Goal: Task Accomplishment & Management: Manage account settings

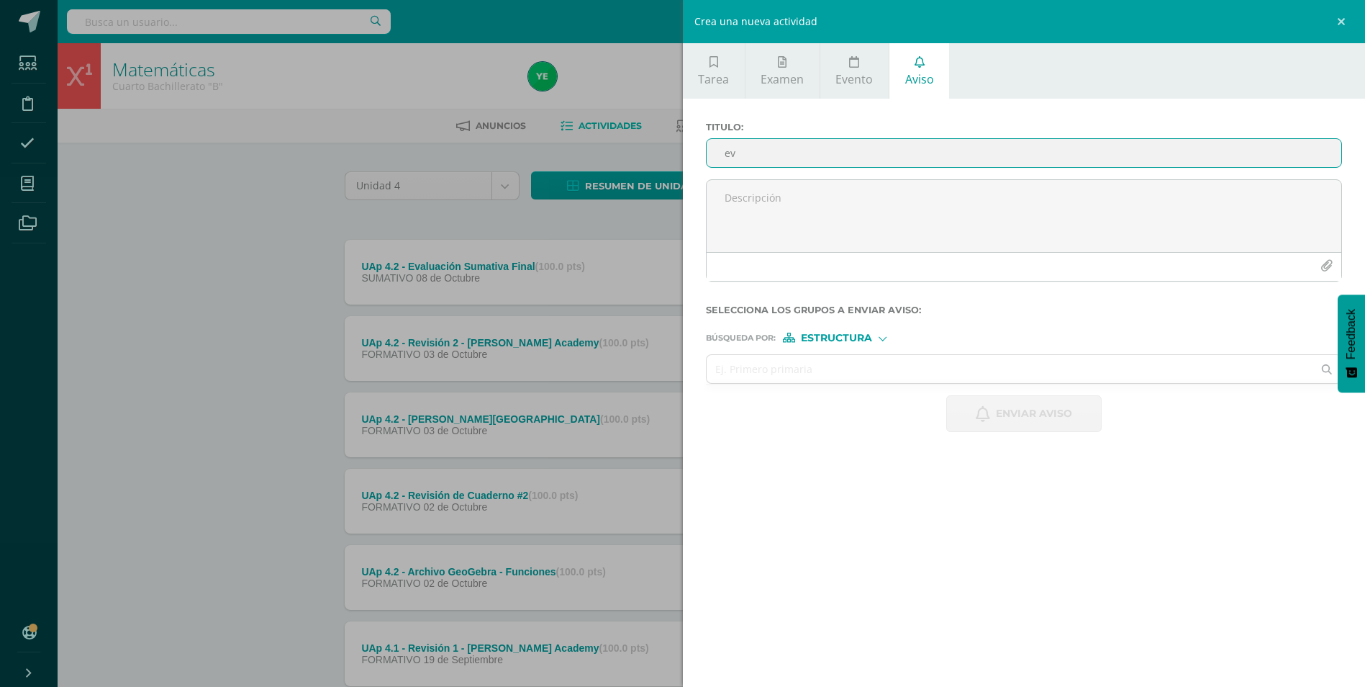
type input "e"
click at [818, 153] on input "EVALUACIÓN FINAL ENTREGADA [DATE]" at bounding box center [1025, 153] width 636 height 28
click at [926, 154] on input "EVALUACIÓN FINAL E ENTREGADA [DATE]" at bounding box center [1025, 153] width 636 height 28
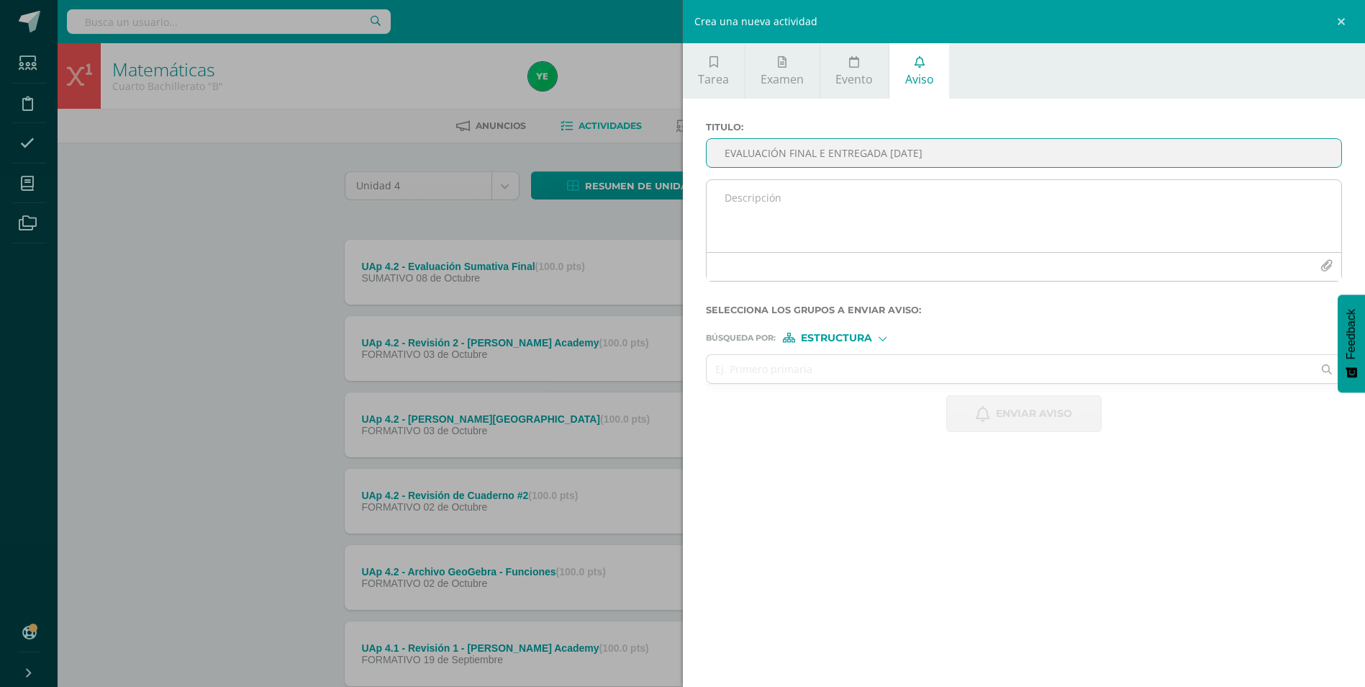
type input "EVALUACIÓN FINAL E ENTREGADA [DATE]"
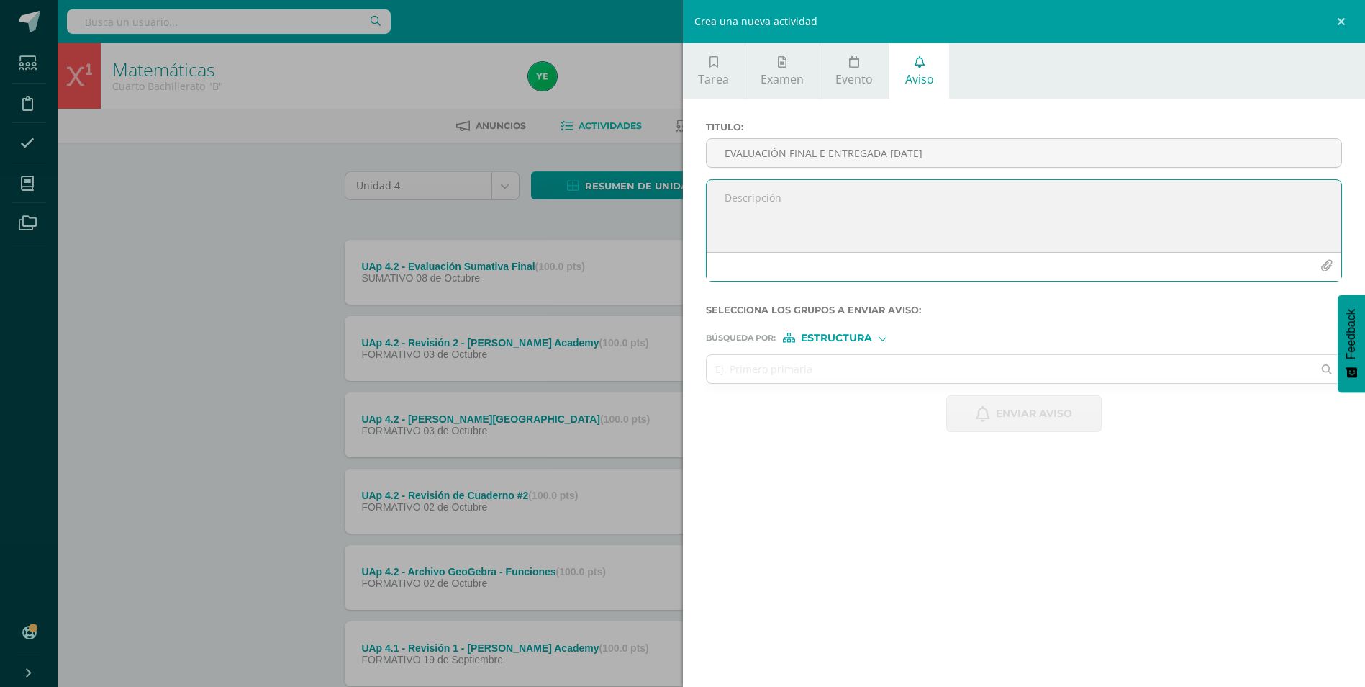
click at [844, 213] on textarea at bounding box center [1025, 216] width 636 height 72
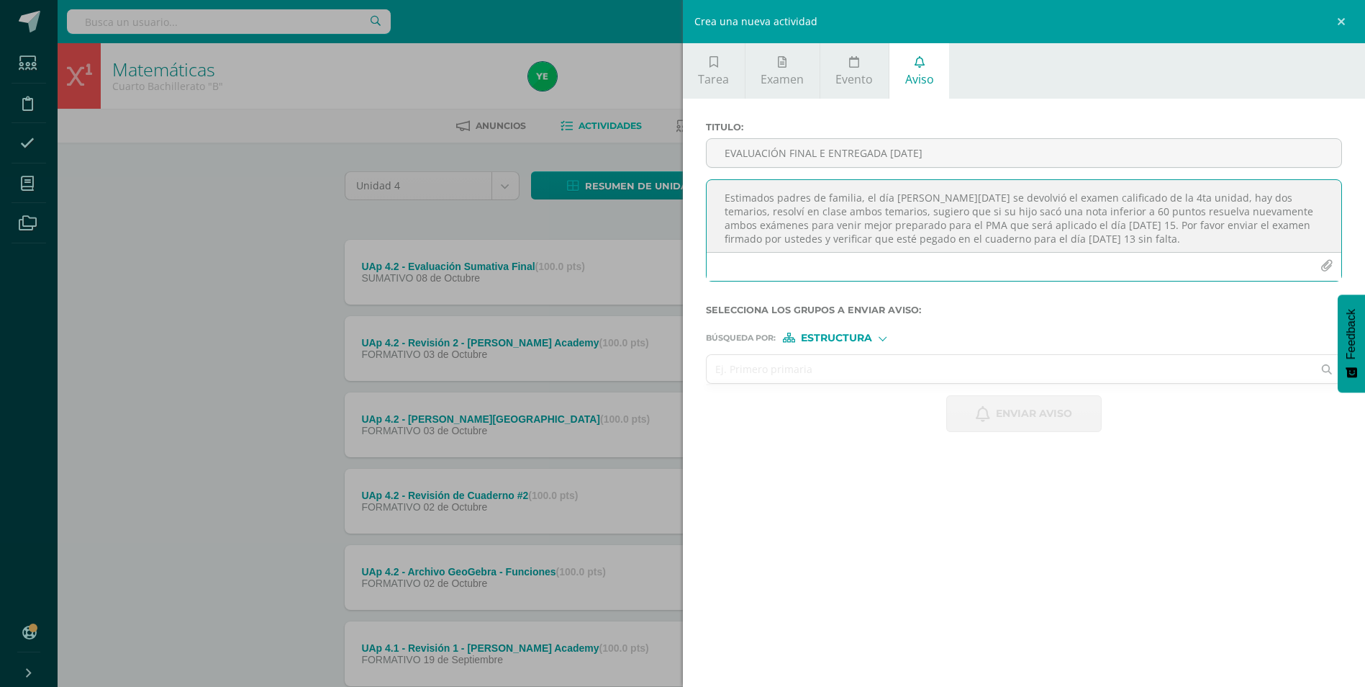
type textarea "Estimados padres de familia, el día [PERSON_NAME][DATE] se devolvió el examen c…"
click at [850, 368] on input "text" at bounding box center [1010, 369] width 607 height 28
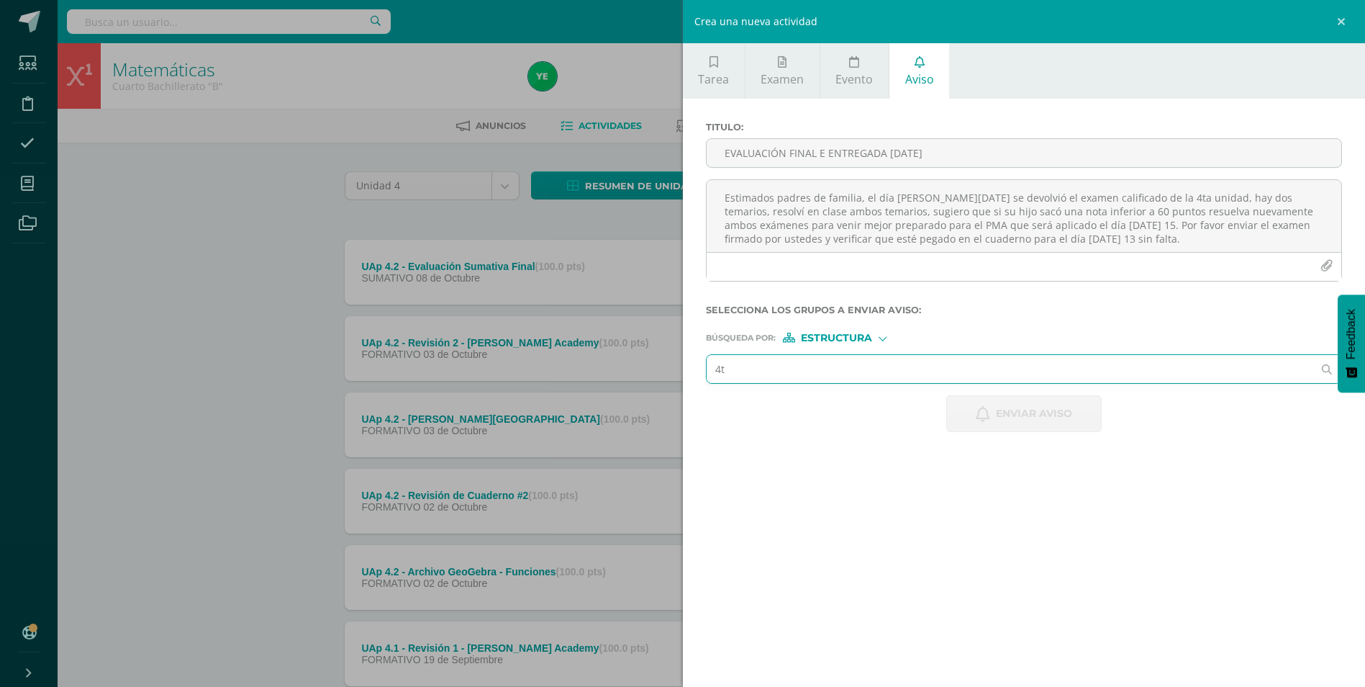
type input "4"
type input "cuarto"
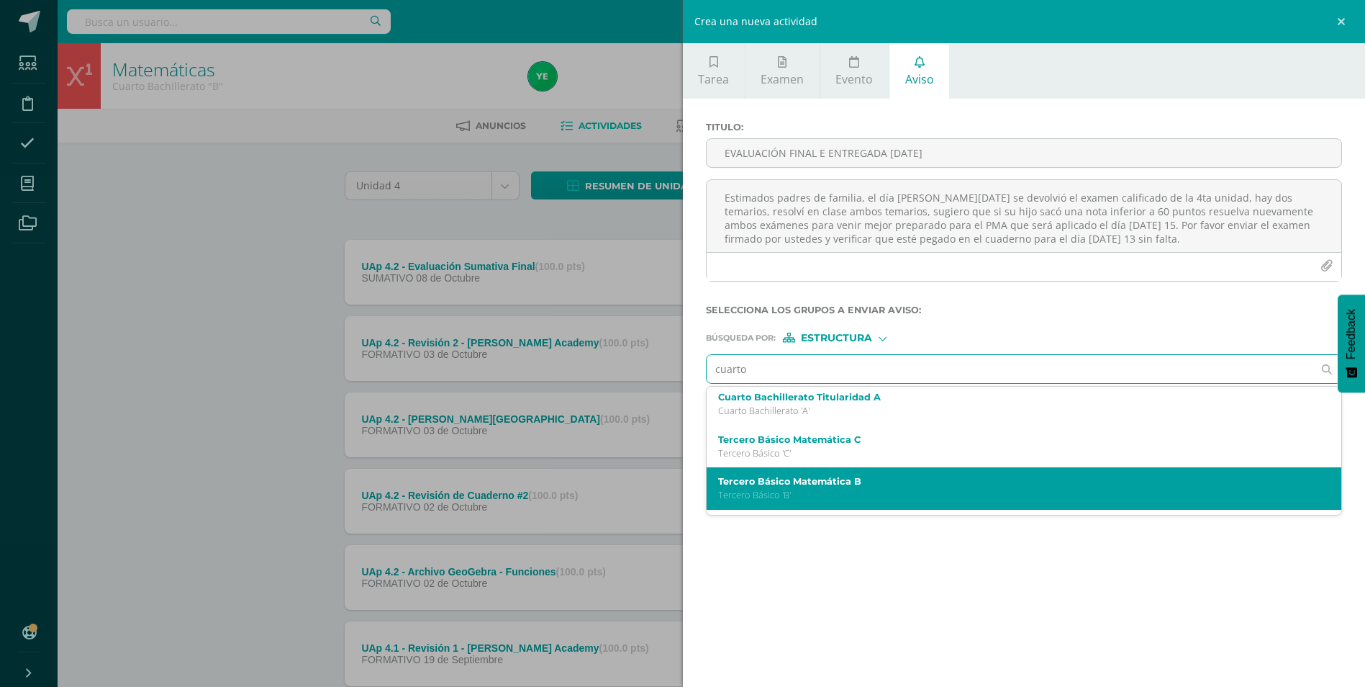
scroll to position [216, 0]
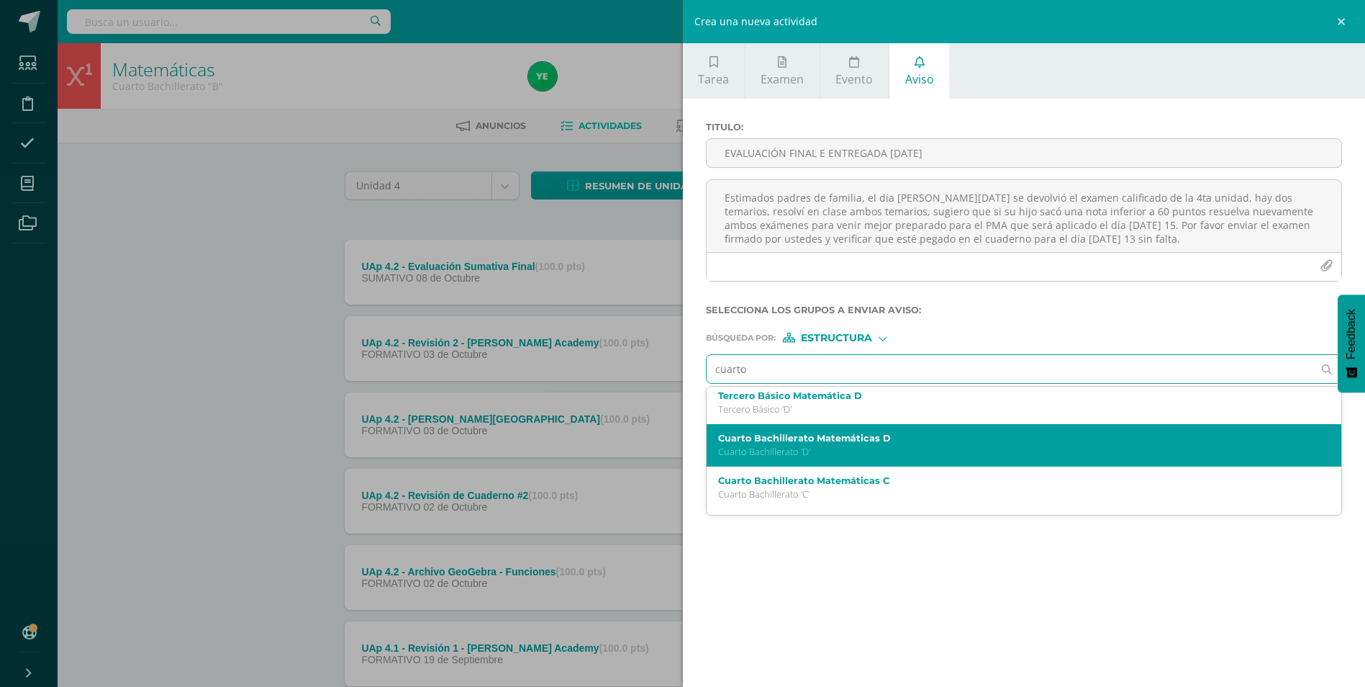
click at [802, 448] on p "Cuarto Bachillerato 'D'" at bounding box center [1010, 452] width 584 height 12
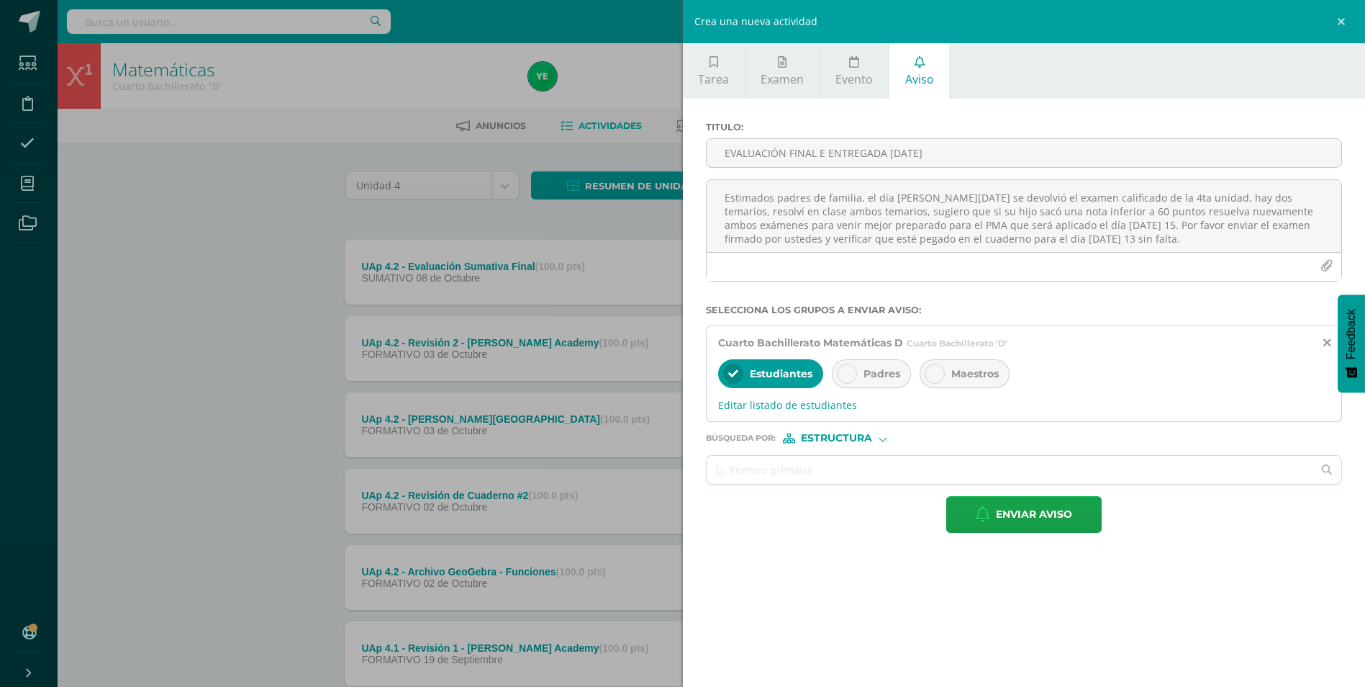
click at [842, 376] on icon at bounding box center [847, 374] width 10 height 10
click at [821, 471] on input "text" at bounding box center [1010, 470] width 607 height 28
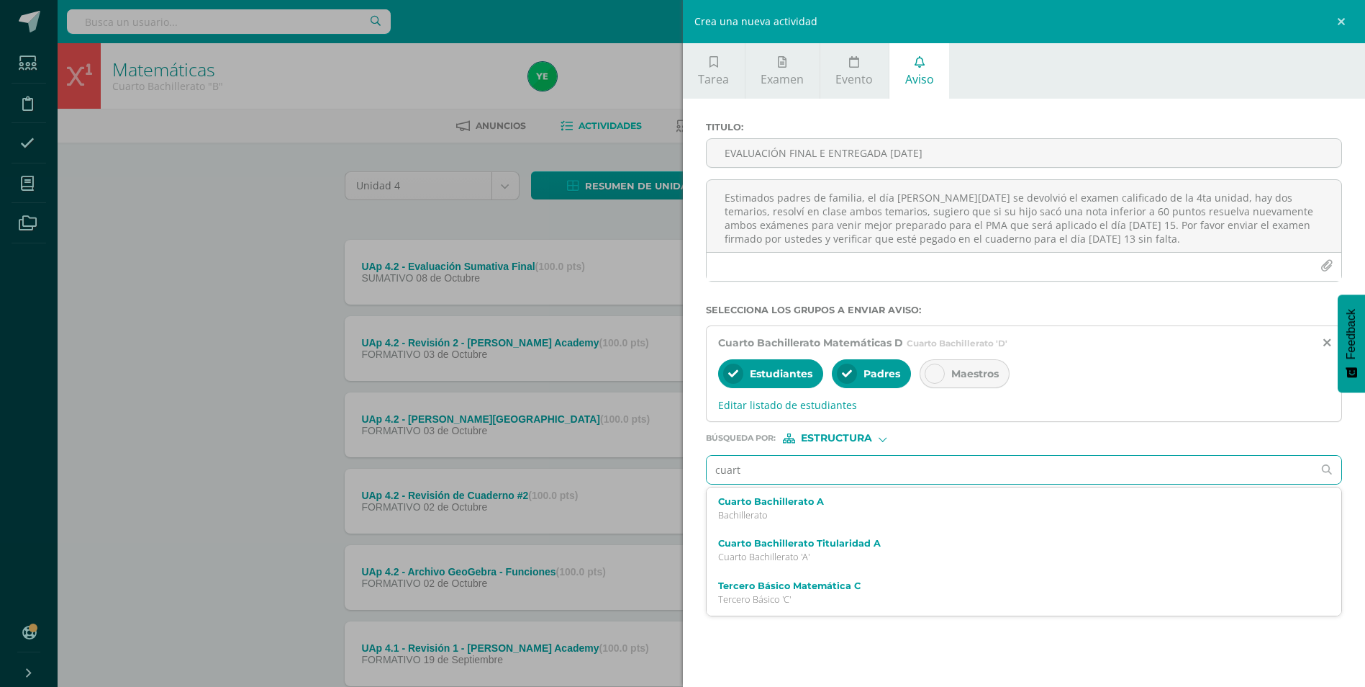
type input "cuarto"
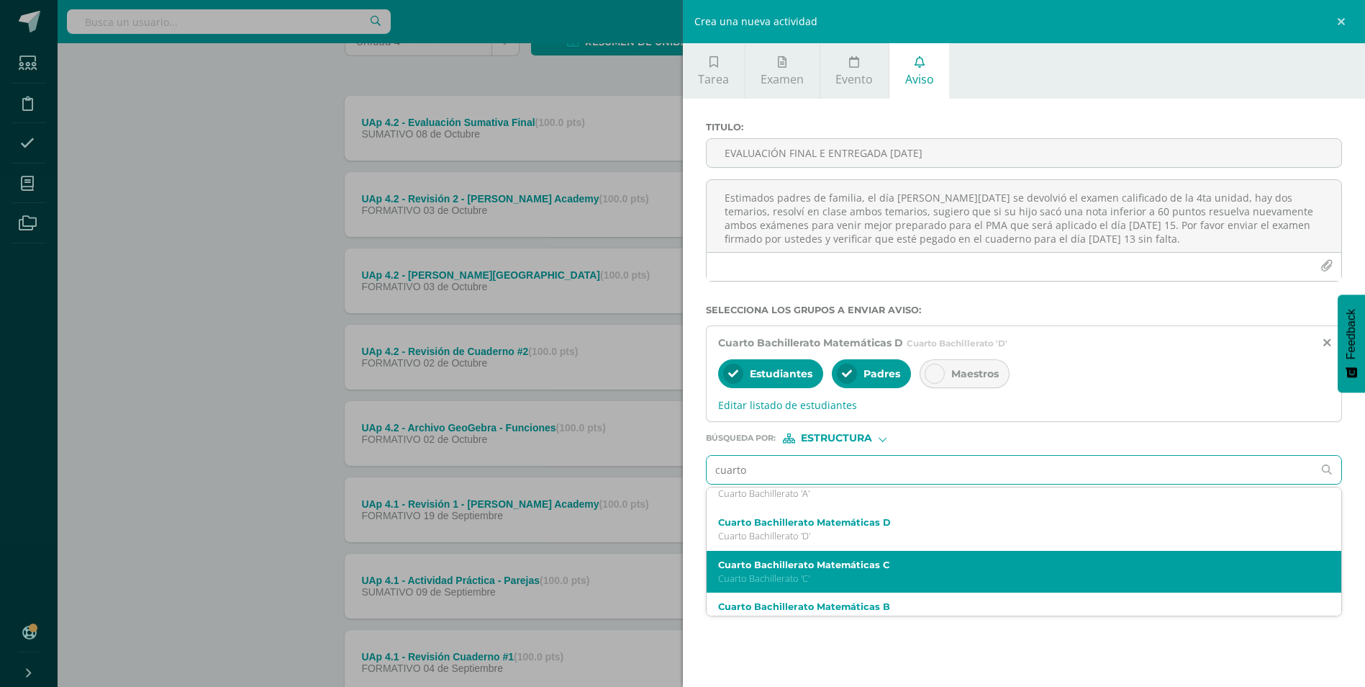
scroll to position [125, 0]
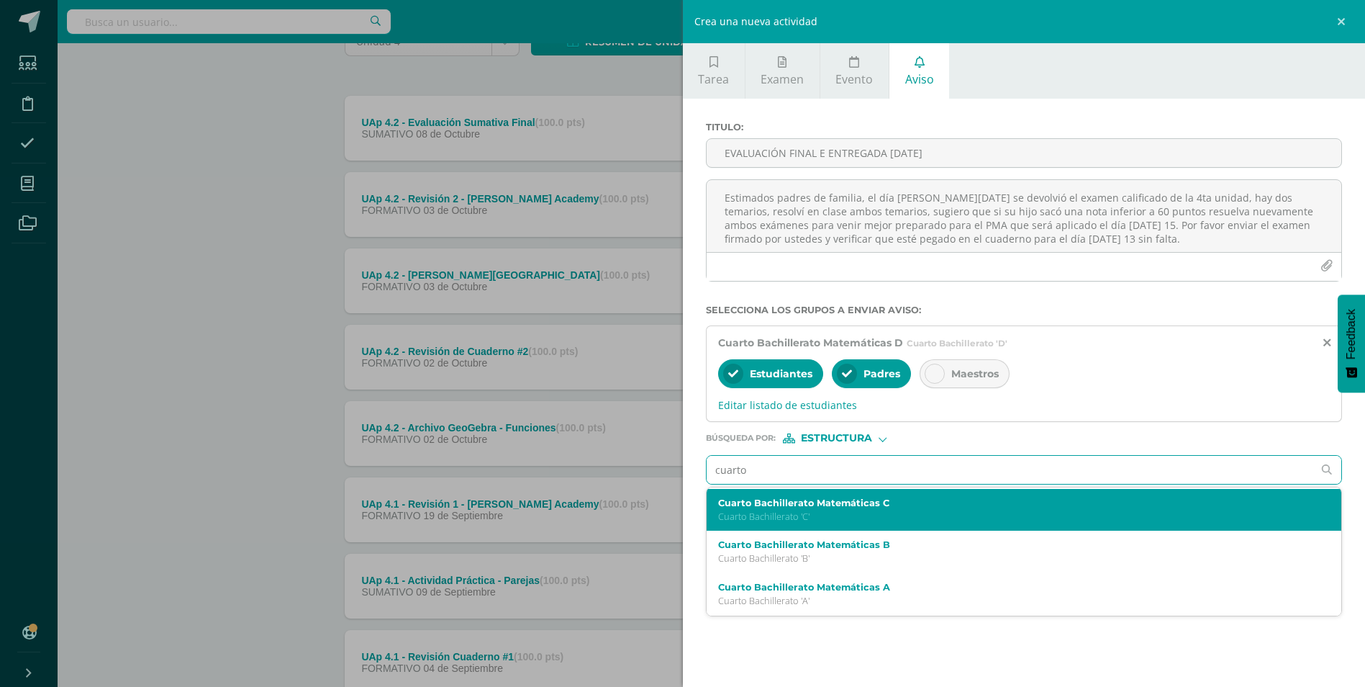
click at [817, 505] on label "Cuarto Bachillerato Matemáticas C" at bounding box center [1010, 502] width 584 height 11
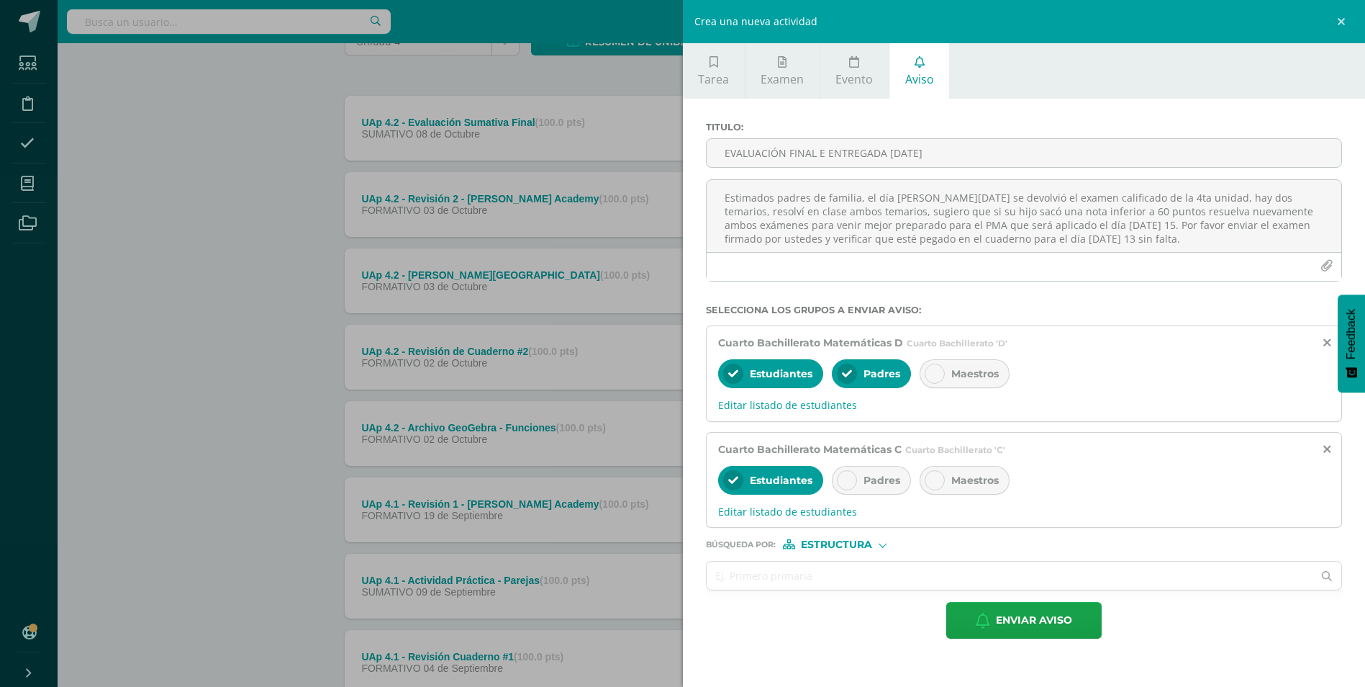
scroll to position [0, 0]
click at [847, 482] on icon at bounding box center [847, 480] width 10 height 10
click at [834, 564] on input "text" at bounding box center [1010, 575] width 607 height 28
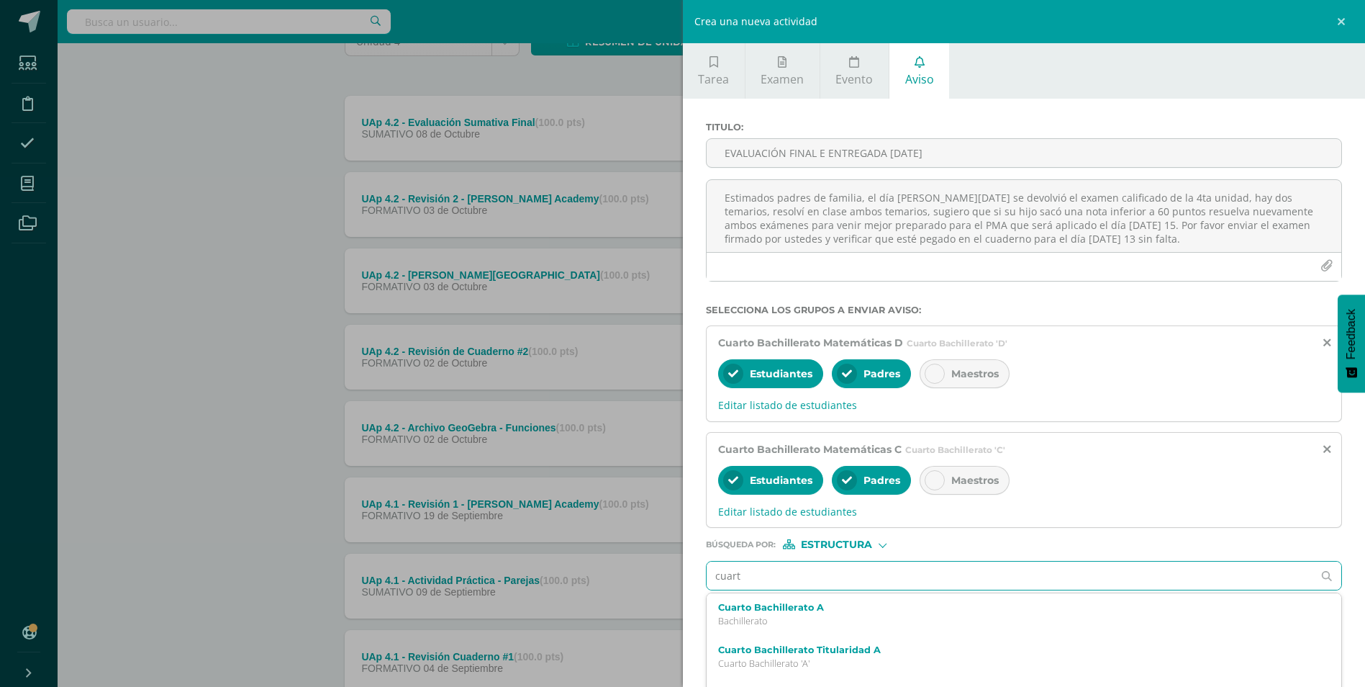
type input "cuarto"
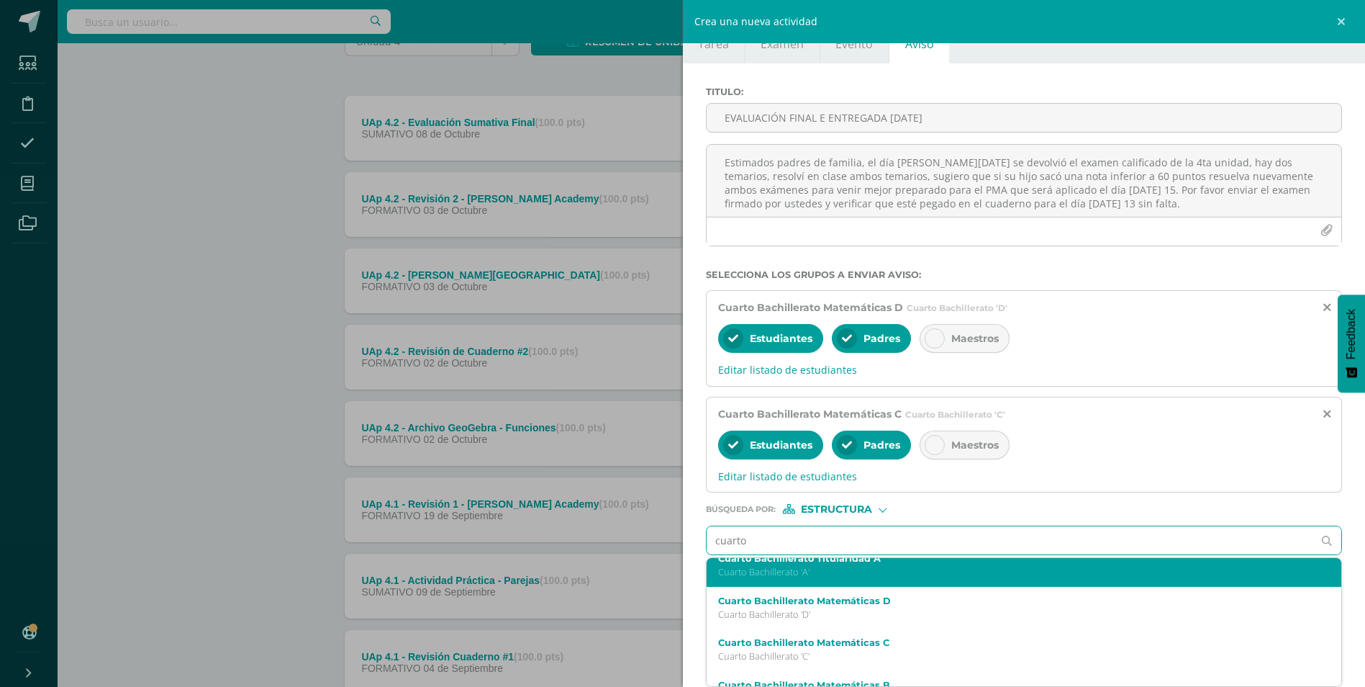
scroll to position [125, 0]
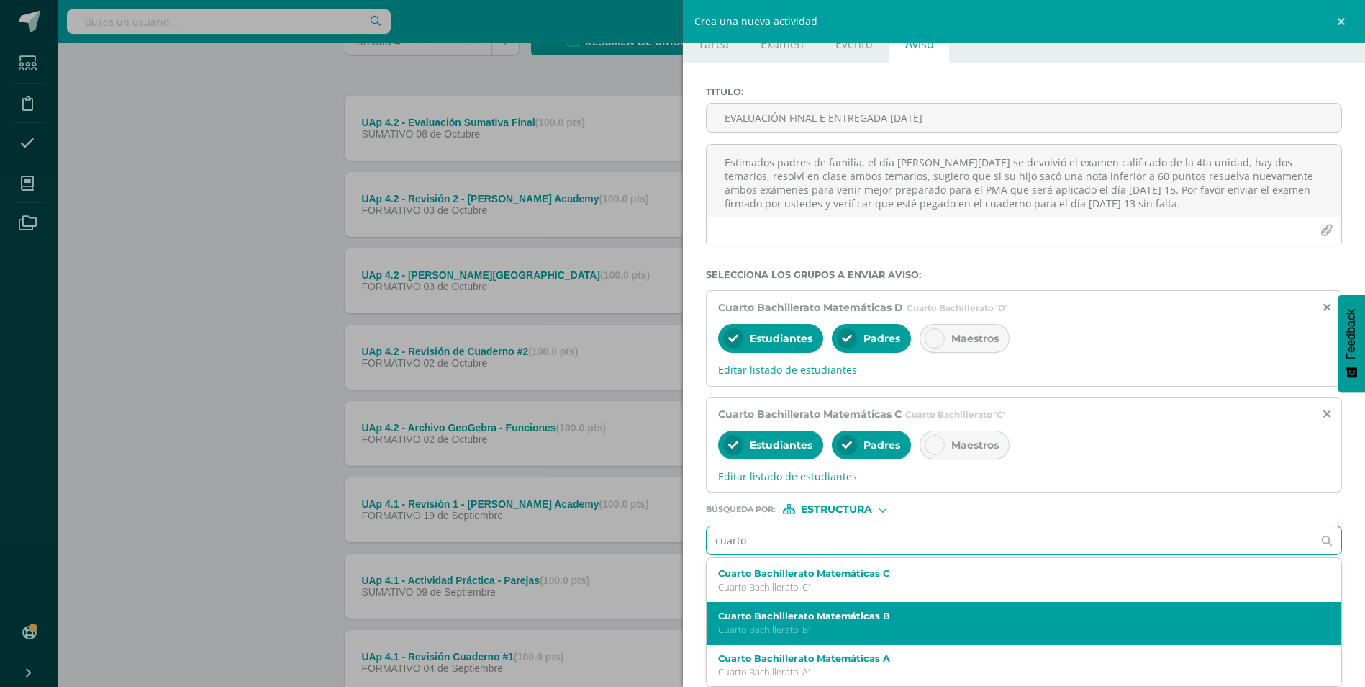
click at [824, 616] on label "Cuarto Bachillerato Matemáticas B" at bounding box center [1010, 615] width 584 height 11
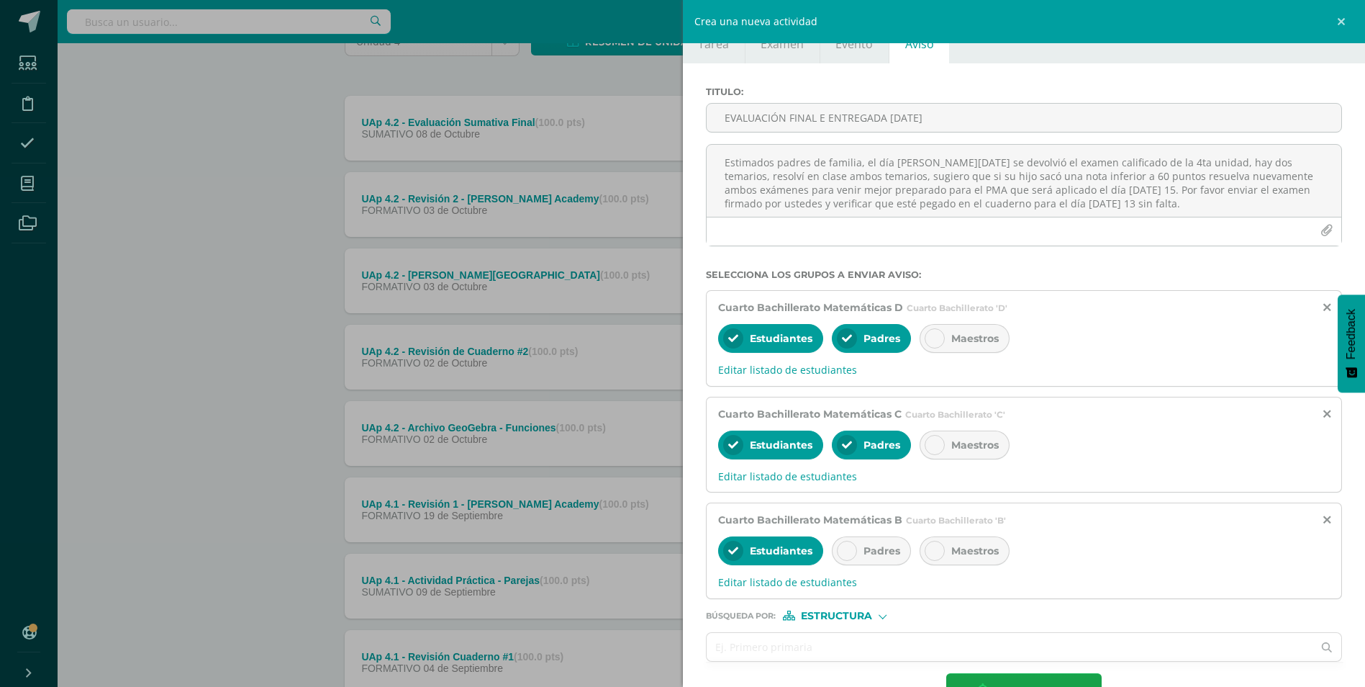
scroll to position [0, 0]
click at [848, 551] on icon at bounding box center [847, 551] width 10 height 10
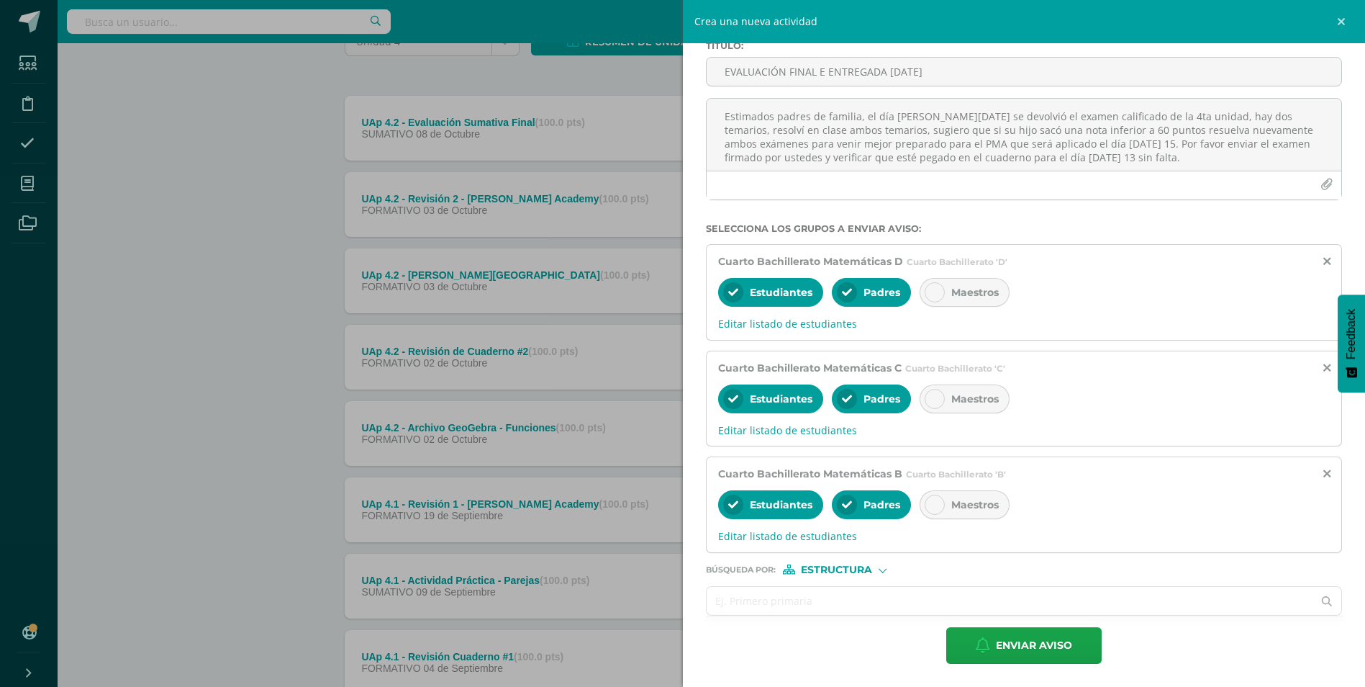
click at [820, 597] on input "text" at bounding box center [1010, 601] width 607 height 28
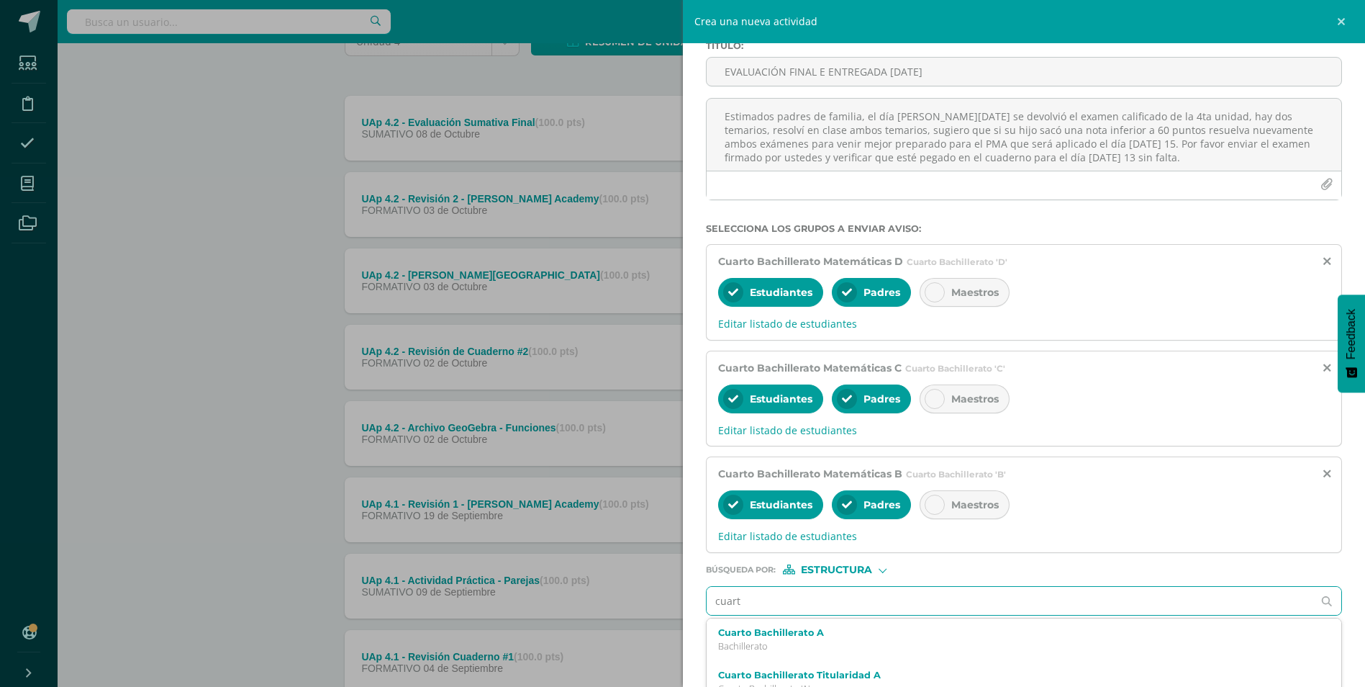
type input "cuarto"
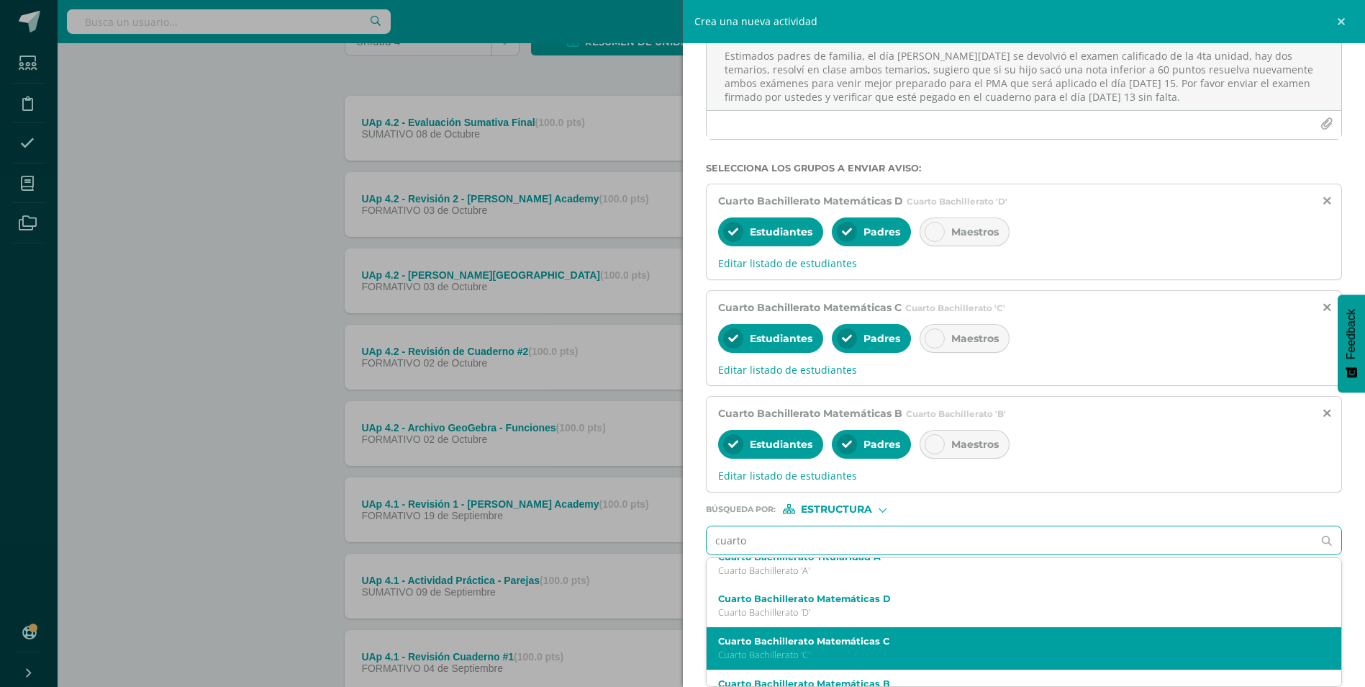
scroll to position [125, 0]
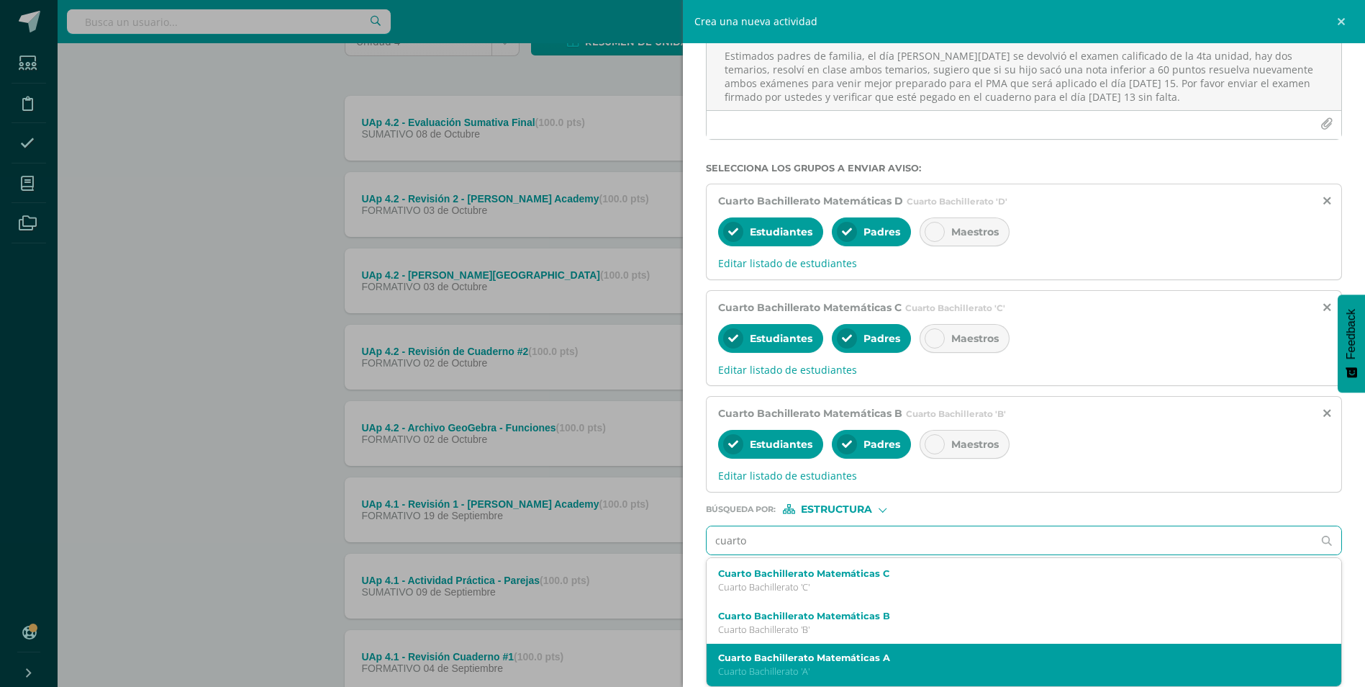
click at [787, 660] on label "Cuarto Bachillerato Matemáticas A" at bounding box center [1010, 657] width 584 height 11
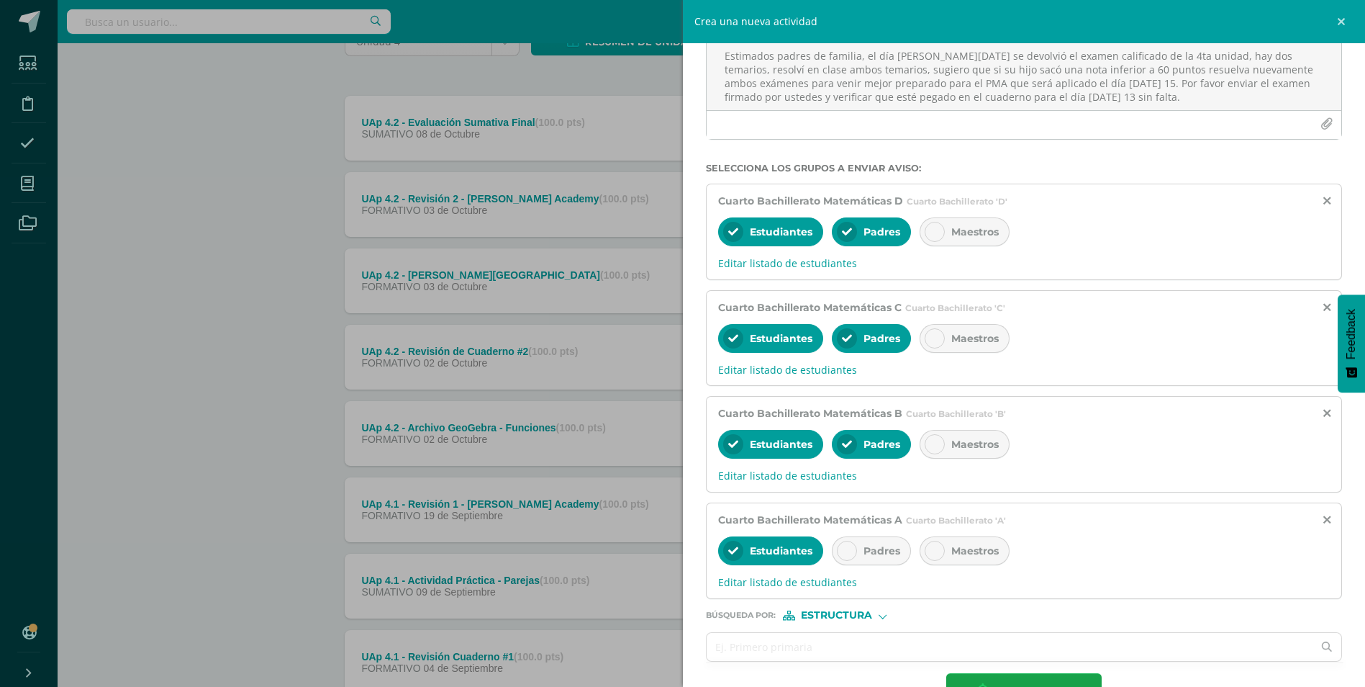
click at [844, 551] on icon at bounding box center [847, 551] width 10 height 10
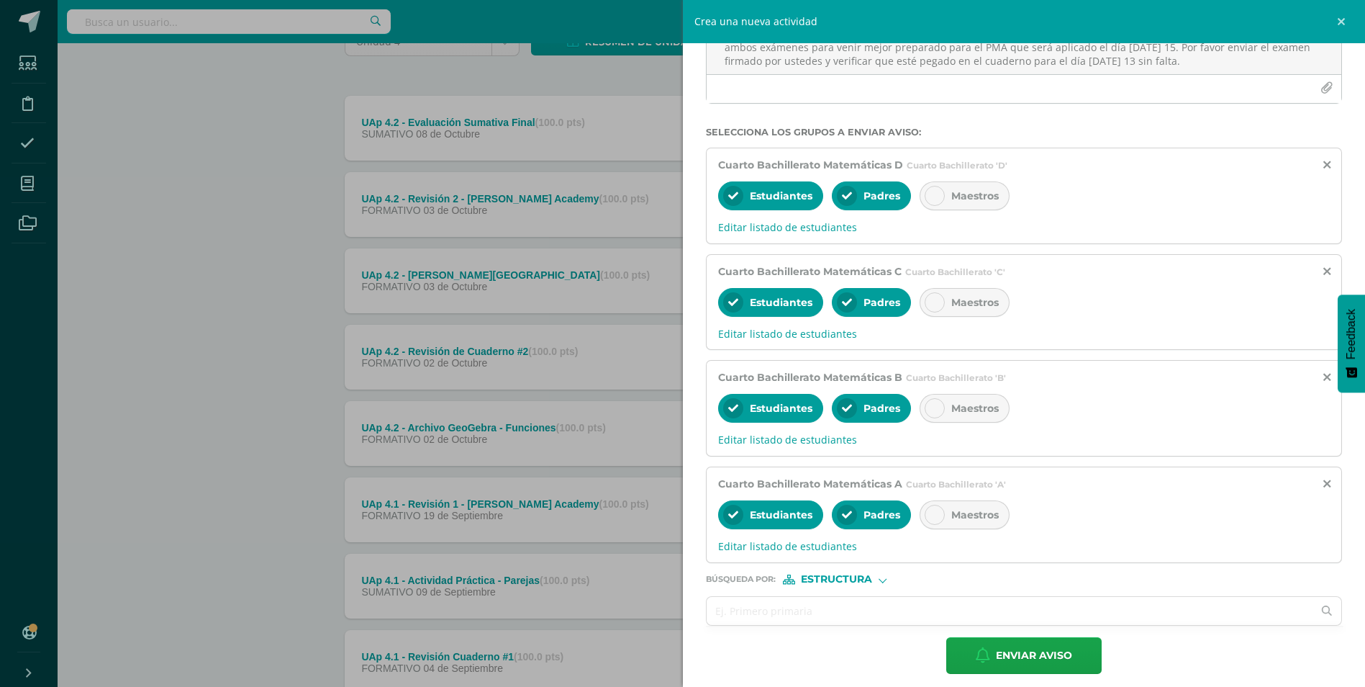
scroll to position [188, 0]
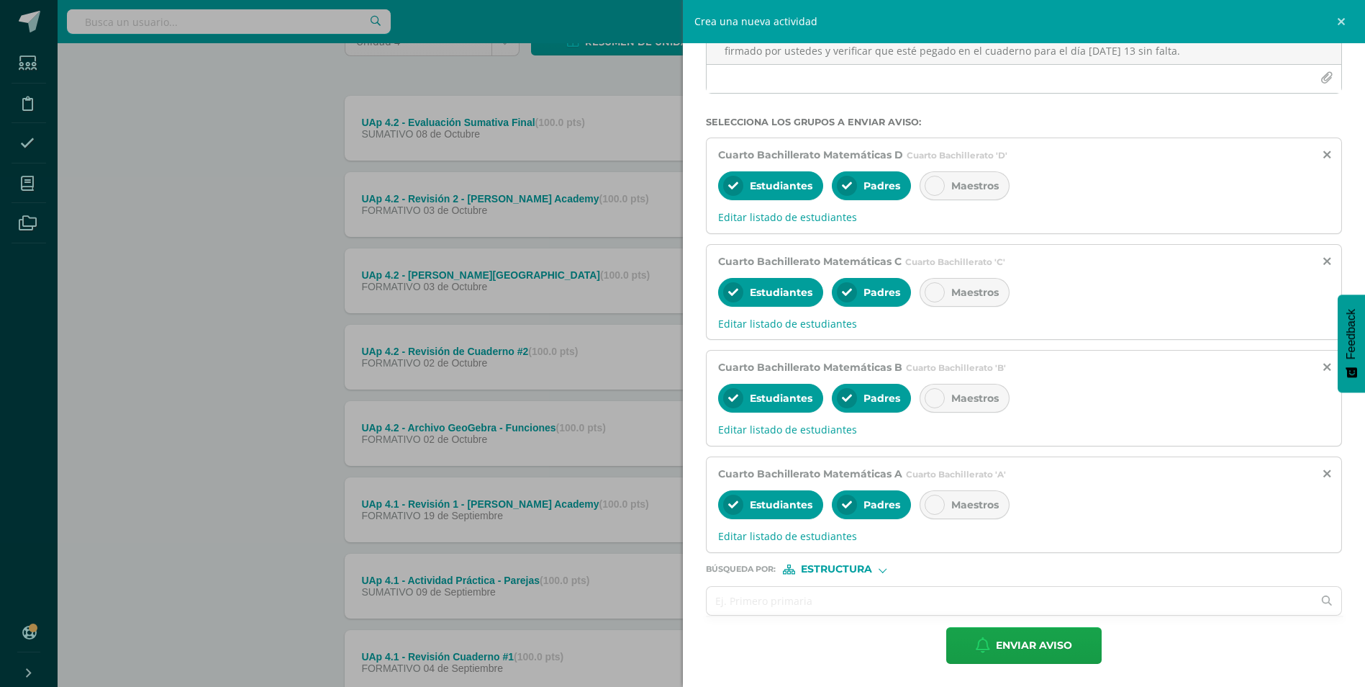
click at [856, 570] on span "Estructura" at bounding box center [836, 569] width 71 height 8
click at [838, 602] on span "Persona" at bounding box center [842, 606] width 52 height 8
click at [816, 607] on input "text" at bounding box center [1010, 601] width 607 height 28
type input "yesenia"
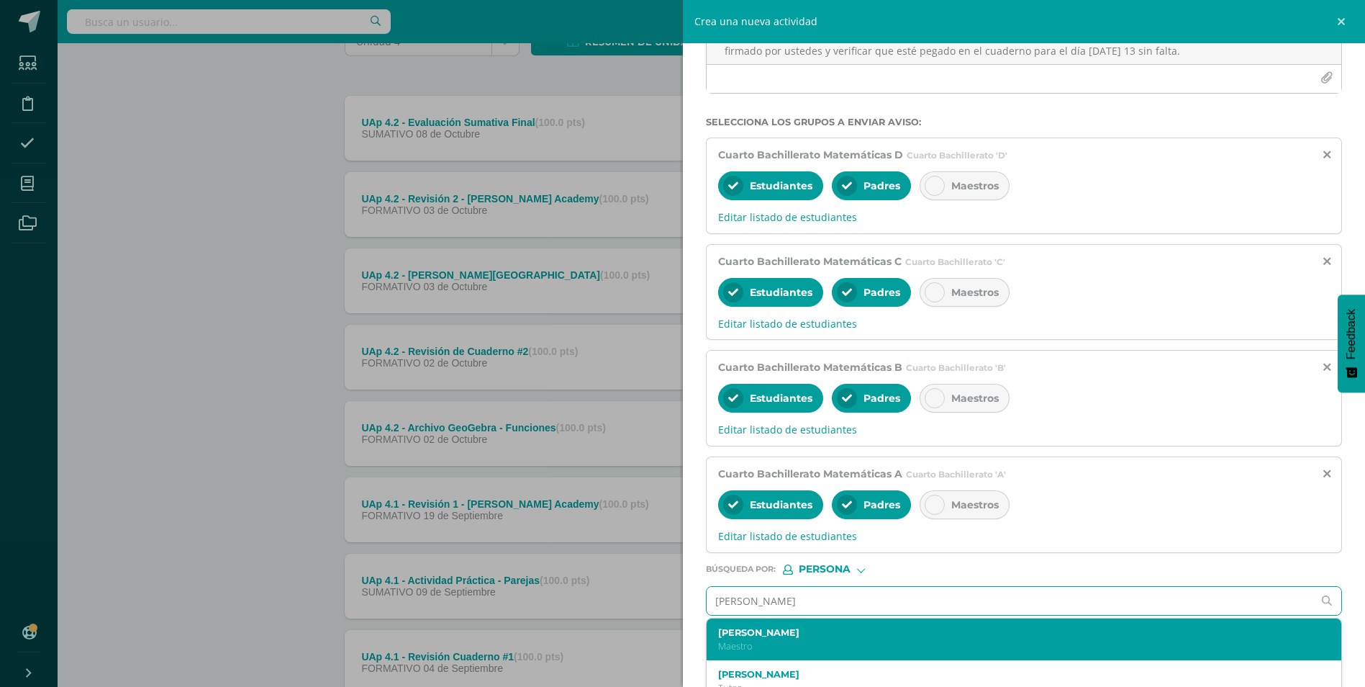
click at [779, 651] on p "Maestro" at bounding box center [1010, 646] width 584 height 12
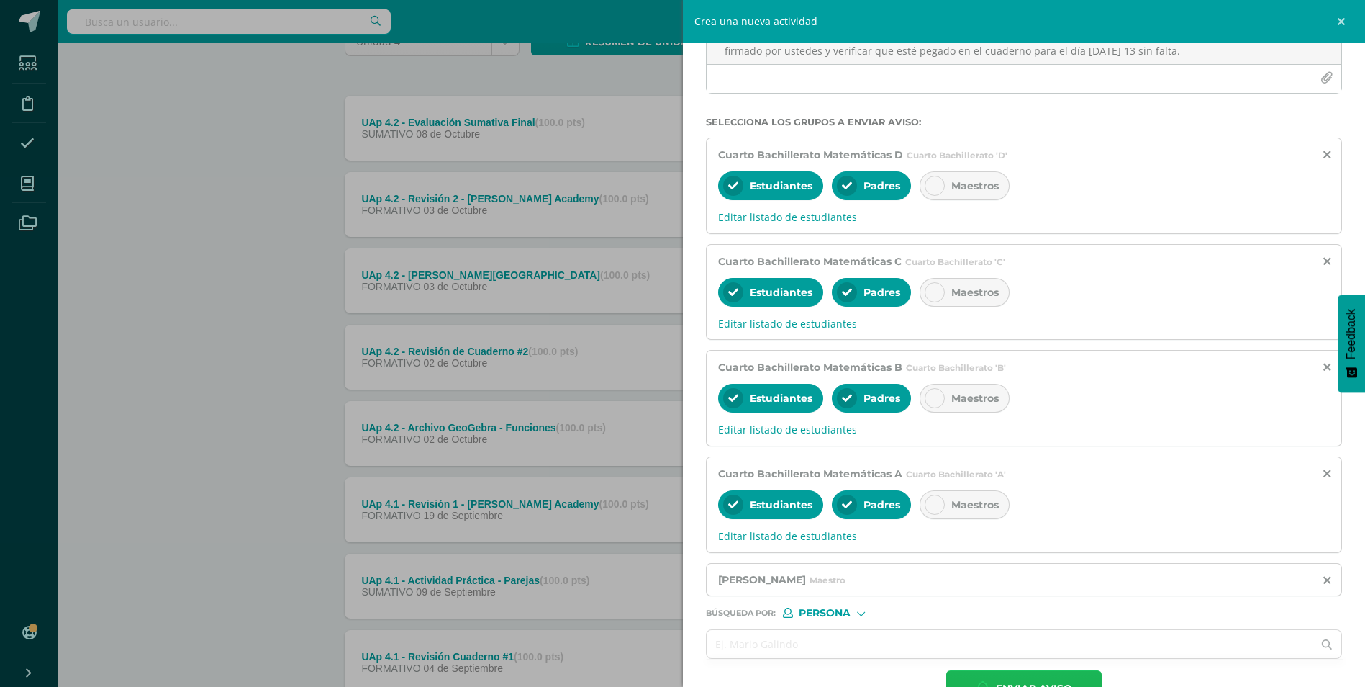
click at [1052, 682] on span "Enviar aviso" at bounding box center [1034, 688] width 76 height 35
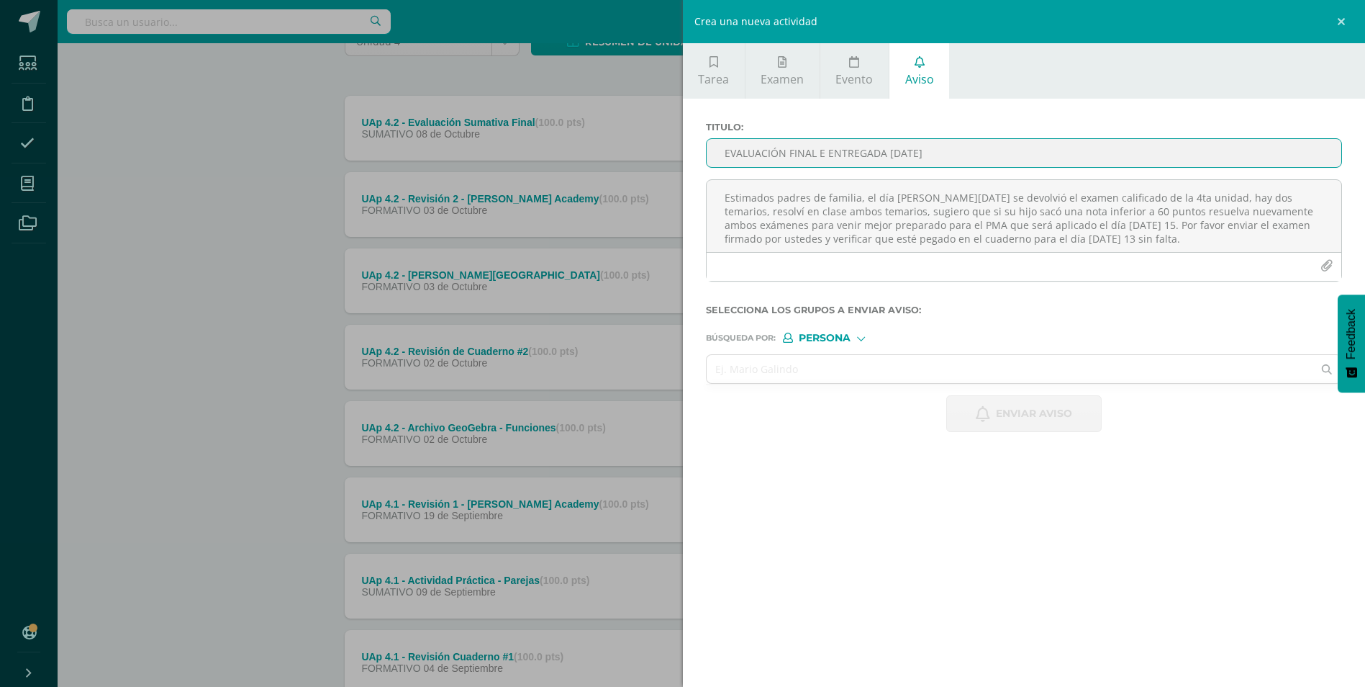
click at [737, 156] on input "EVALUACIÓN FINAL E ENTREGADA HOY" at bounding box center [1025, 153] width 636 height 28
type input "AURICULARES COMPATIBLES CON DISPOSITIVO"
click at [850, 224] on textarea "Estimados padres de familia, el día de hoy se devolvió el examen calificado de …" at bounding box center [1025, 216] width 636 height 72
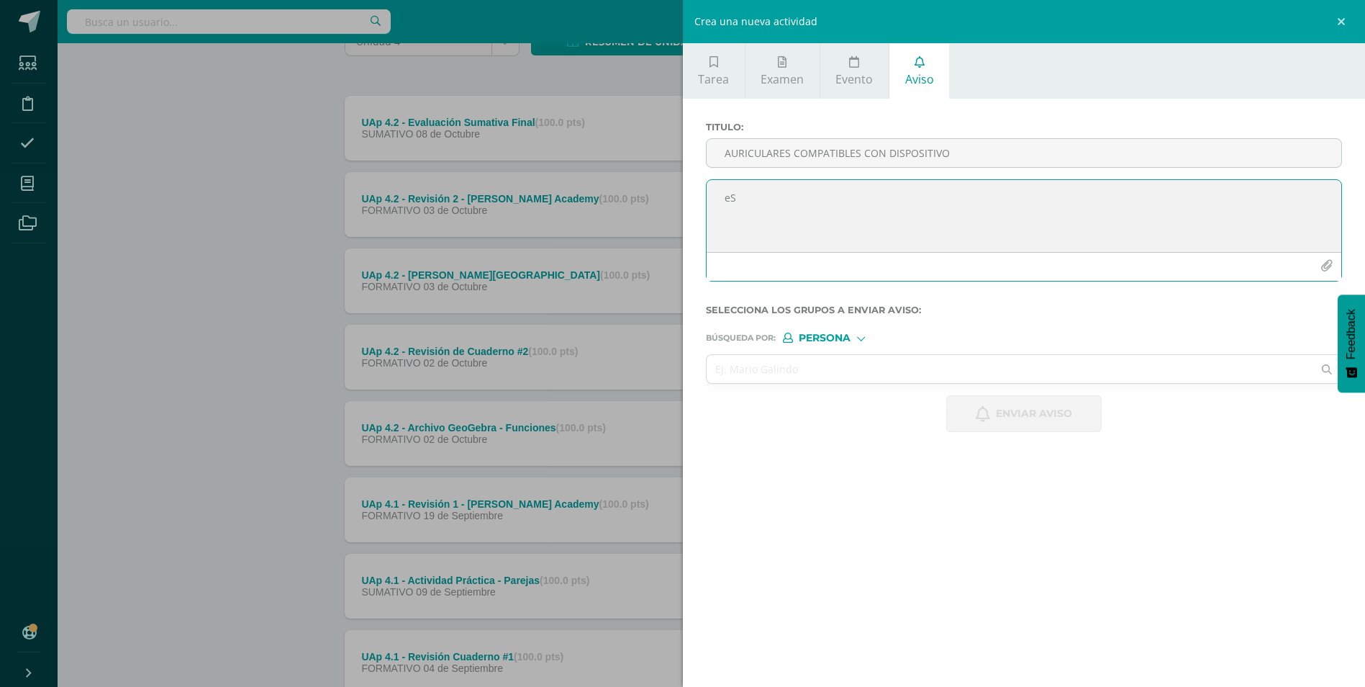
type textarea "e"
type textarea "E"
click at [1007, 156] on input "AURICULARES COMPATIBLES CON DISPOSITIVO" at bounding box center [1025, 153] width 636 height 28
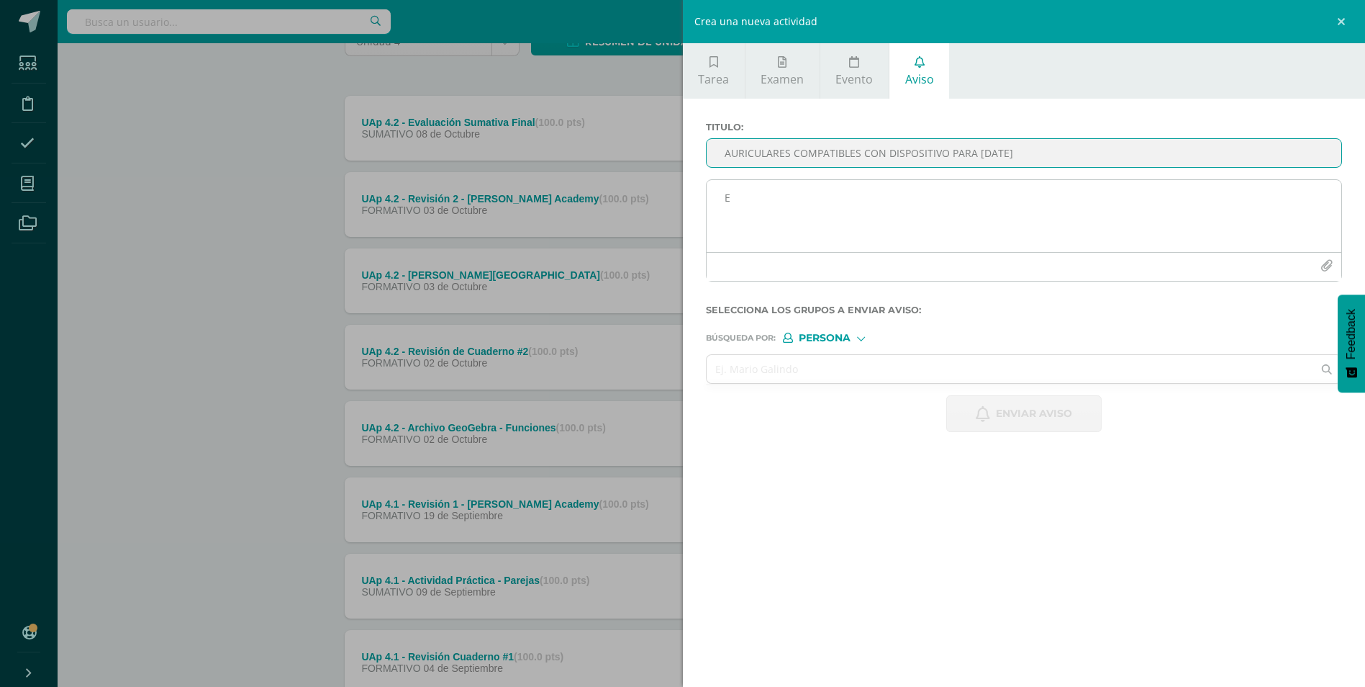
type input "AURICULARES COMPATIBLES CON DISPOSITIVO PARA LUNES 13 DE OCTUBRE"
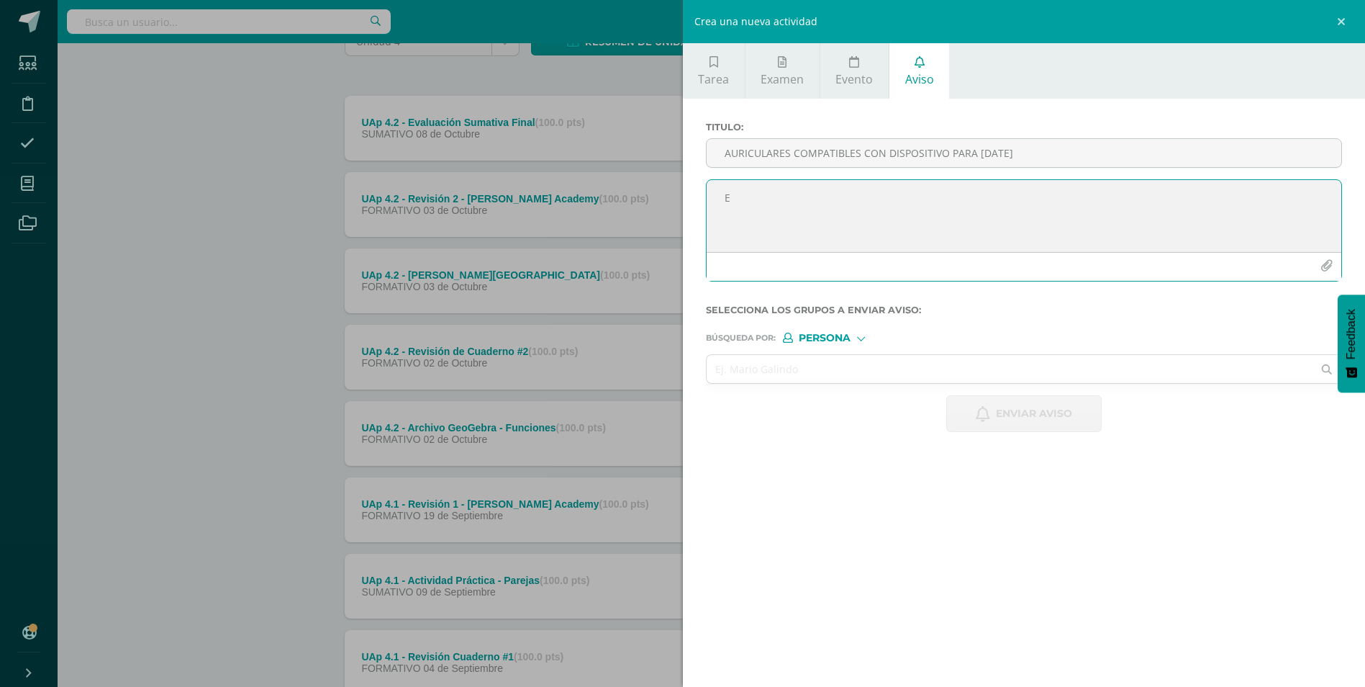
click at [944, 207] on textarea "E" at bounding box center [1025, 216] width 636 height 72
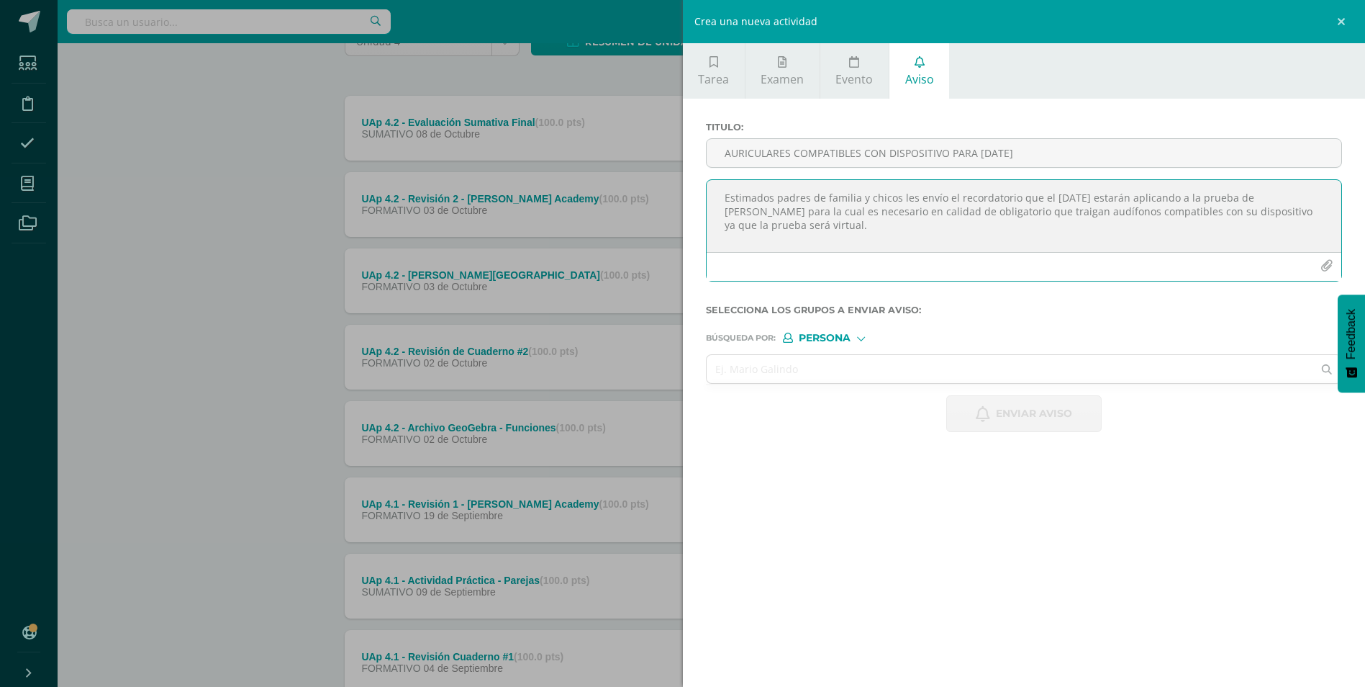
drag, startPoint x: 722, startPoint y: 201, endPoint x: 908, endPoint y: 231, distance: 188.2
click at [908, 231] on textarea "Estimados padres de familia y chicos les envío el recordatorio que el lunes 13 …" at bounding box center [1025, 216] width 636 height 72
type textarea "Estimados padres de familia y chicos les envío el recordatorio que el lunes 13 …"
click at [882, 371] on input "text" at bounding box center [1010, 369] width 607 height 28
click at [867, 339] on div "Persona" at bounding box center [837, 338] width 108 height 10
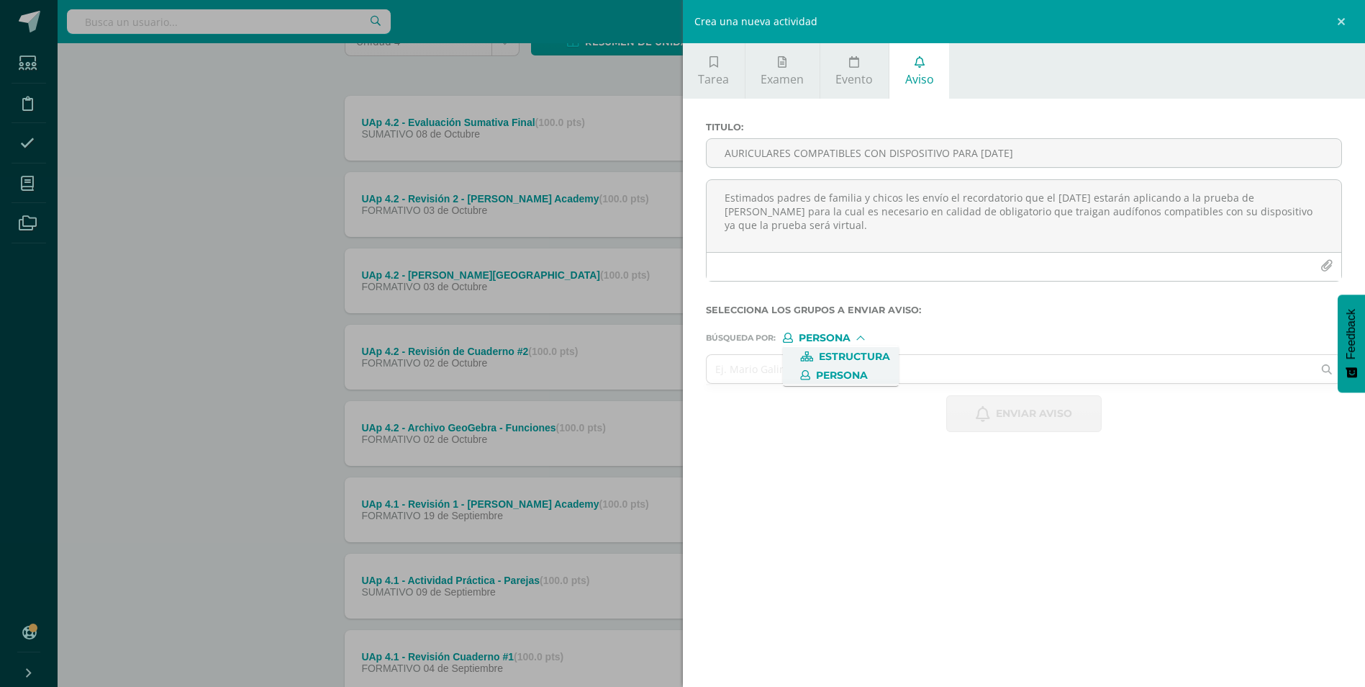
click at [863, 356] on span "Estructura" at bounding box center [854, 357] width 71 height 8
click at [816, 369] on input "text" at bounding box center [1010, 369] width 607 height 28
click at [791, 370] on input "text" at bounding box center [1010, 369] width 607 height 28
type input "cuarto"
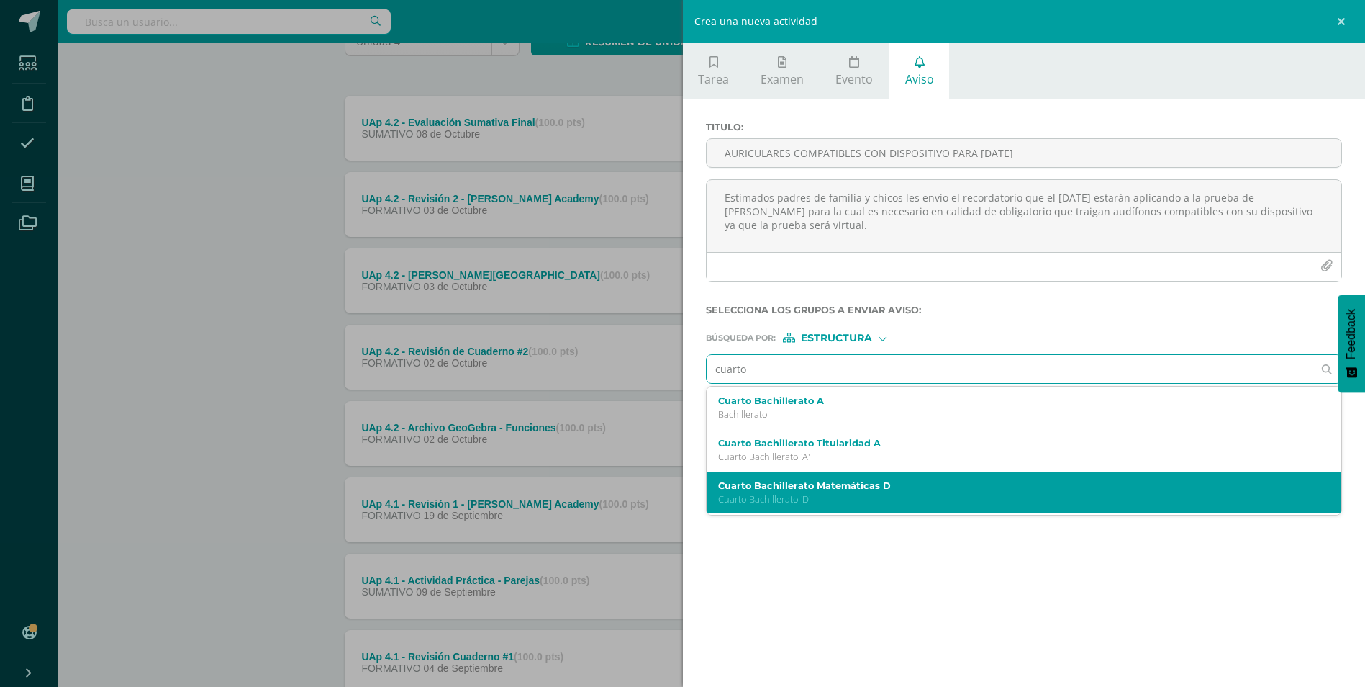
click at [814, 488] on label "Cuarto Bachillerato Matemáticas D" at bounding box center [1010, 485] width 584 height 11
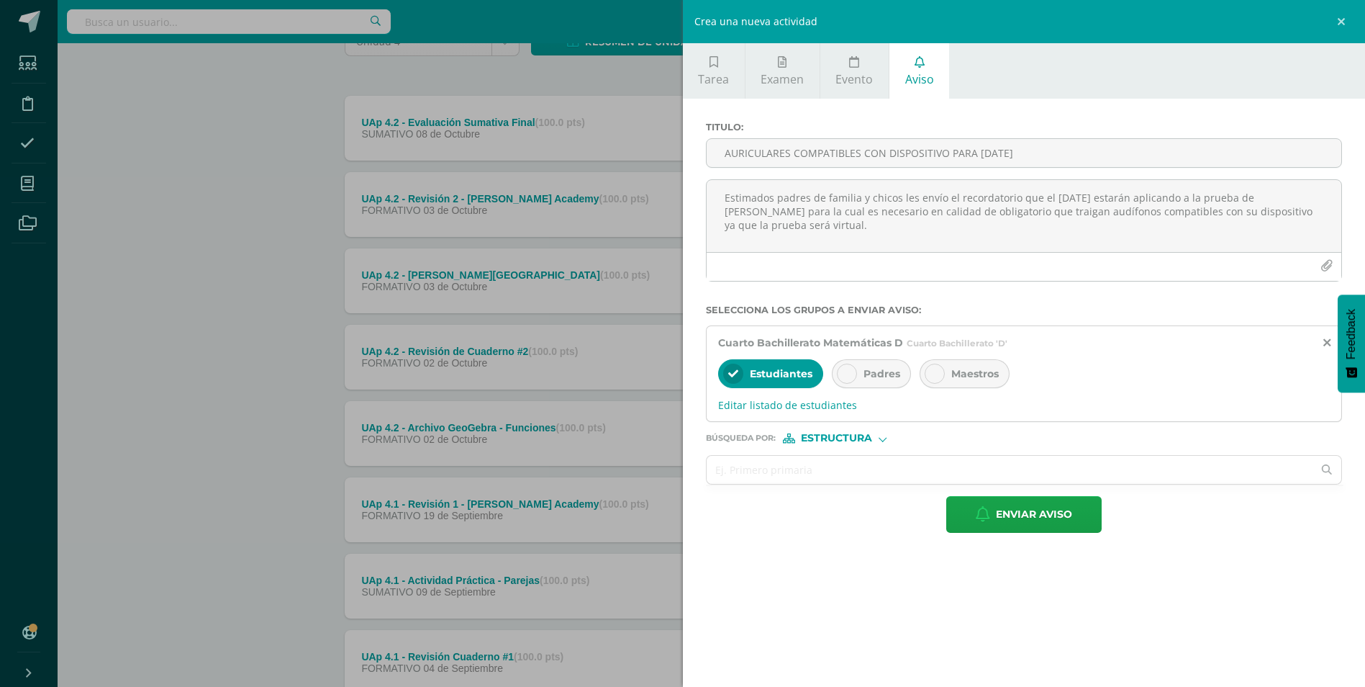
click at [846, 374] on icon at bounding box center [847, 374] width 10 height 10
click at [809, 472] on input "text" at bounding box center [1010, 470] width 607 height 28
type input "cuar"
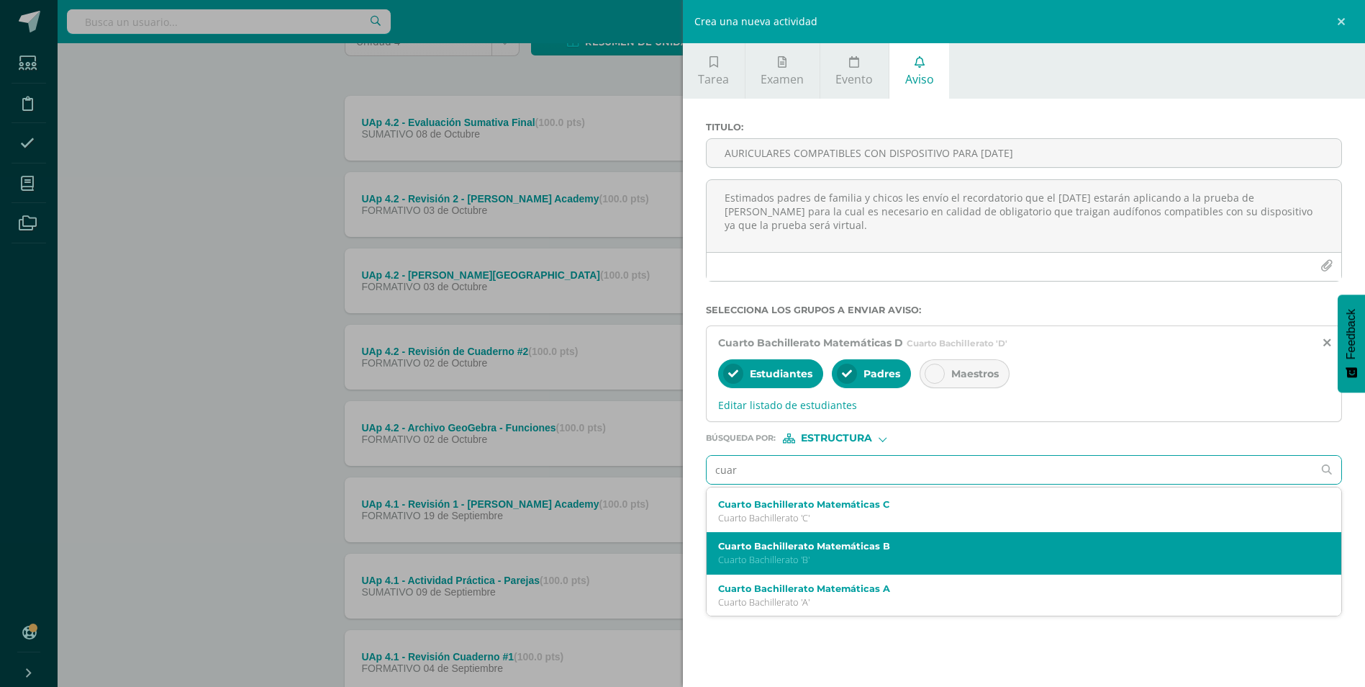
scroll to position [125, 0]
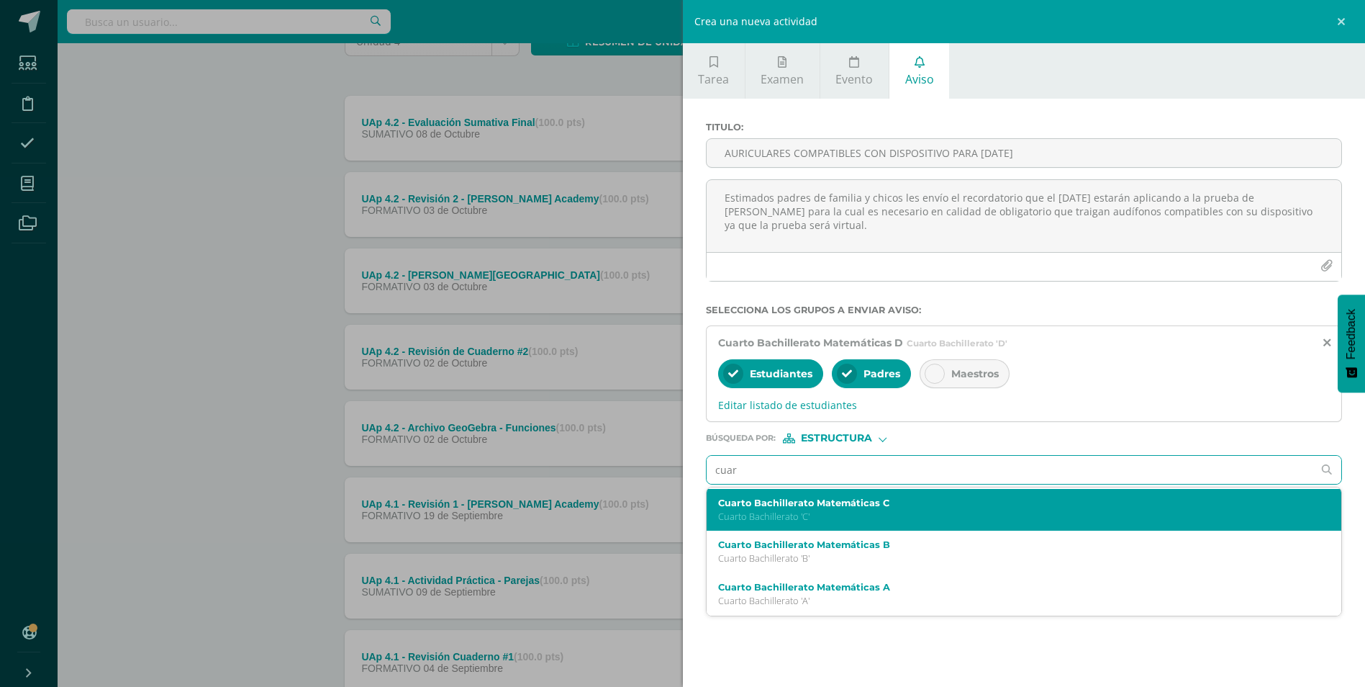
click at [826, 514] on p "Cuarto Bachillerato 'C'" at bounding box center [1010, 516] width 584 height 12
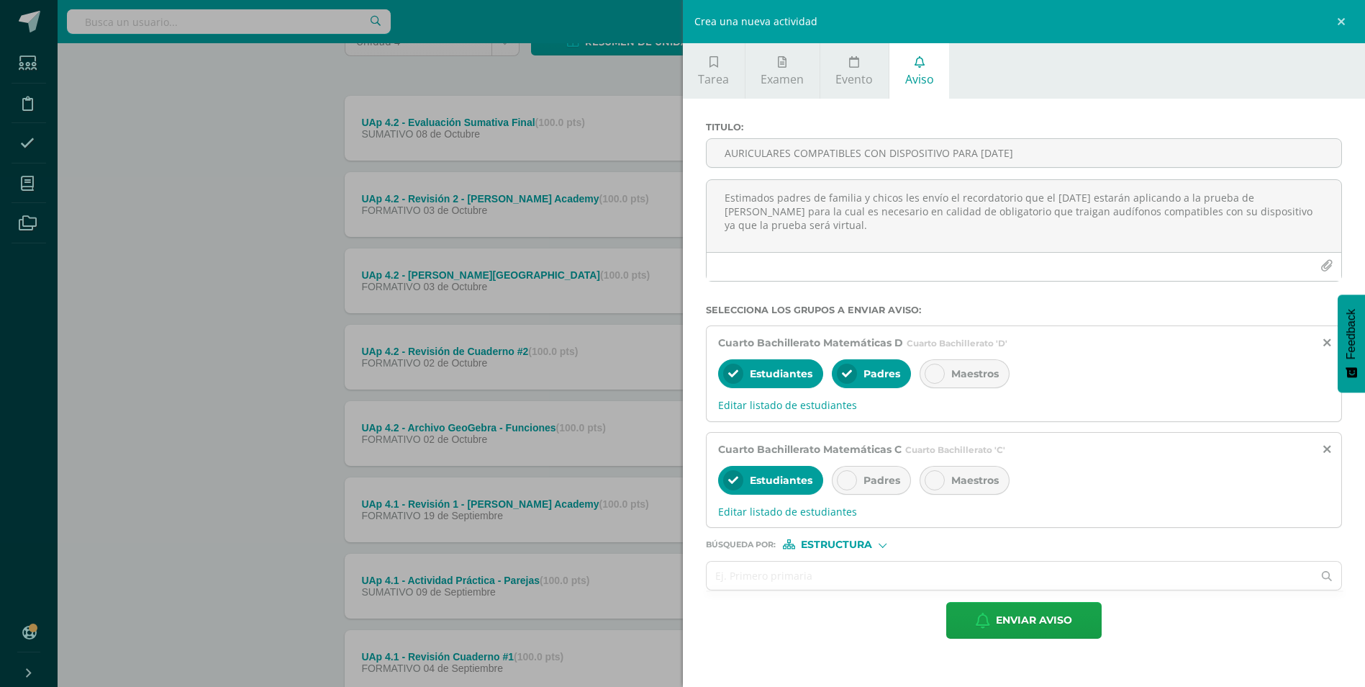
scroll to position [0, 0]
click at [844, 484] on icon at bounding box center [847, 480] width 10 height 10
click at [822, 582] on input "text" at bounding box center [1010, 575] width 607 height 28
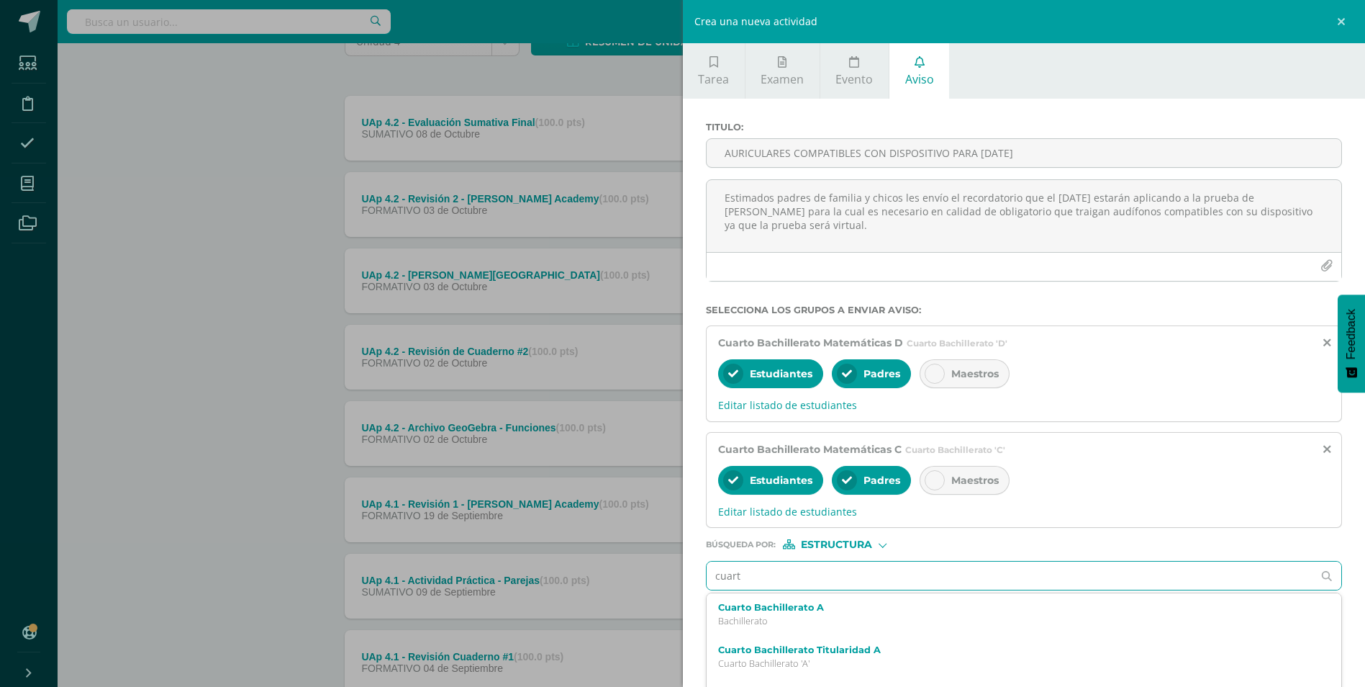
type input "cuarto"
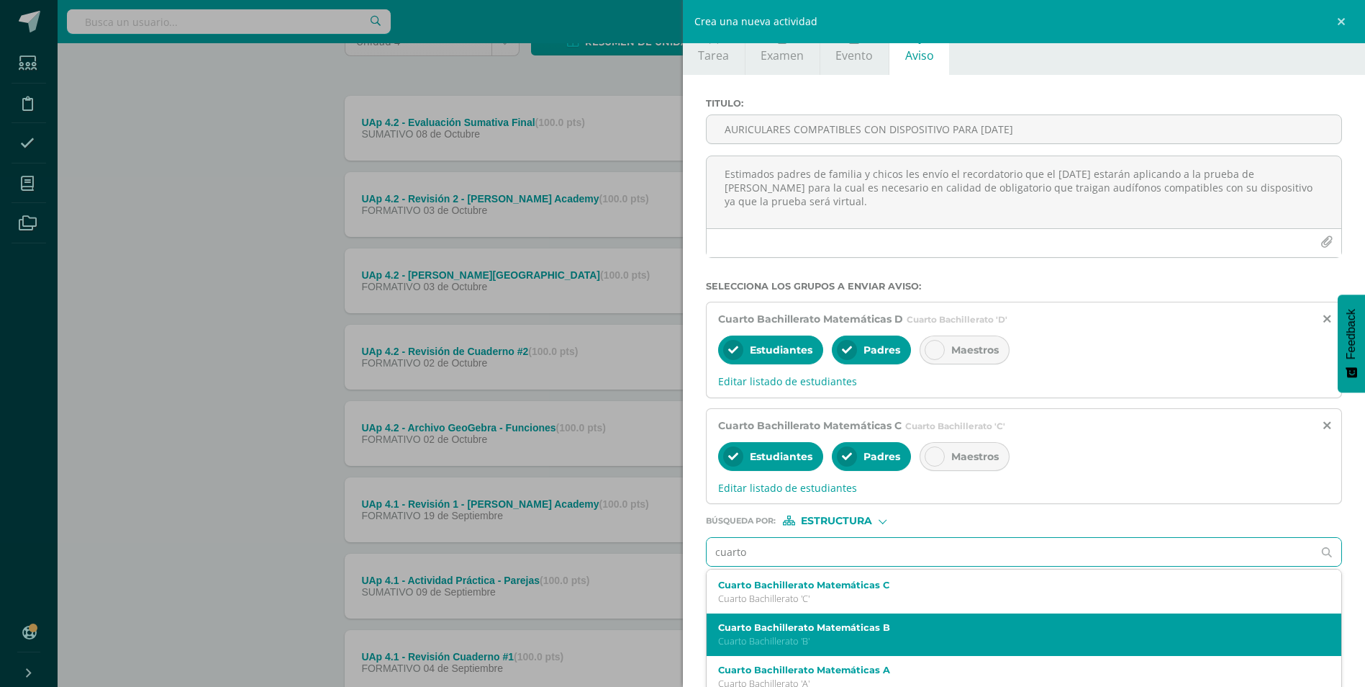
scroll to position [35, 0]
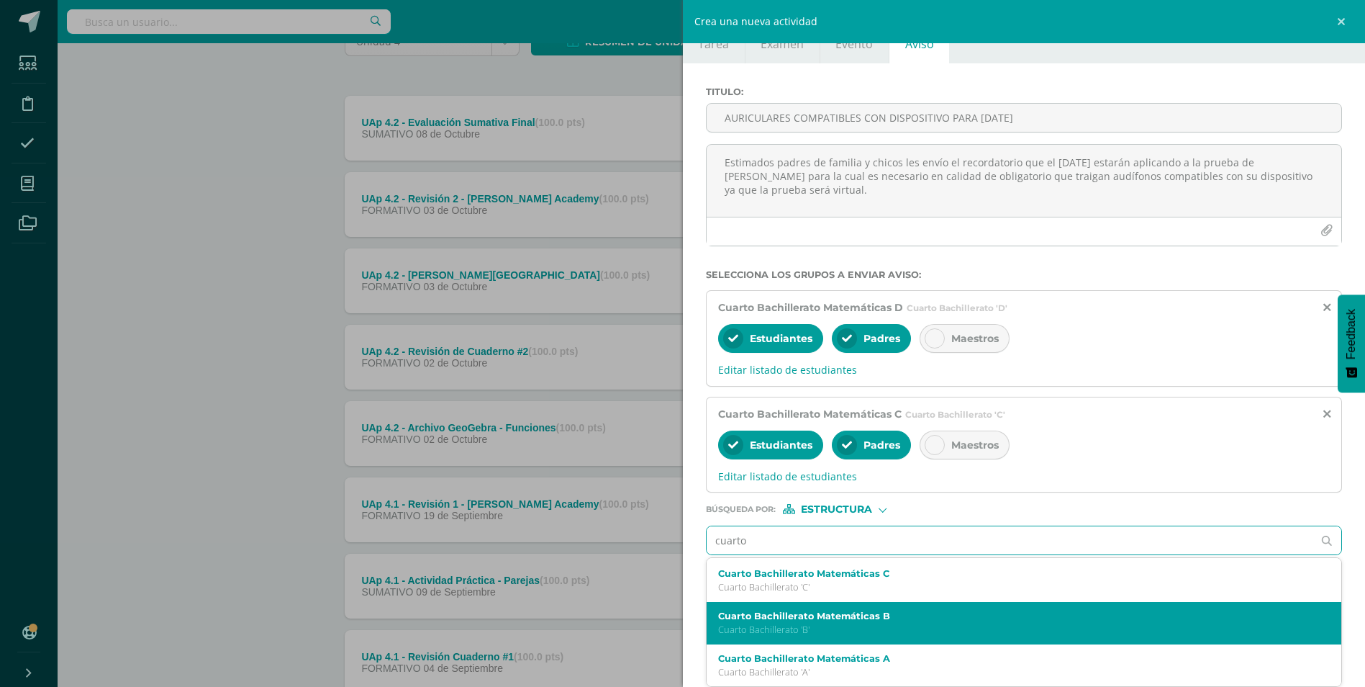
click at [862, 617] on label "Cuarto Bachillerato Matemáticas B" at bounding box center [1010, 615] width 584 height 11
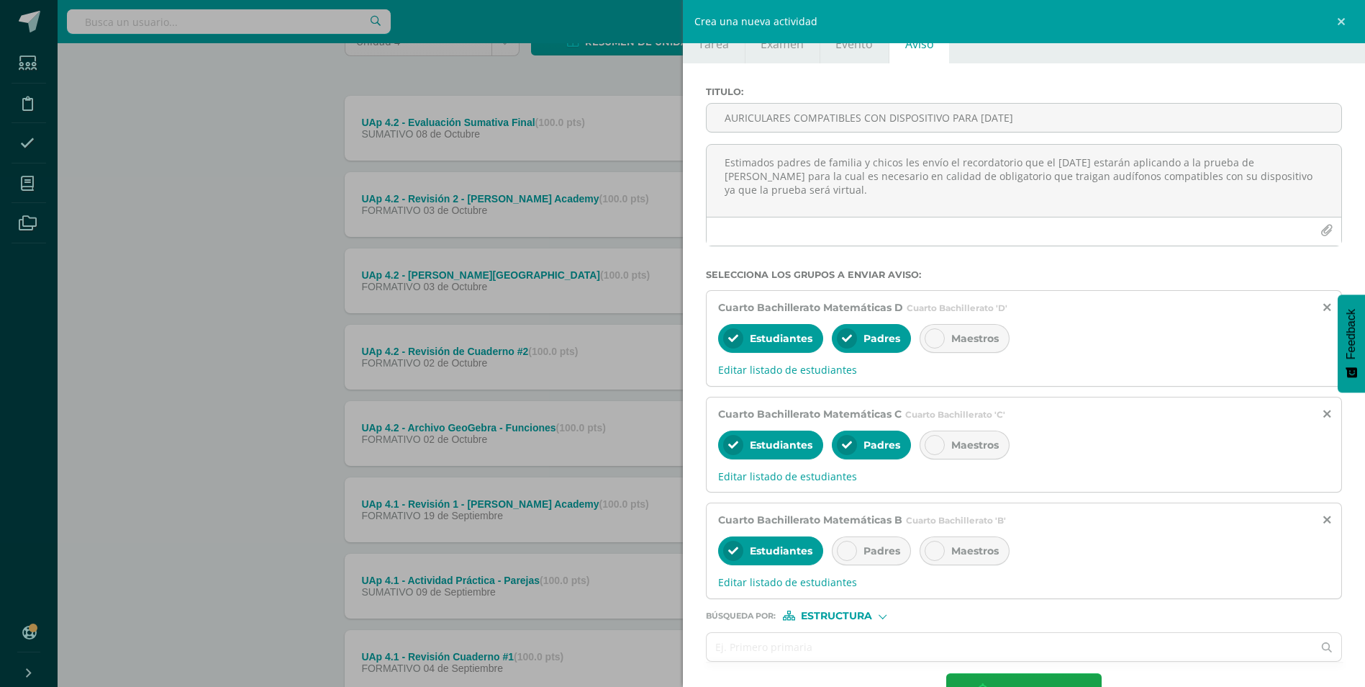
scroll to position [0, 0]
click at [849, 551] on icon at bounding box center [847, 551] width 10 height 10
click at [815, 644] on input "text" at bounding box center [1010, 647] width 607 height 28
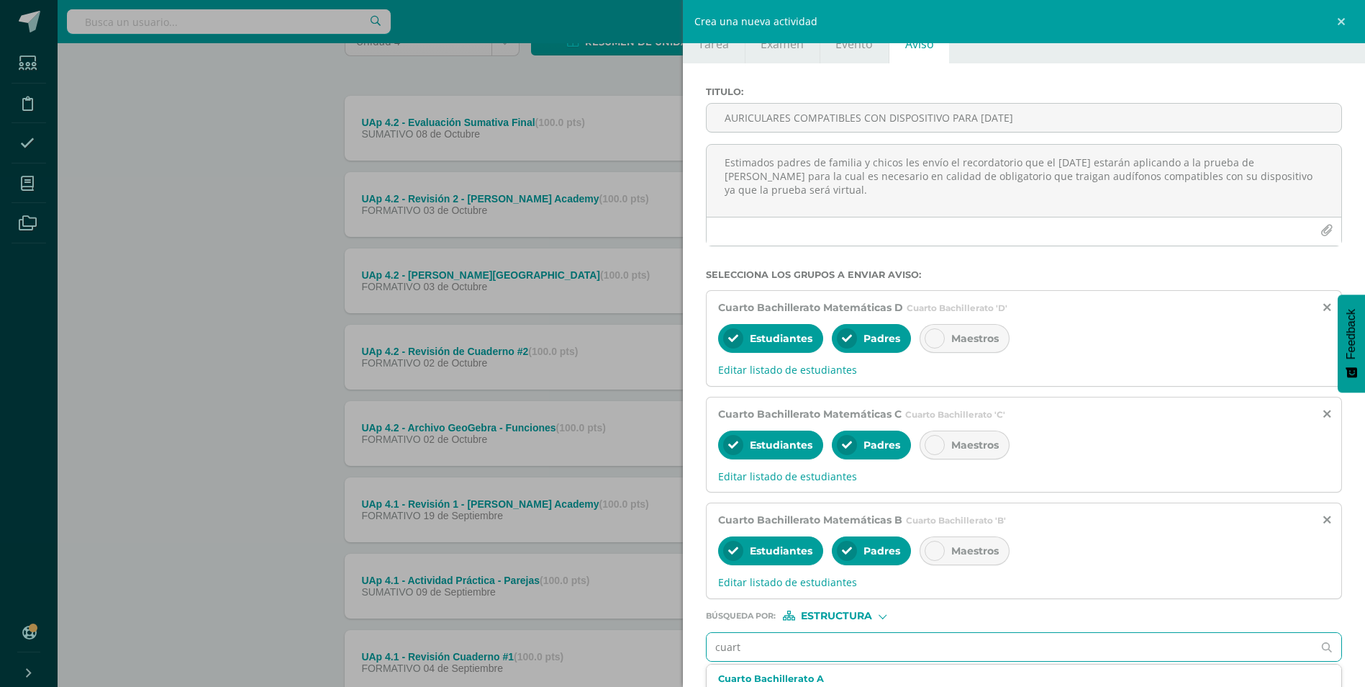
type input "cuarto"
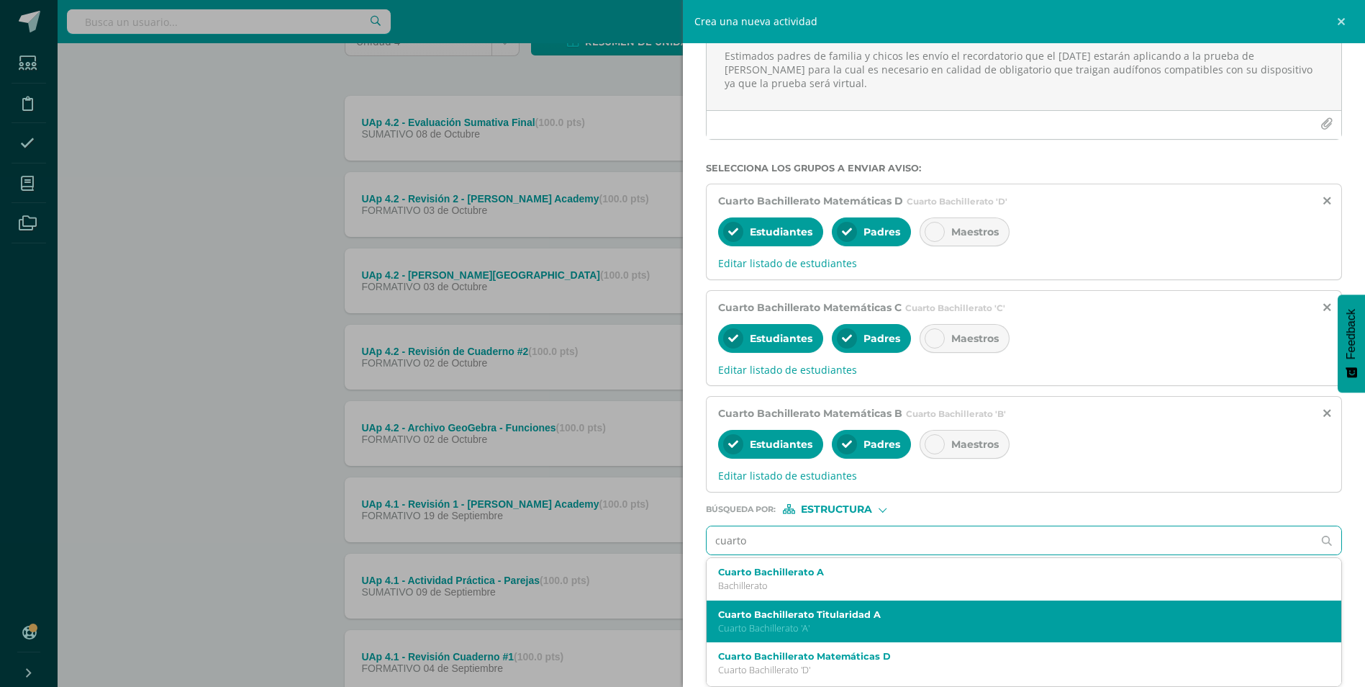
scroll to position [125, 0]
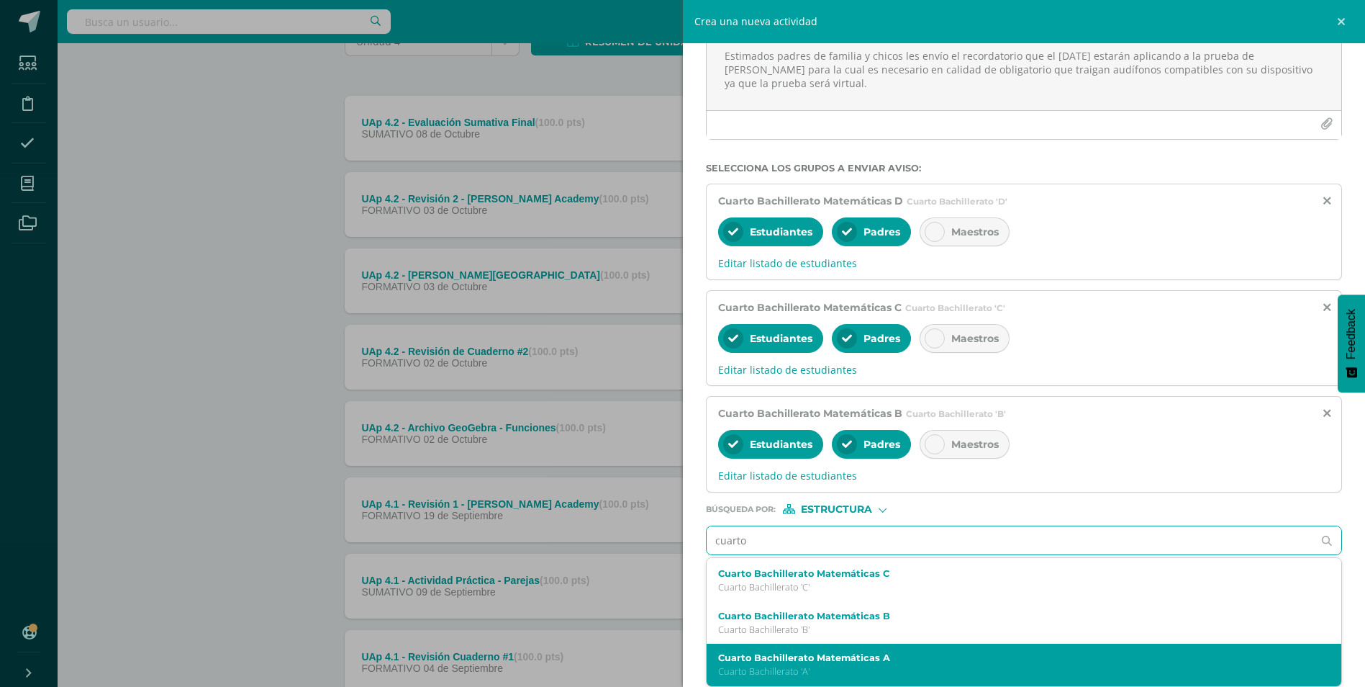
click at [820, 655] on label "Cuarto Bachillerato Matemáticas A" at bounding box center [1010, 657] width 584 height 11
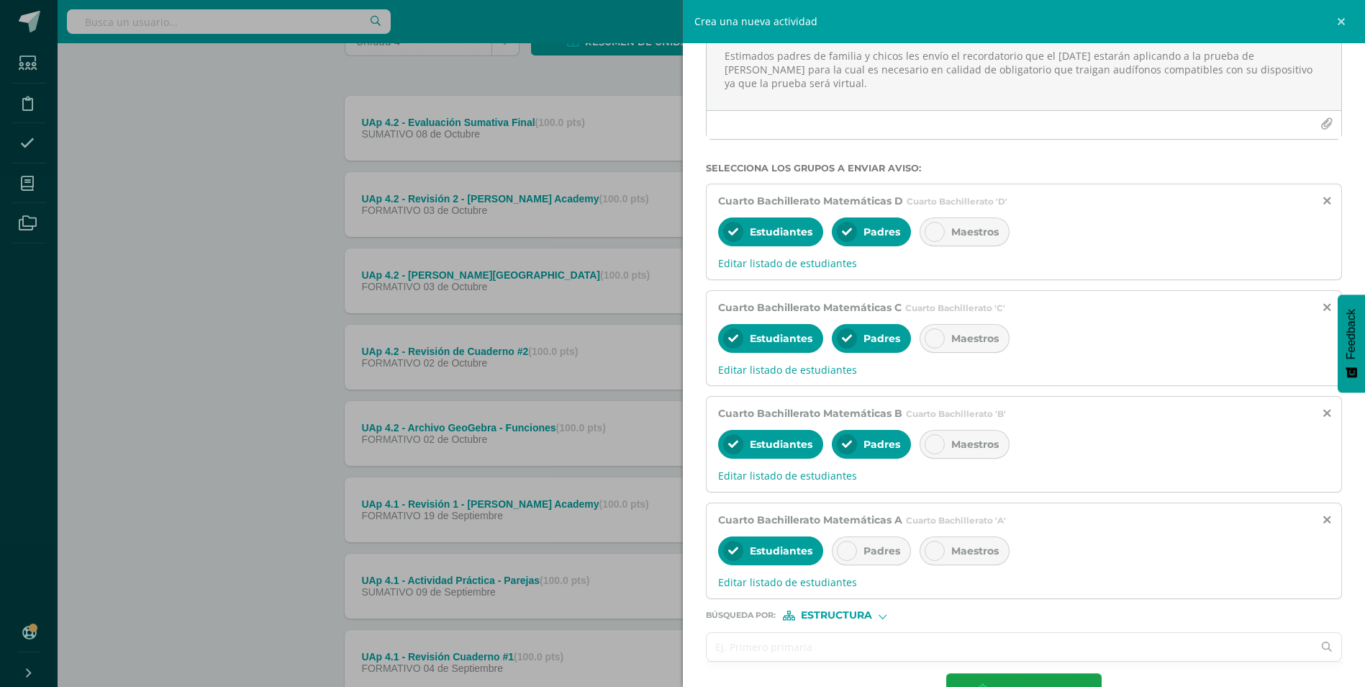
scroll to position [0, 0]
click at [839, 548] on div at bounding box center [847, 551] width 20 height 20
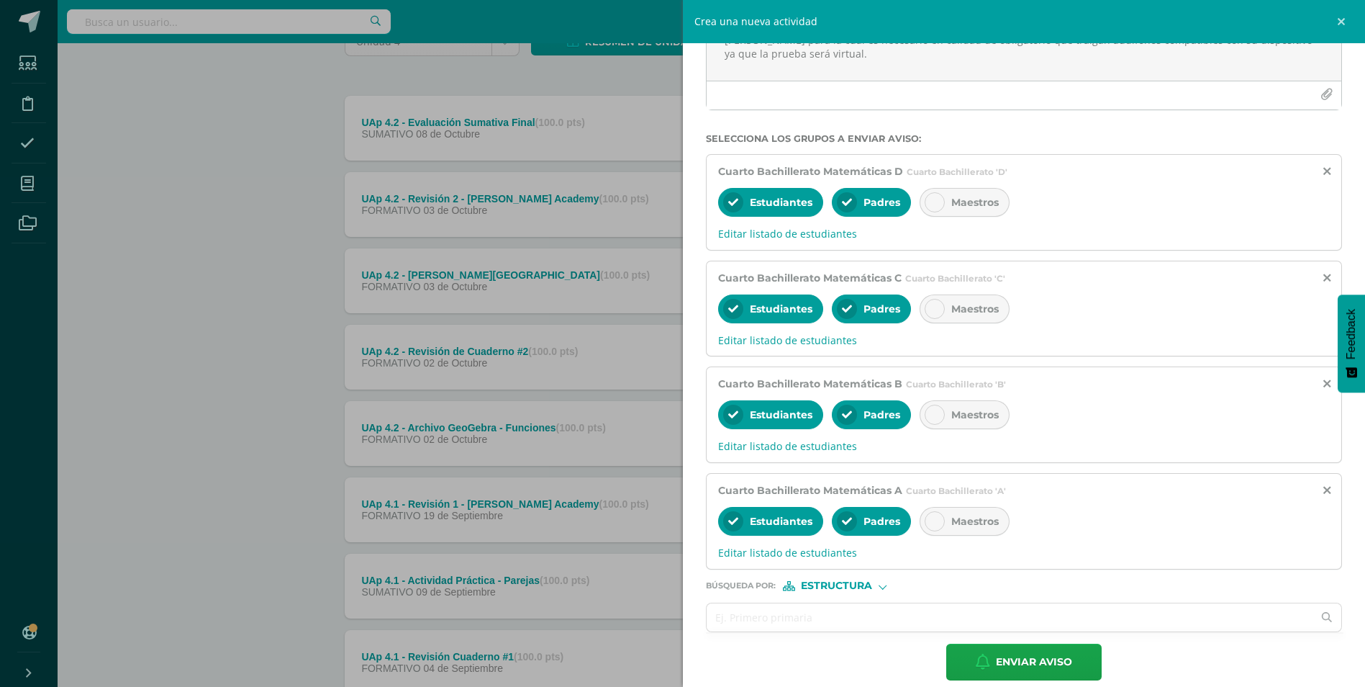
scroll to position [188, 0]
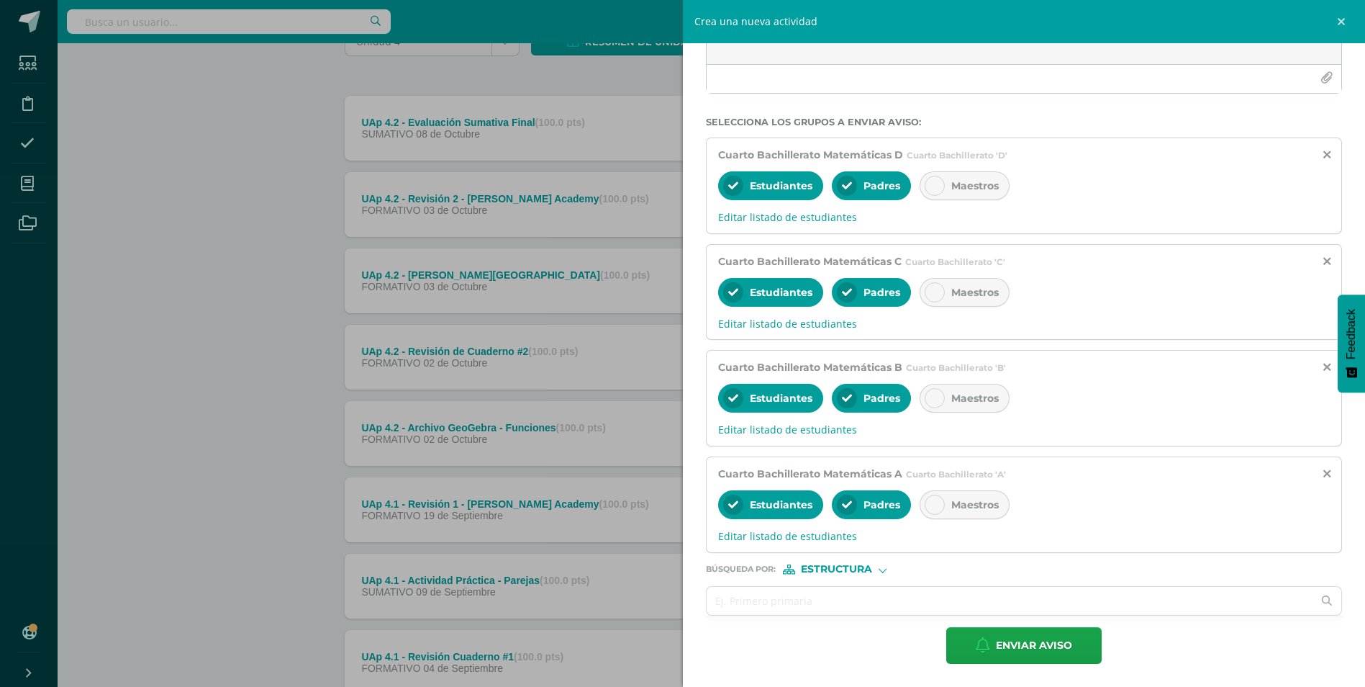
click at [847, 568] on span "Estructura" at bounding box center [836, 569] width 71 height 8
click at [813, 605] on label "Persona" at bounding box center [841, 607] width 99 height 10
click at [804, 608] on input "text" at bounding box center [1010, 601] width 607 height 28
type input "yesenia"
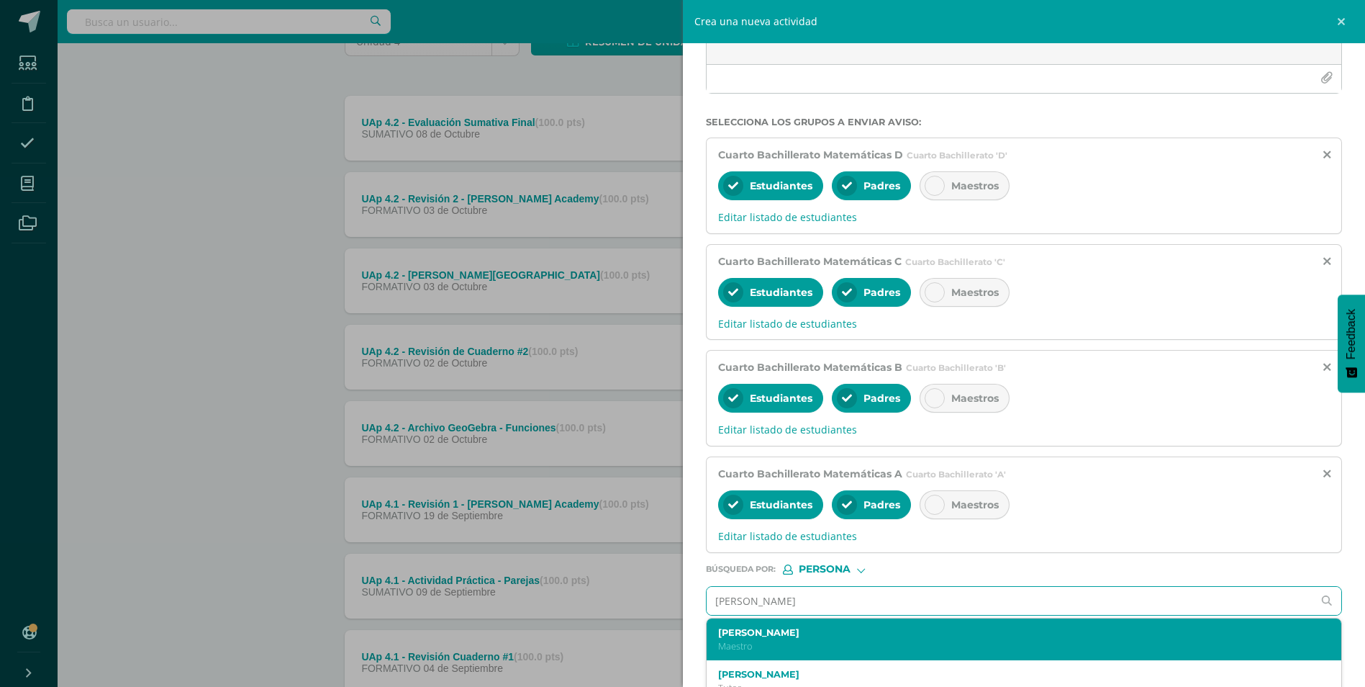
click at [790, 631] on label "[PERSON_NAME]" at bounding box center [1010, 632] width 584 height 11
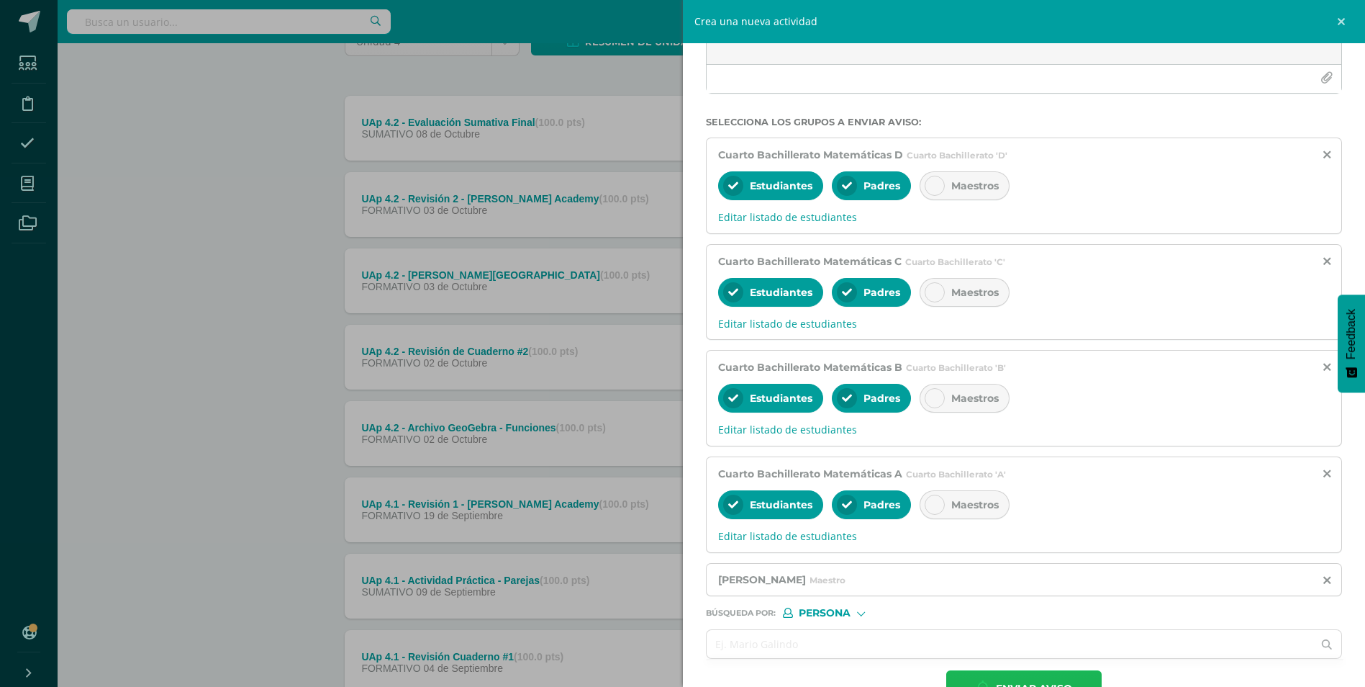
click at [996, 675] on span "Enviar aviso" at bounding box center [1034, 688] width 76 height 35
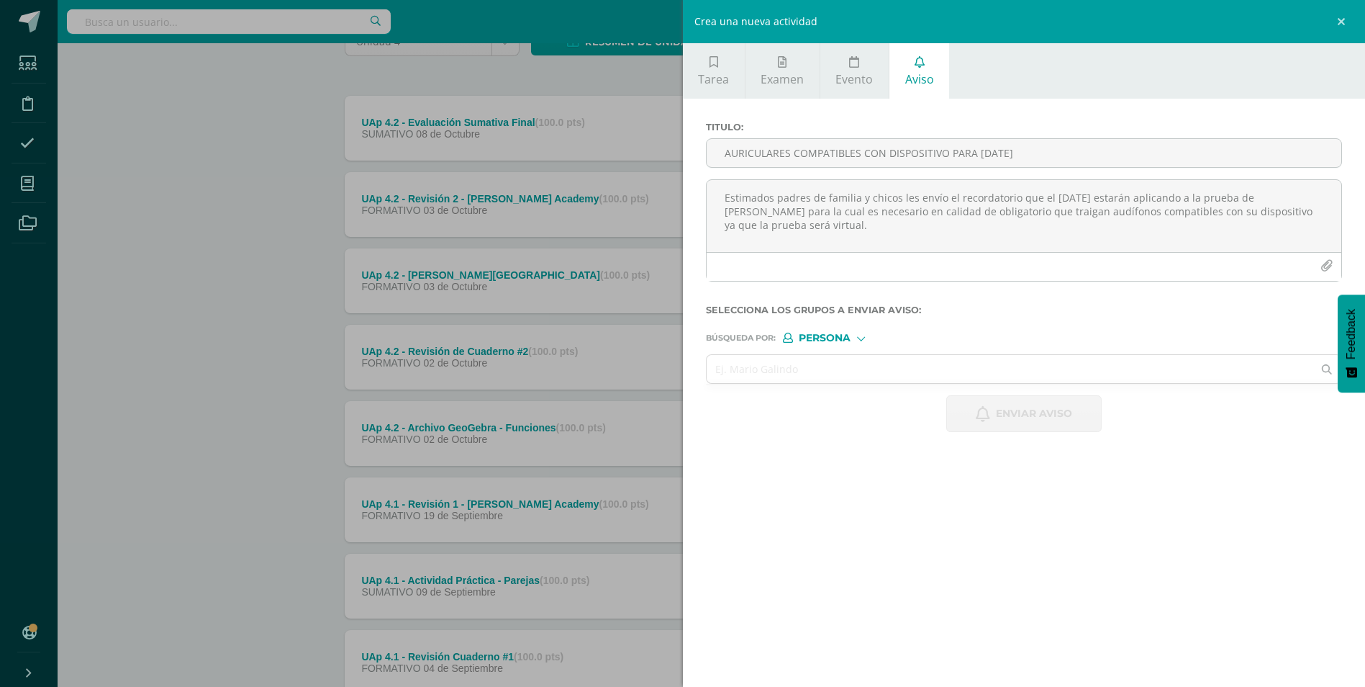
click at [268, 105] on div "Crea una nueva actividad Tarea Examen Evento Aviso Título: Fecha: 2025-10-10 20…" at bounding box center [682, 343] width 1365 height 687
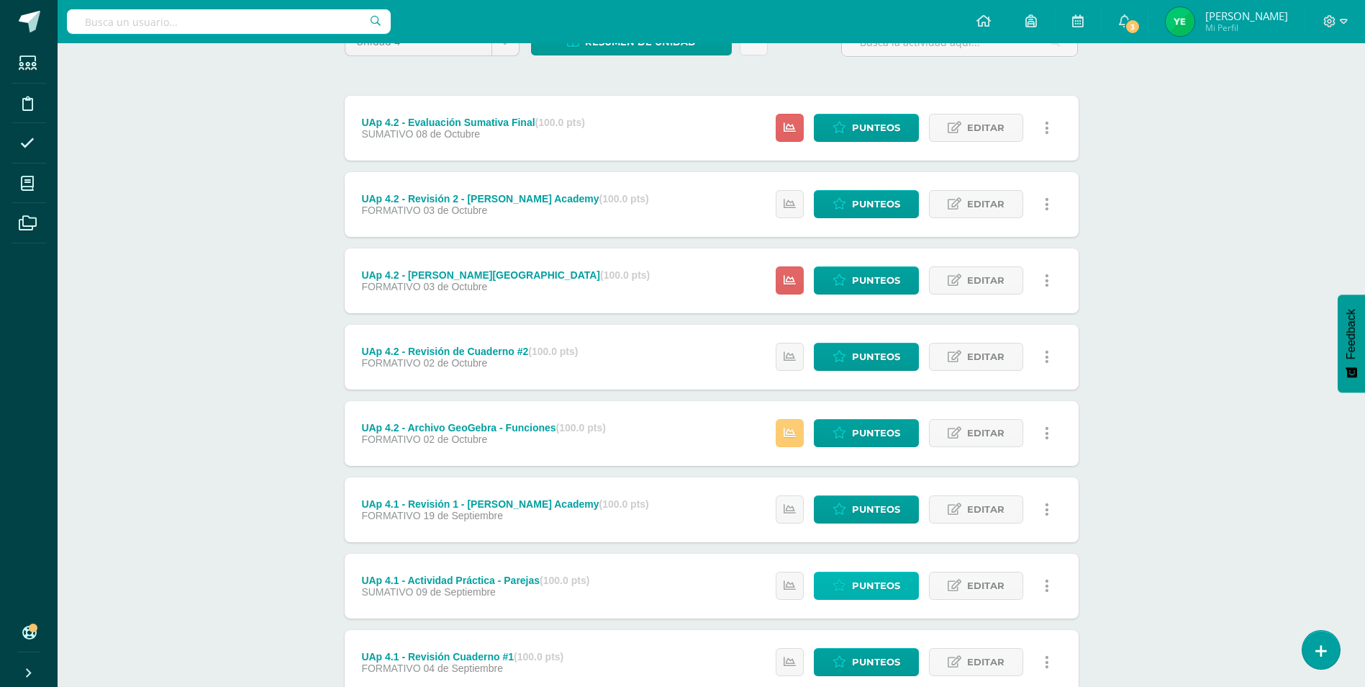
click at [871, 581] on span "Punteos" at bounding box center [876, 585] width 48 height 27
click at [868, 582] on span "Punteos" at bounding box center [876, 585] width 48 height 27
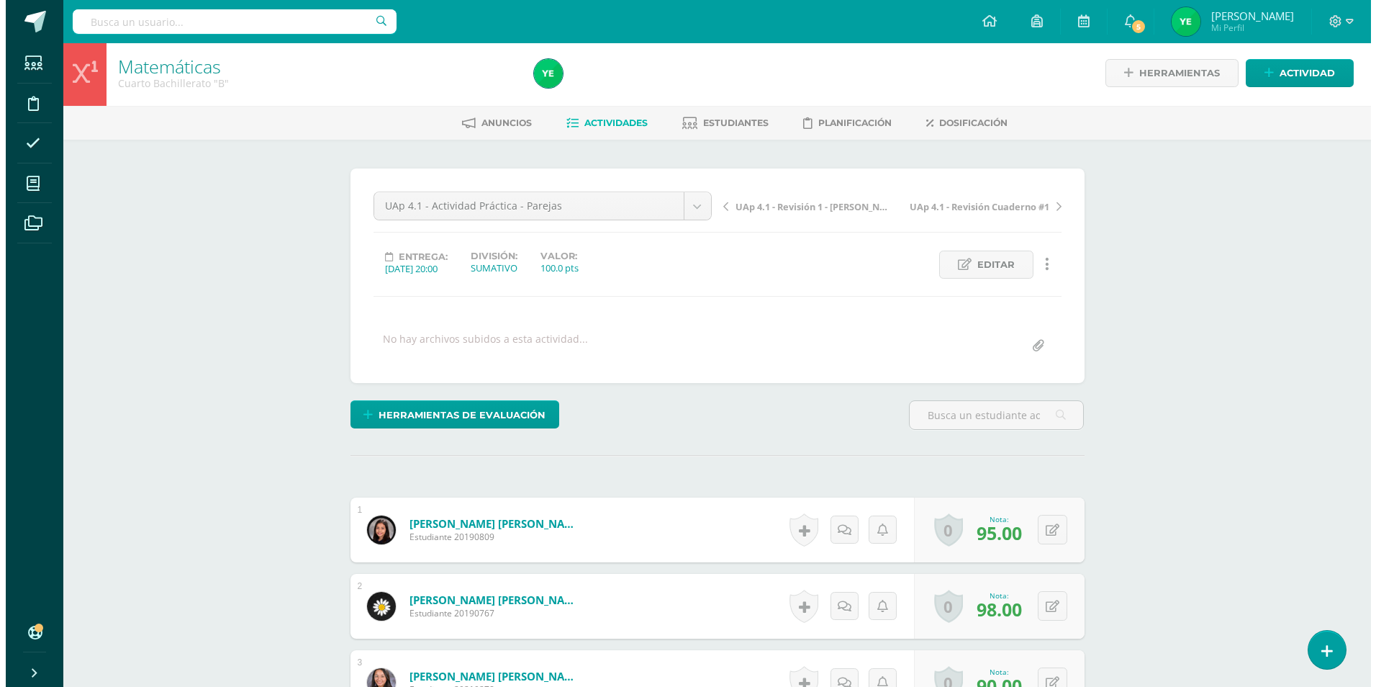
scroll to position [4, 0]
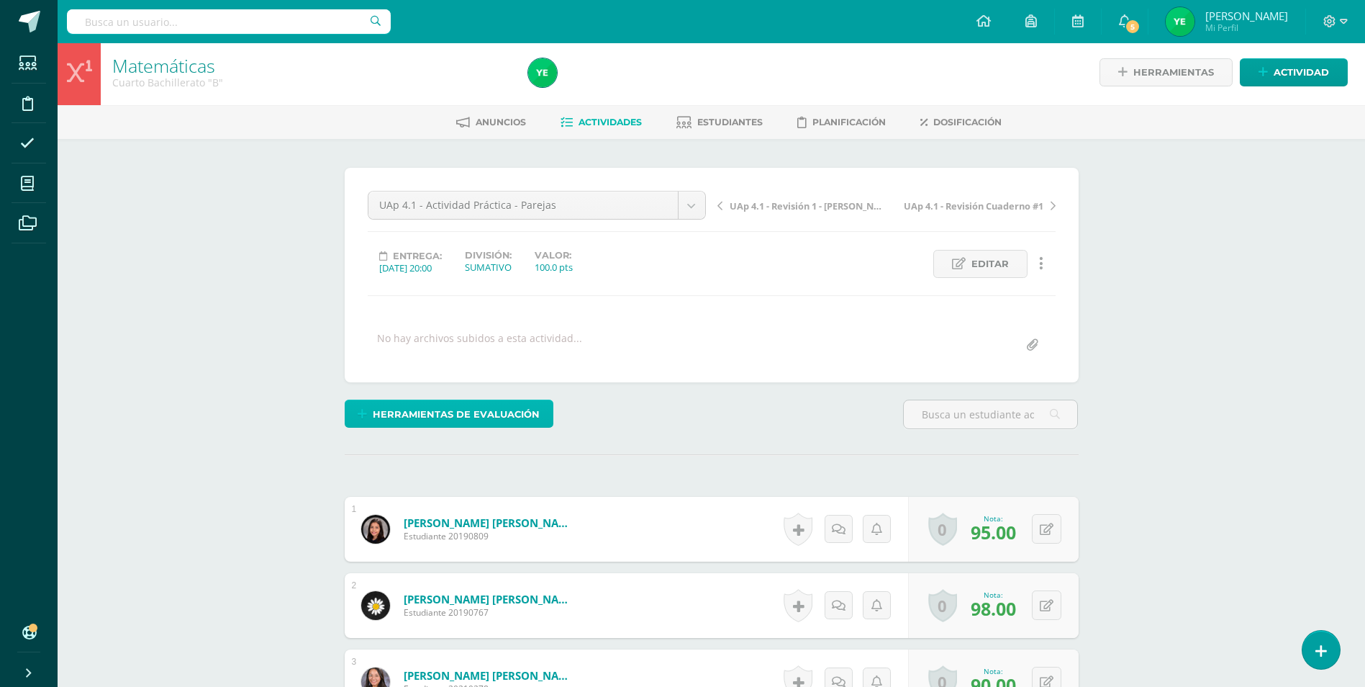
click at [371, 415] on link "Herramientas de evaluación" at bounding box center [449, 413] width 209 height 28
click at [484, 366] on link "Sustitución de nota" at bounding box center [486, 365] width 143 height 22
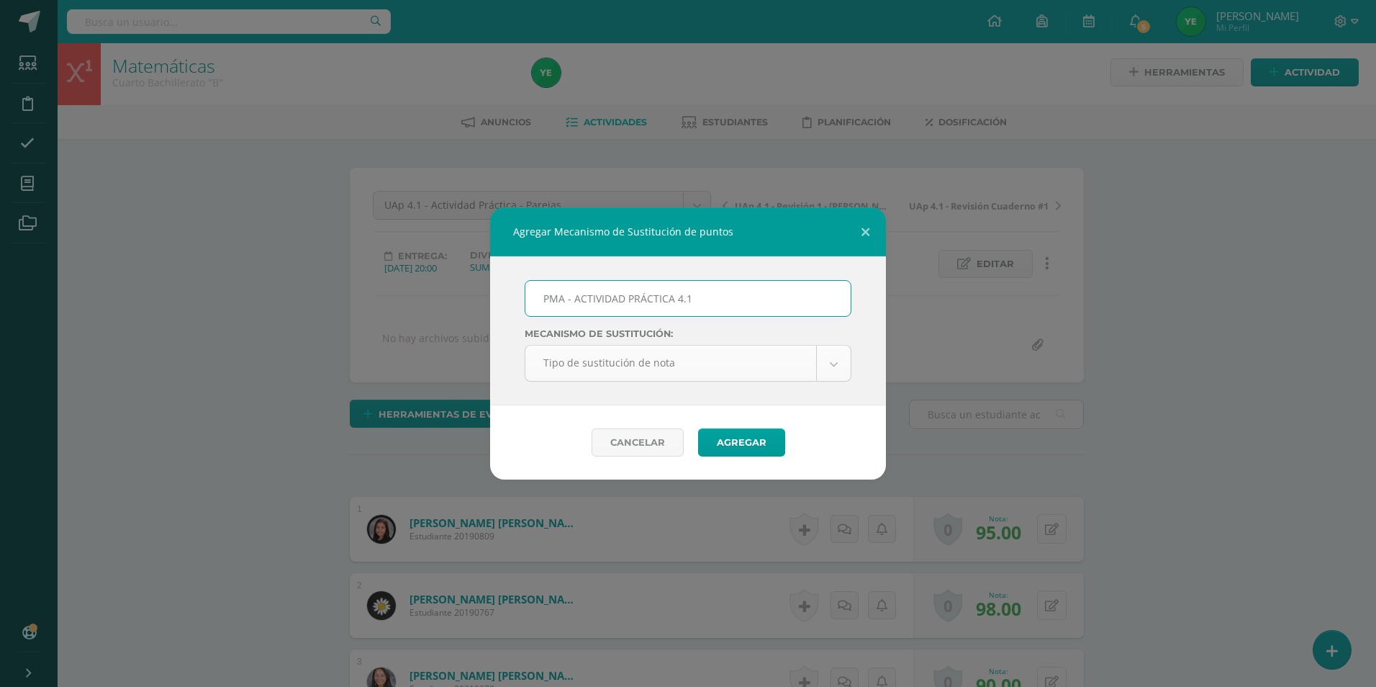
type input "PMA - ACTIVIDAD PRÁCTICA 4.1"
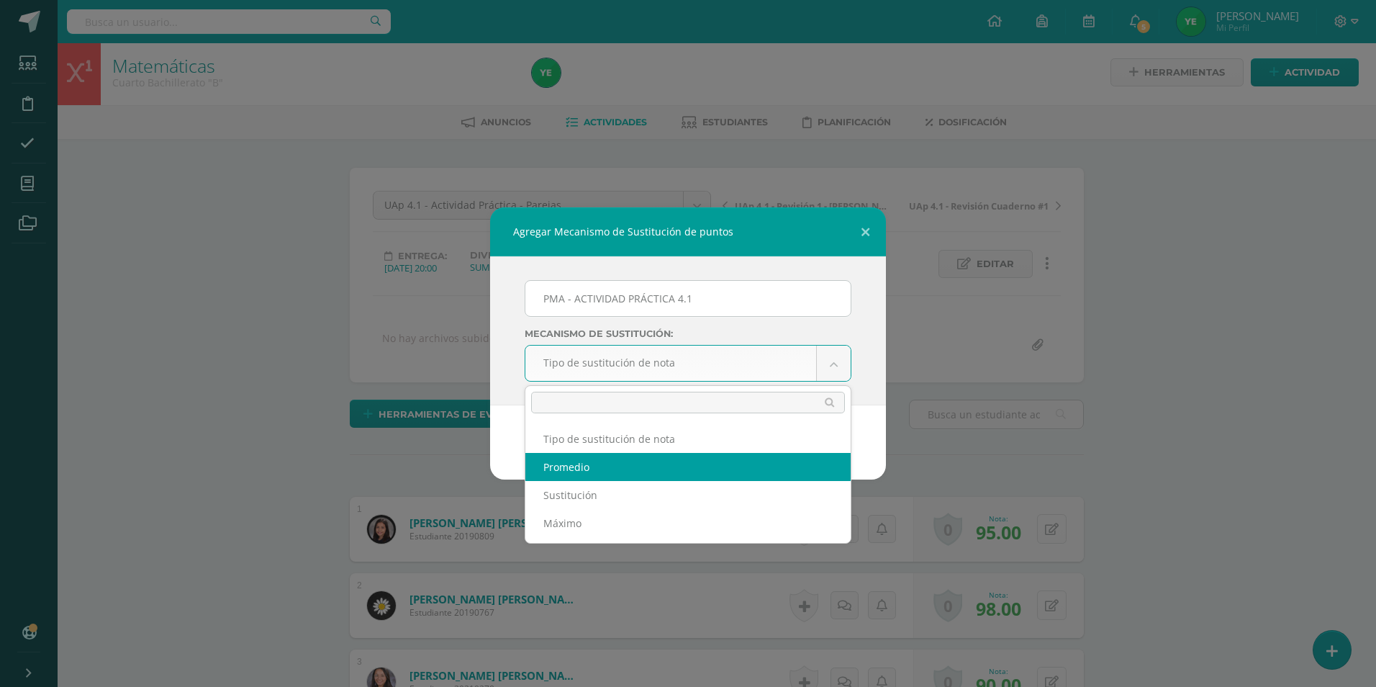
select select "average"
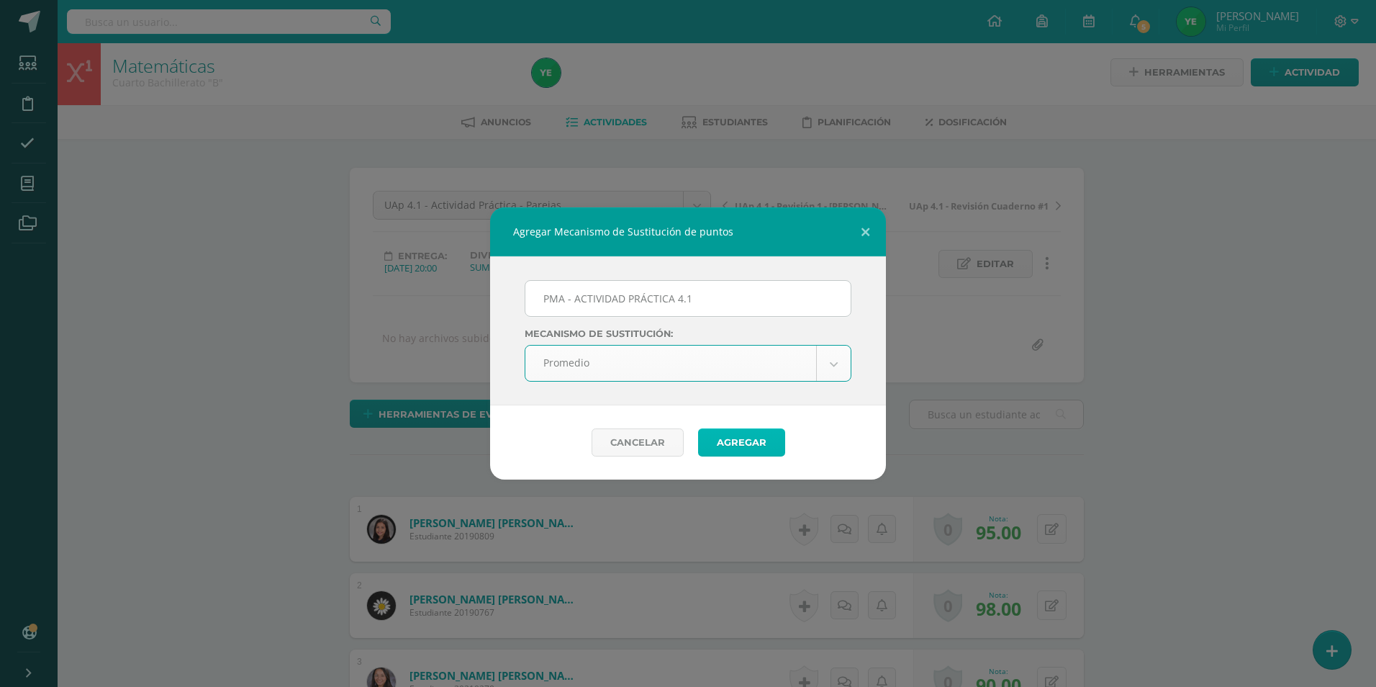
click at [732, 446] on button "Agregar" at bounding box center [741, 442] width 87 height 28
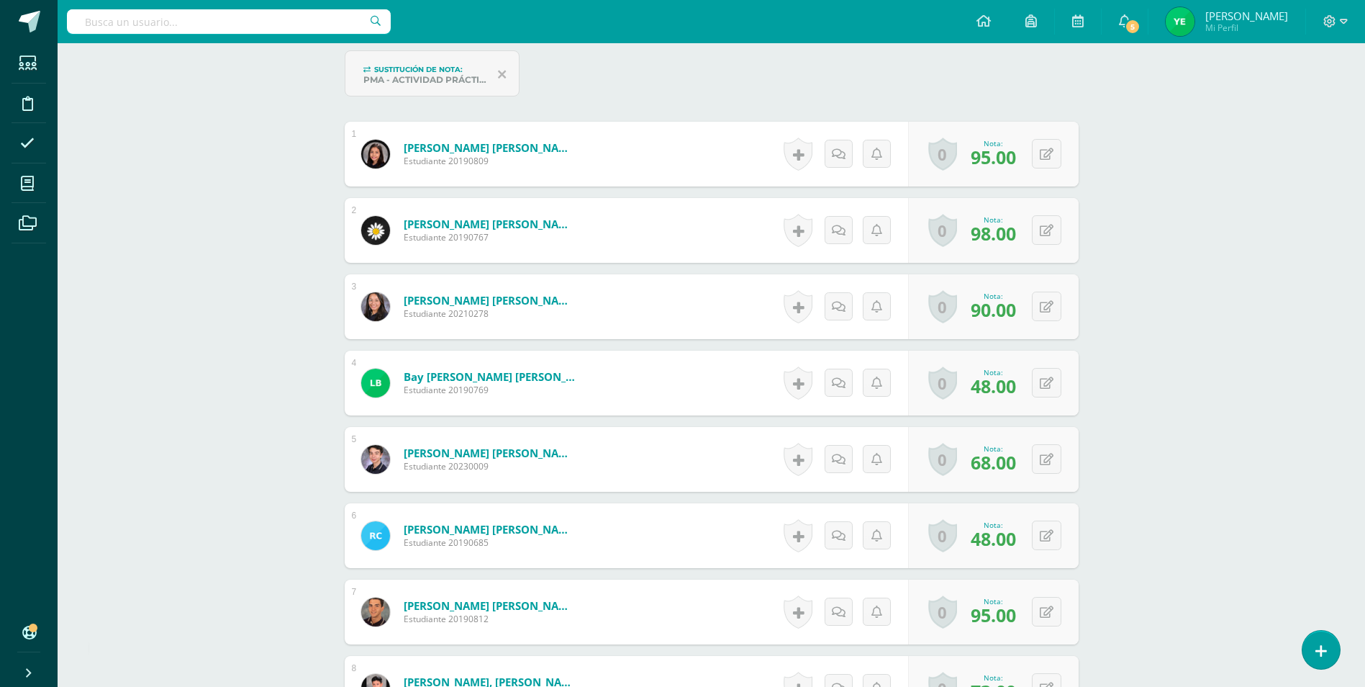
scroll to position [505, 0]
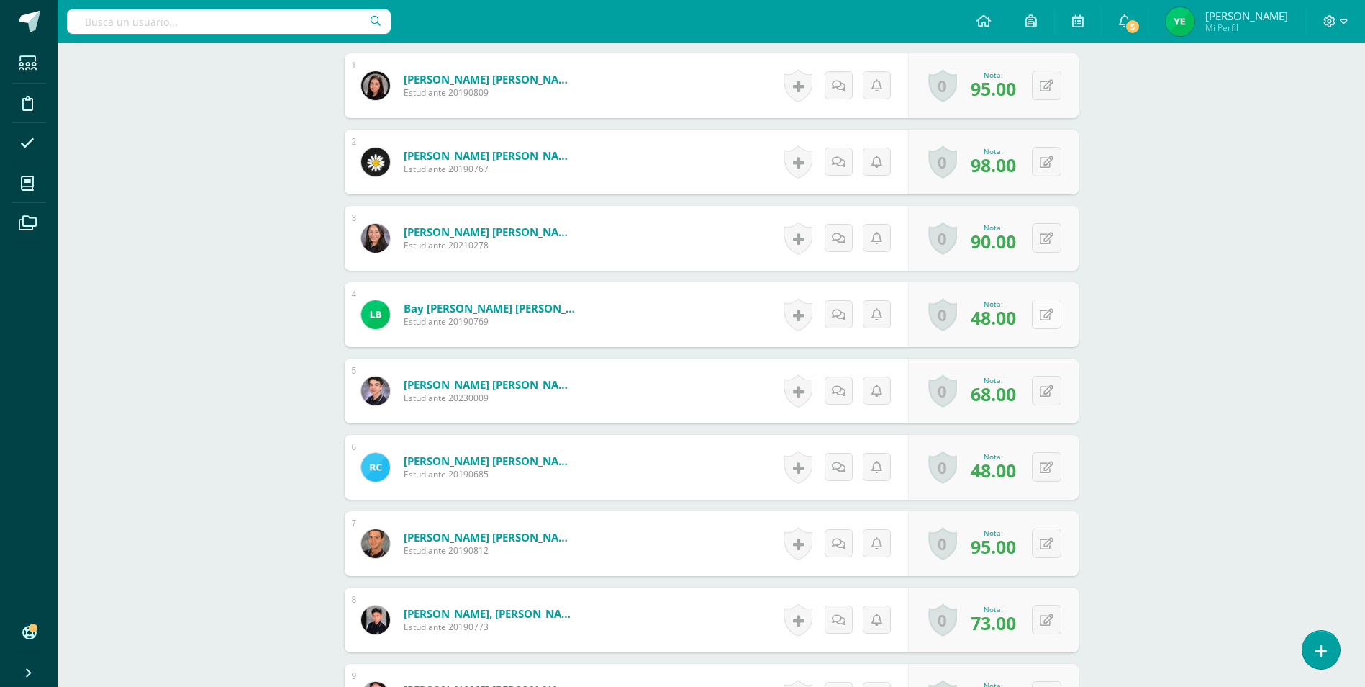
click at [1055, 308] on button at bounding box center [1047, 314] width 30 height 30
type input "60"
click at [1044, 463] on button at bounding box center [1057, 466] width 30 height 30
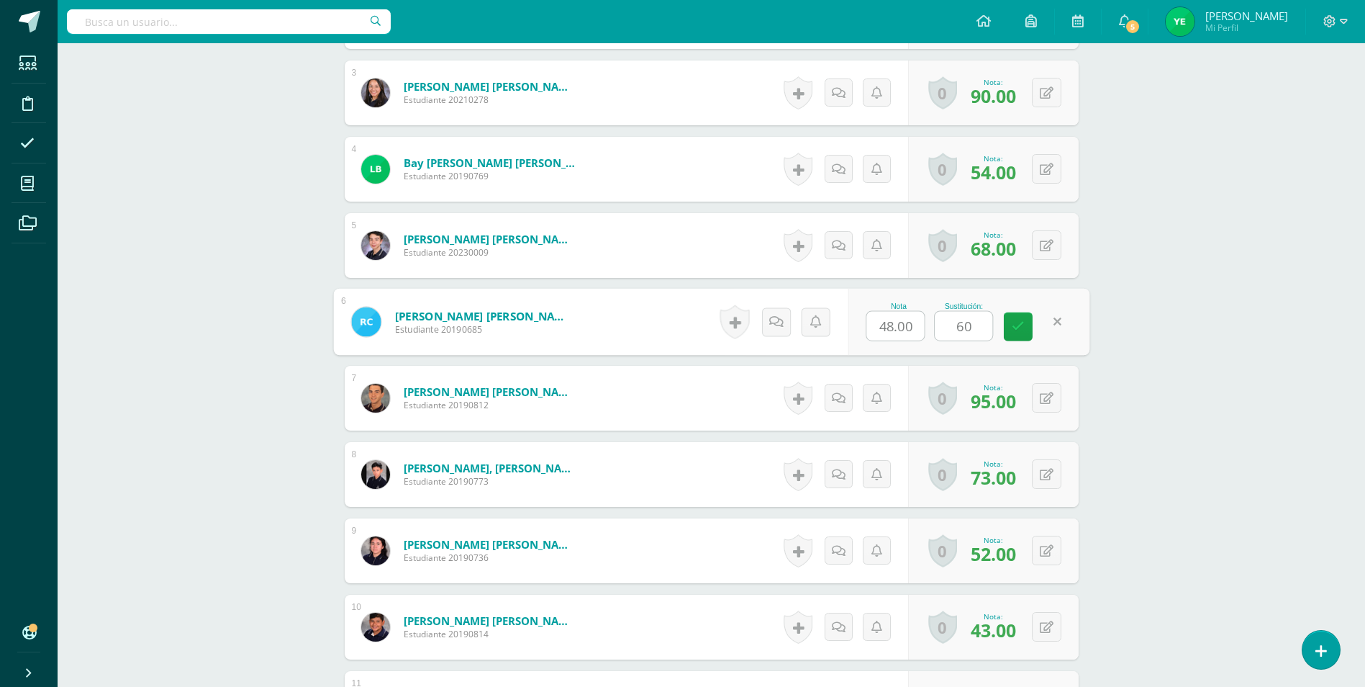
scroll to position [722, 0]
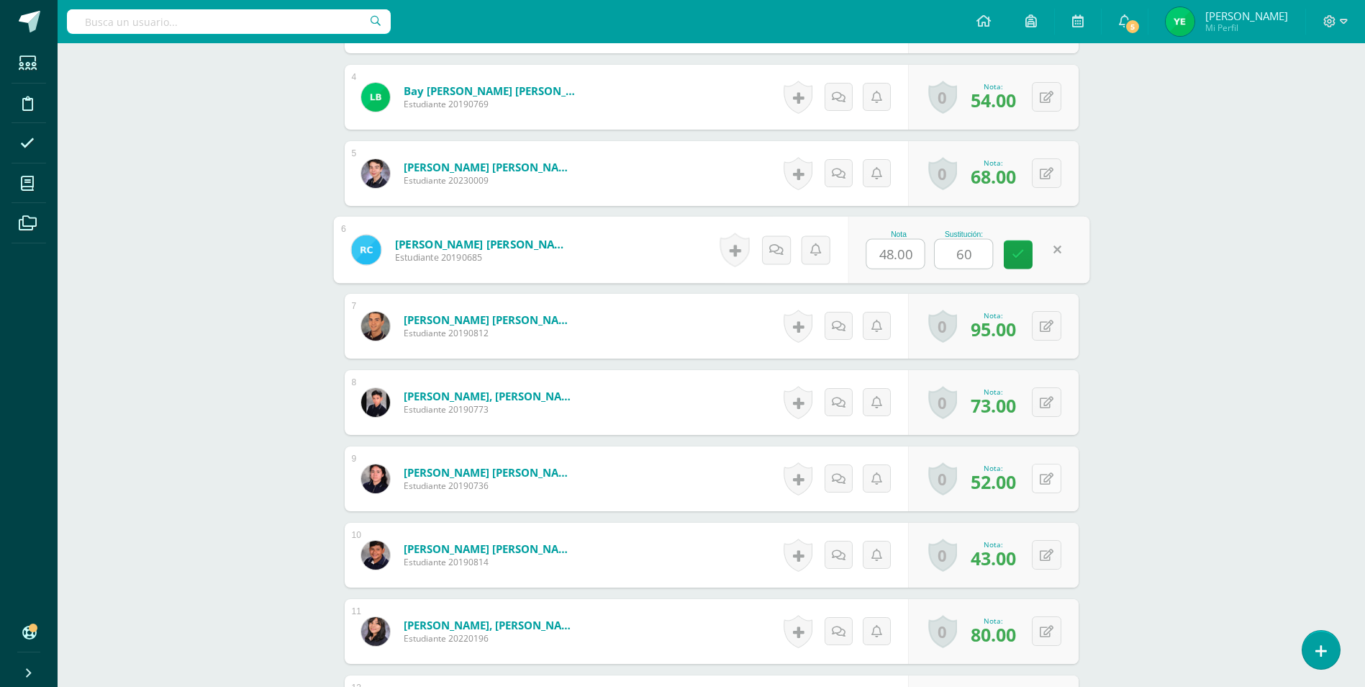
type input "60"
click at [1045, 481] on button at bounding box center [1057, 479] width 30 height 30
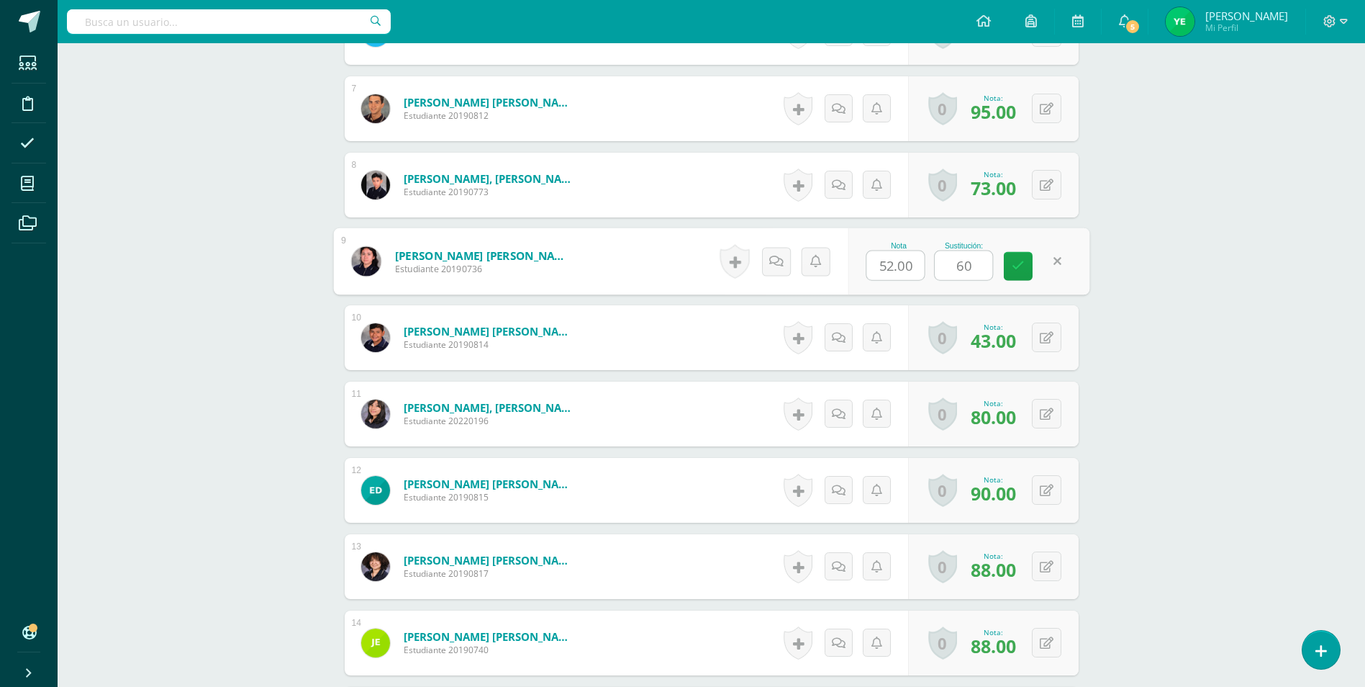
scroll to position [1011, 0]
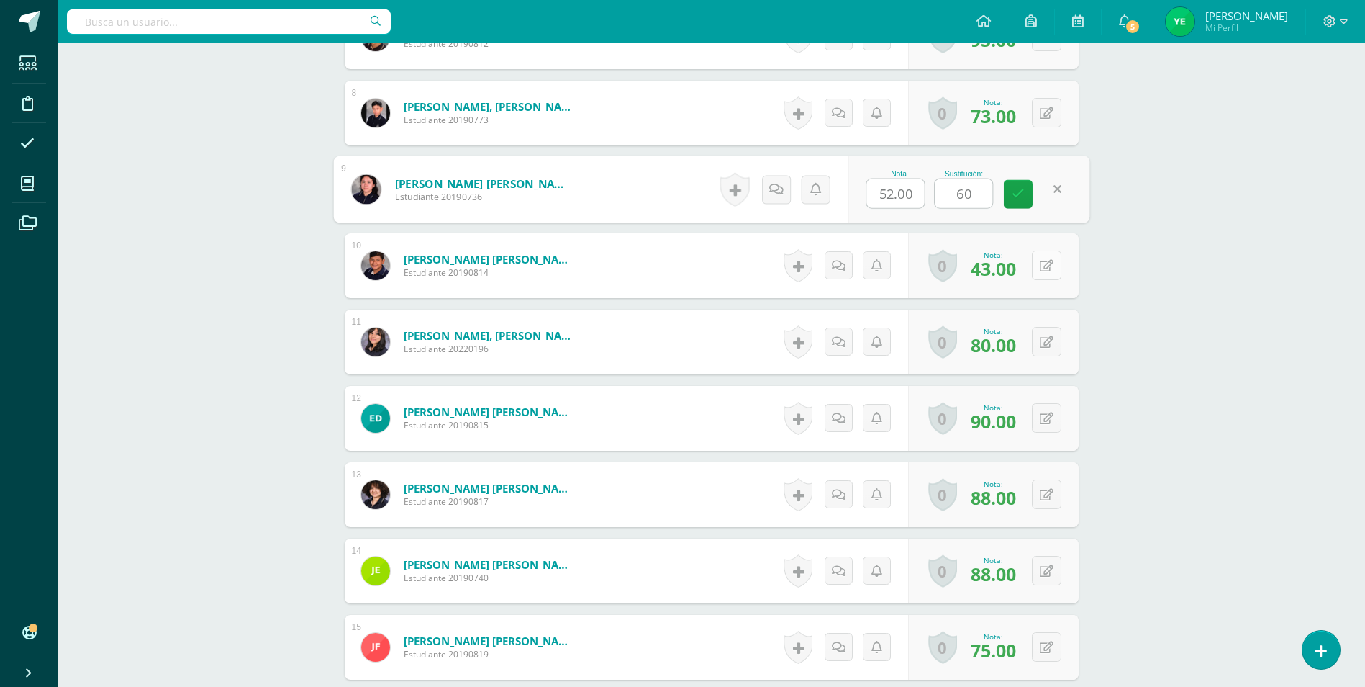
type input "60"
click at [1040, 278] on div "0 Logros Logros obtenidos Aún no hay logros agregados Nota: 43.00" at bounding box center [993, 265] width 171 height 65
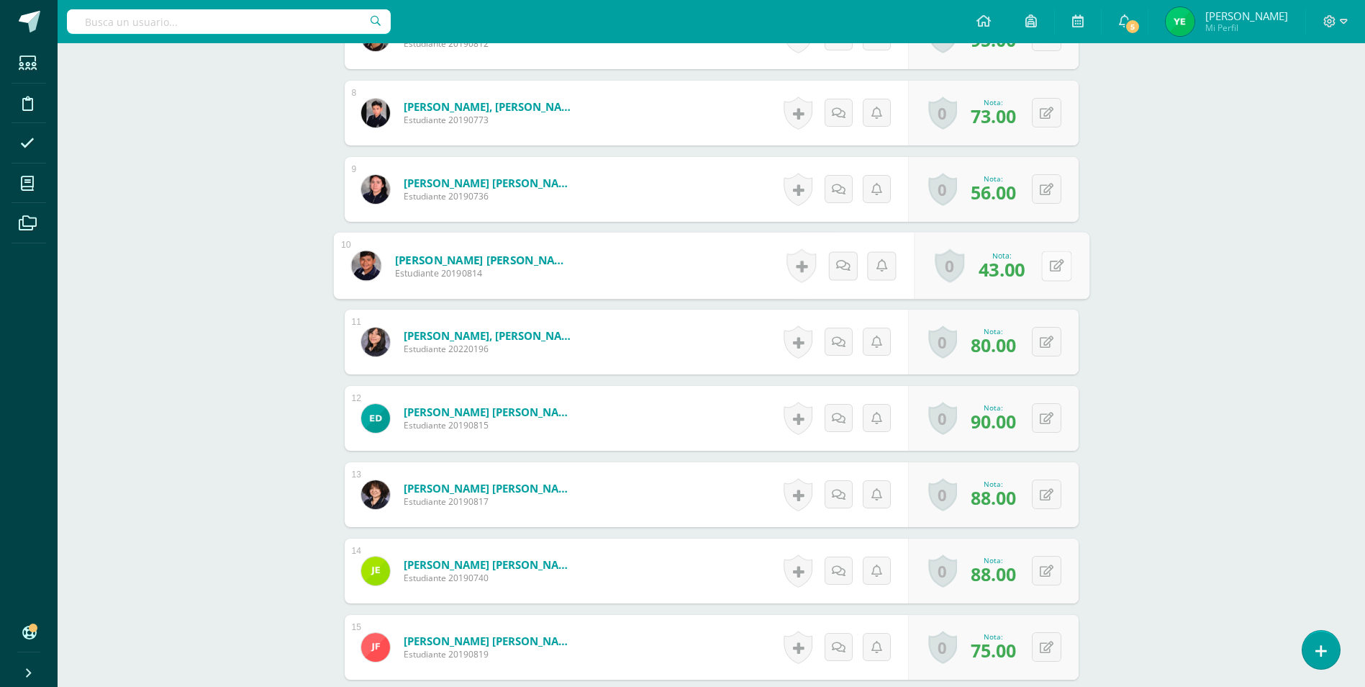
click at [1049, 273] on button at bounding box center [1057, 265] width 30 height 30
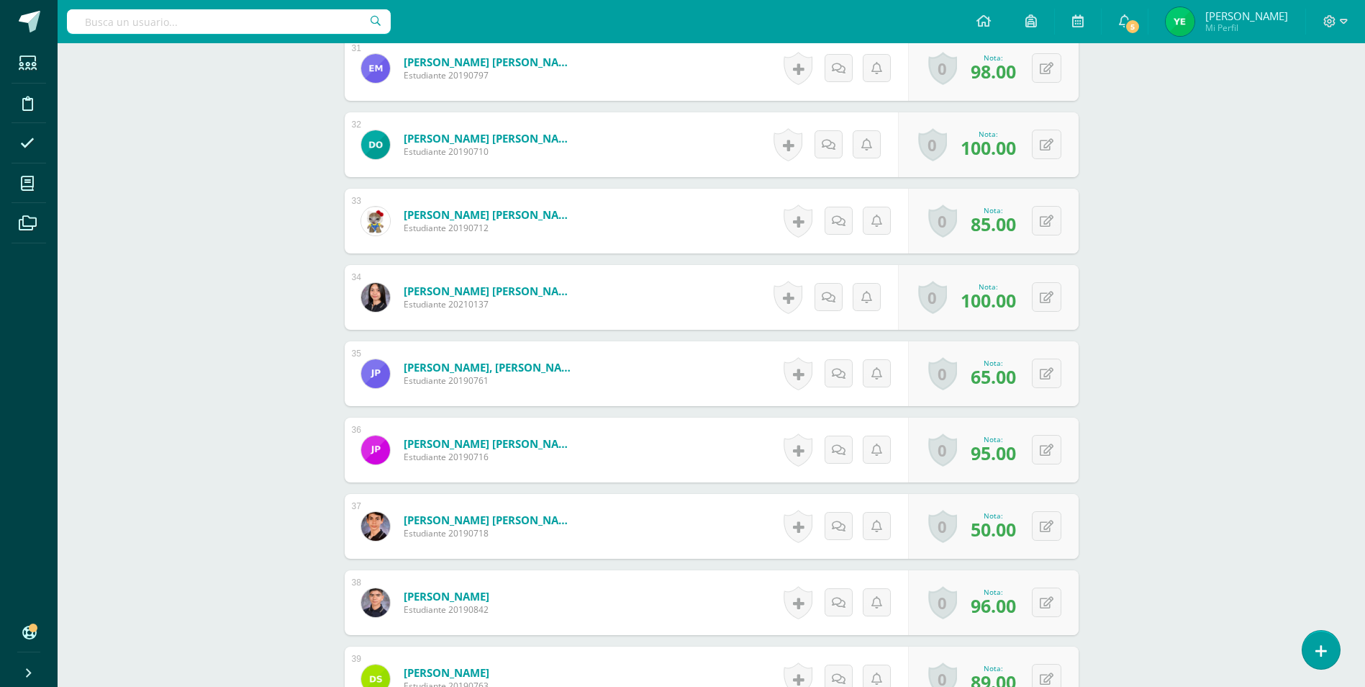
scroll to position [2883, 0]
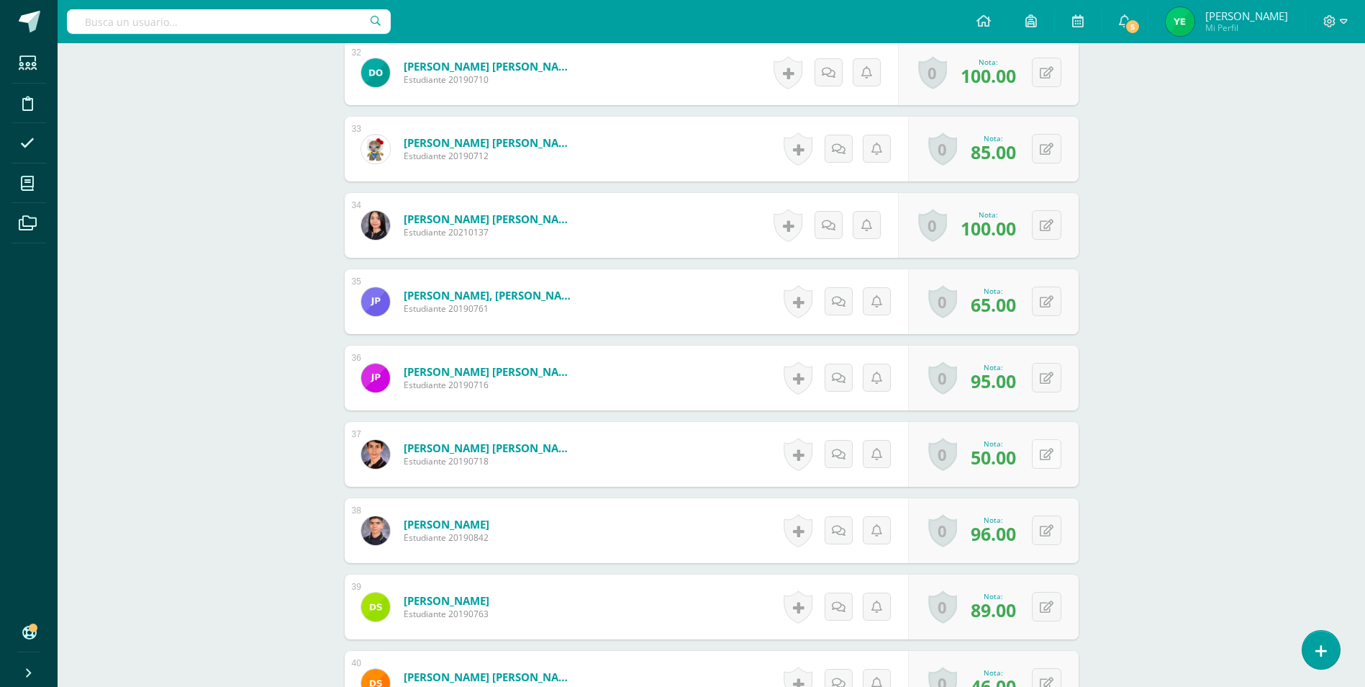
type input "60"
click at [1051, 453] on icon at bounding box center [1056, 454] width 14 height 12
type input "60"
click at [1060, 441] on link at bounding box center [1048, 454] width 28 height 28
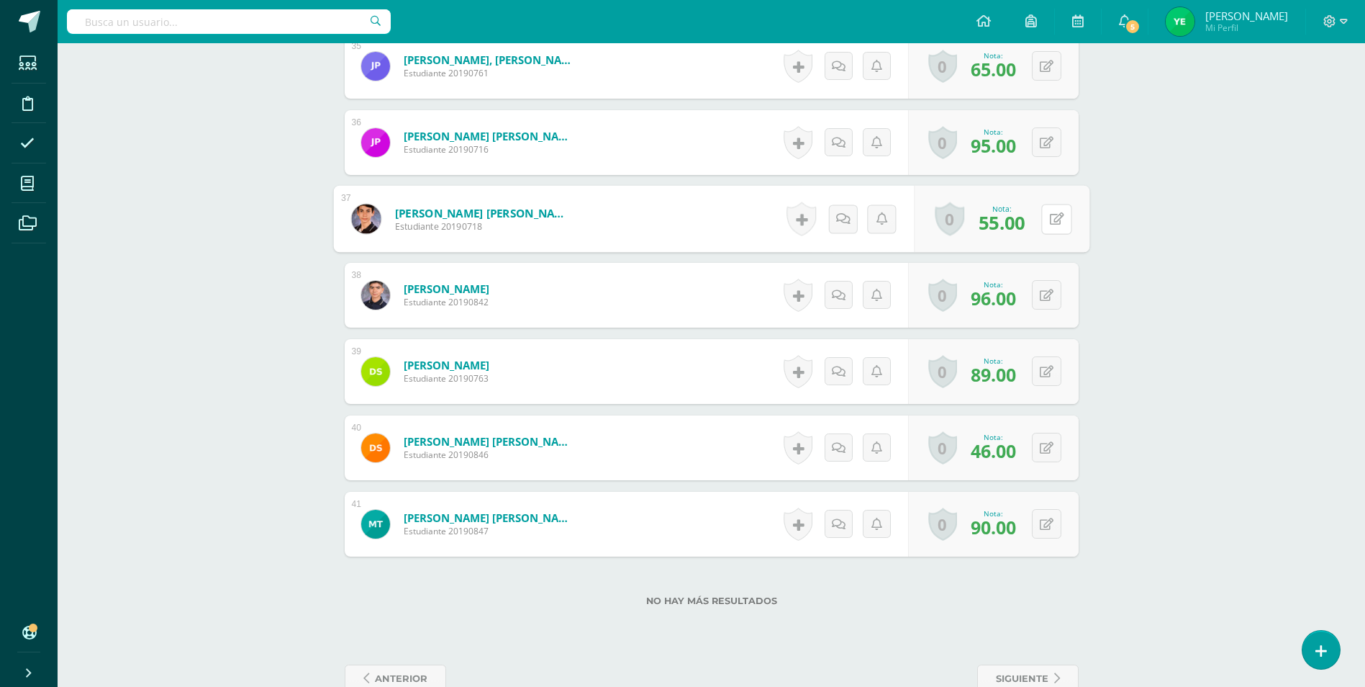
scroll to position [3153, 0]
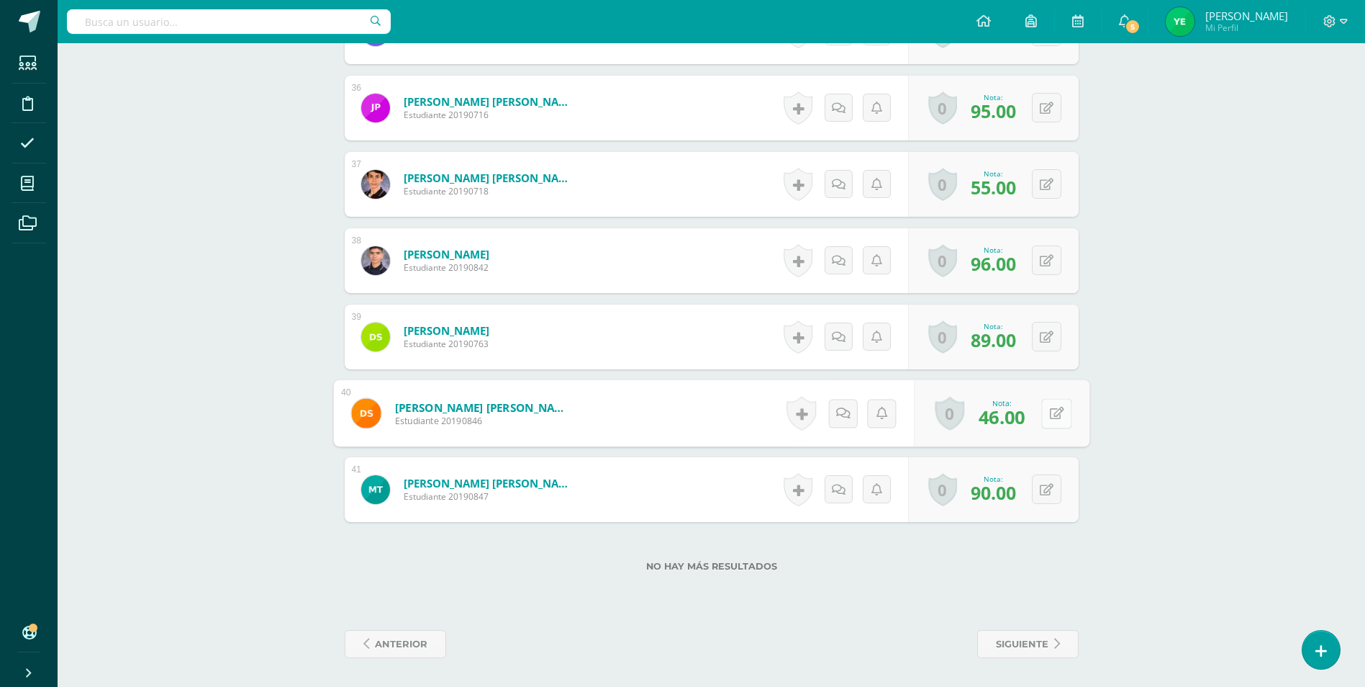
click at [1054, 415] on button at bounding box center [1057, 413] width 30 height 30
type input "60"
click at [1074, 387] on div "Nota 46.00 Sustitución: 60" at bounding box center [969, 413] width 242 height 67
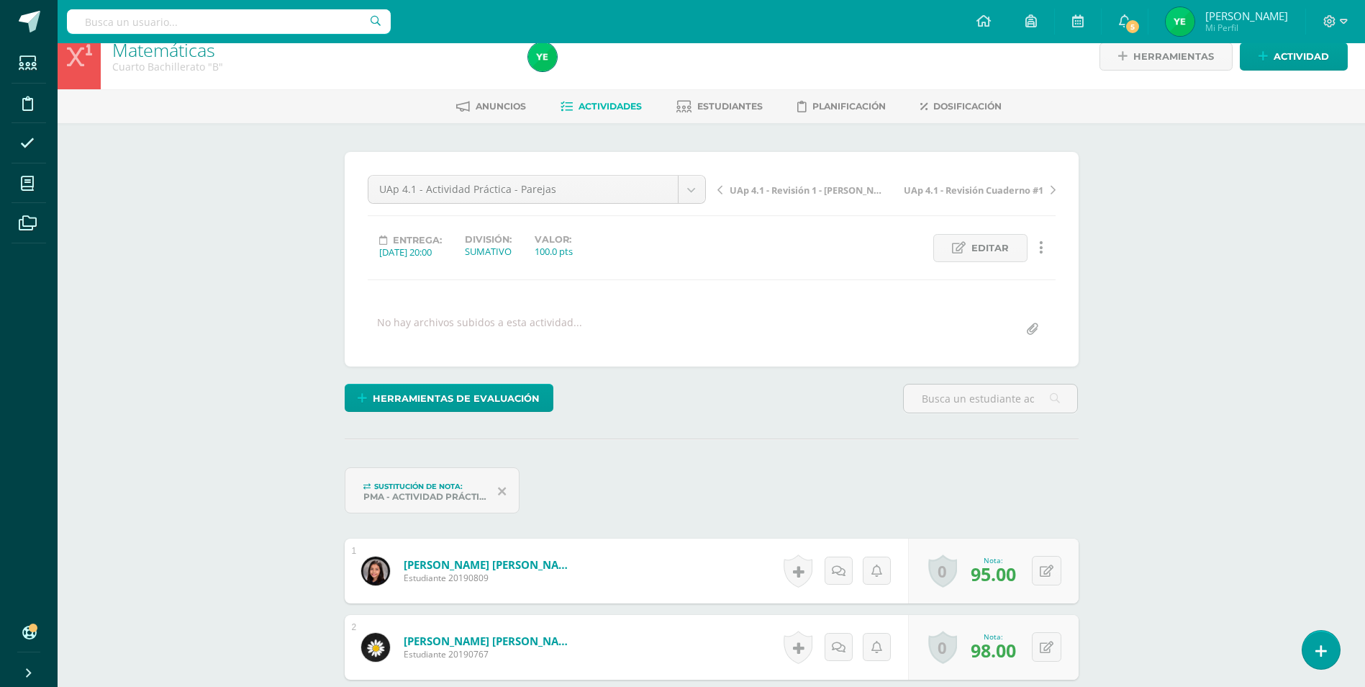
scroll to position [0, 0]
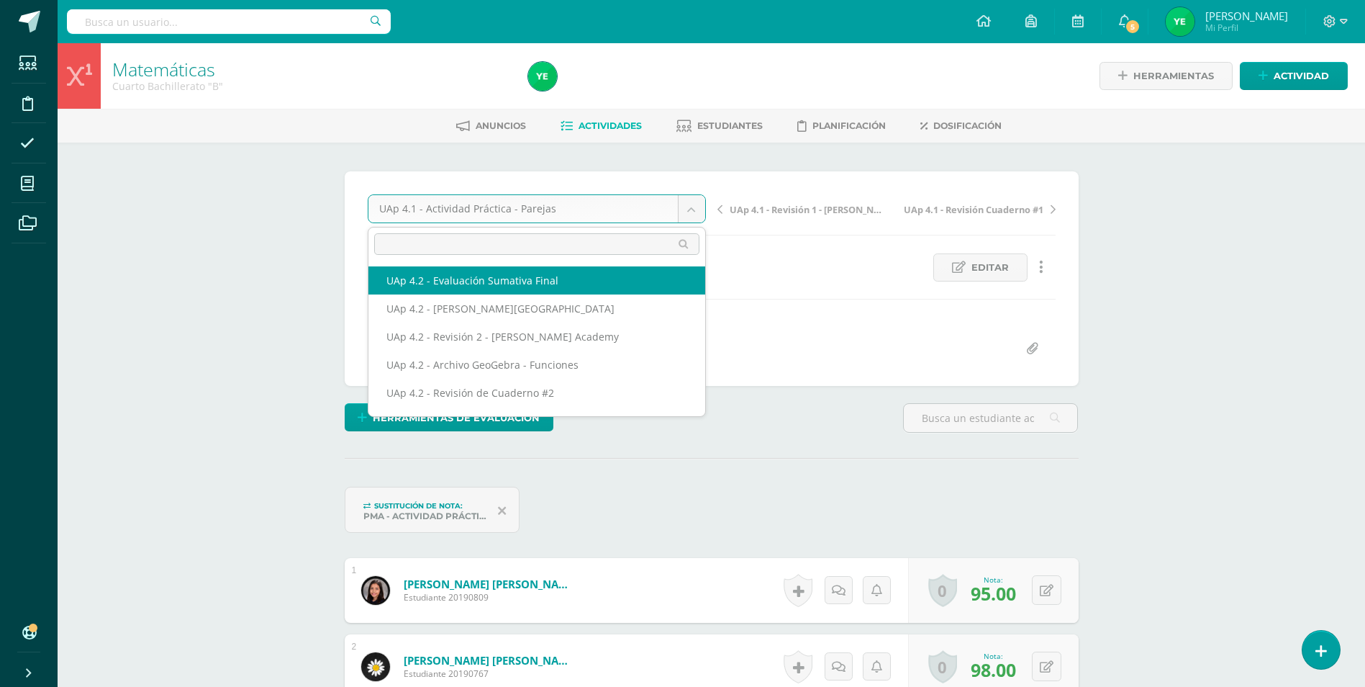
select select "/dashboard/teacher/grade-activity/227292/"
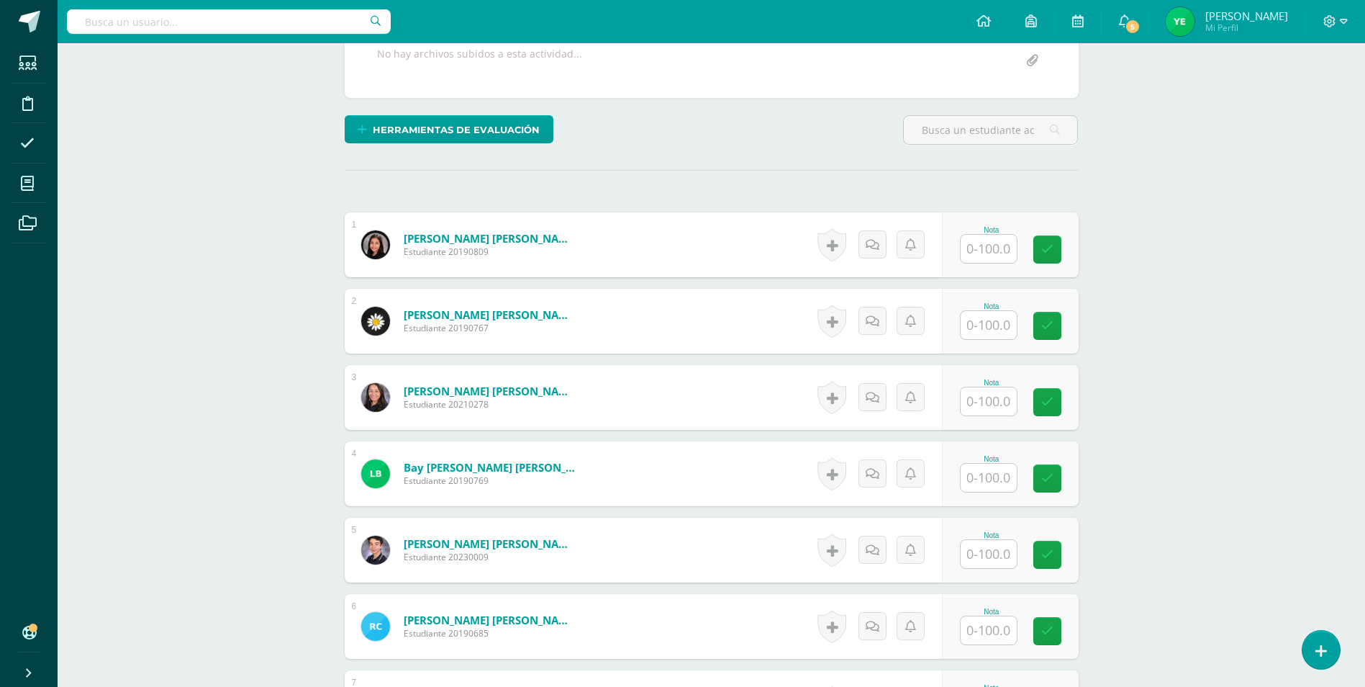
scroll to position [289, 0]
click at [995, 250] on input "text" at bounding box center [997, 248] width 58 height 29
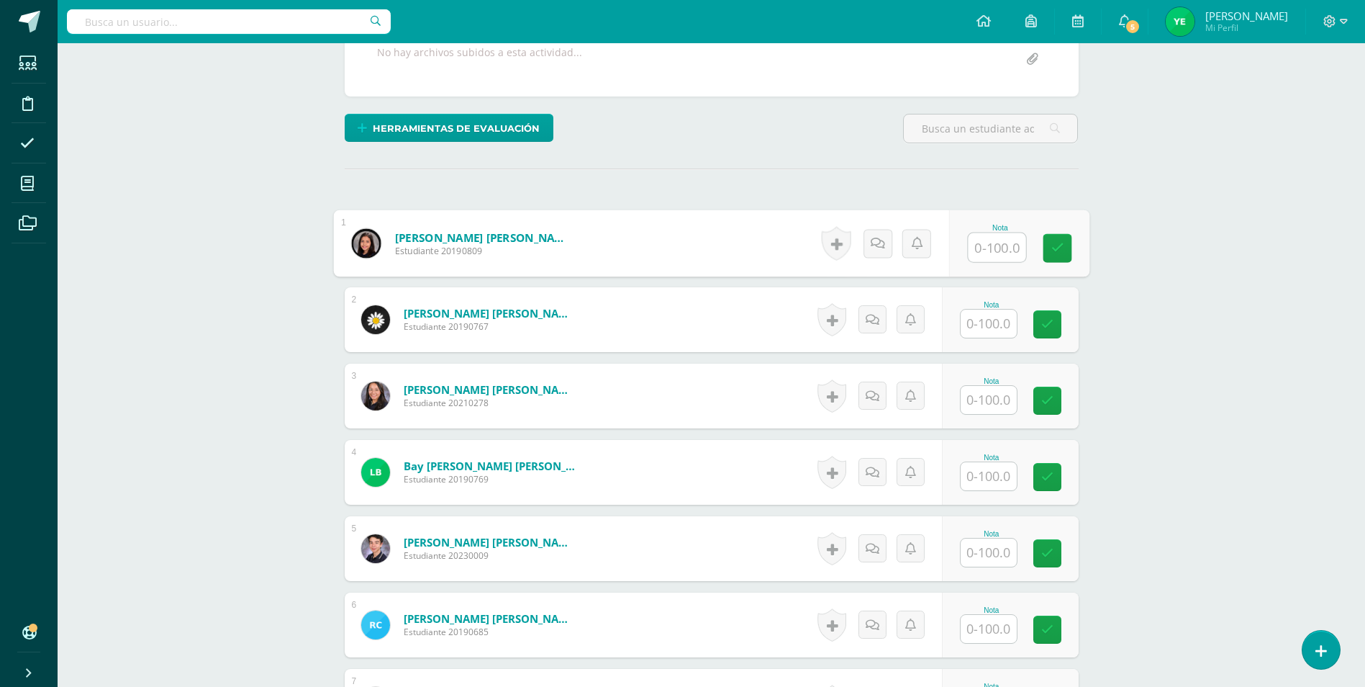
scroll to position [290, 0]
type input "10"
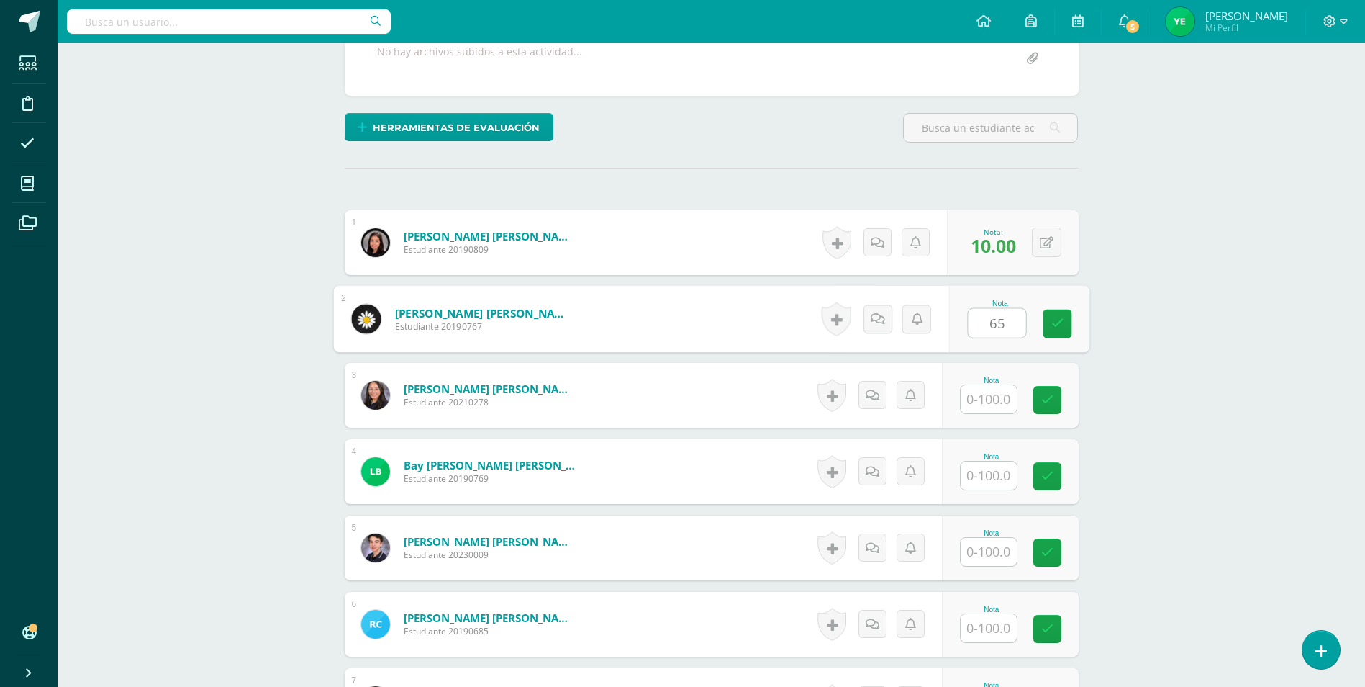
scroll to position [291, 0]
type input "65"
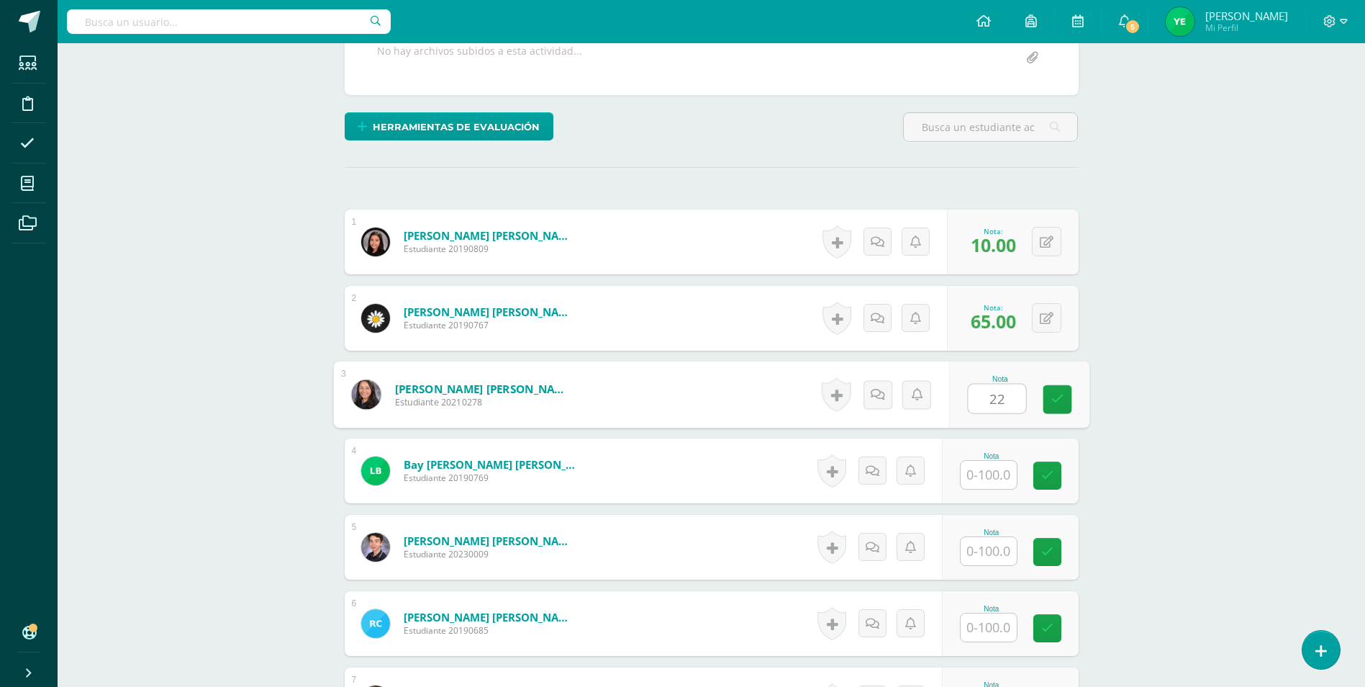
type input "22"
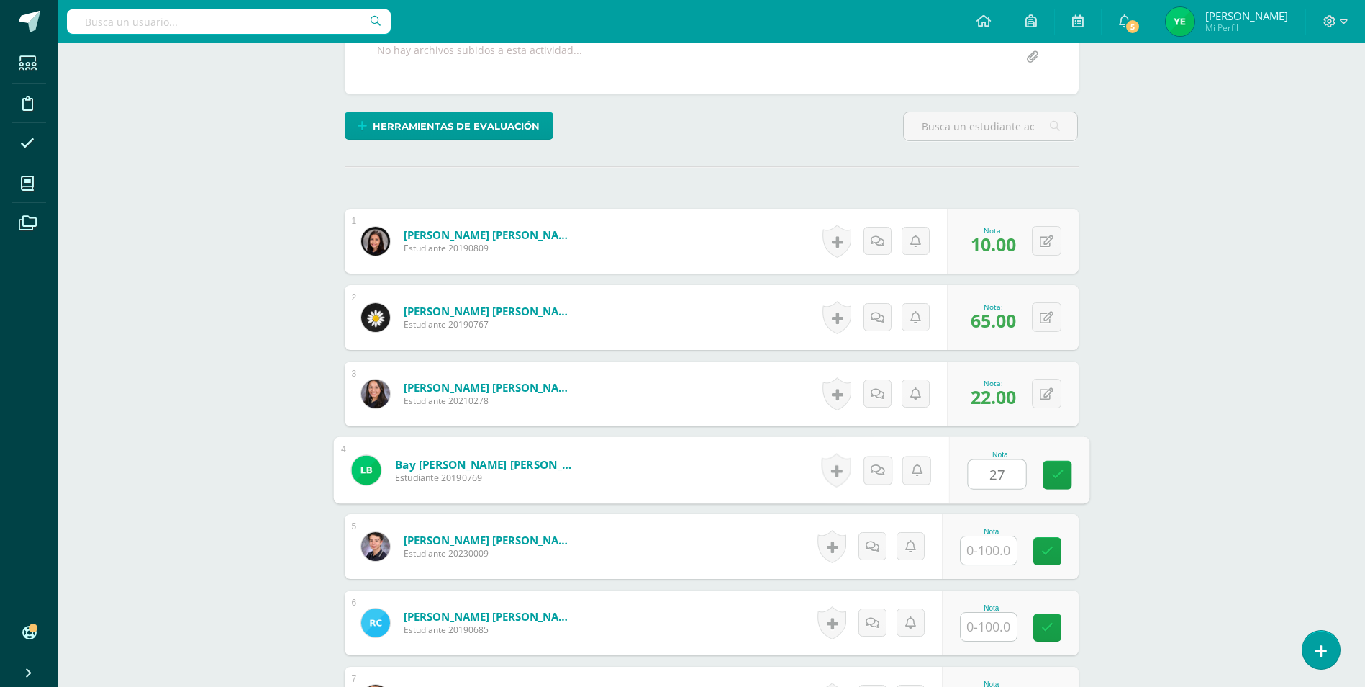
type input "27"
type input "26"
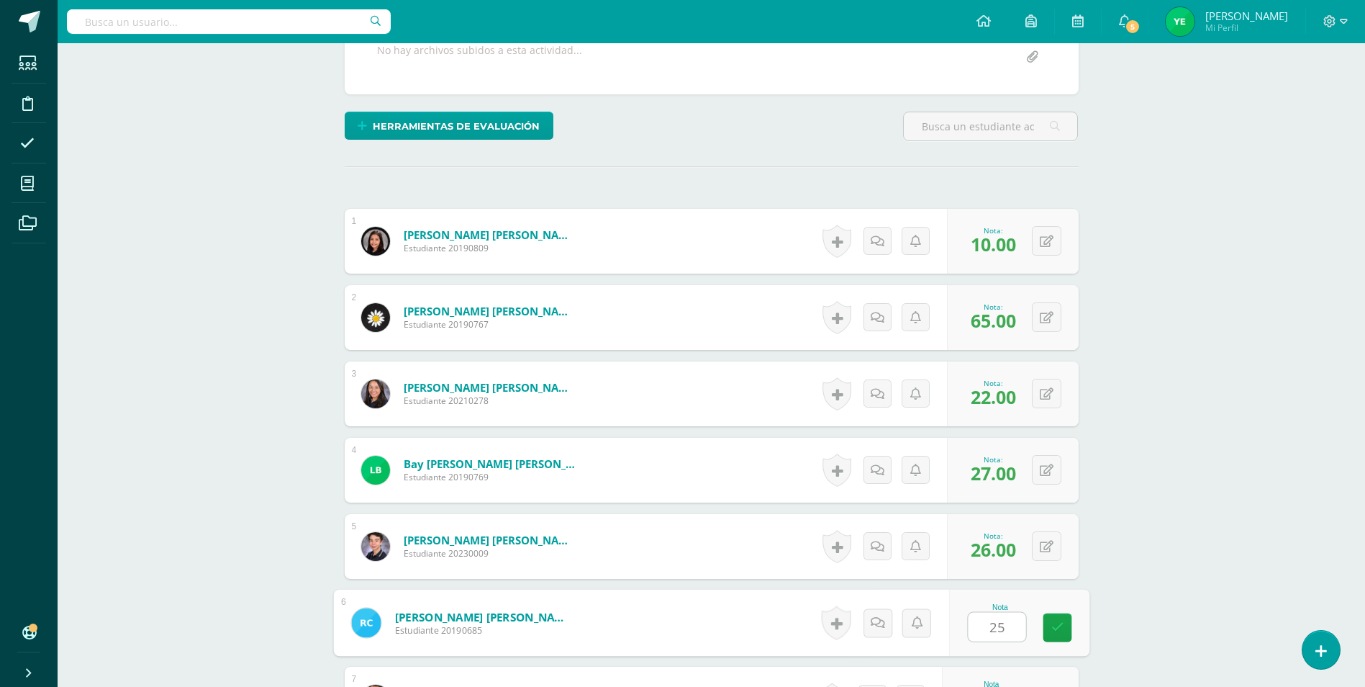
type input "25"
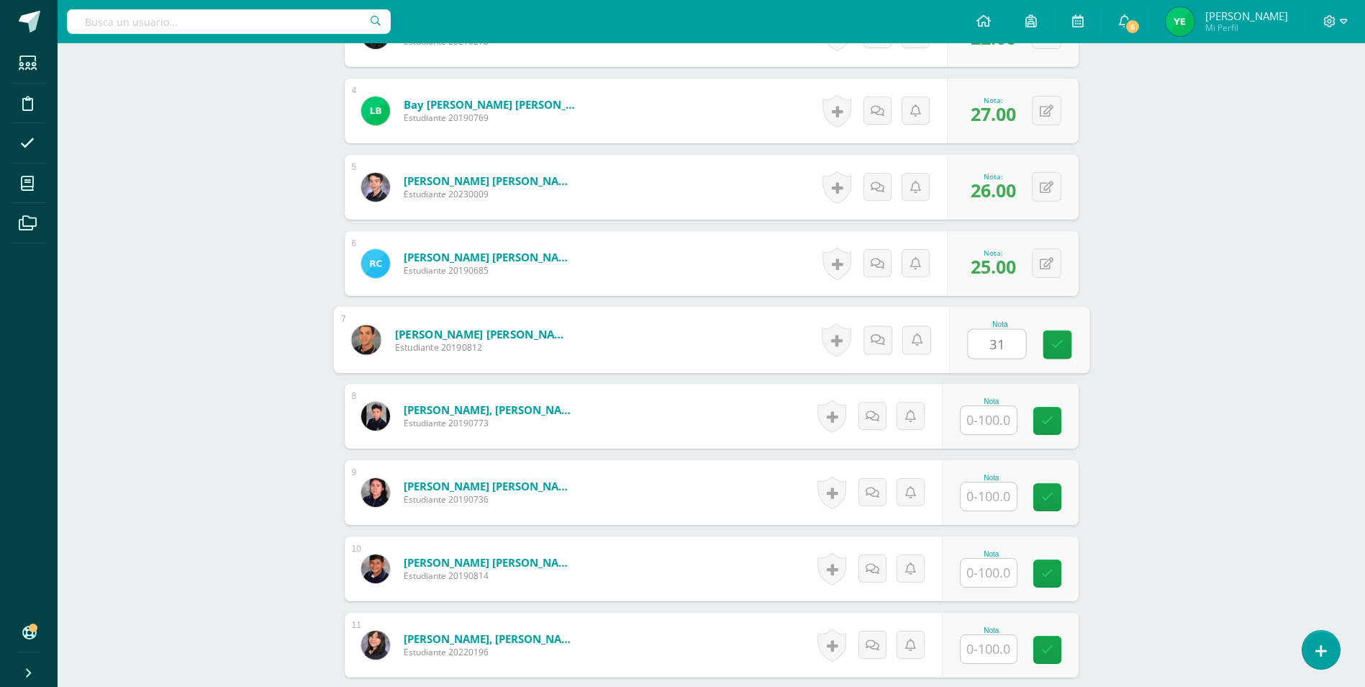
type input "31"
type input "21"
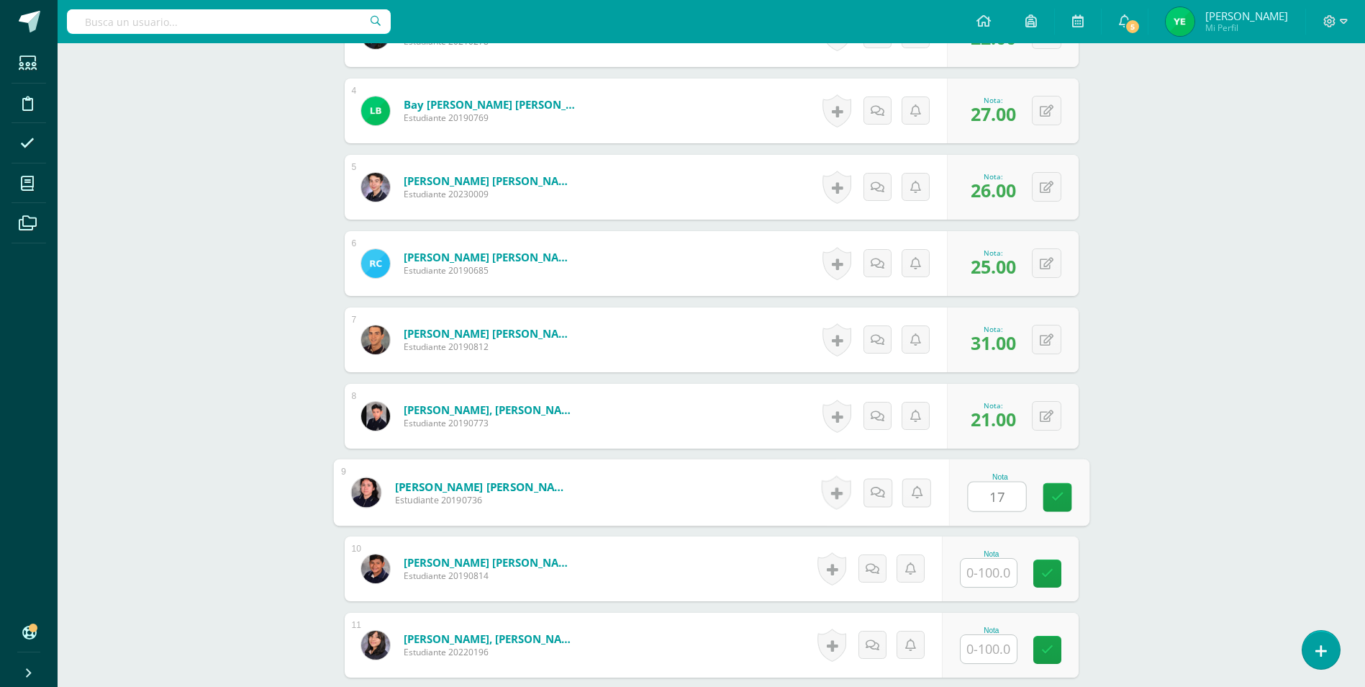
type input "17"
type input "30"
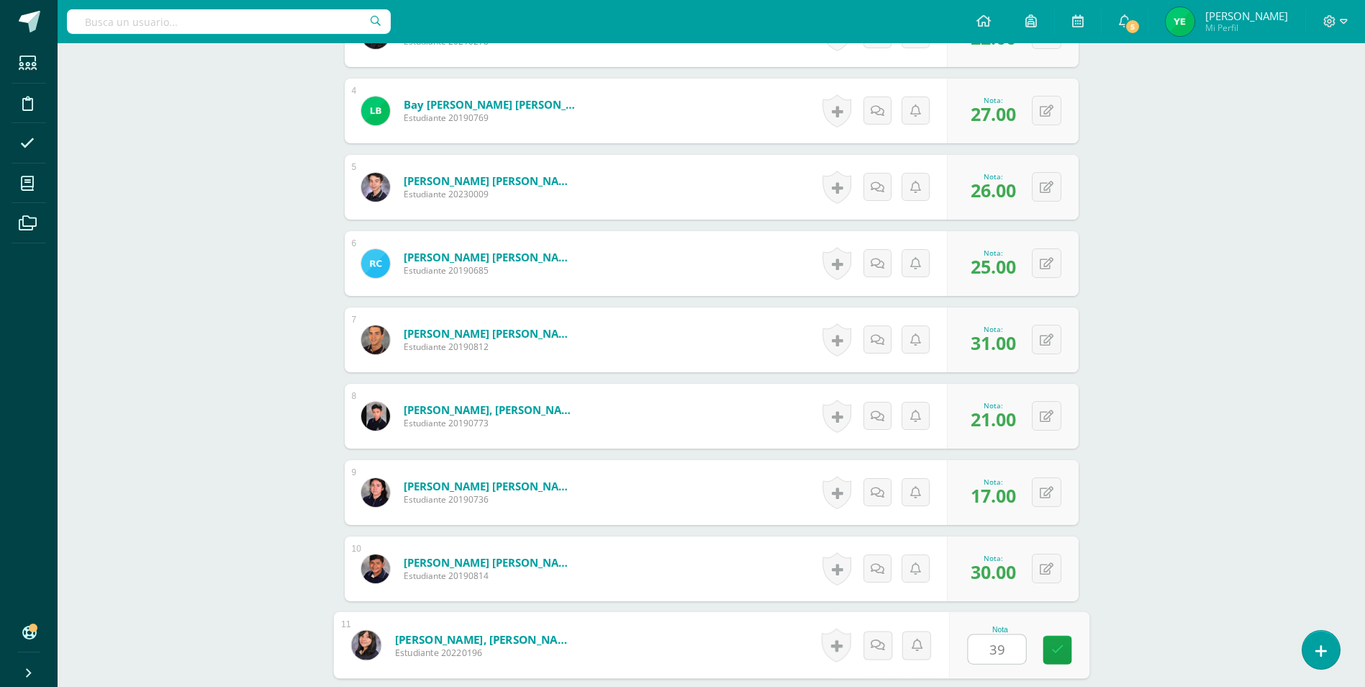
type input "39"
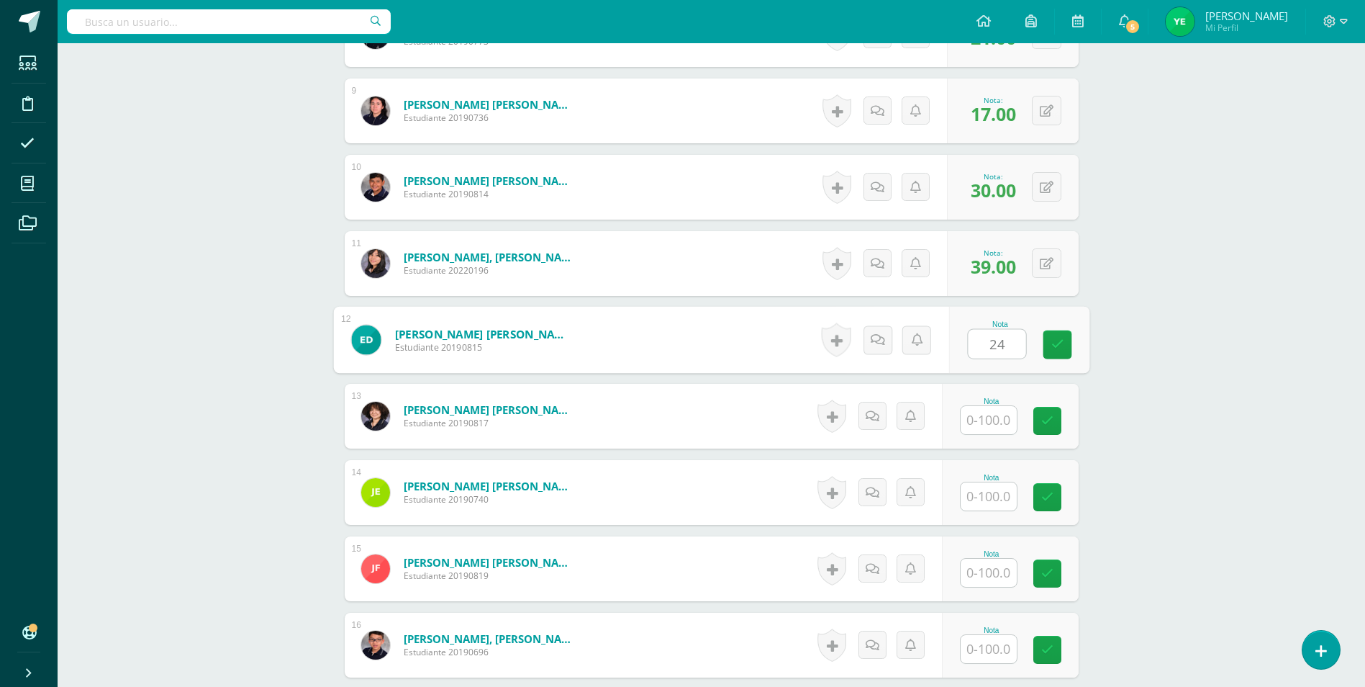
type input "24"
type input "77"
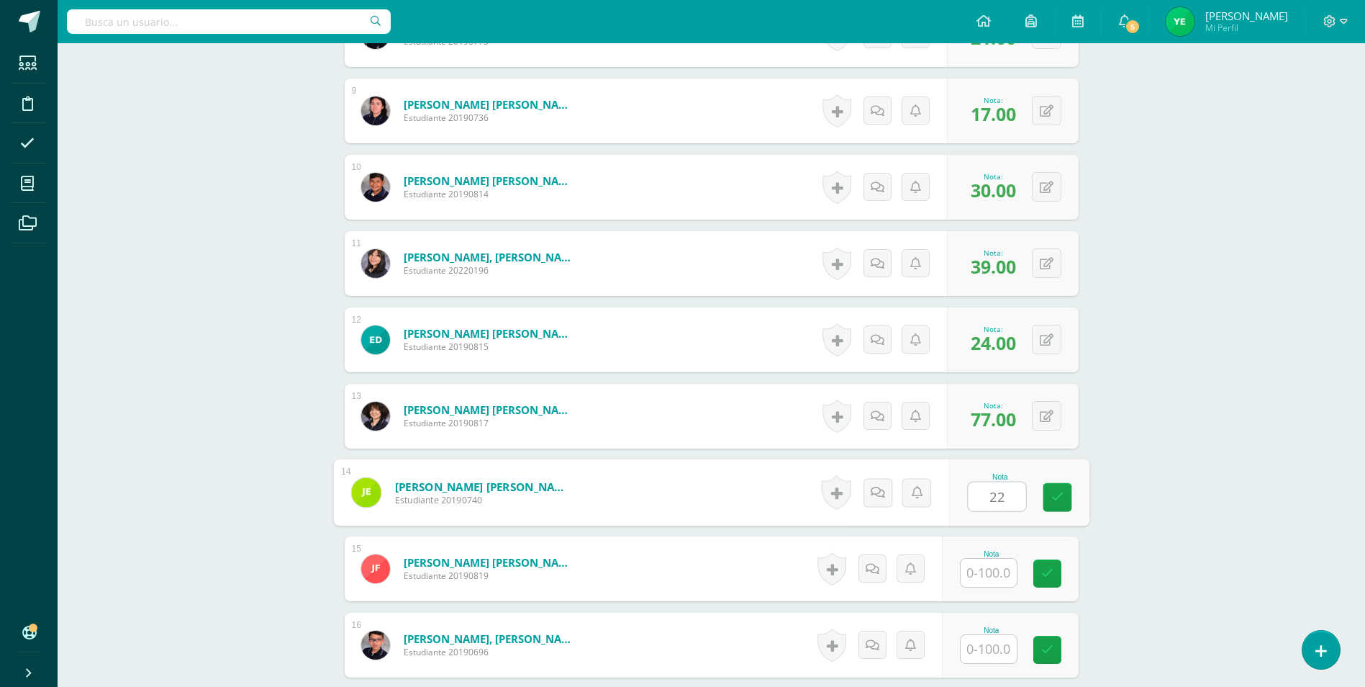
type input "22"
type input "24"
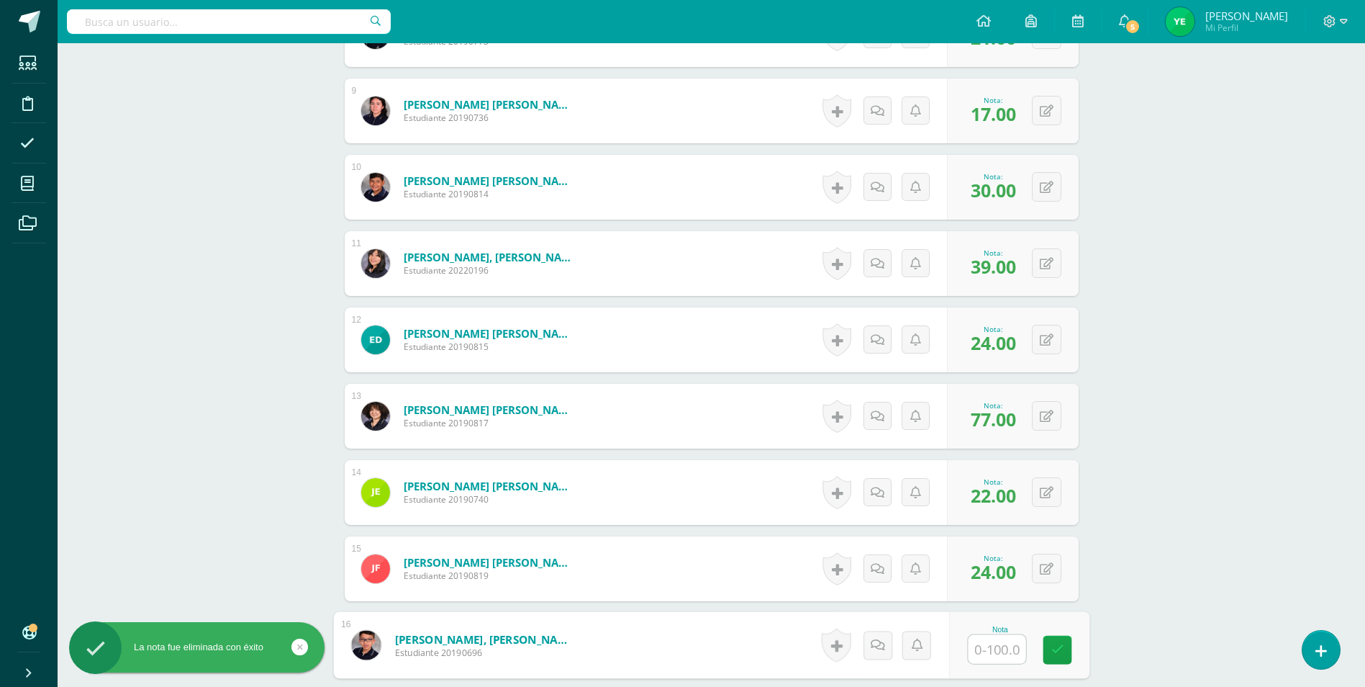
scroll to position [1392, 0]
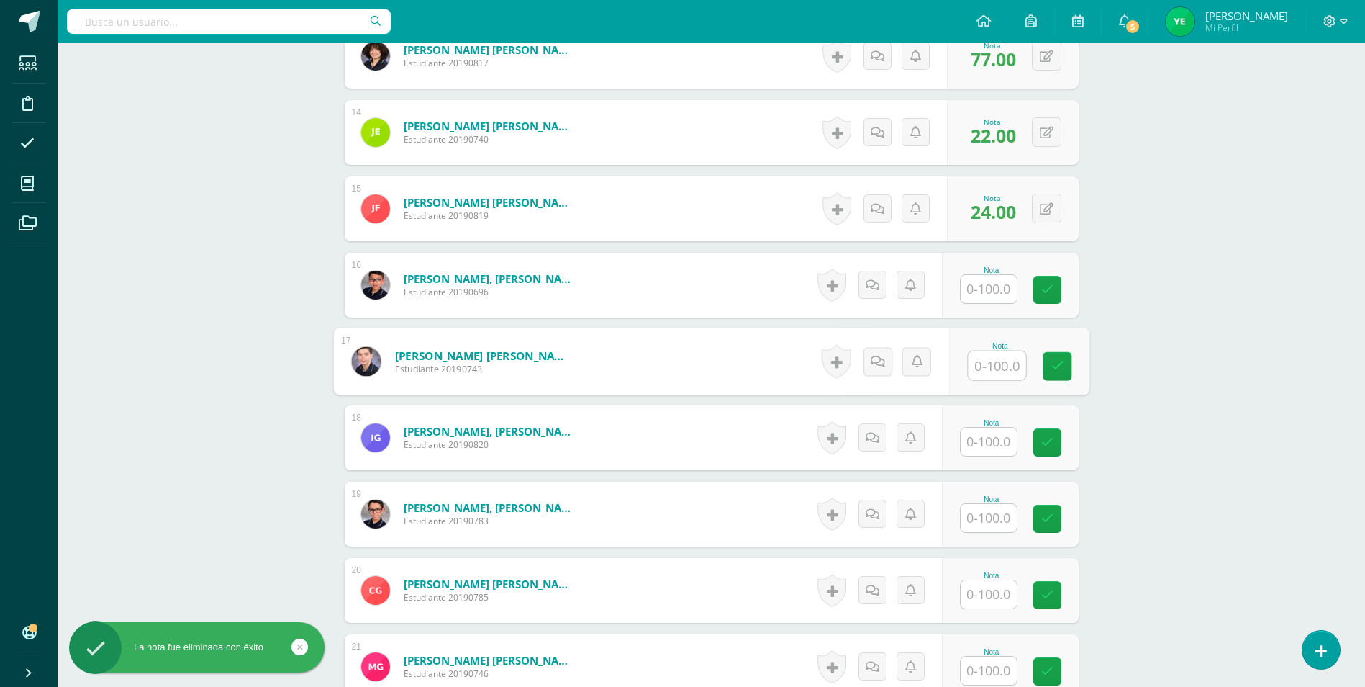
click at [992, 364] on input "text" at bounding box center [997, 365] width 58 height 29
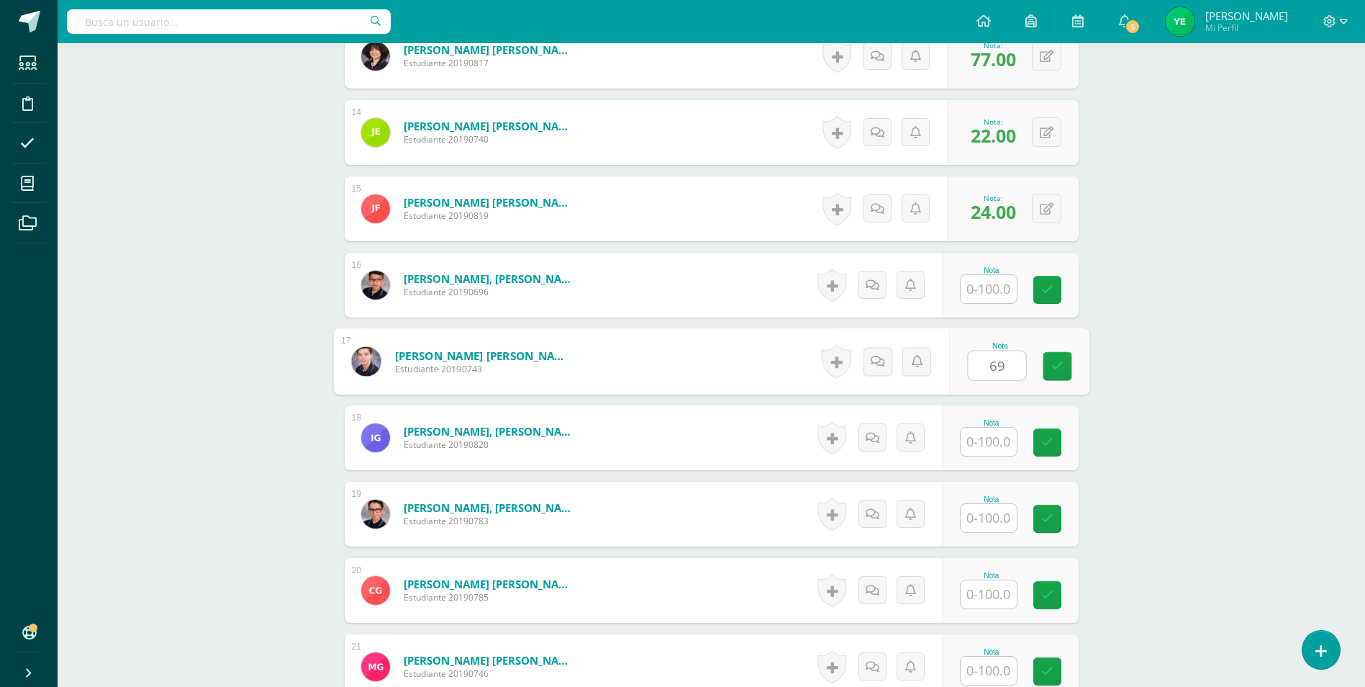
type input "69"
type input "28"
click at [990, 286] on input "text" at bounding box center [989, 289] width 56 height 28
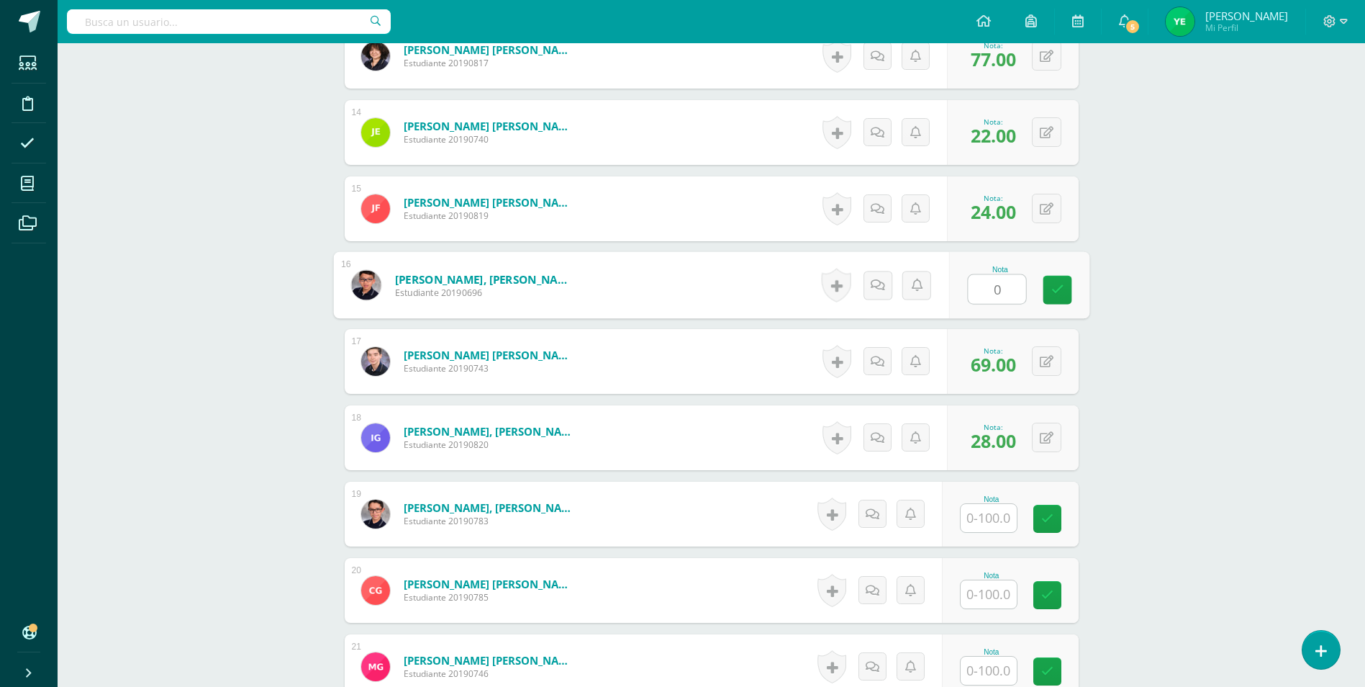
type input "0"
click at [993, 511] on input "text" at bounding box center [997, 518] width 58 height 29
type input "80"
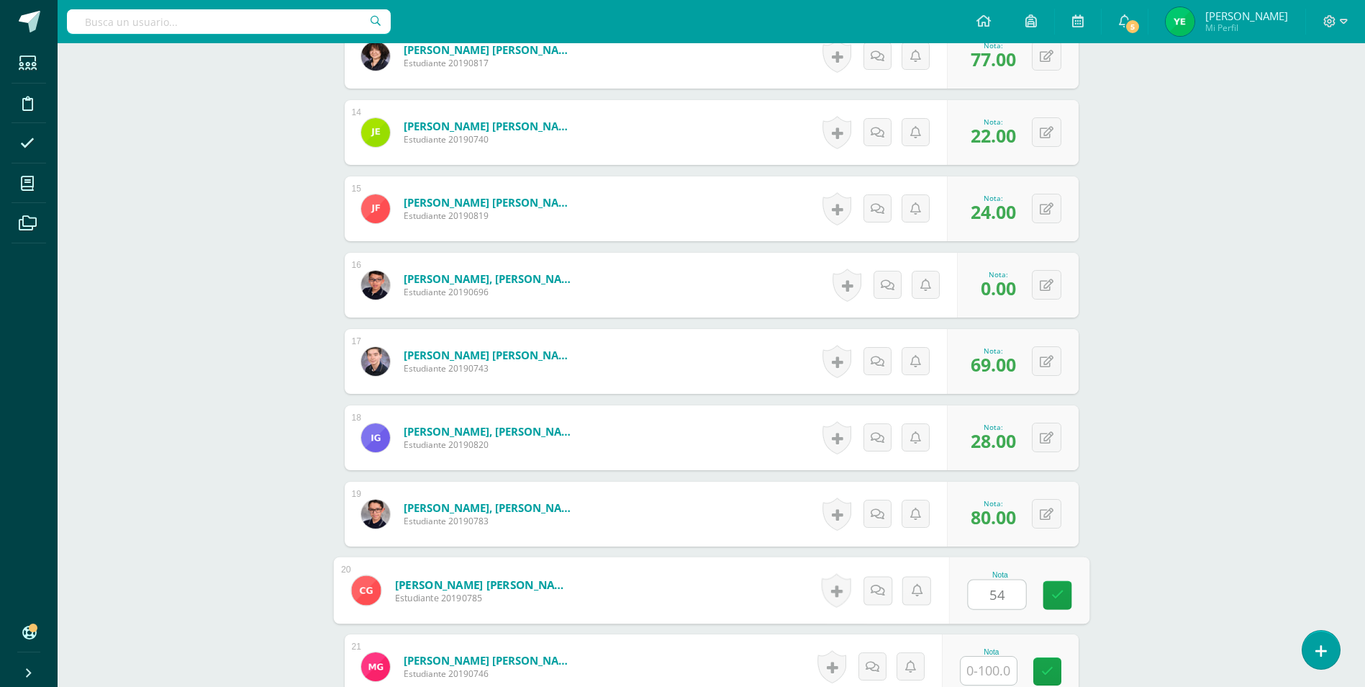
type input "54"
type input "16"
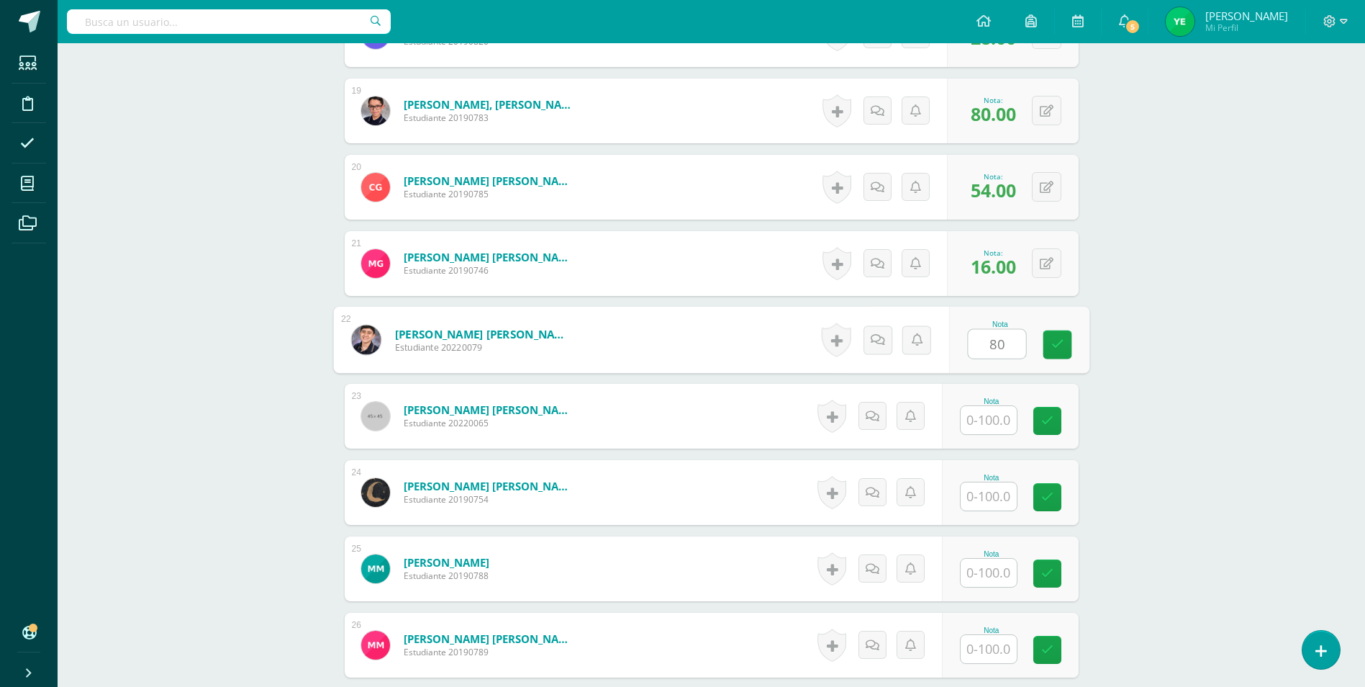
type input "80"
type input "10"
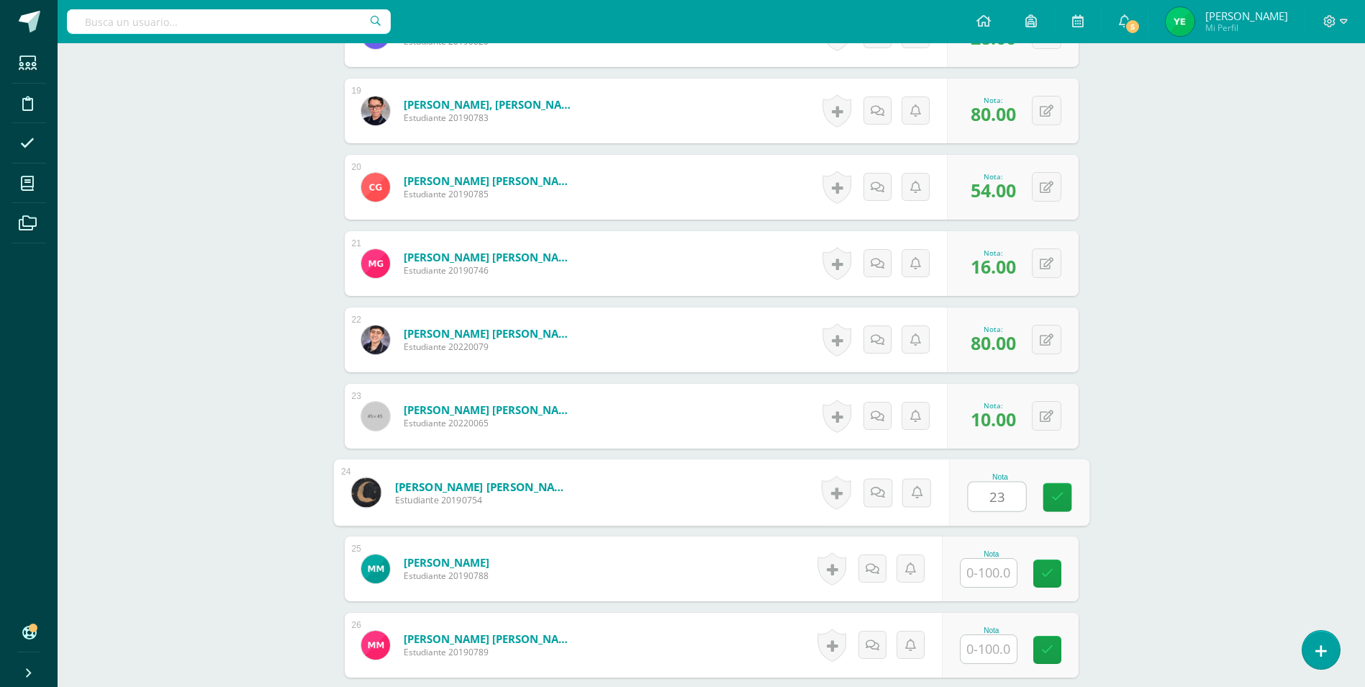
type input "23"
type input "27"
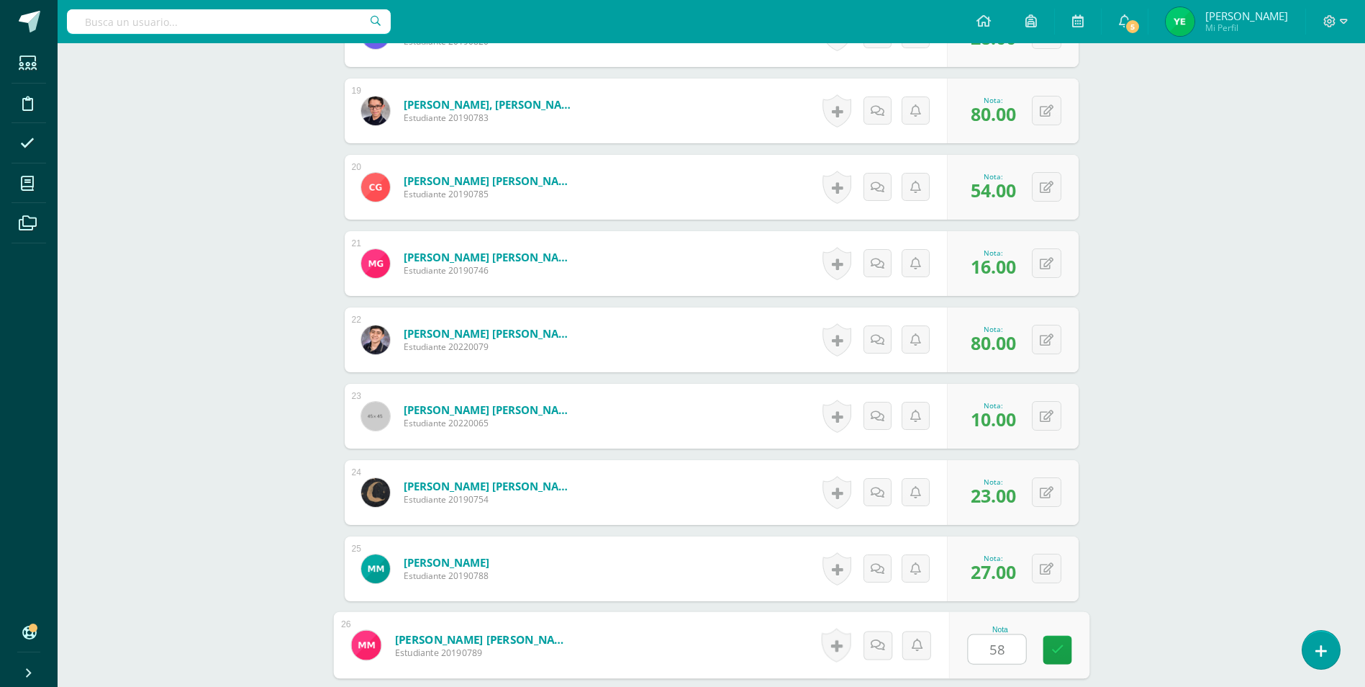
type input "58"
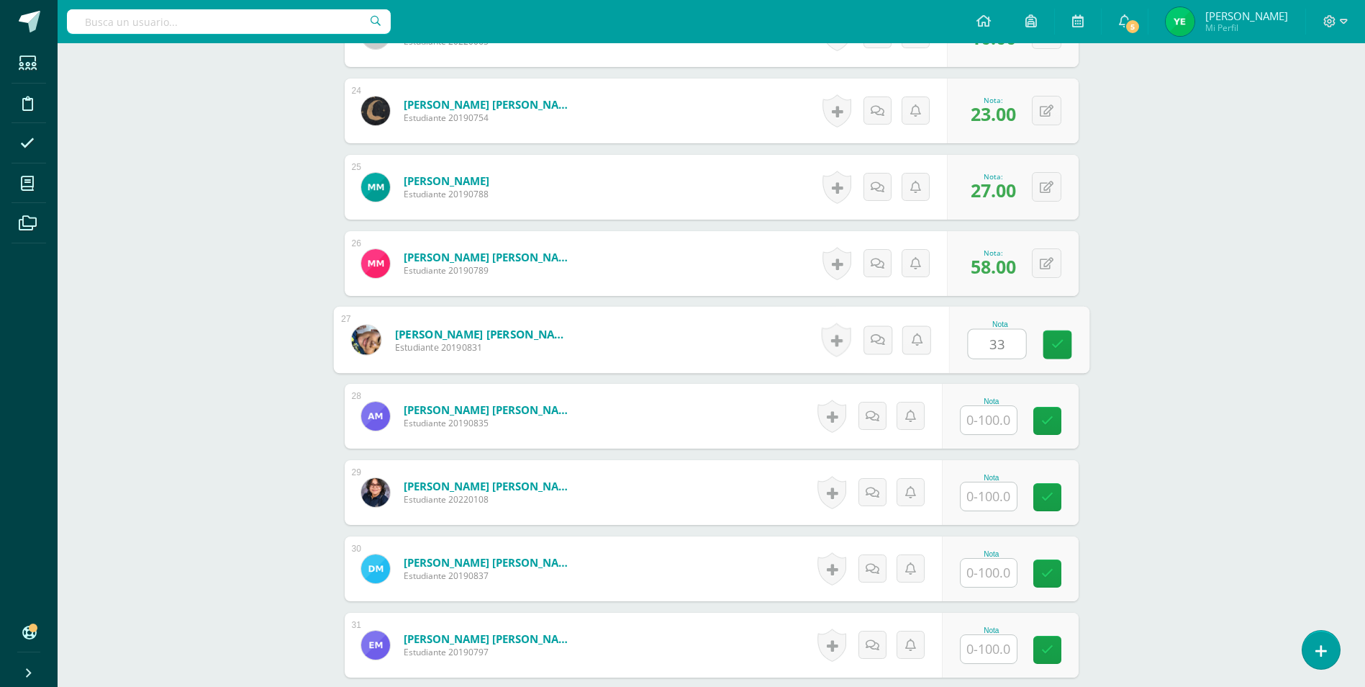
type input "33"
type input "13"
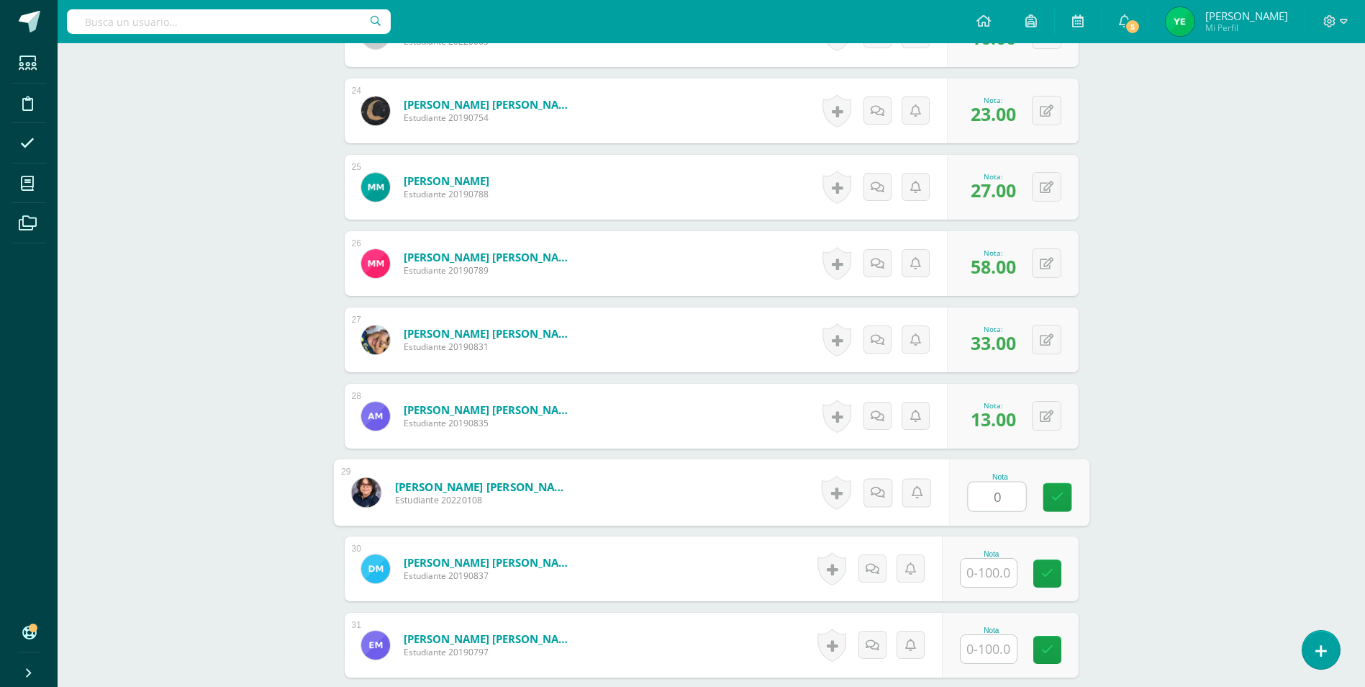
type input "0"
type input "67"
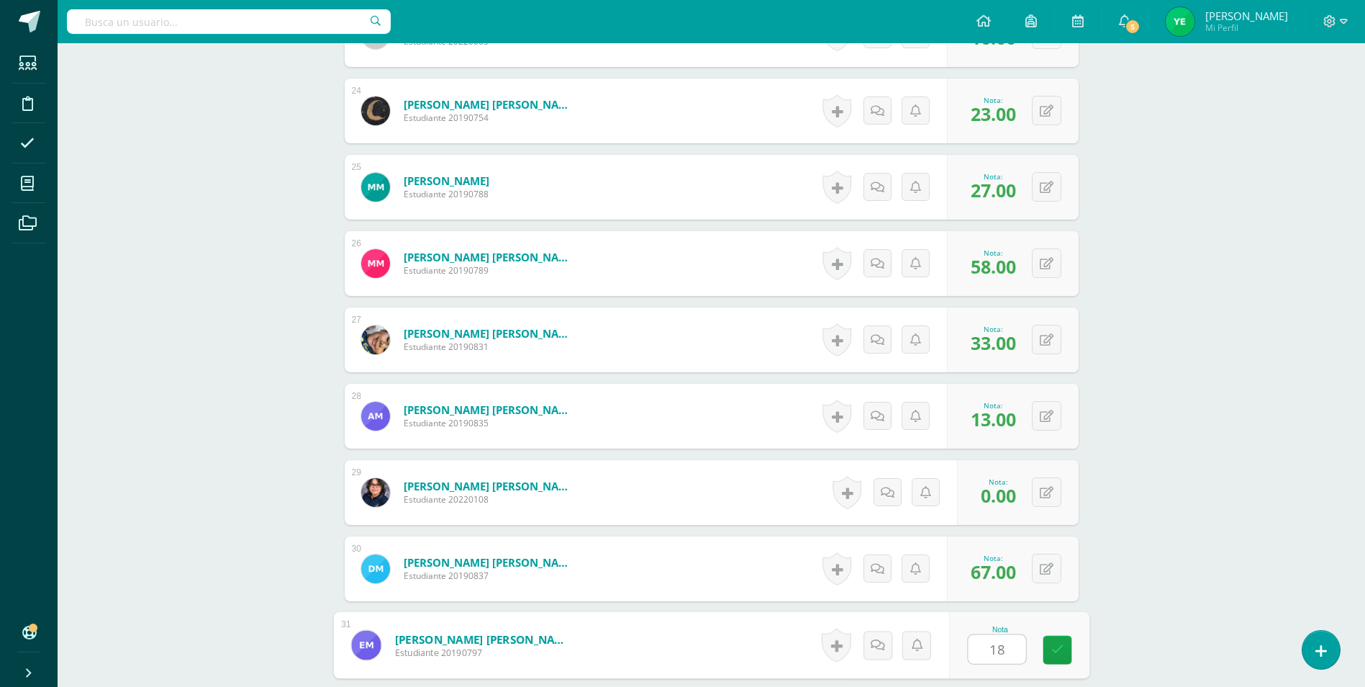
type input "18"
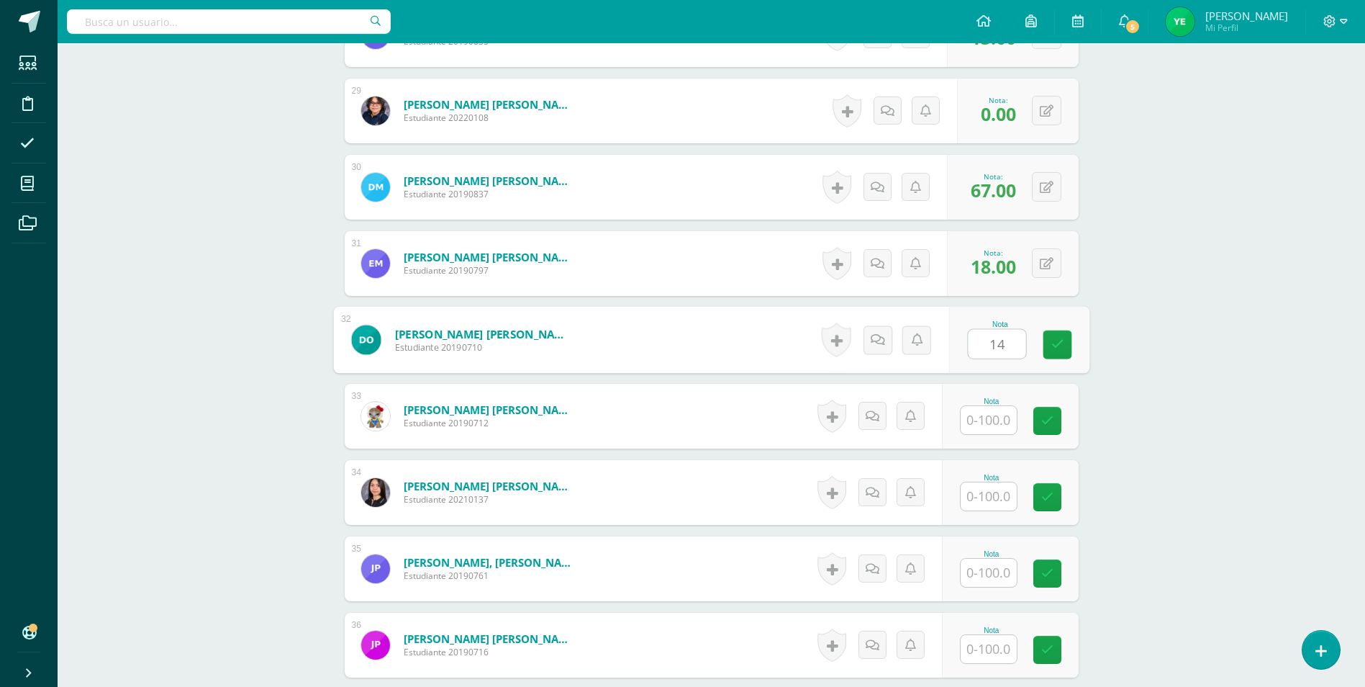
type input "14"
type input "11"
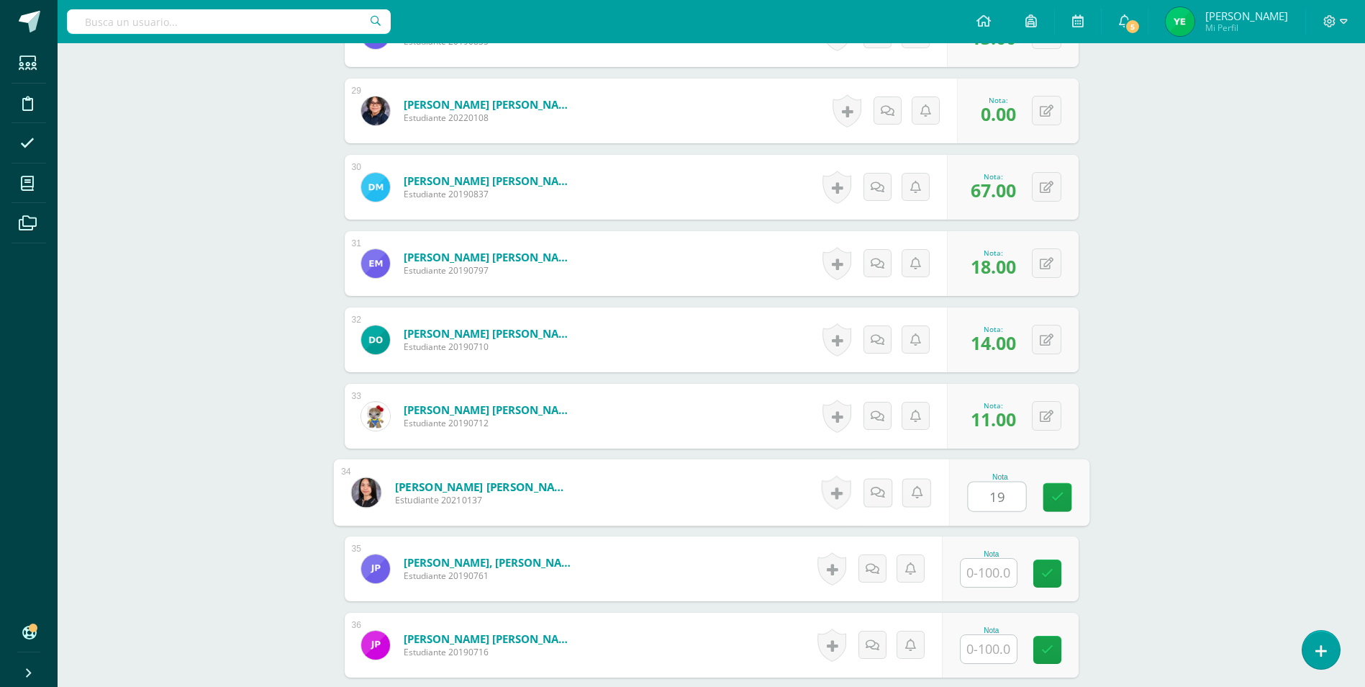
type input "19"
type input "18"
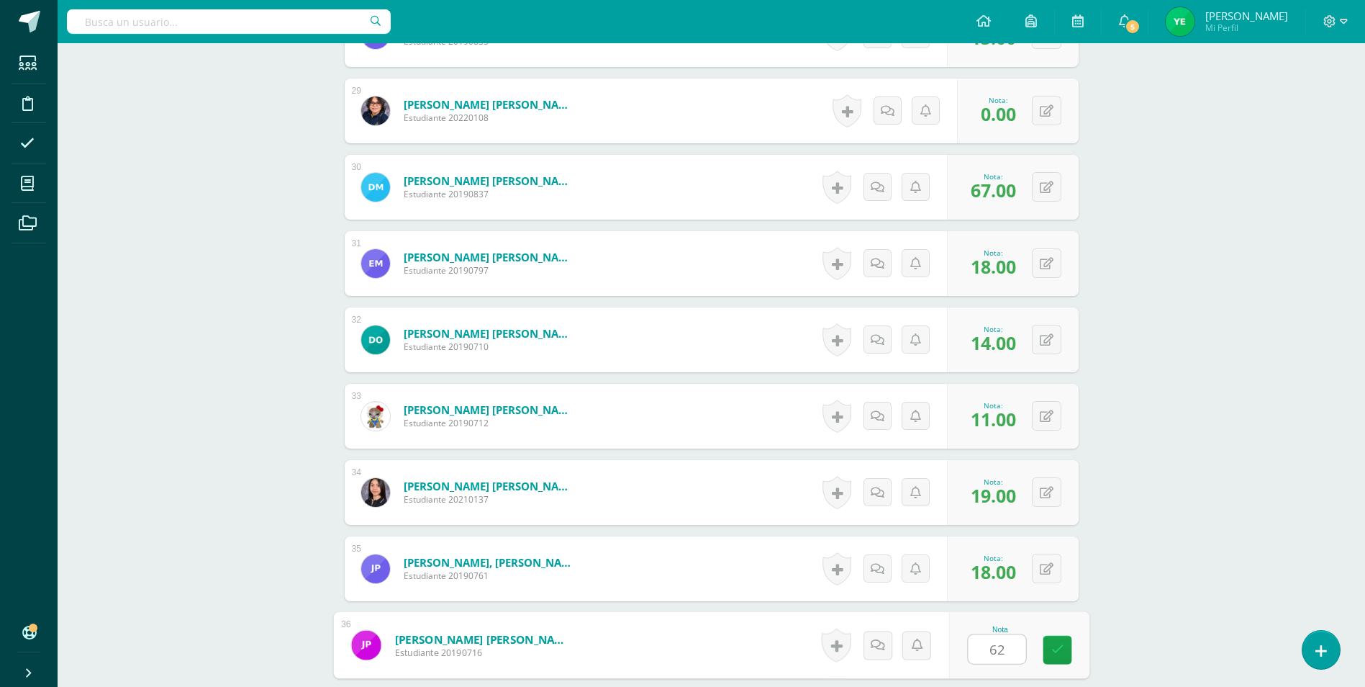
type input "62"
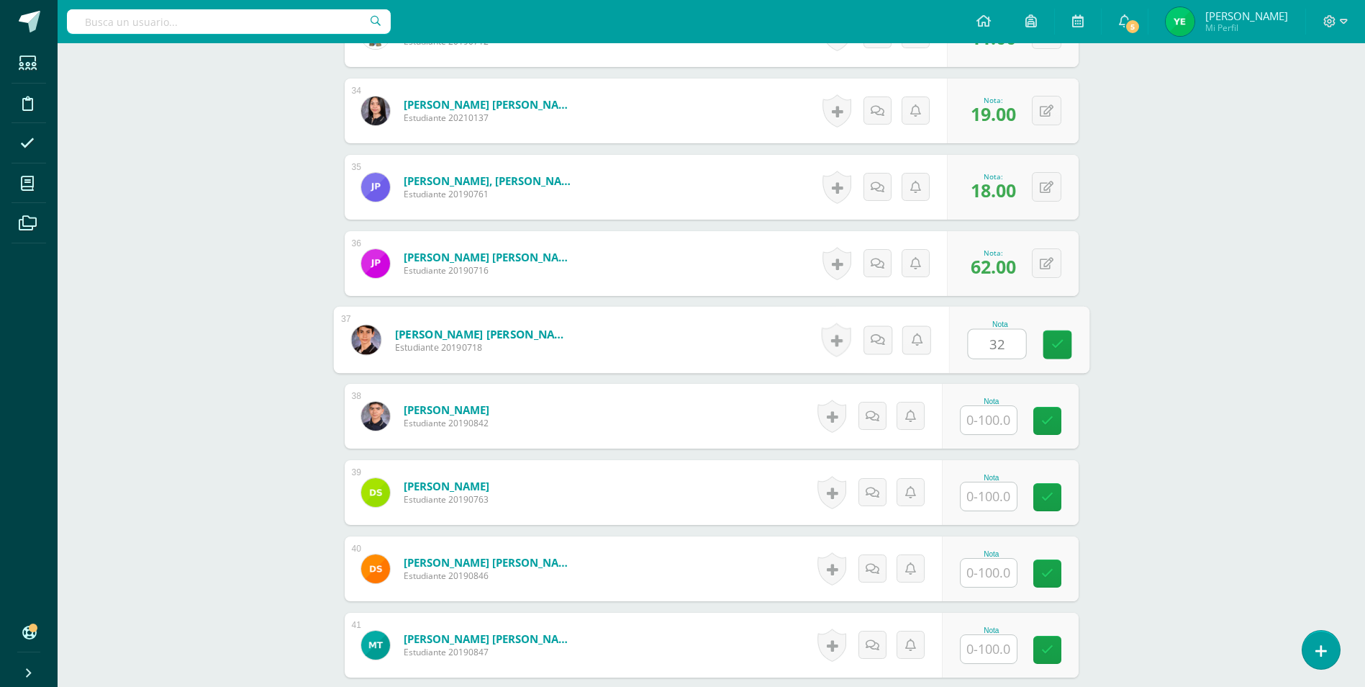
type input "32"
type input "19"
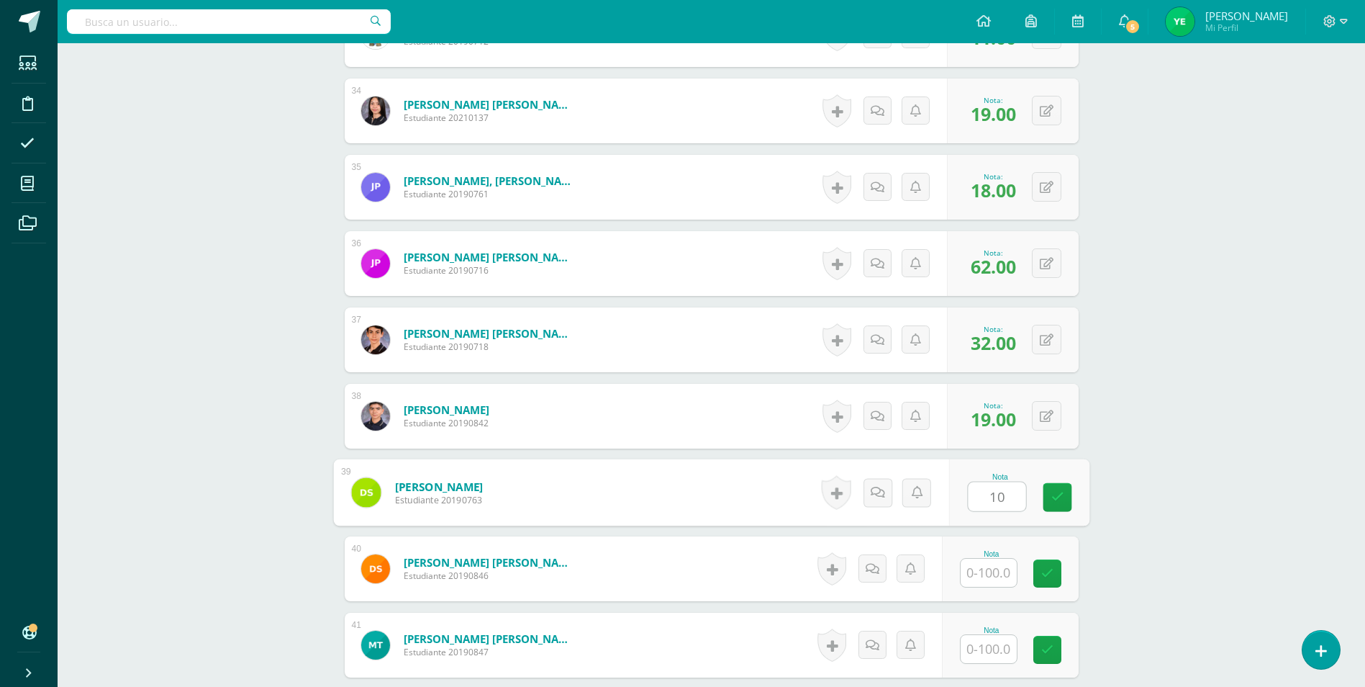
type input "10"
type input "16"
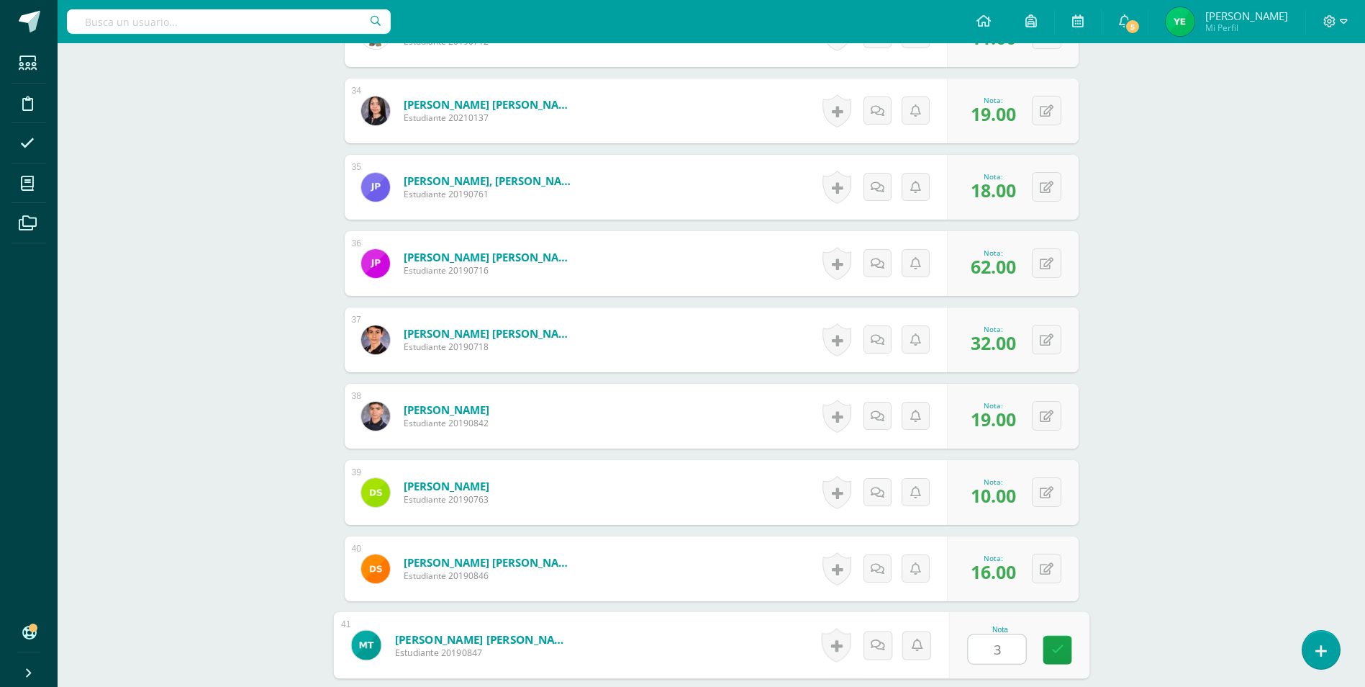
type input "39"
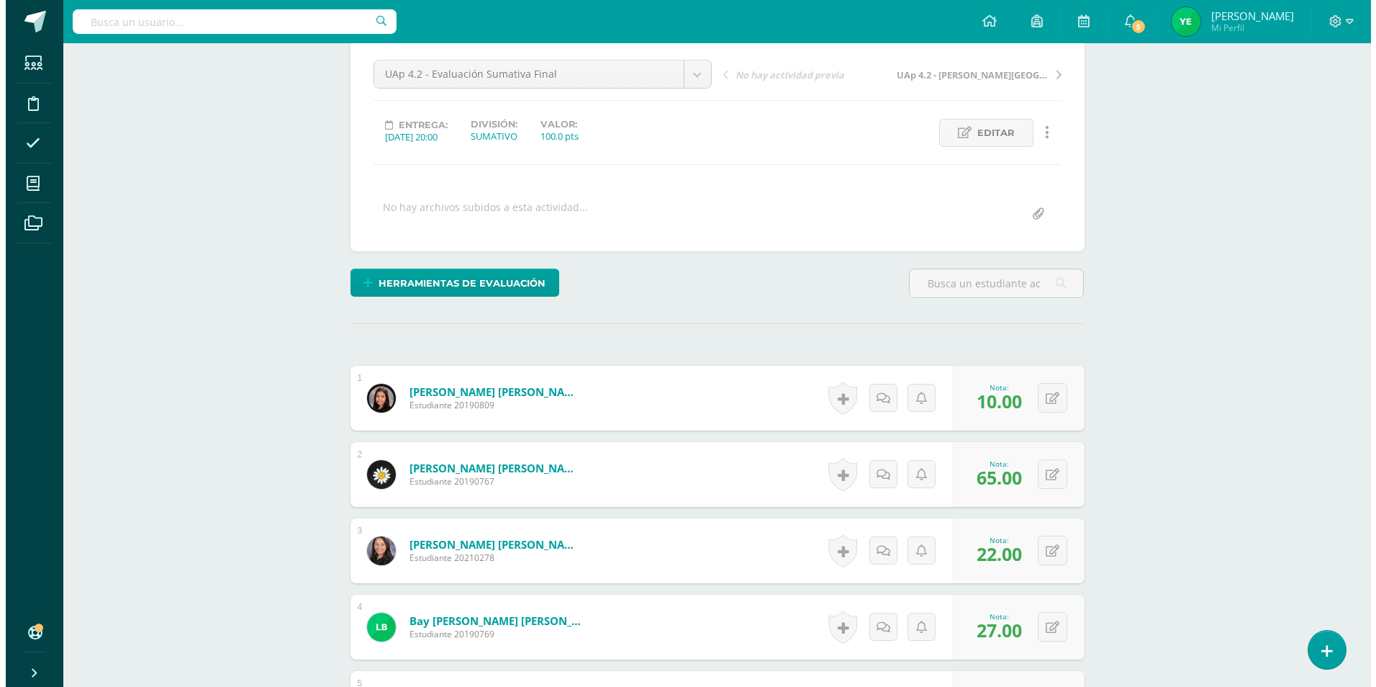
scroll to position [0, 0]
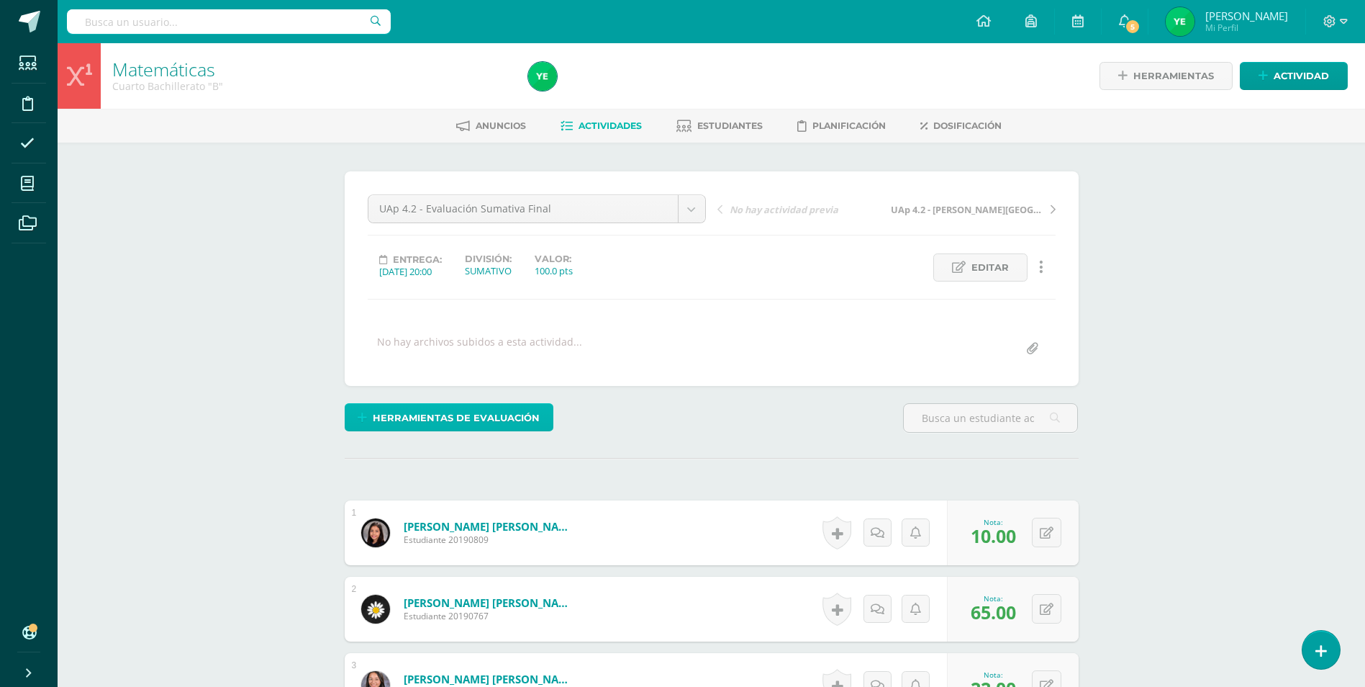
click at [510, 419] on span "Herramientas de evaluación" at bounding box center [456, 418] width 167 height 27
click at [493, 369] on link "Sustitución de nota" at bounding box center [486, 369] width 143 height 22
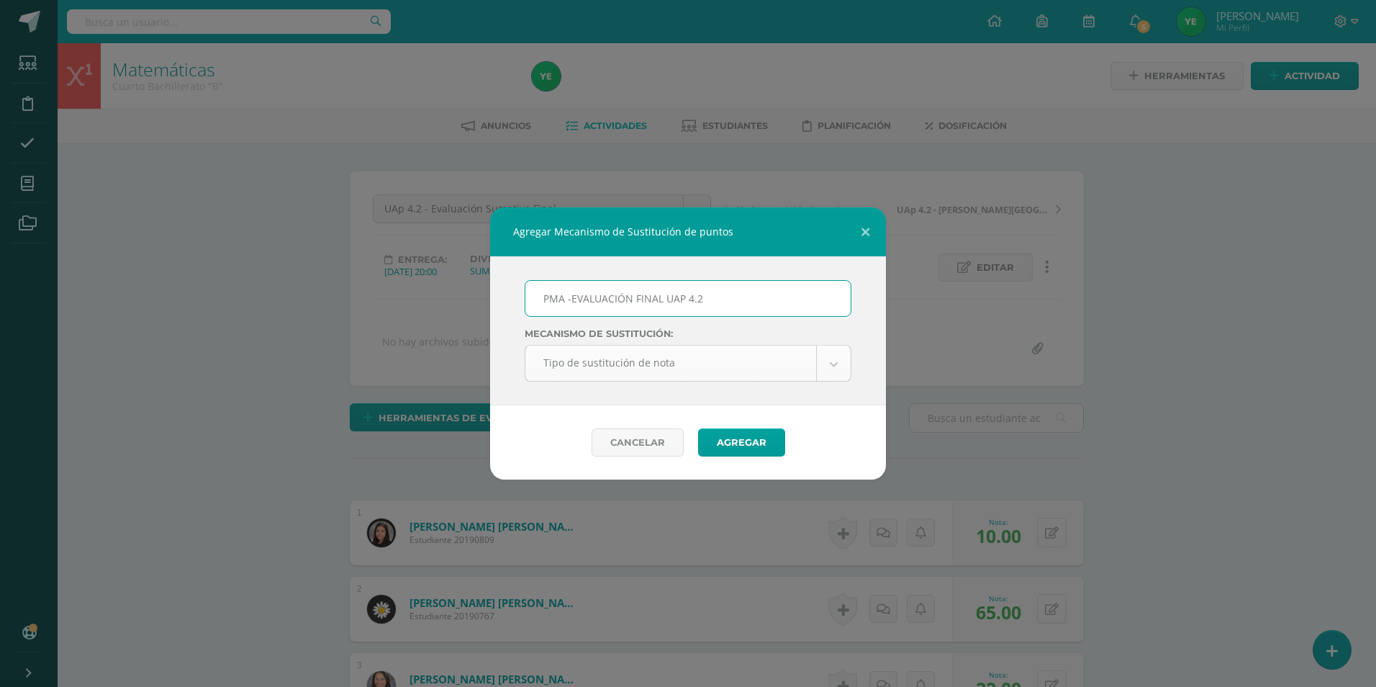
type input "PMA -EVALUACIÓN FINAL UAP 4.2"
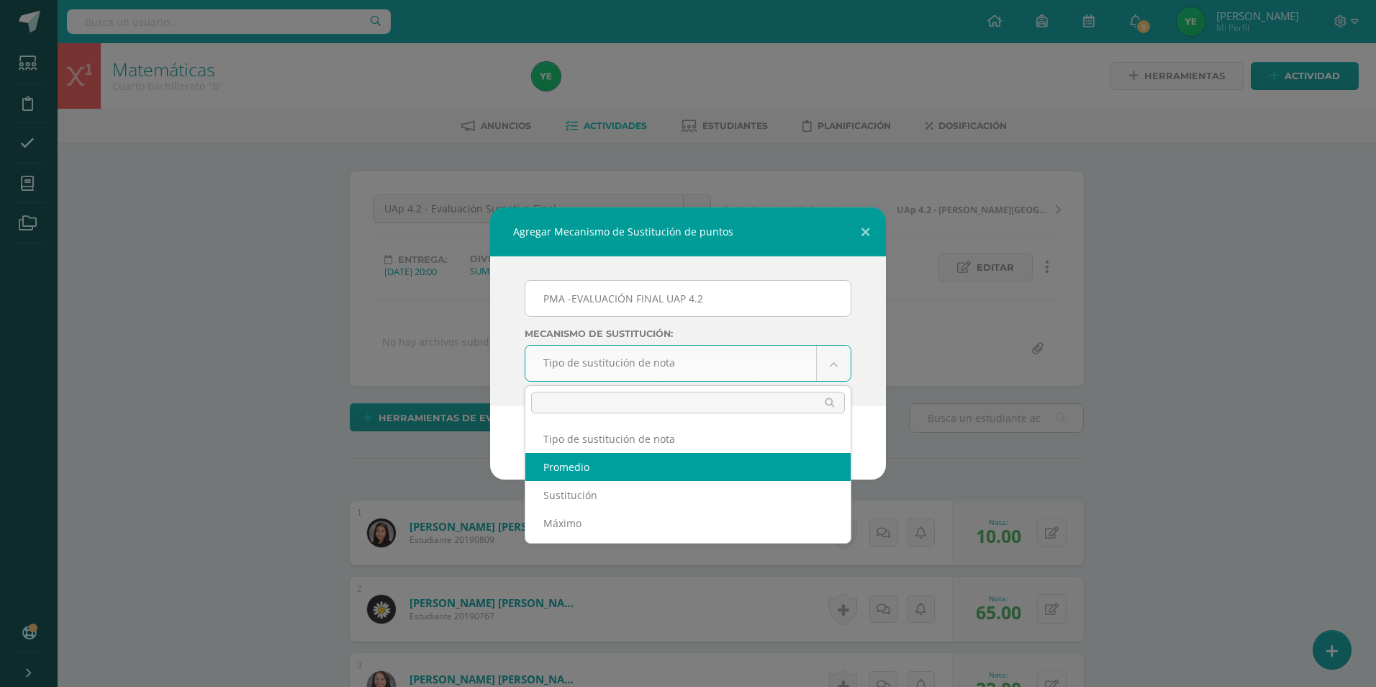
select select "average"
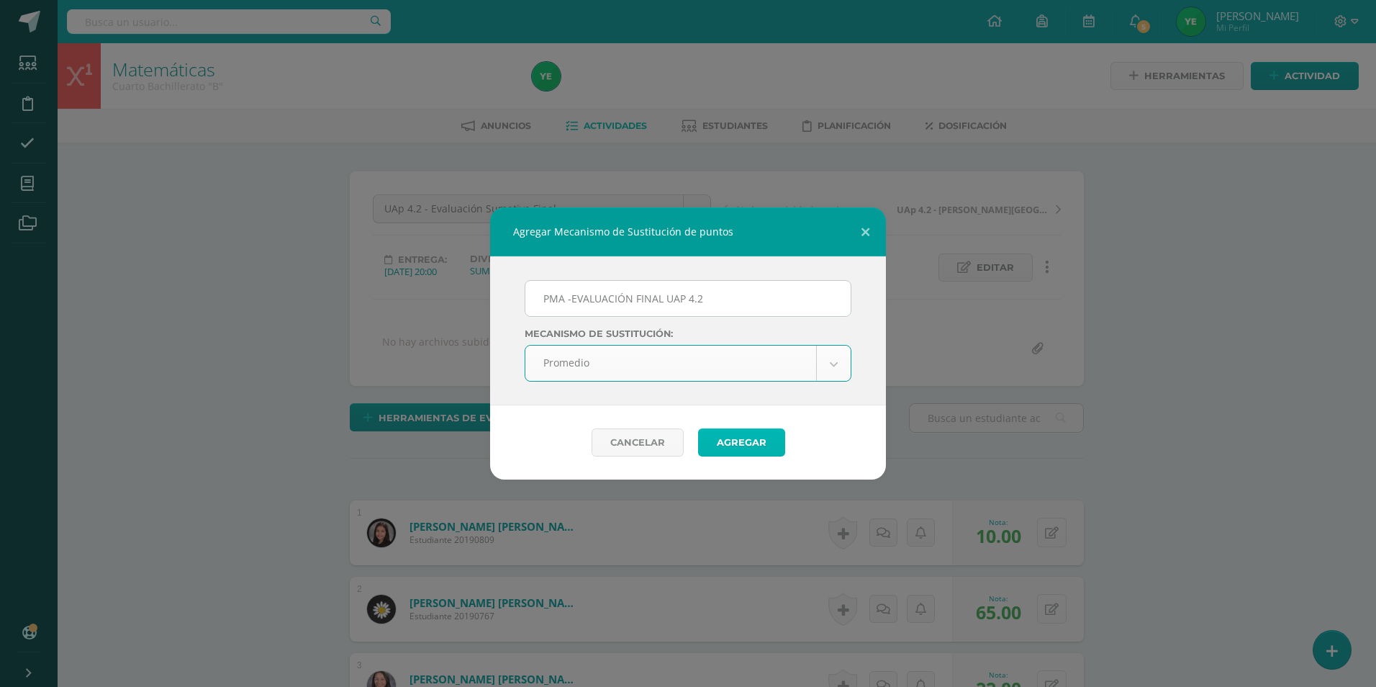
click at [749, 443] on button "Agregar" at bounding box center [741, 442] width 87 height 28
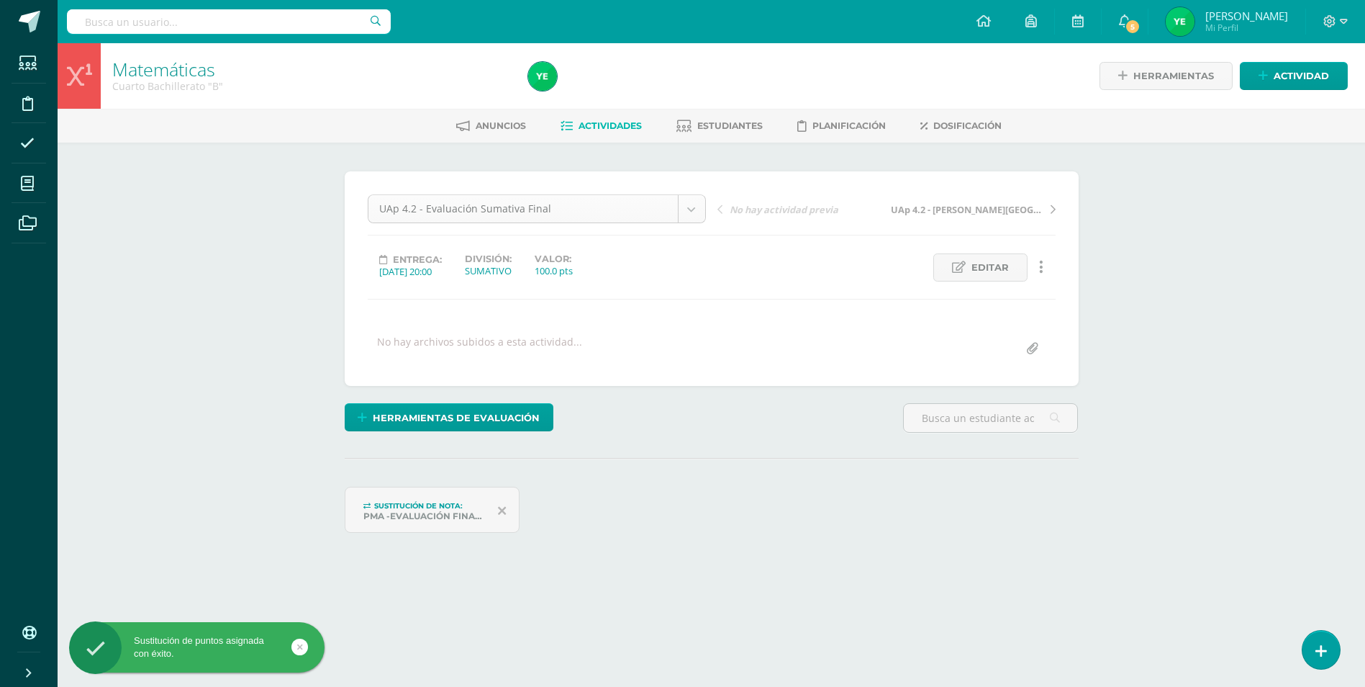
click at [694, 208] on body "Sustitución de puntos asignada con éxito. Estudiantes Disciplina Asistencia Mis…" at bounding box center [682, 314] width 1365 height 628
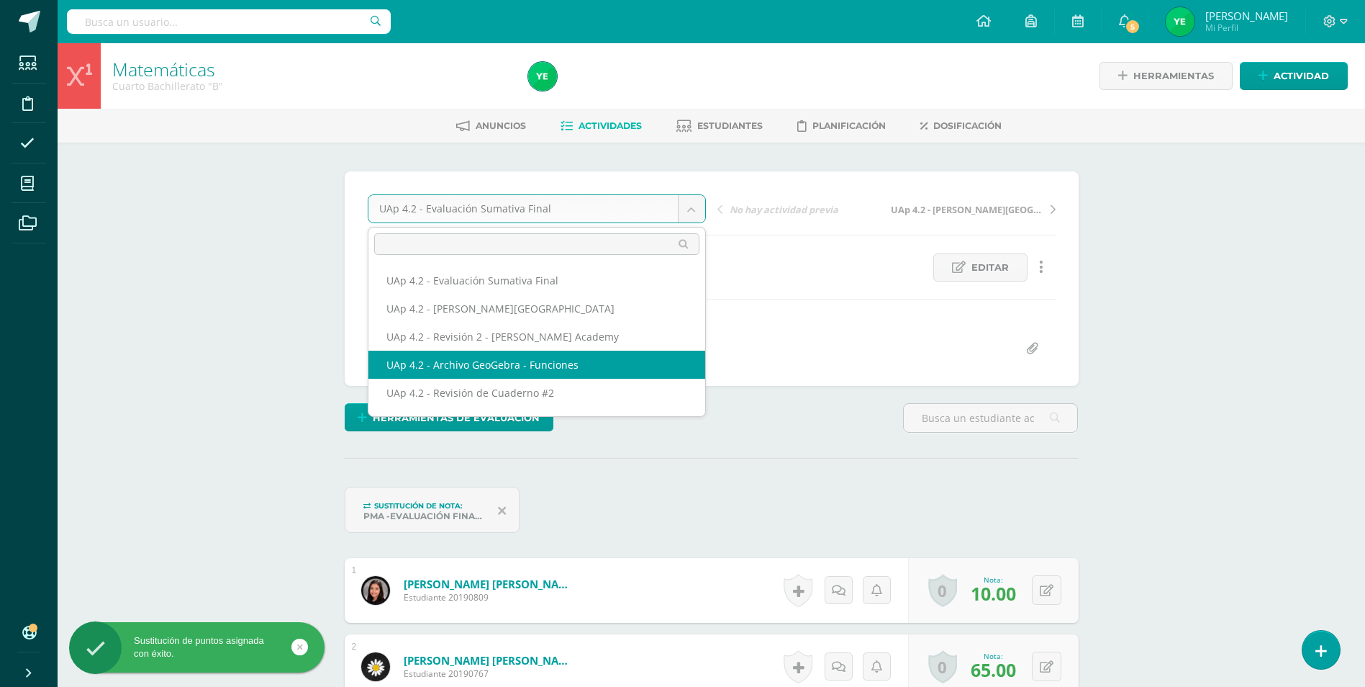
scroll to position [1, 0]
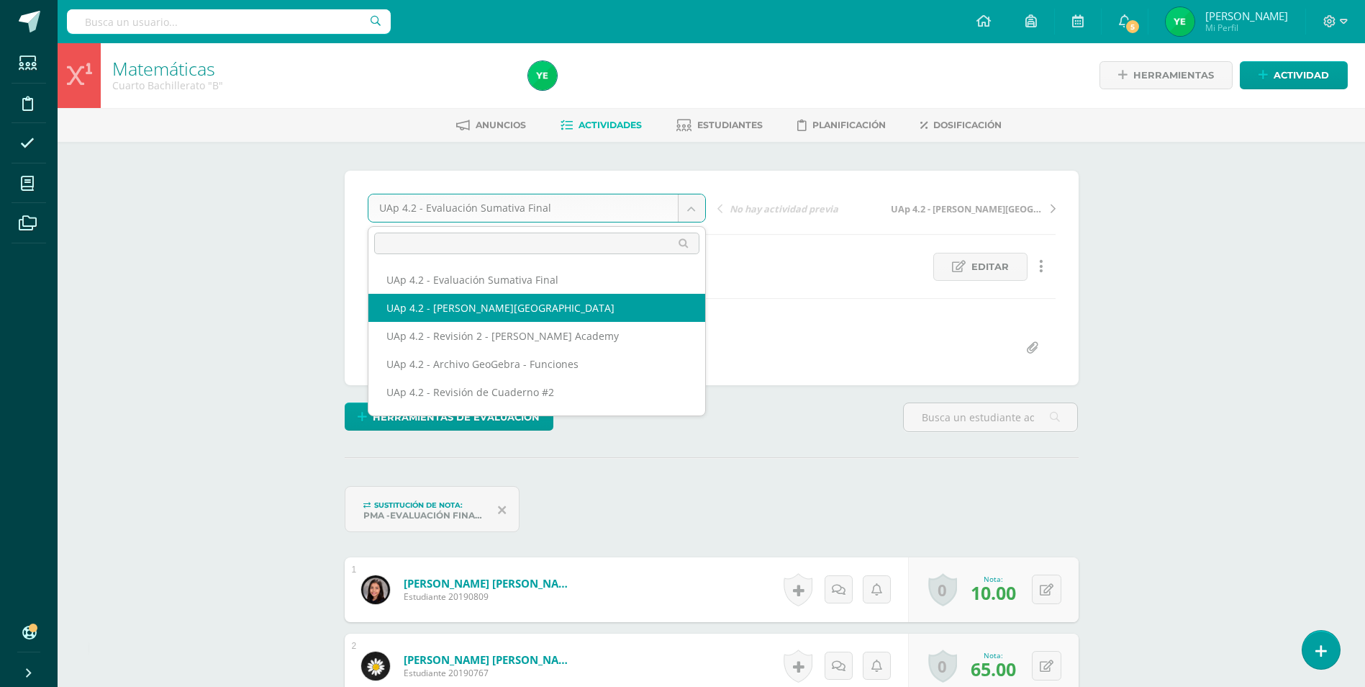
select select "/dashboard/teacher/grade-activity/227283/"
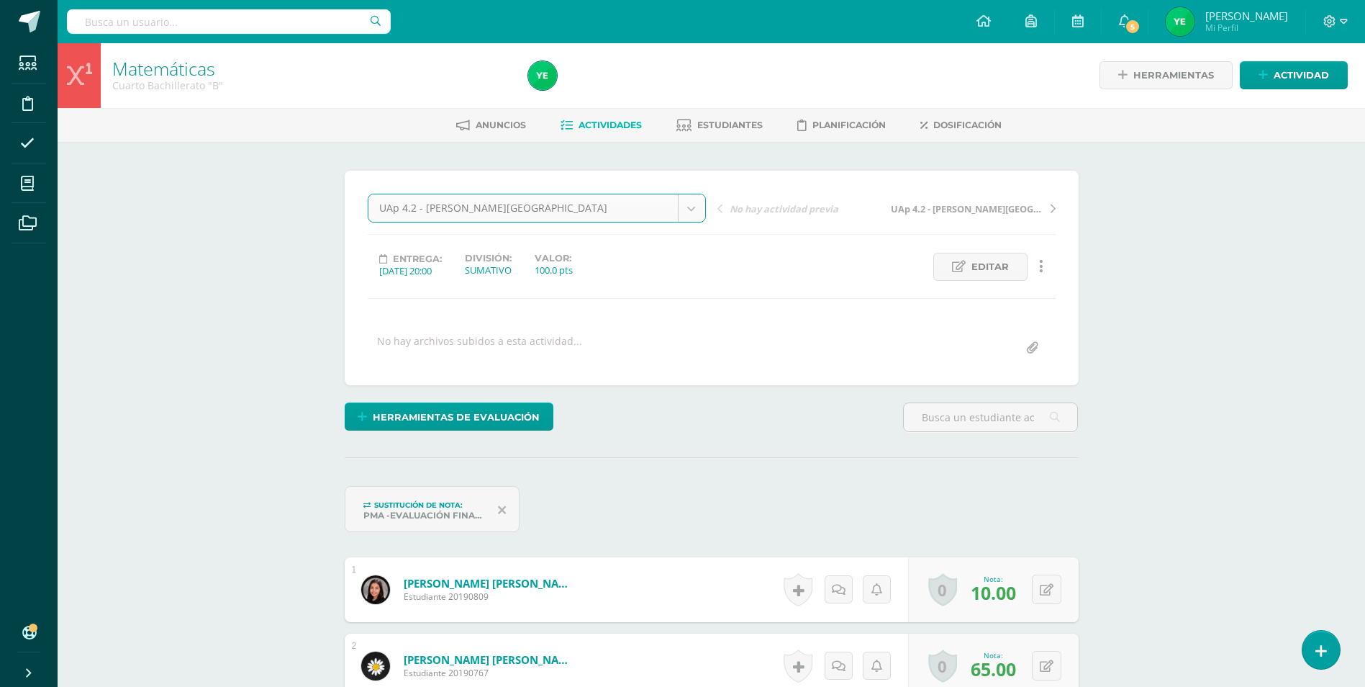
scroll to position [1, 0]
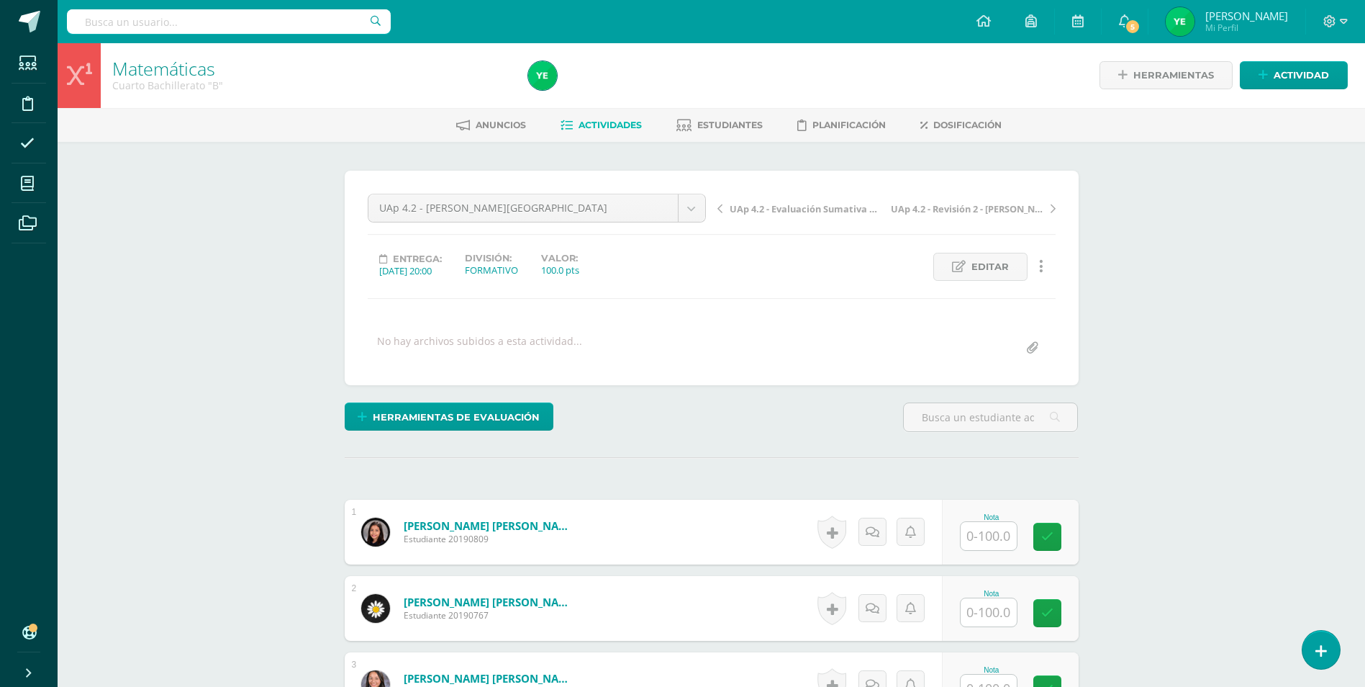
scroll to position [1, 0]
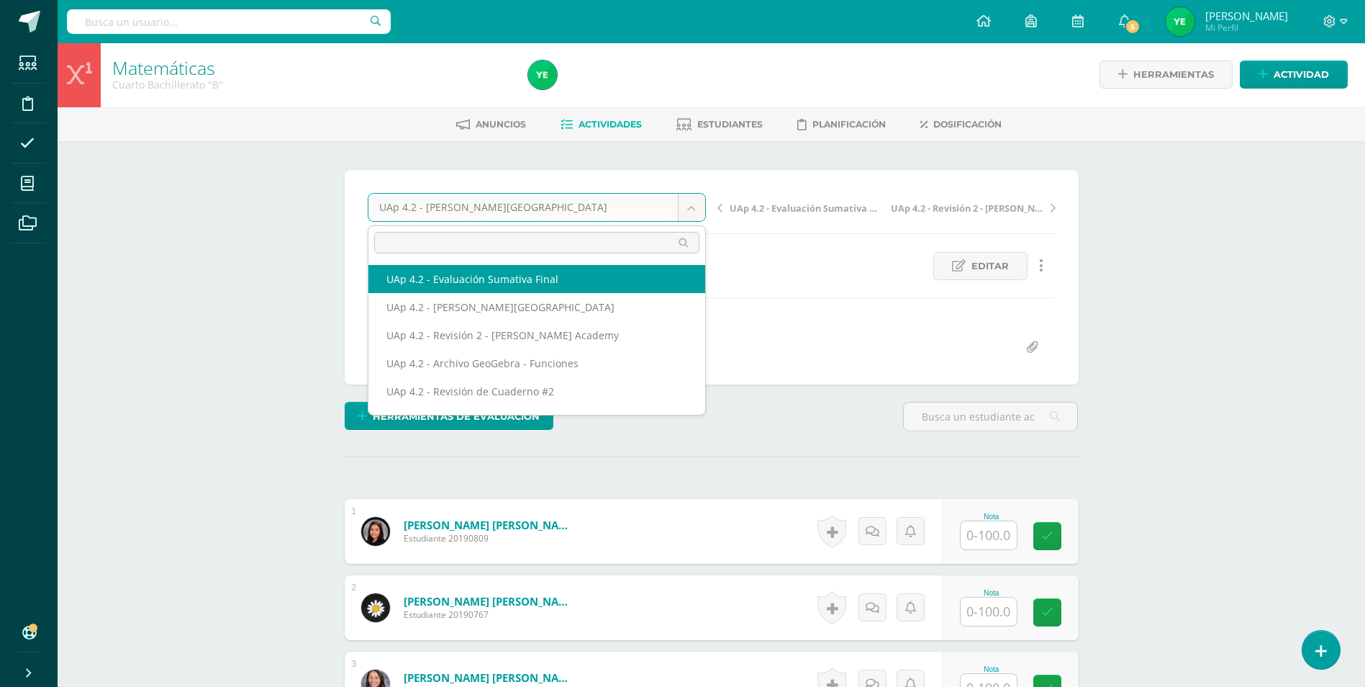
scroll to position [2, 0]
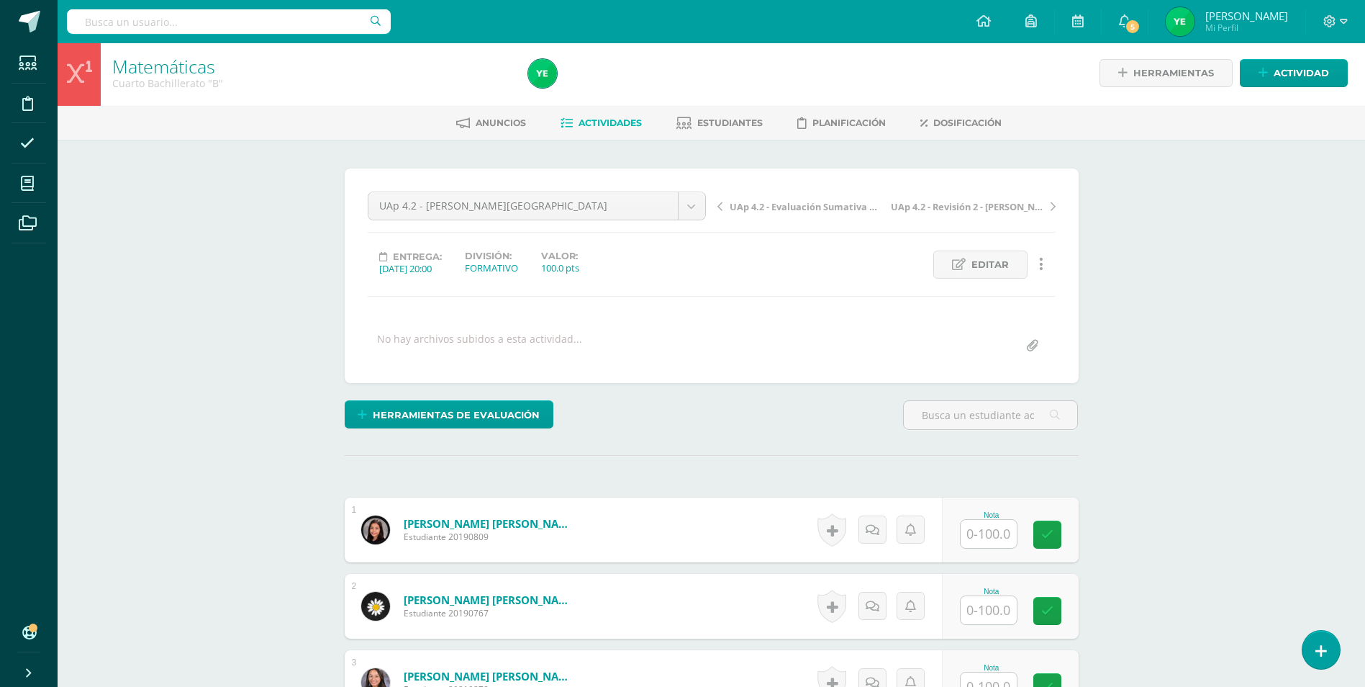
scroll to position [4, 0]
click at [610, 118] on span "Actividades" at bounding box center [610, 122] width 63 height 11
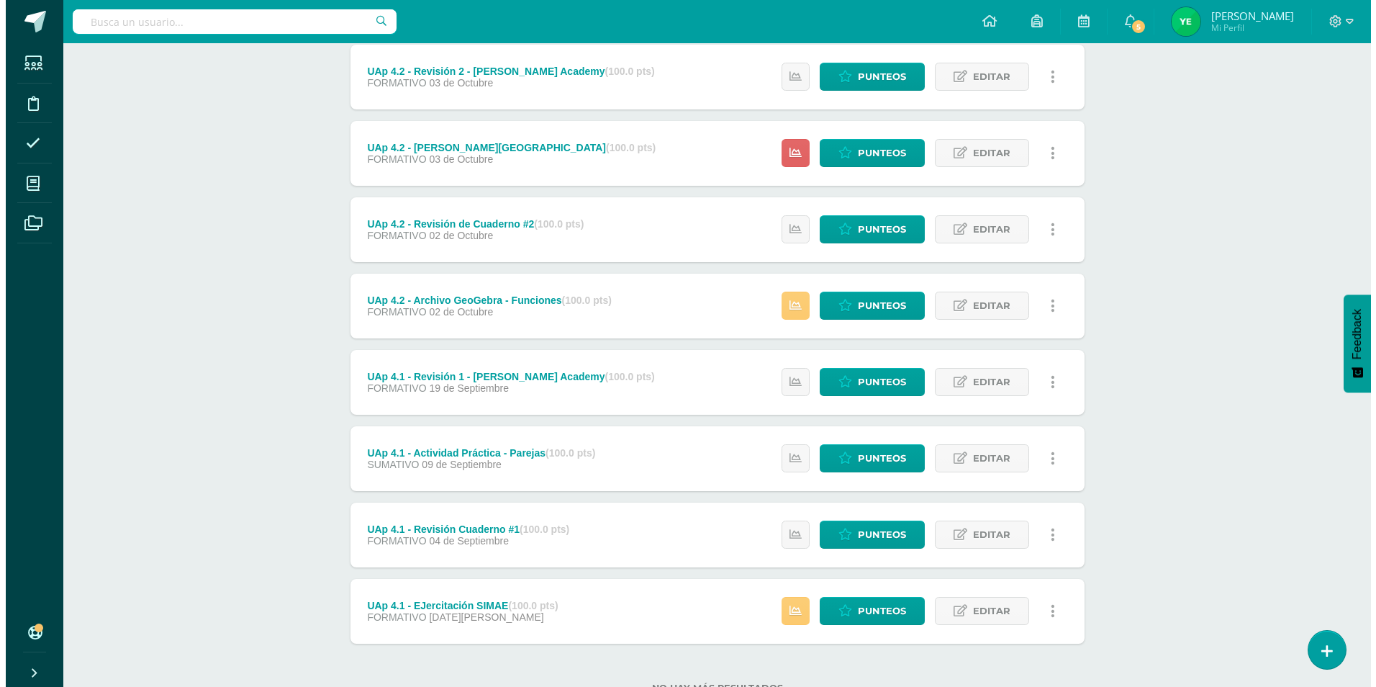
scroll to position [324, 0]
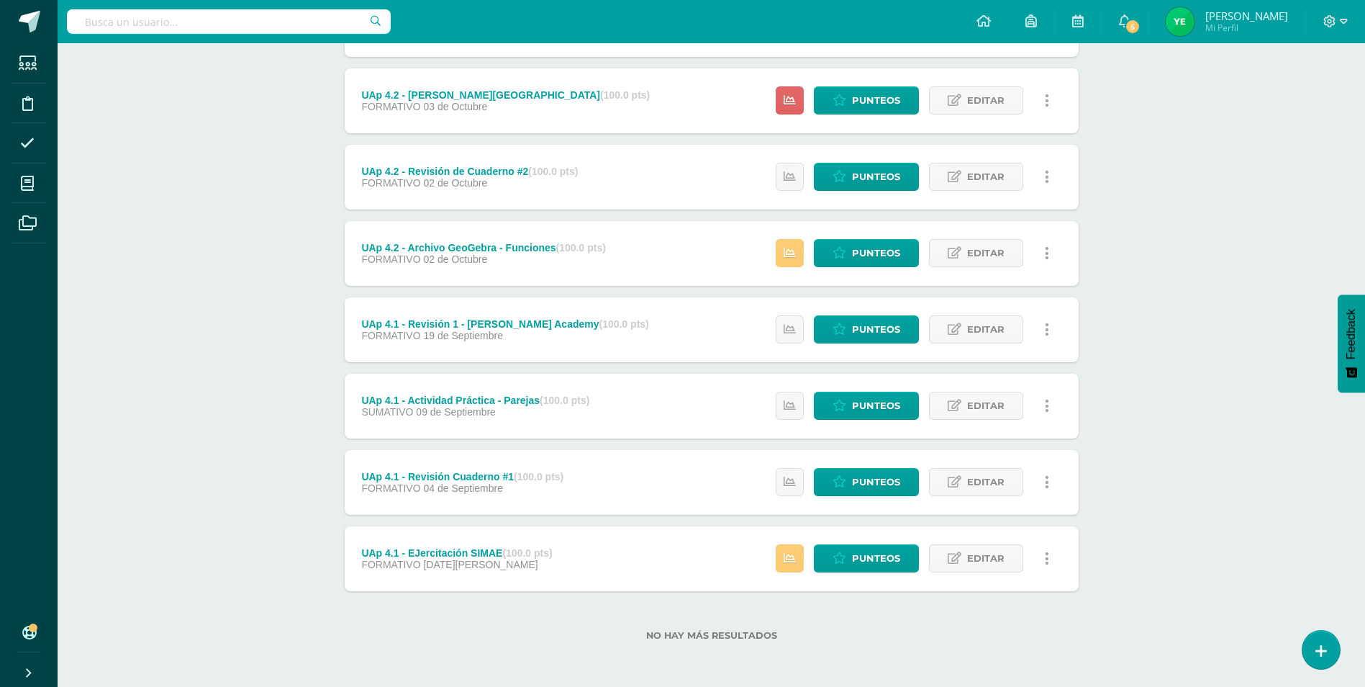
click at [1048, 102] on icon at bounding box center [1047, 101] width 4 height 16
click at [993, 194] on link "Eliminar" at bounding box center [1021, 192] width 148 height 22
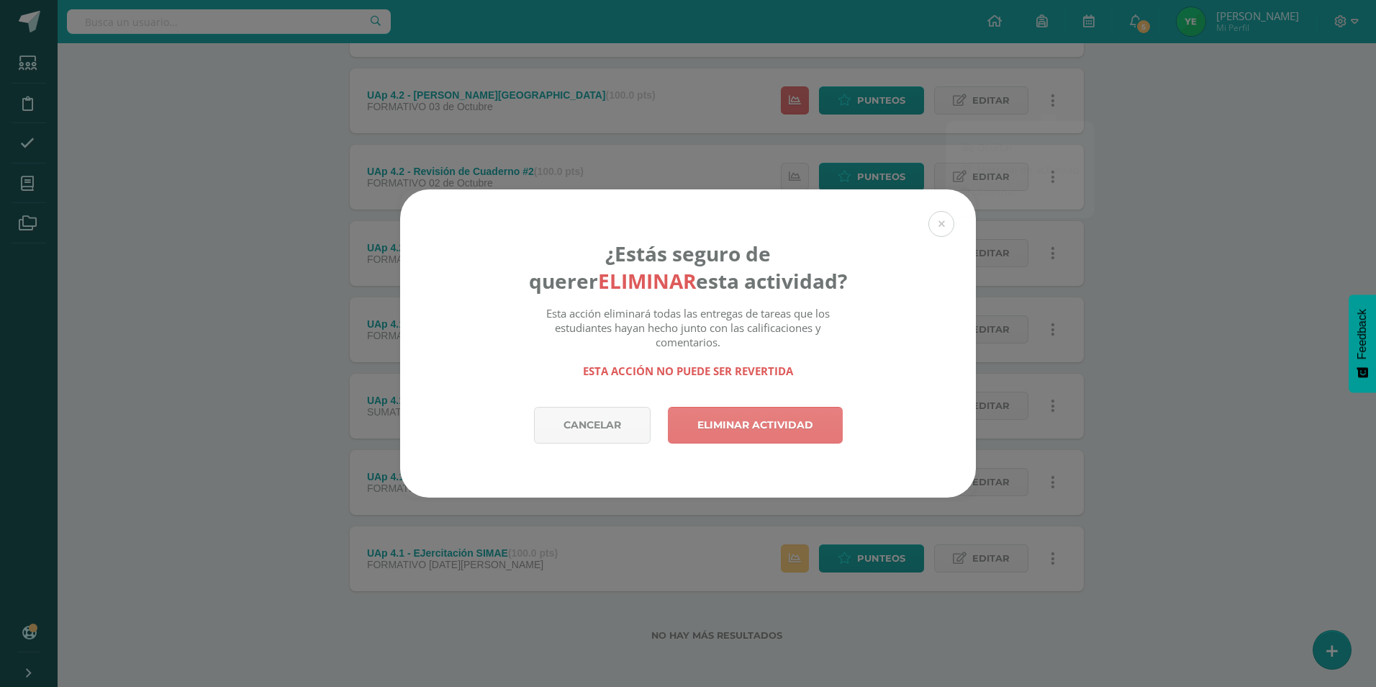
click at [749, 431] on link "Eliminar actividad" at bounding box center [755, 425] width 175 height 37
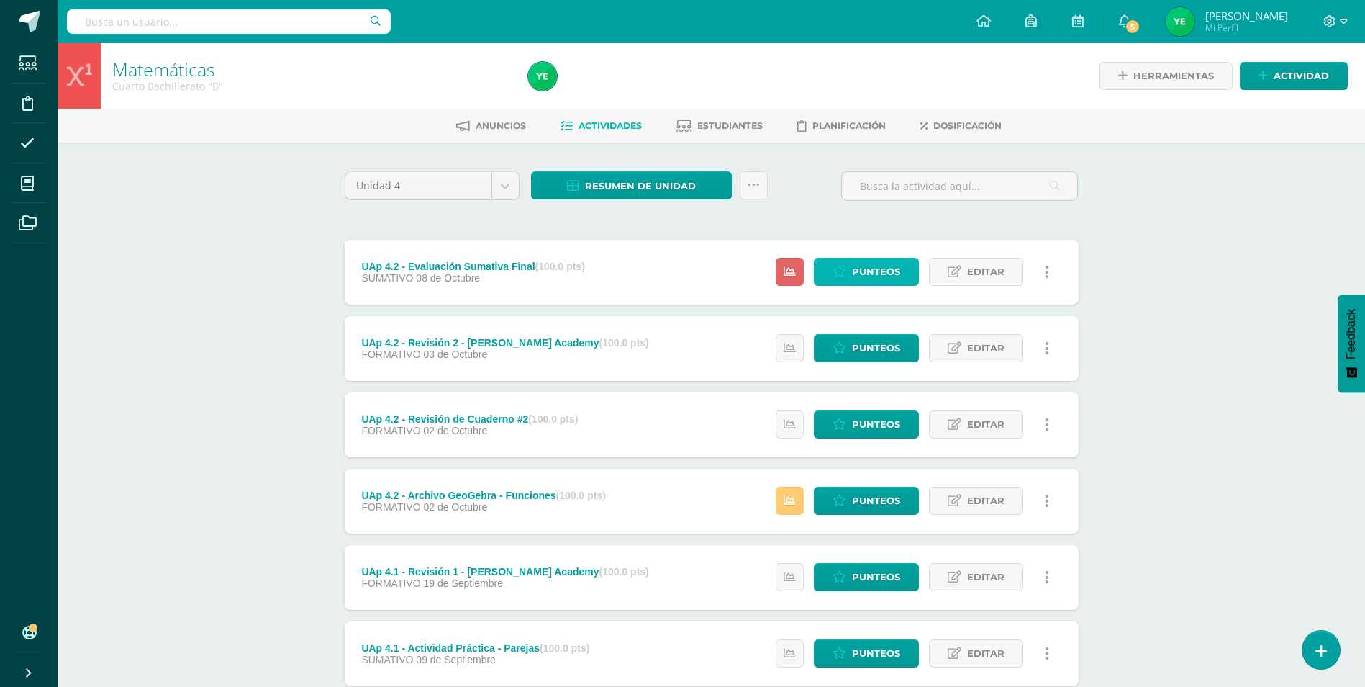
click at [867, 263] on span "Punteos" at bounding box center [876, 271] width 48 height 27
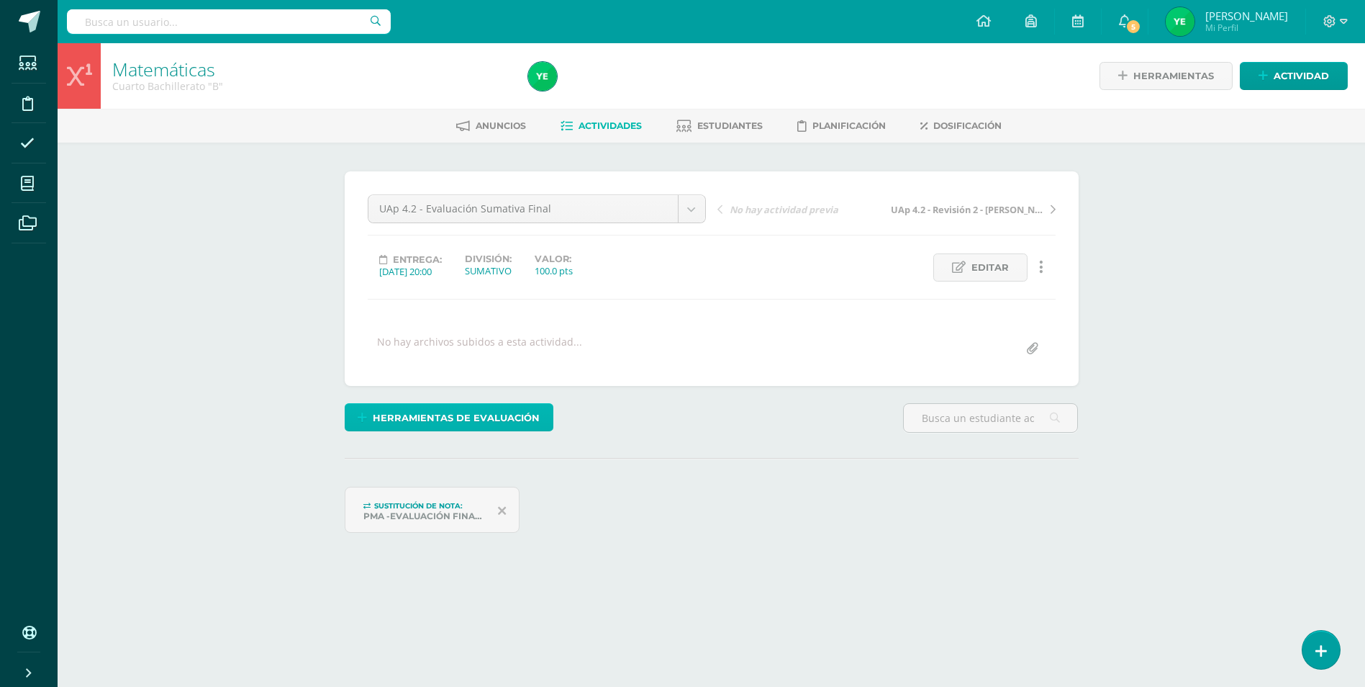
click at [502, 412] on span "Herramientas de evaluación" at bounding box center [456, 418] width 167 height 27
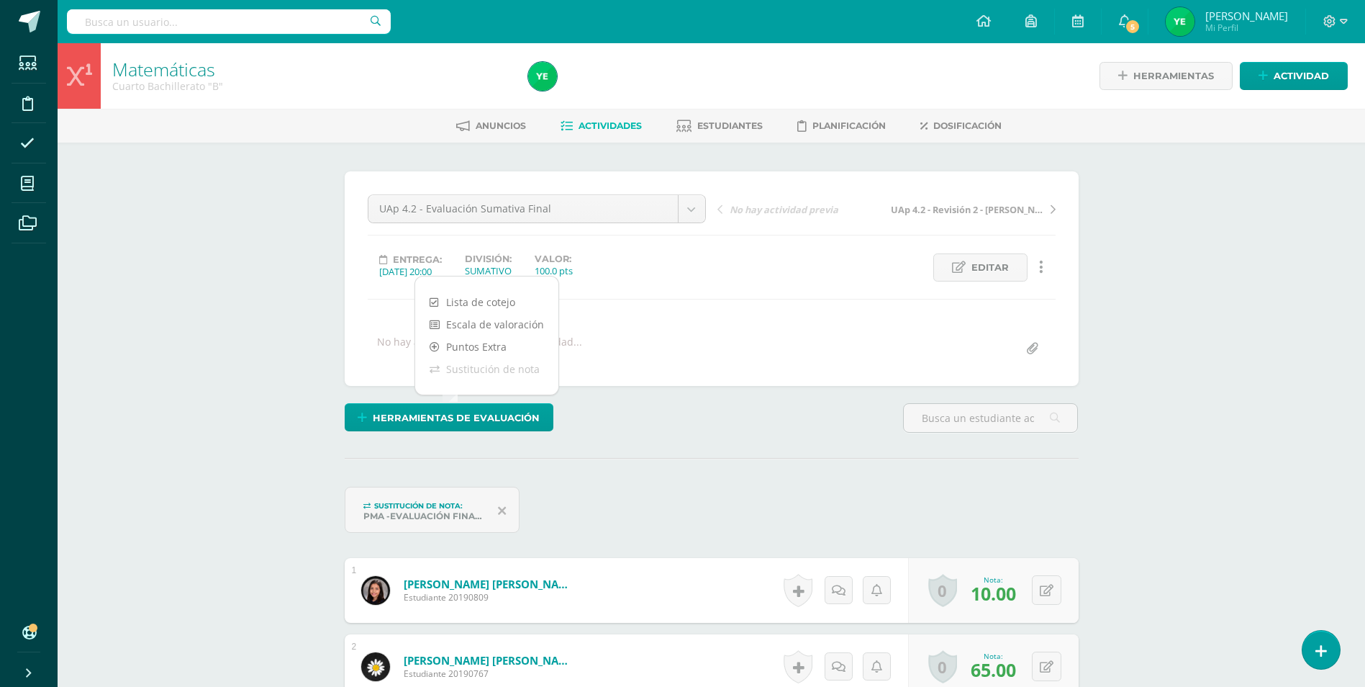
click at [490, 369] on link "Sustitución de nota" at bounding box center [486, 369] width 143 height 22
click at [482, 419] on span "Herramientas de evaluación" at bounding box center [456, 417] width 167 height 27
click at [667, 419] on div "Herramientas de evaluación" at bounding box center [712, 422] width 746 height 41
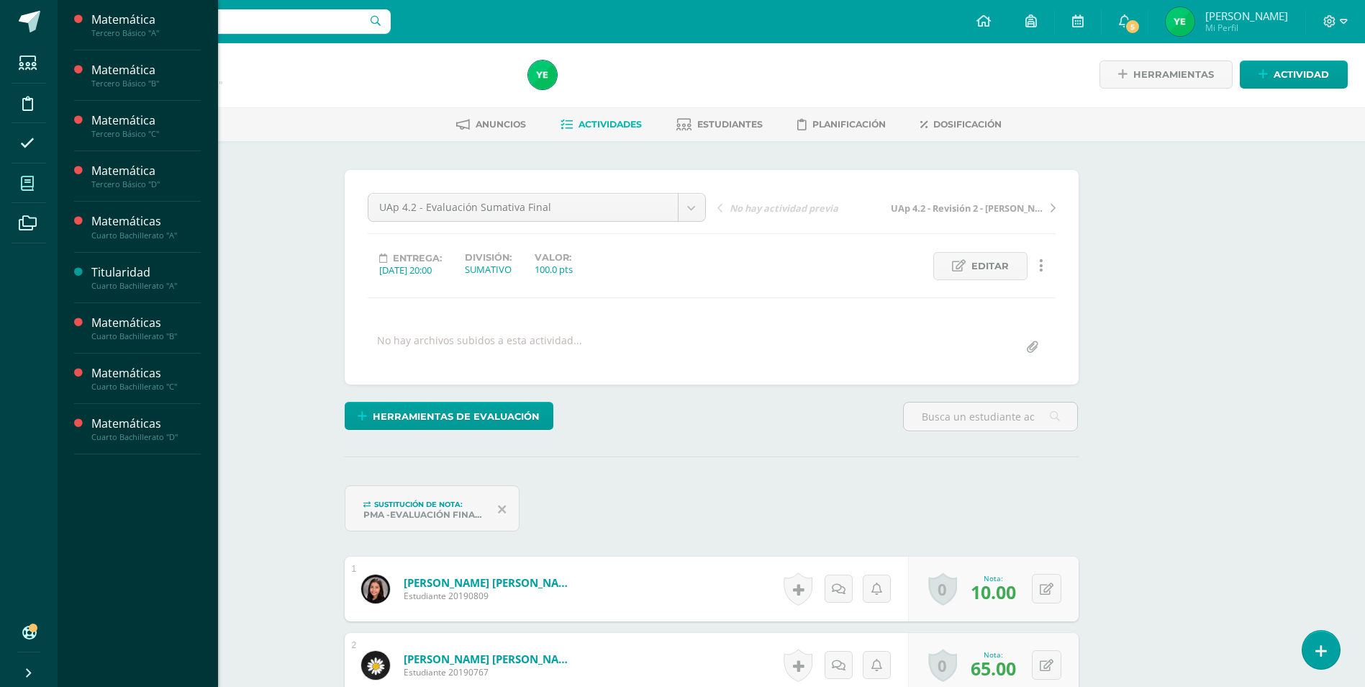
click at [25, 183] on icon at bounding box center [27, 183] width 13 height 14
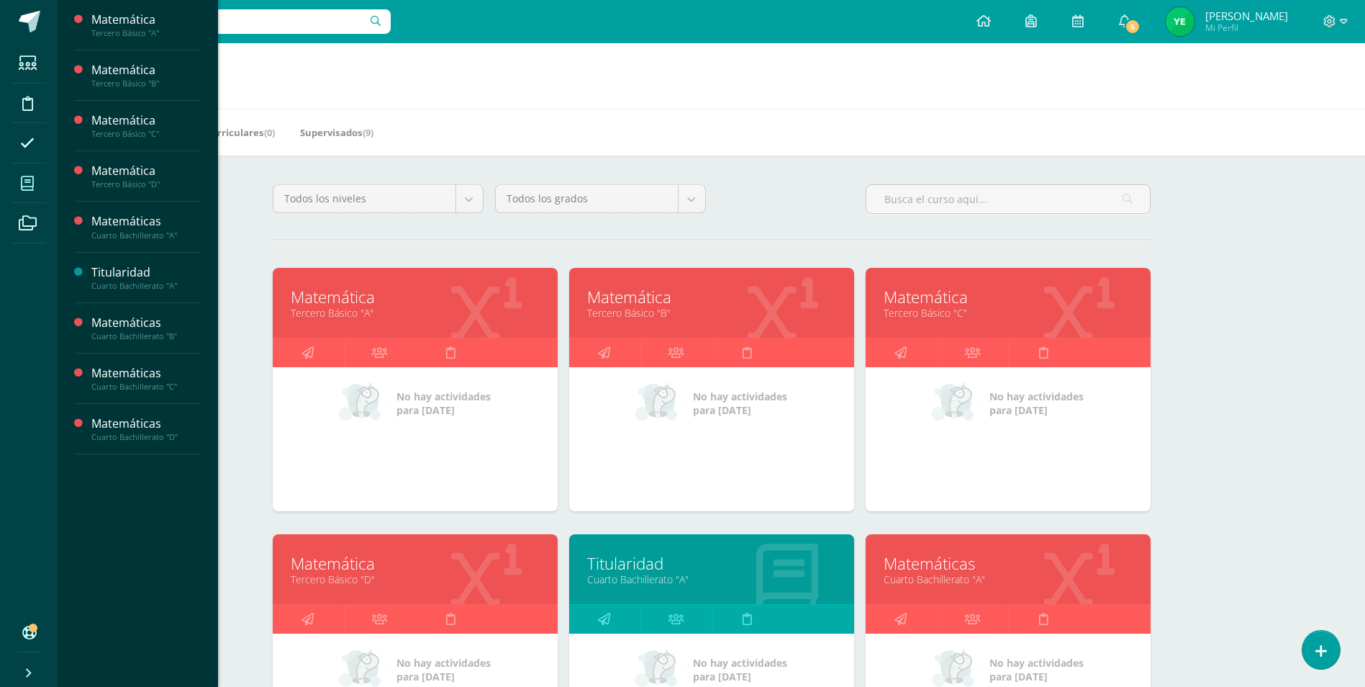
click at [1018, 584] on link "Cuarto Bachillerato "A"" at bounding box center [1008, 579] width 249 height 14
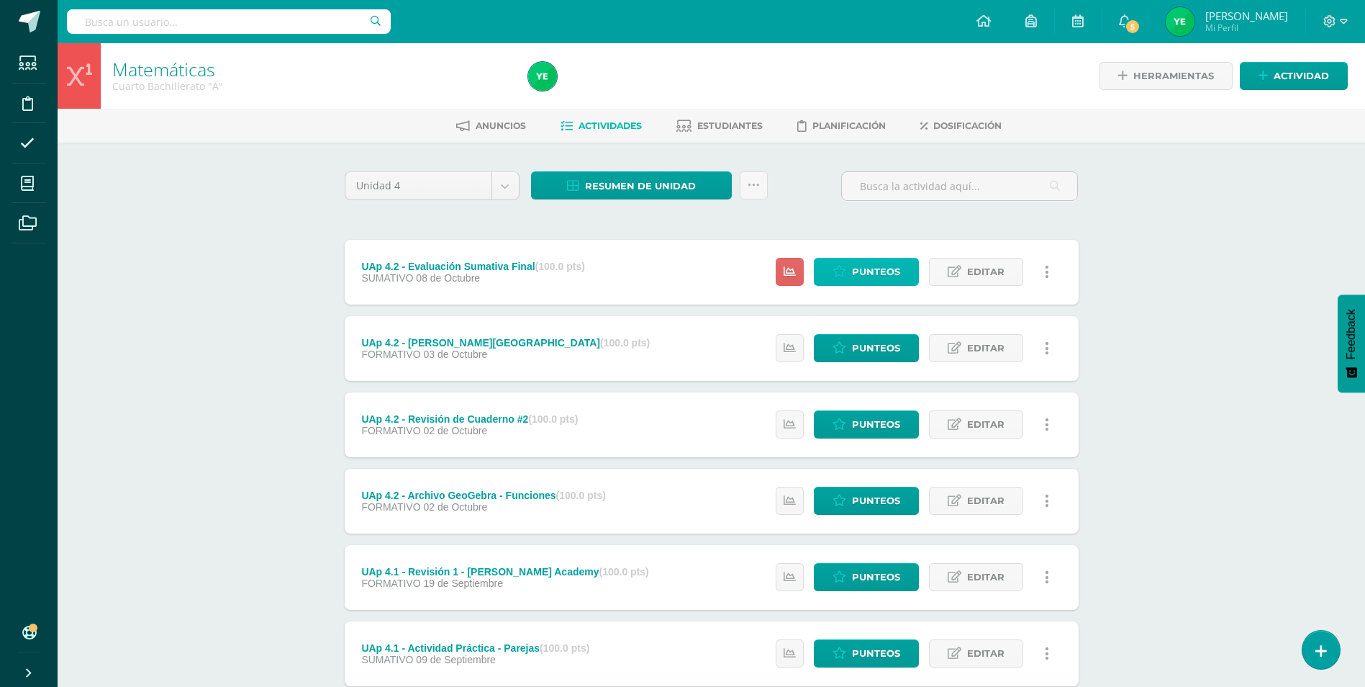
click at [851, 271] on link "Punteos" at bounding box center [866, 272] width 105 height 28
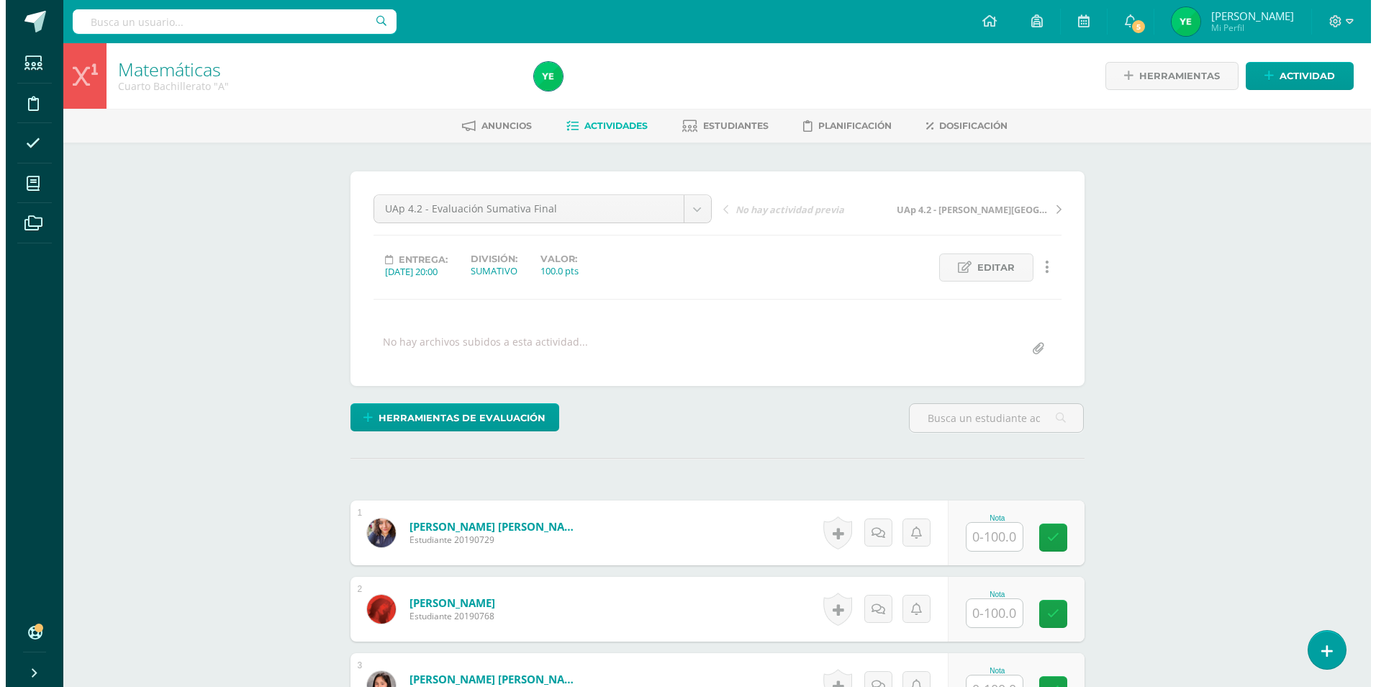
scroll to position [1, 0]
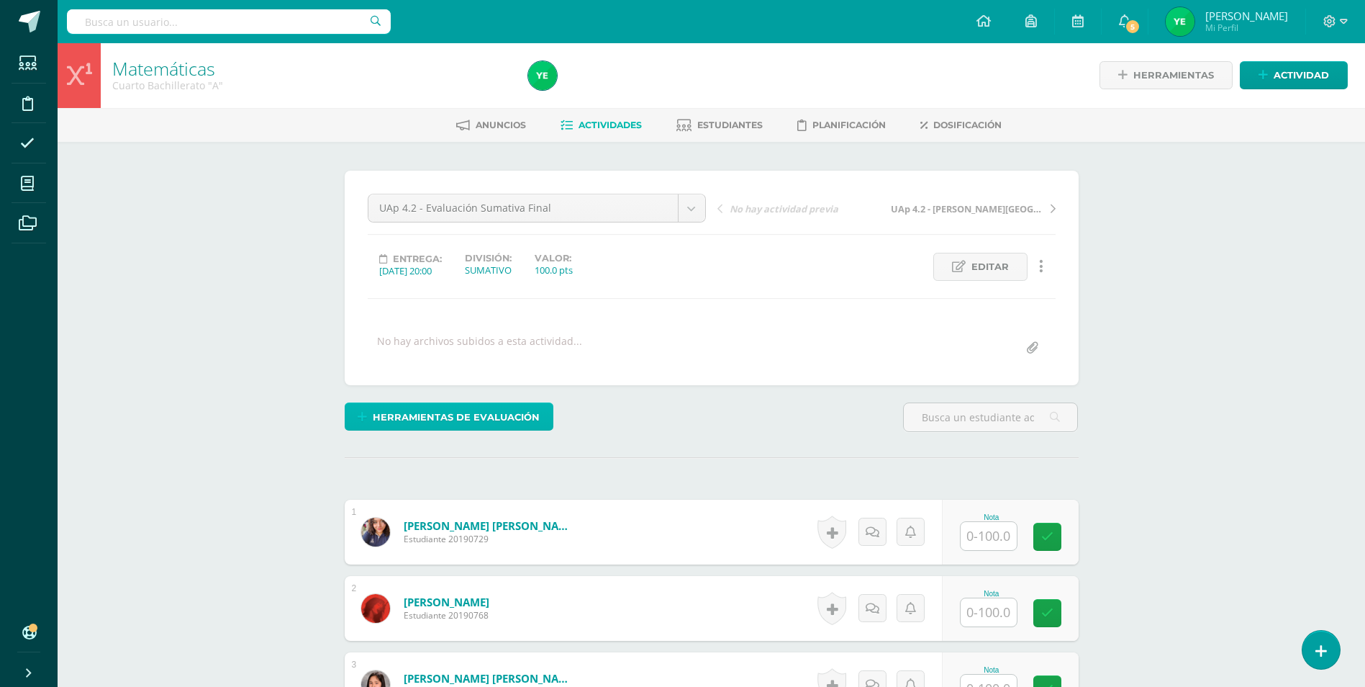
click at [500, 417] on span "Herramientas de evaluación" at bounding box center [456, 417] width 167 height 27
click at [499, 372] on link "Sustitución de nota" at bounding box center [486, 368] width 143 height 22
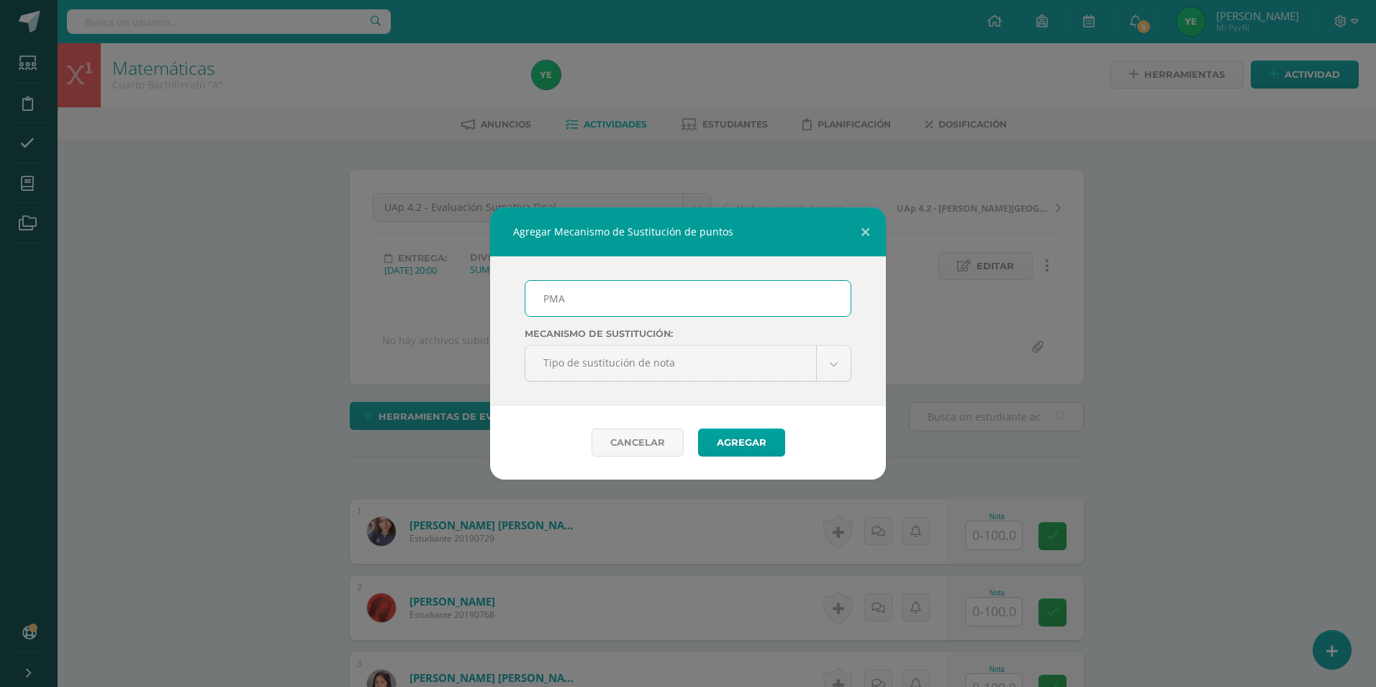
scroll to position [2, 0]
click at [592, 302] on input "PMA" at bounding box center [687, 298] width 325 height 35
type input "PMA -EVALUACIÓN FINAL UAP 4.2"
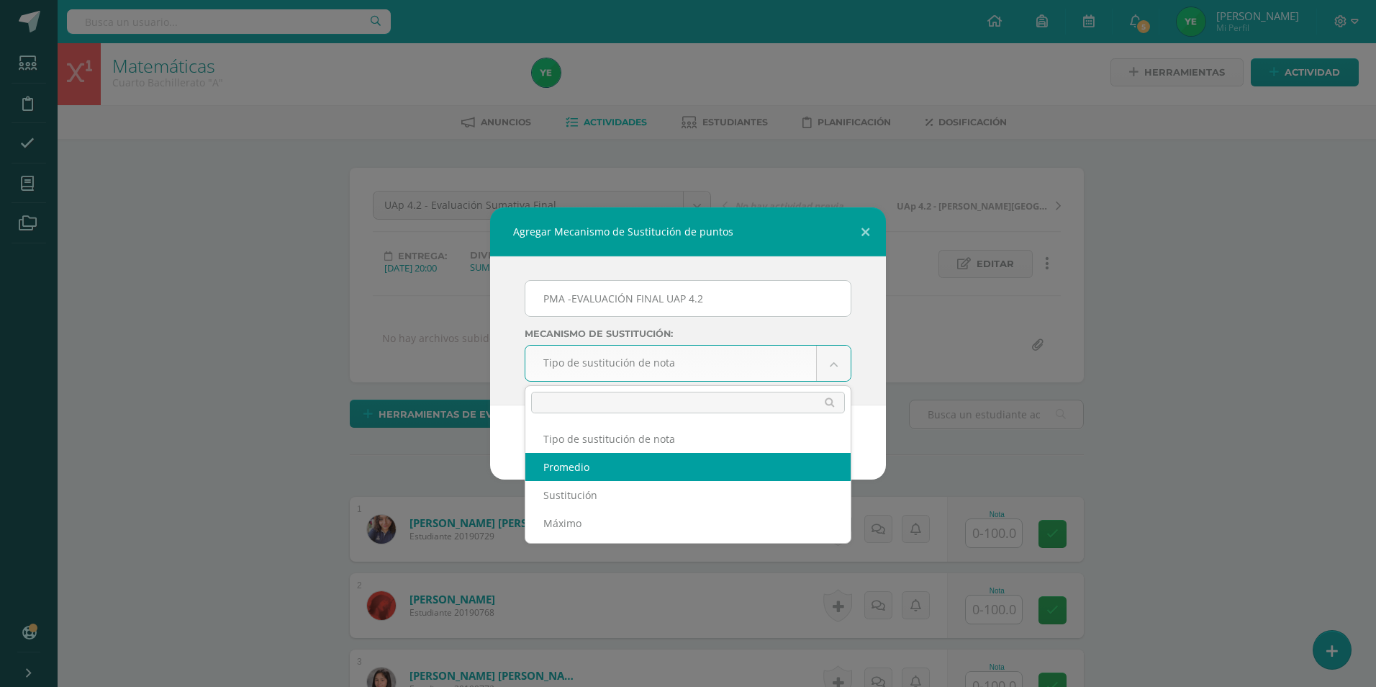
select select "average"
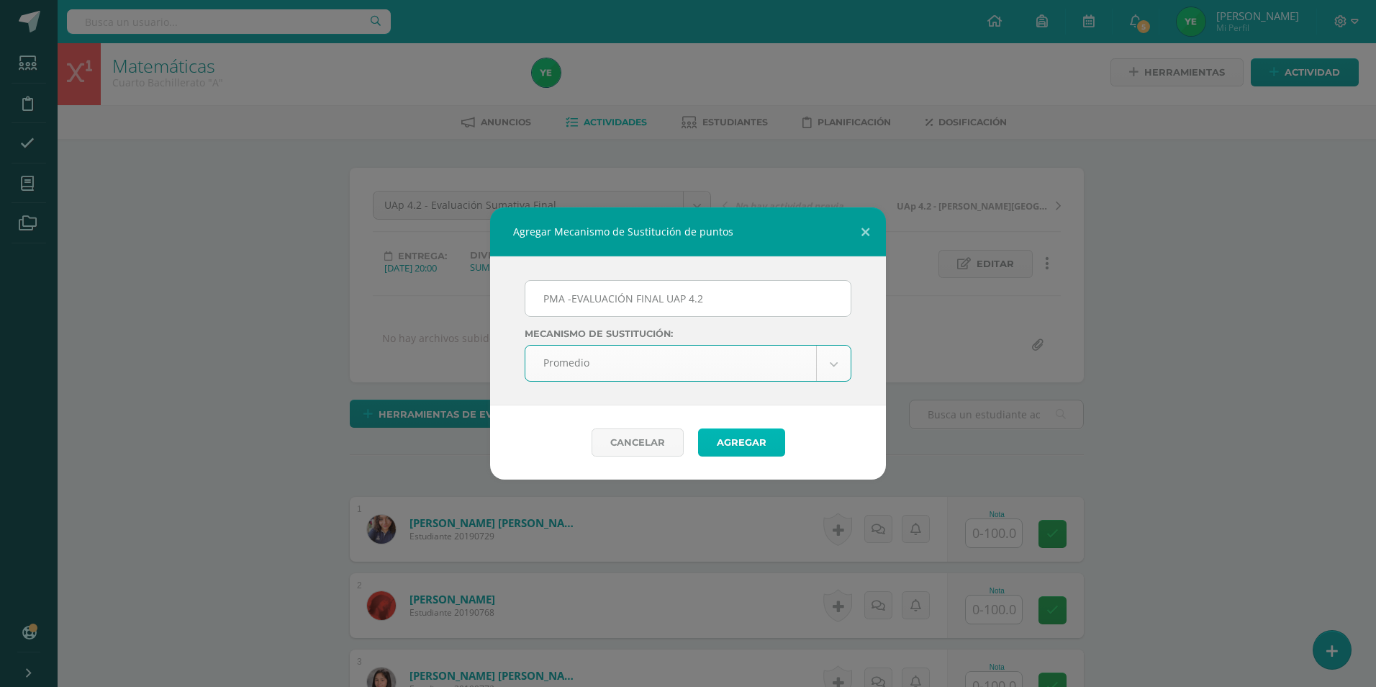
click at [734, 443] on button "Agregar" at bounding box center [741, 442] width 87 height 28
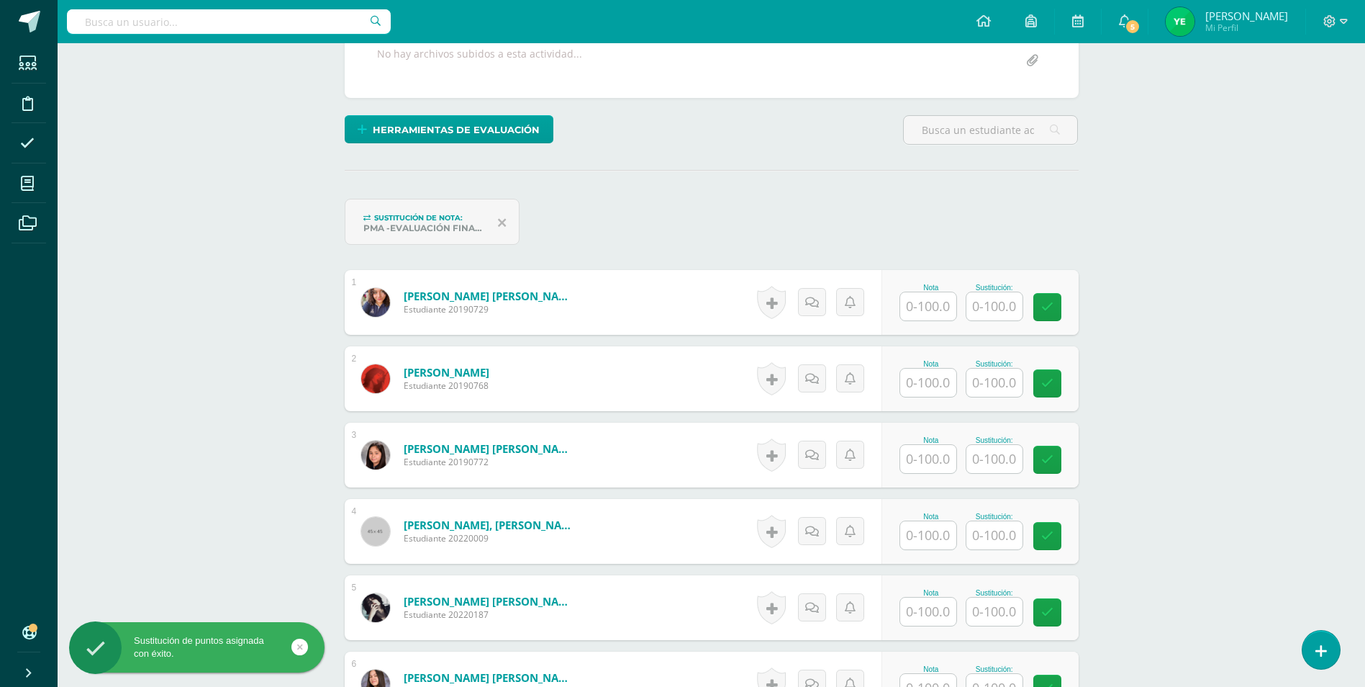
click at [922, 305] on input "text" at bounding box center [928, 306] width 56 height 28
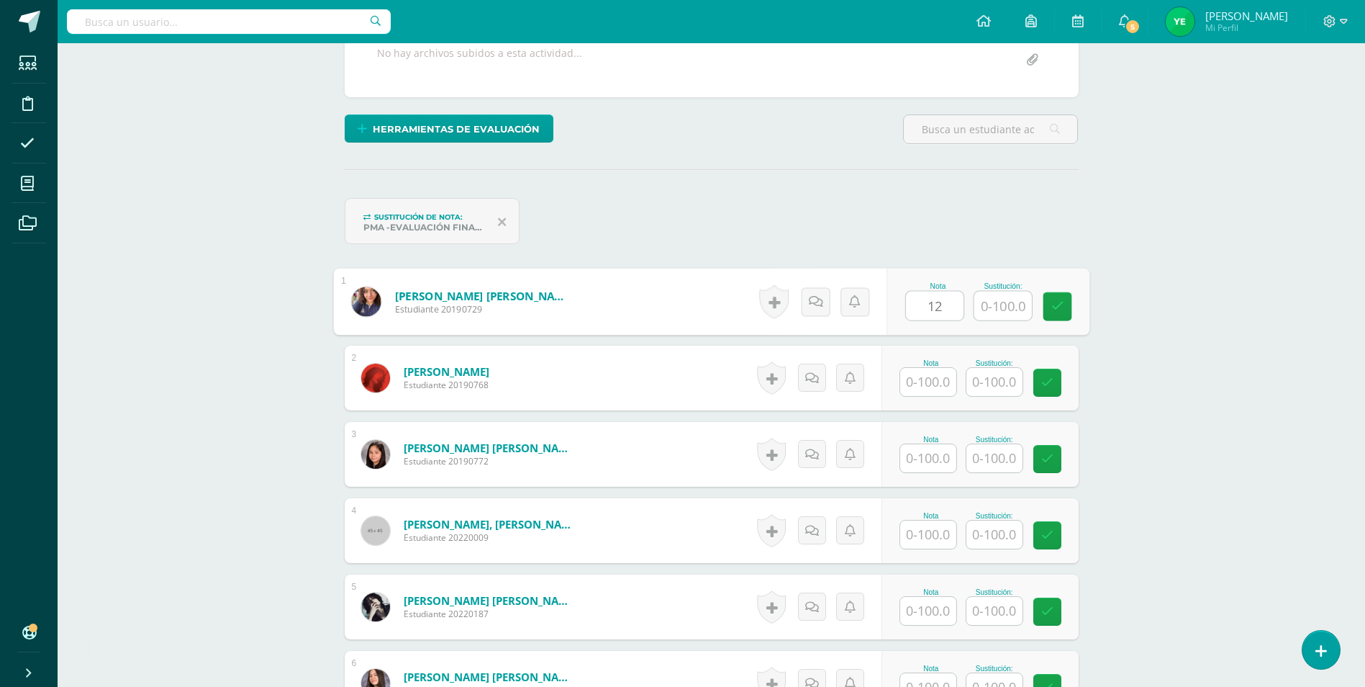
type input "12"
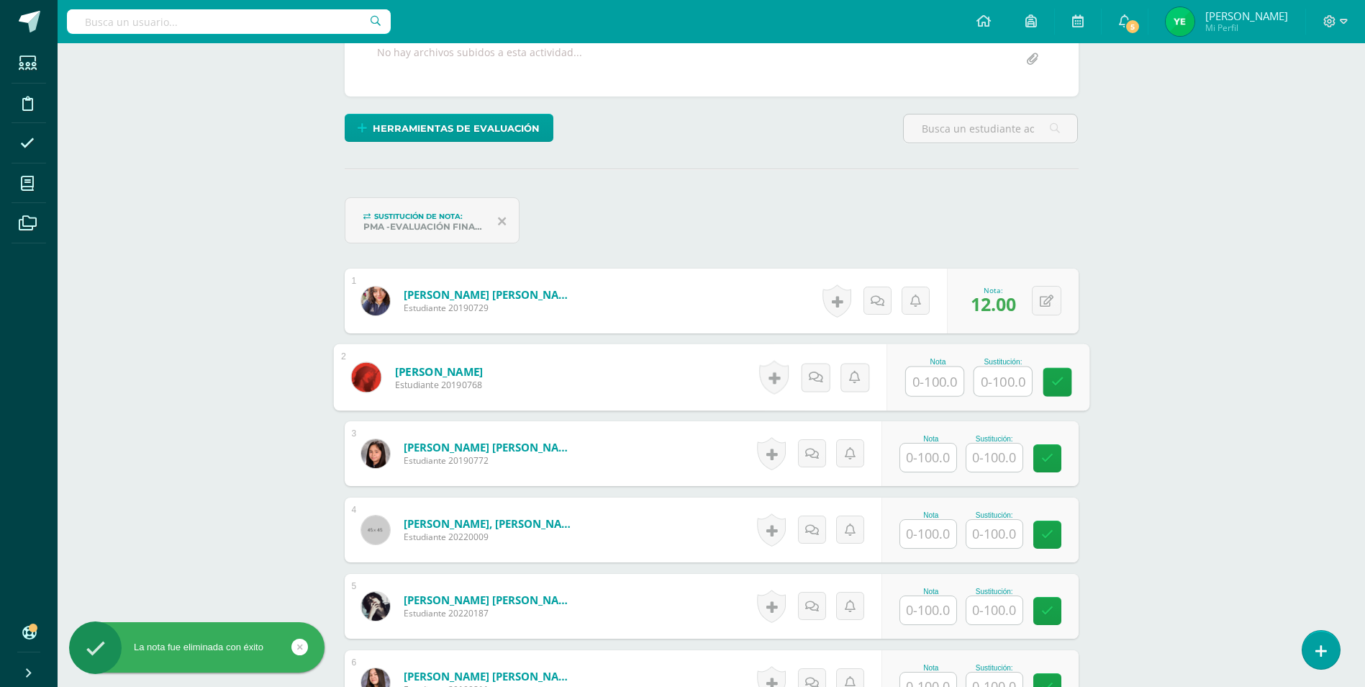
click at [942, 390] on input "text" at bounding box center [935, 381] width 58 height 29
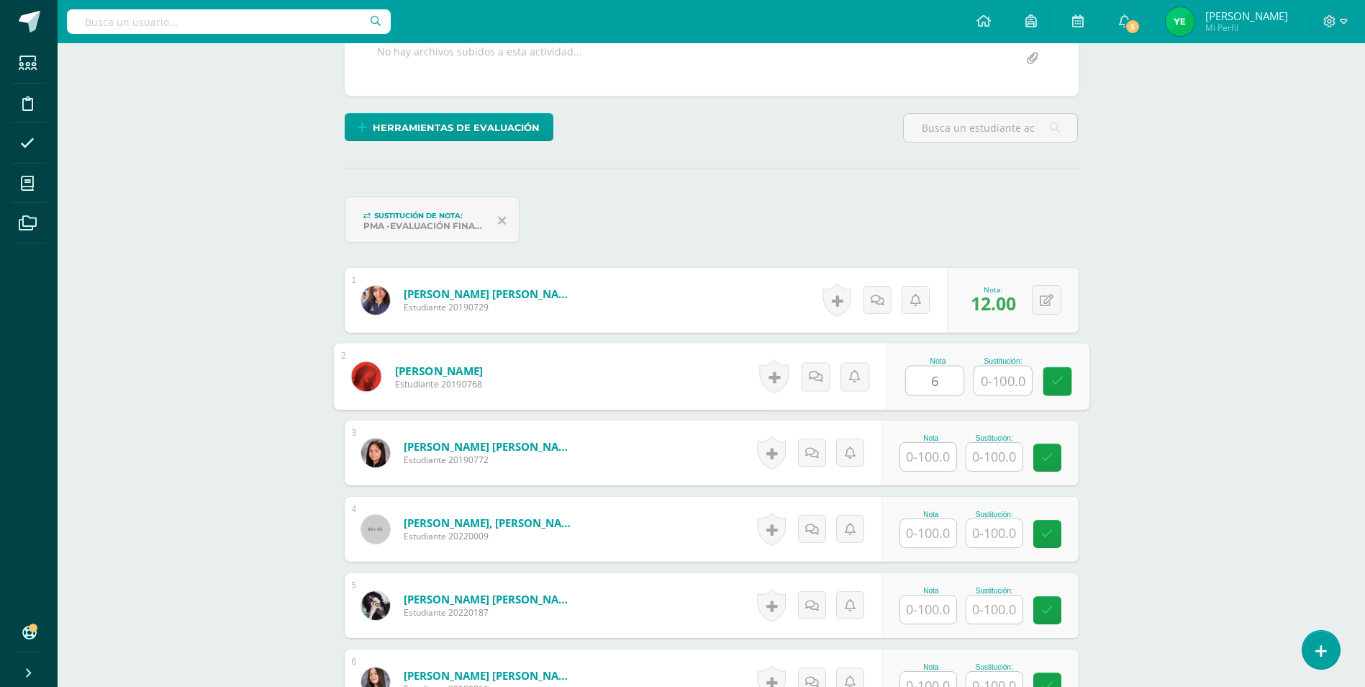
type input "6"
click at [934, 451] on input "text" at bounding box center [935, 457] width 58 height 29
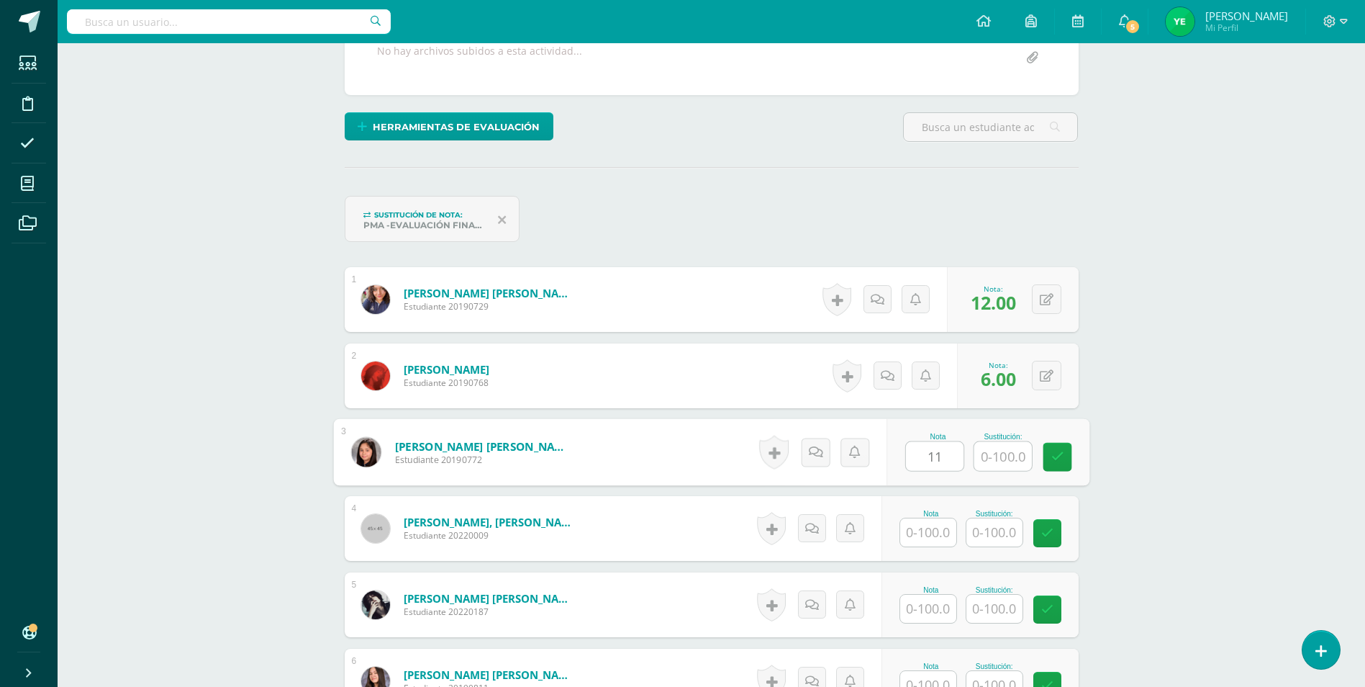
scroll to position [292, 0]
type input "11"
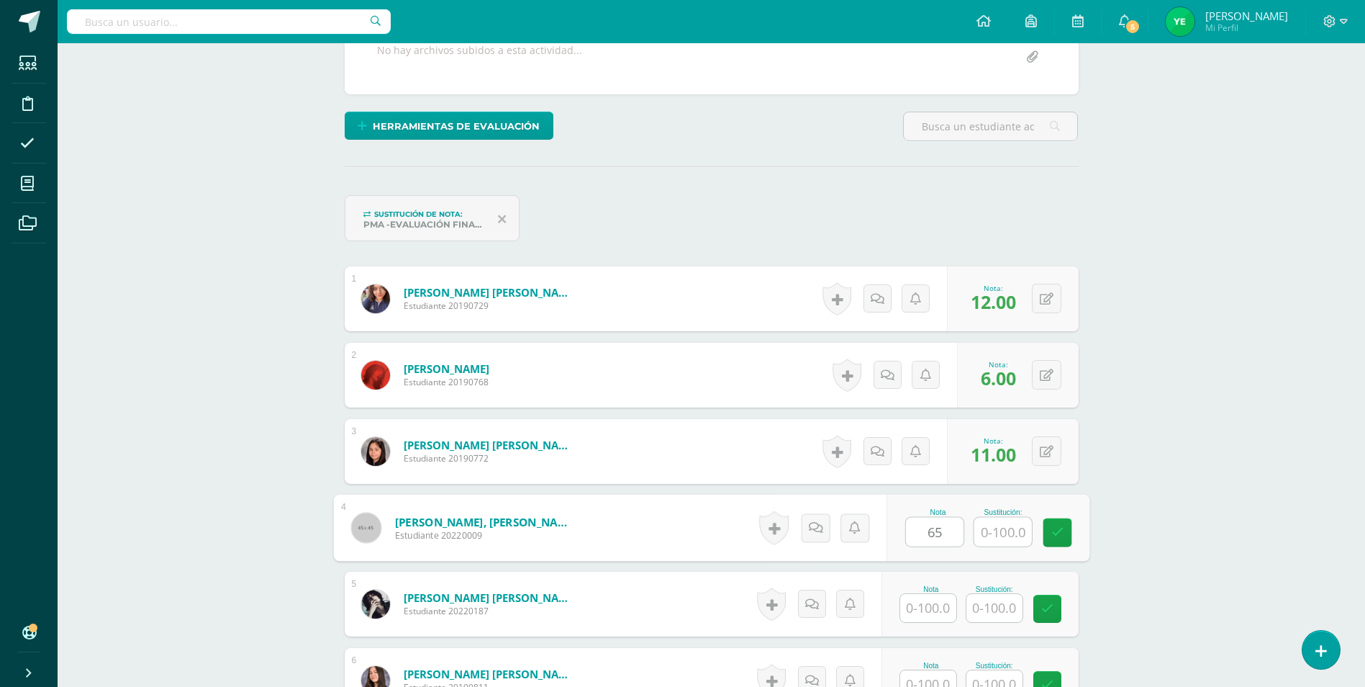
type input "65"
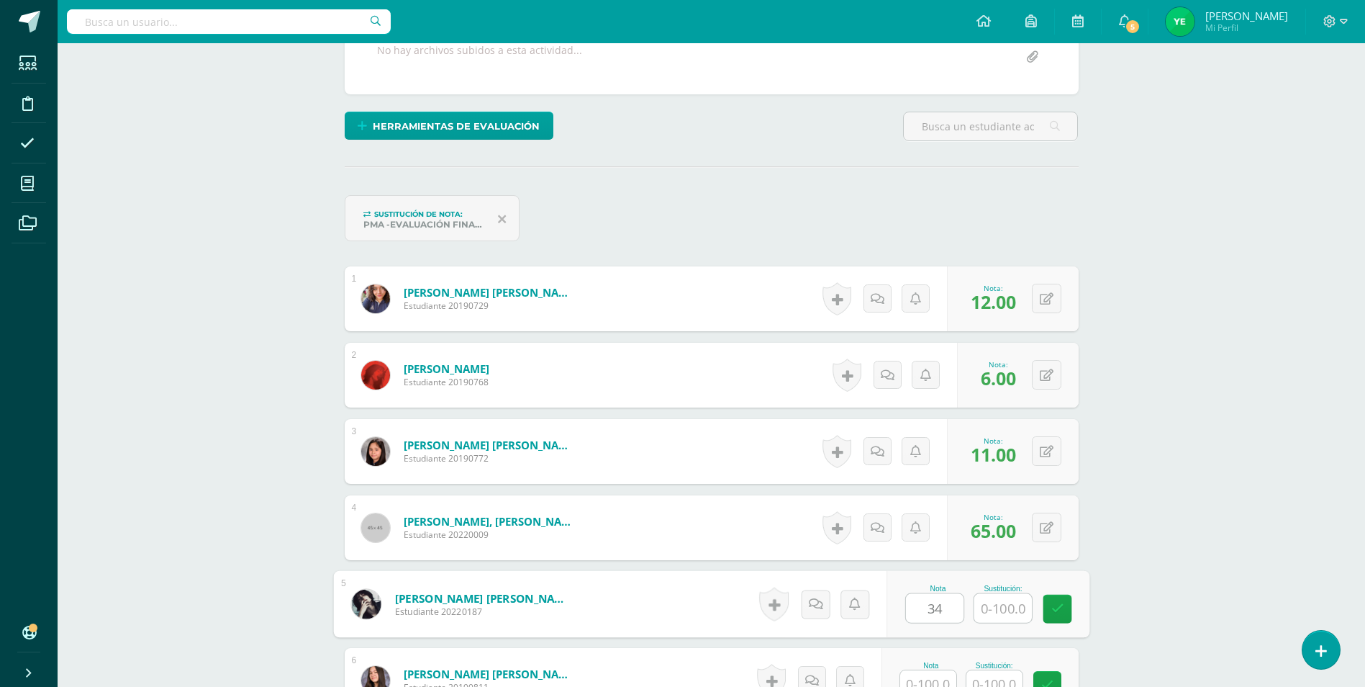
type input "34"
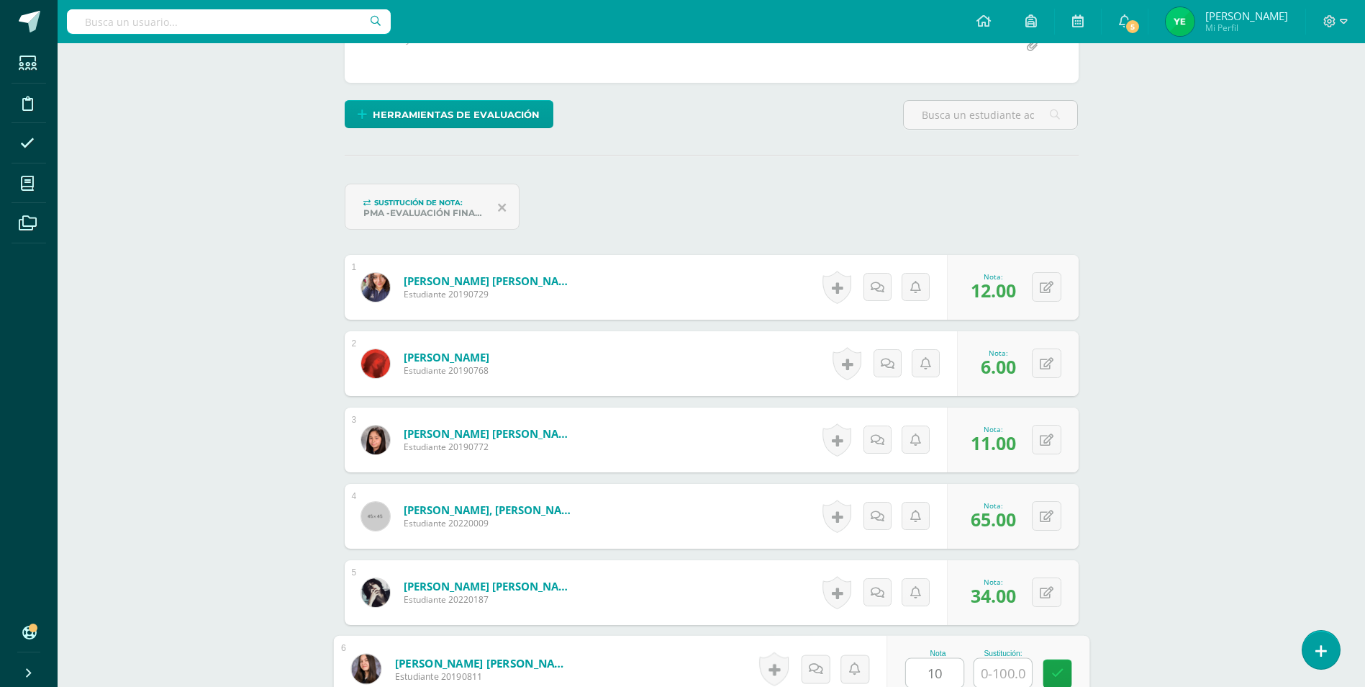
type input "10"
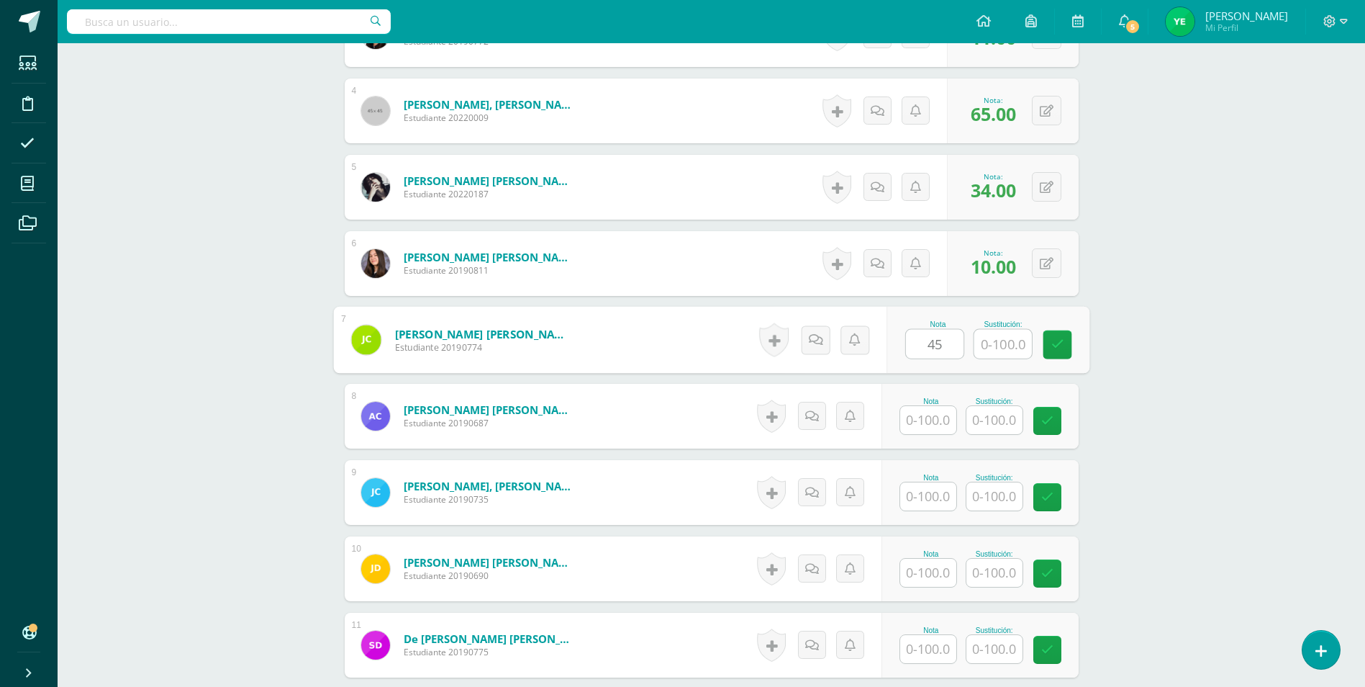
type input "45"
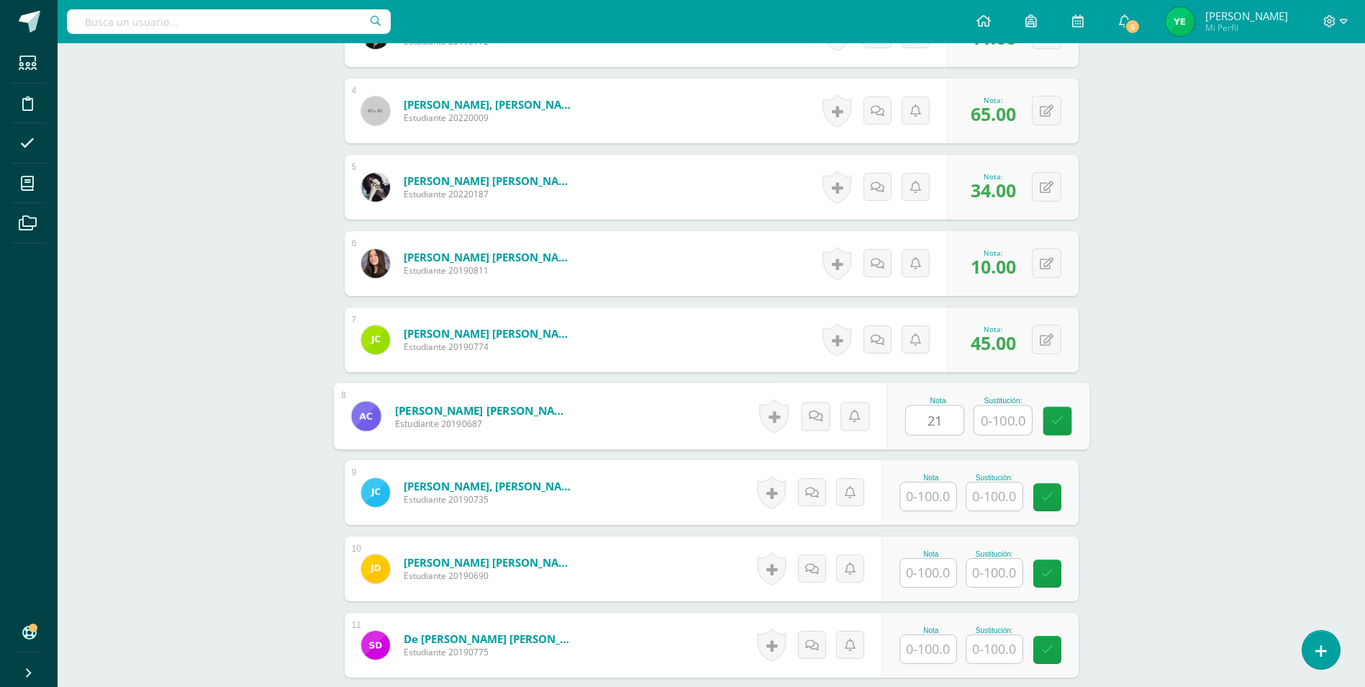
type input "21"
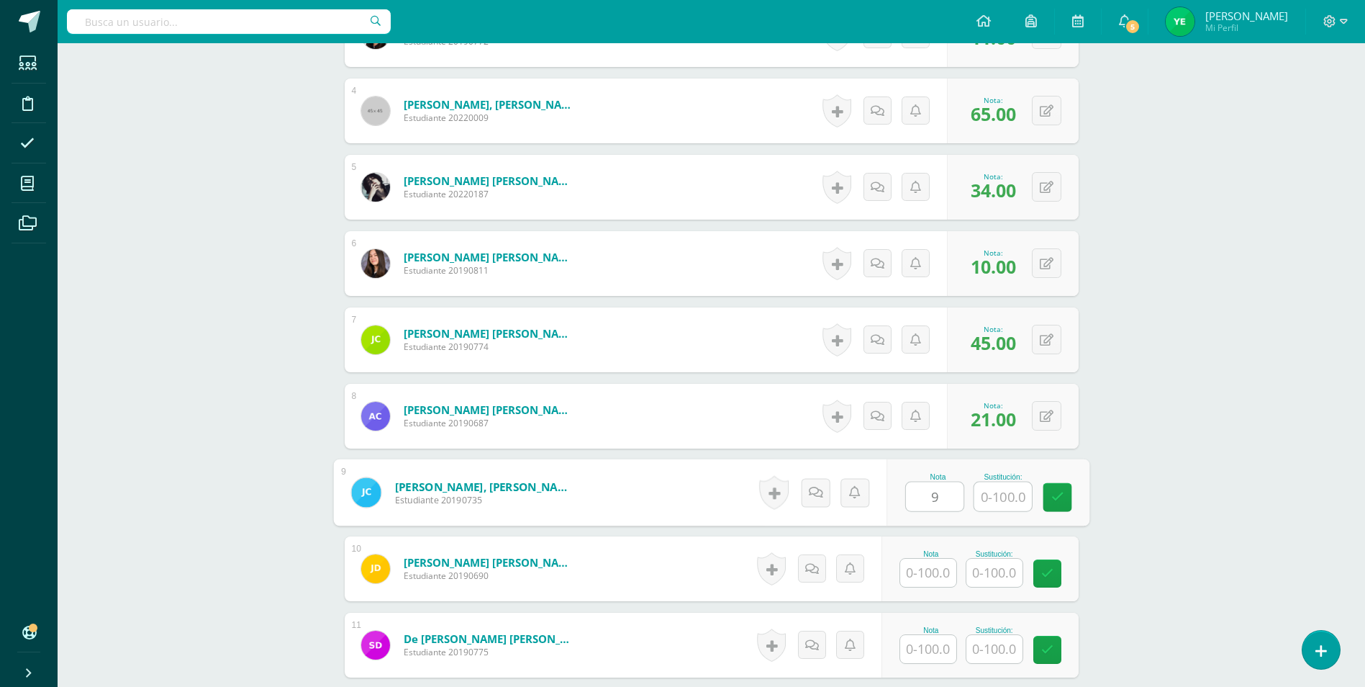
type input "9"
type input "35"
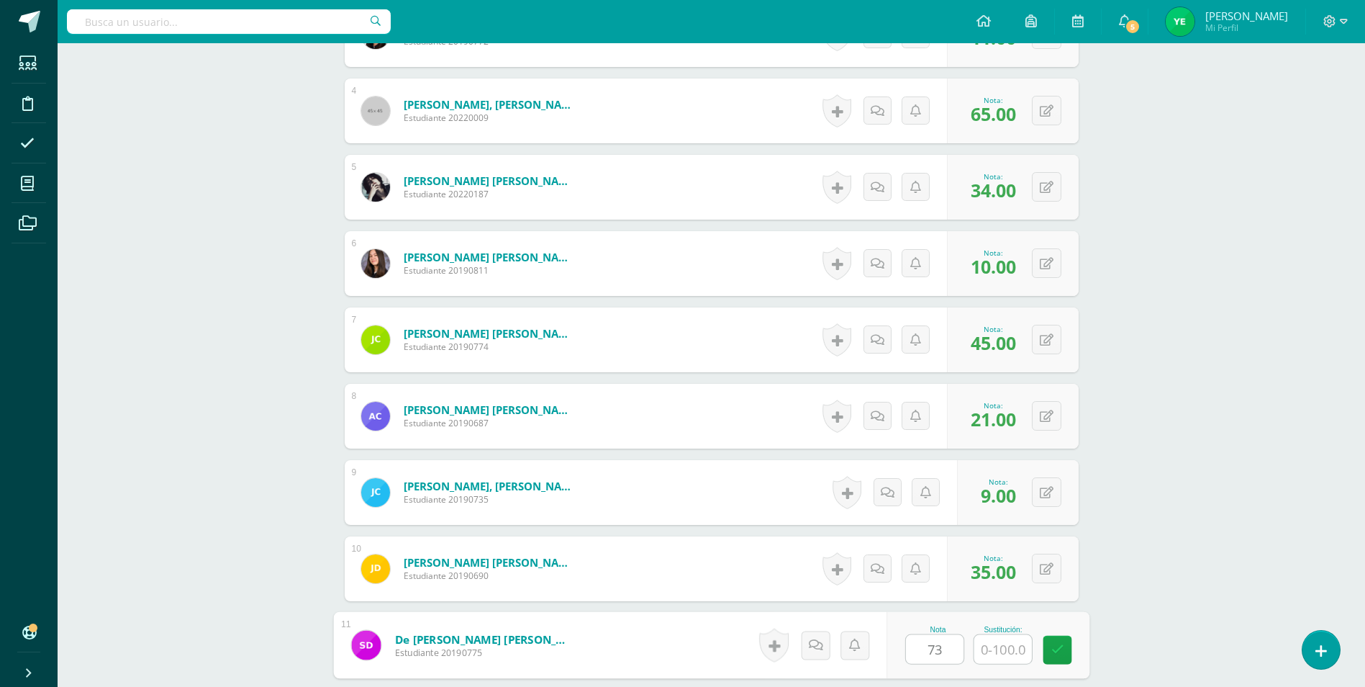
type input "73"
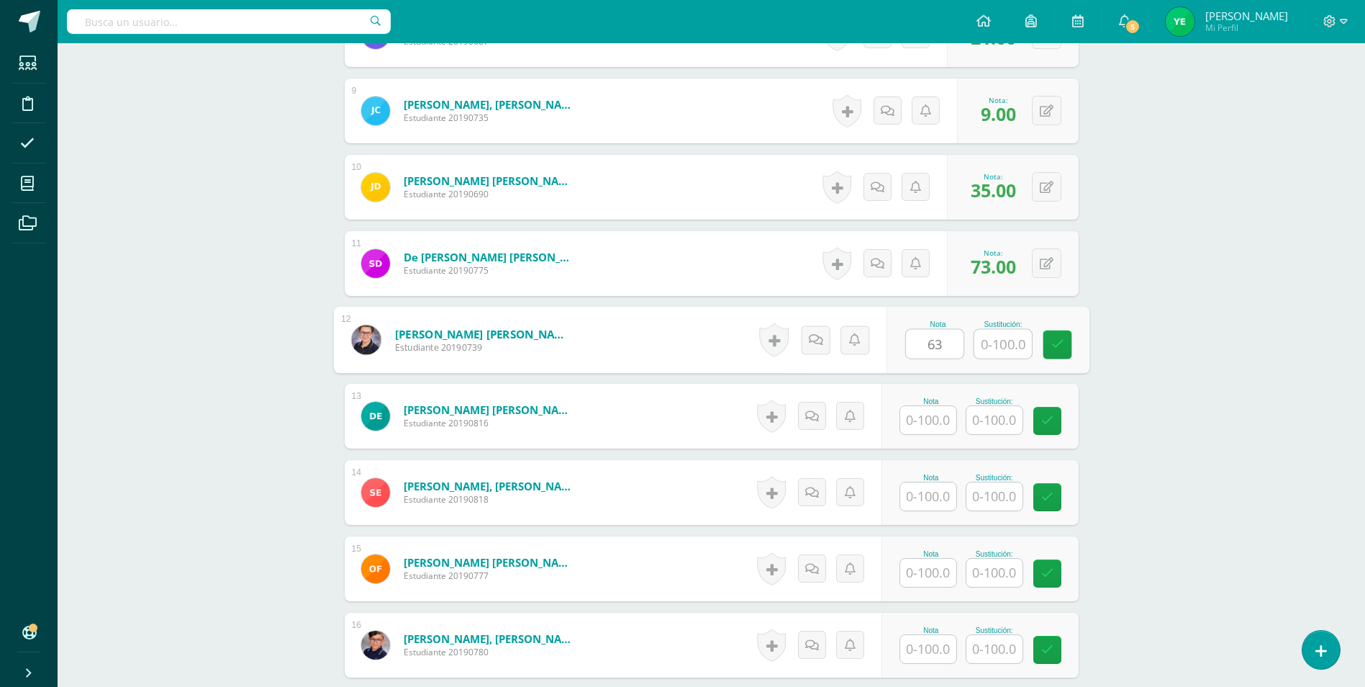
type input "63"
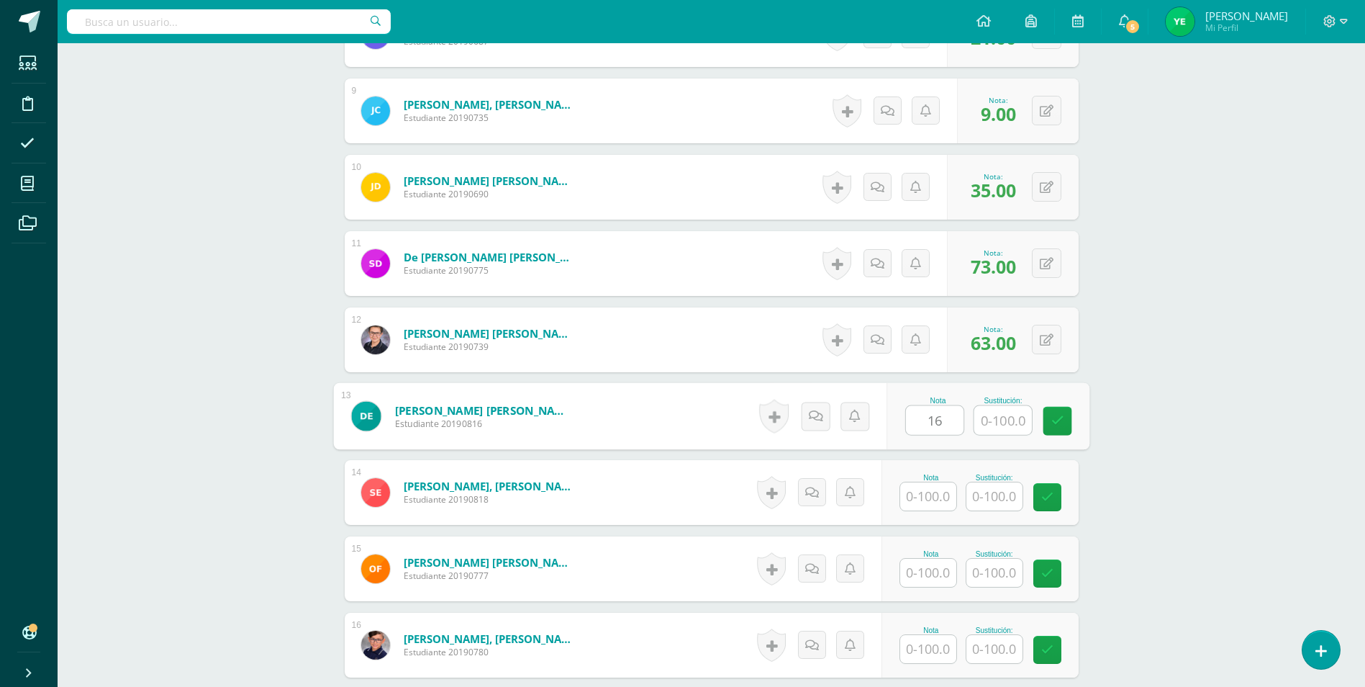
type input "16"
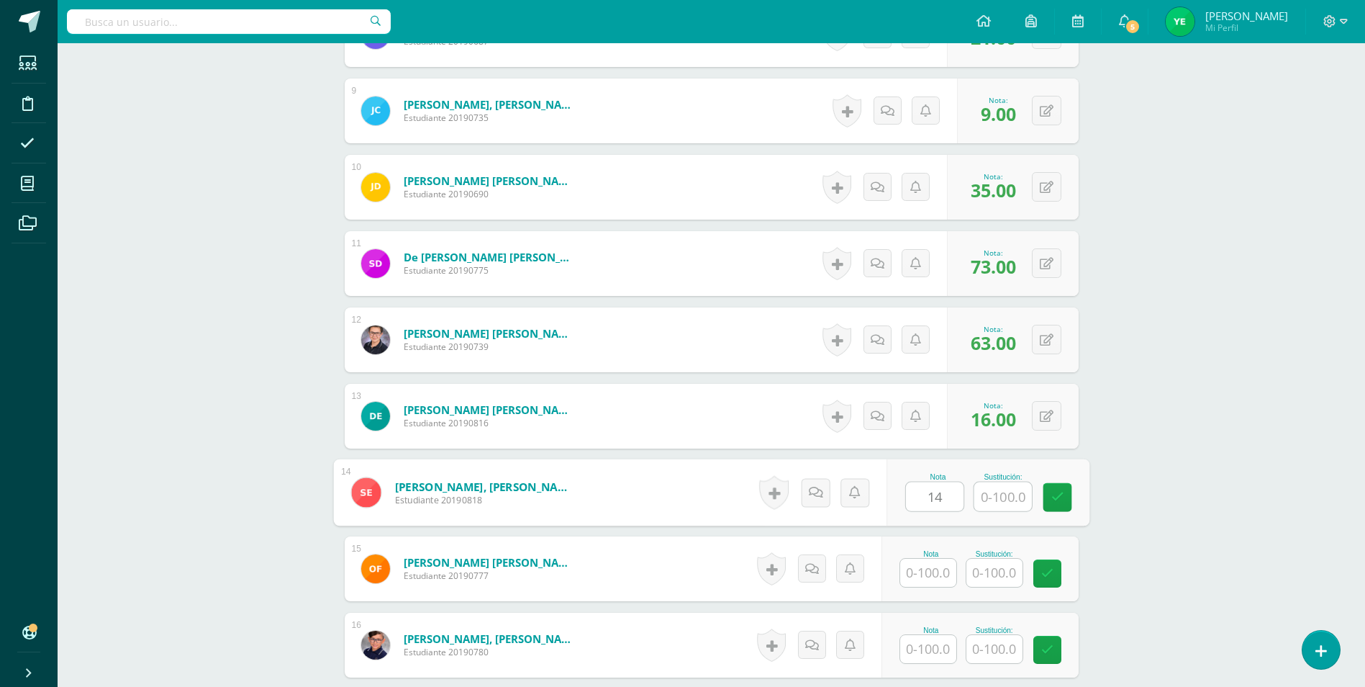
type input "14"
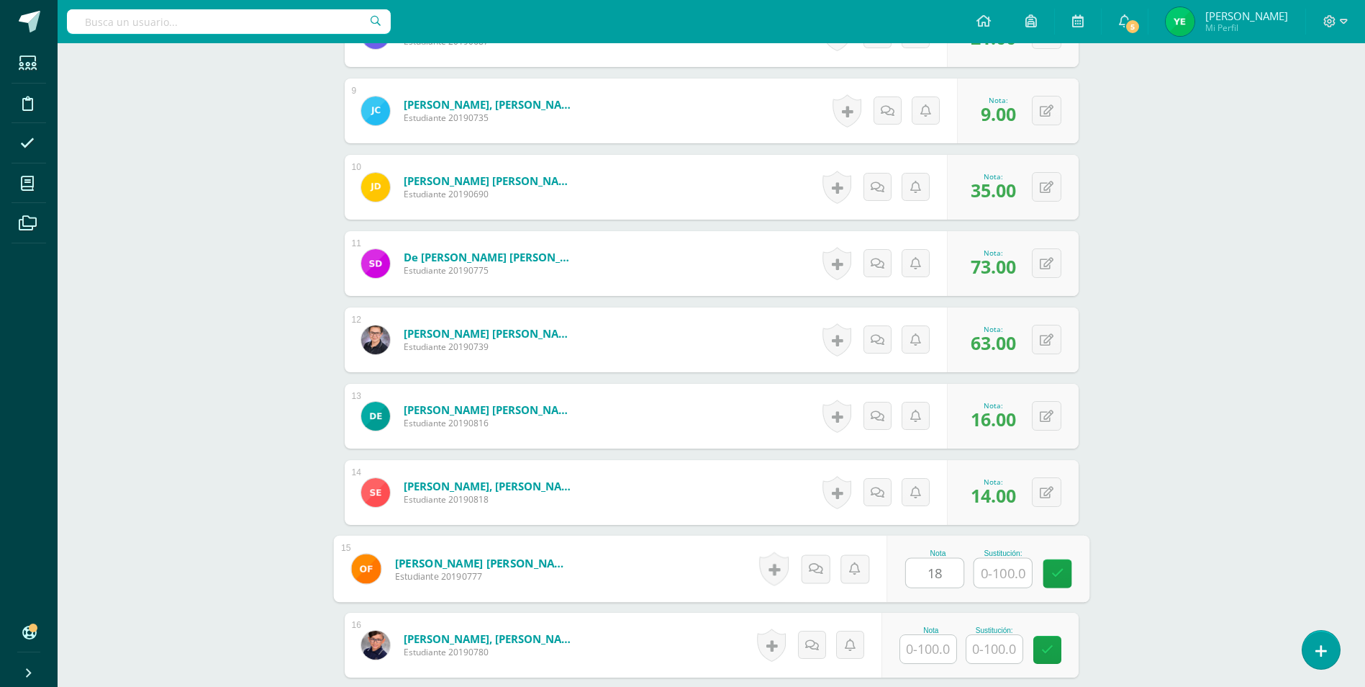
type input "18"
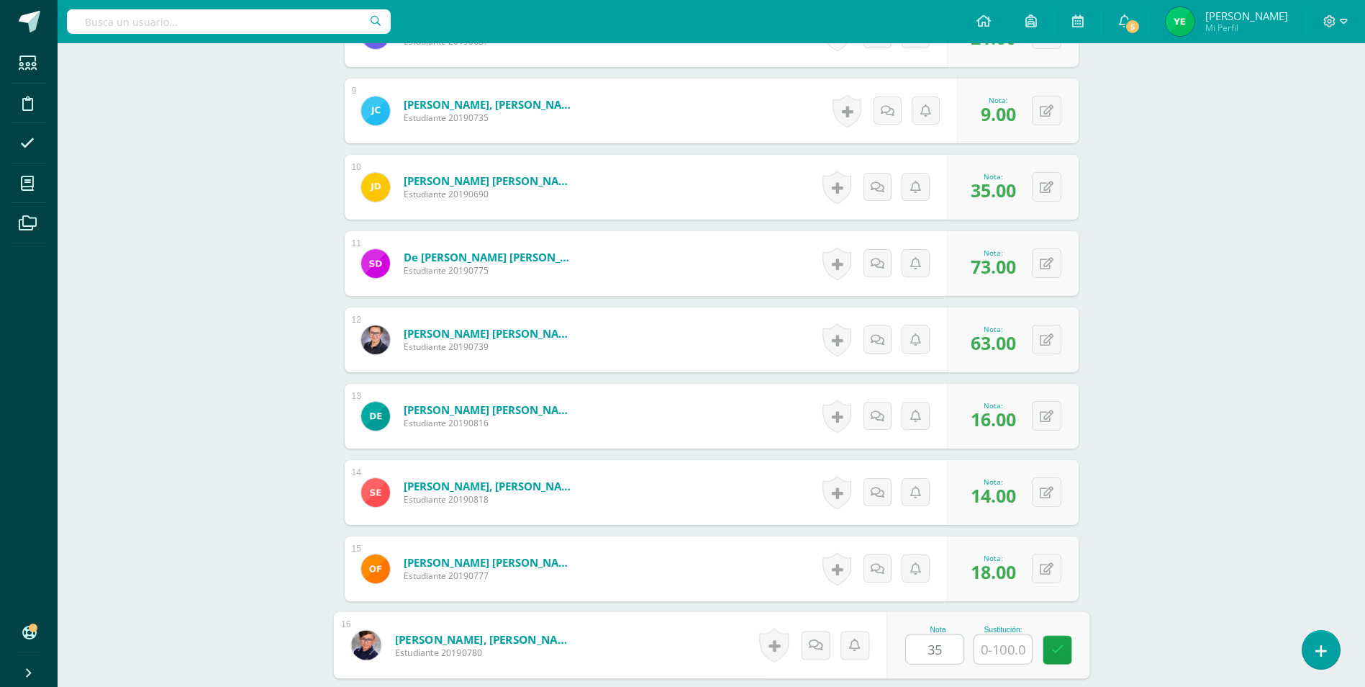
type input "35"
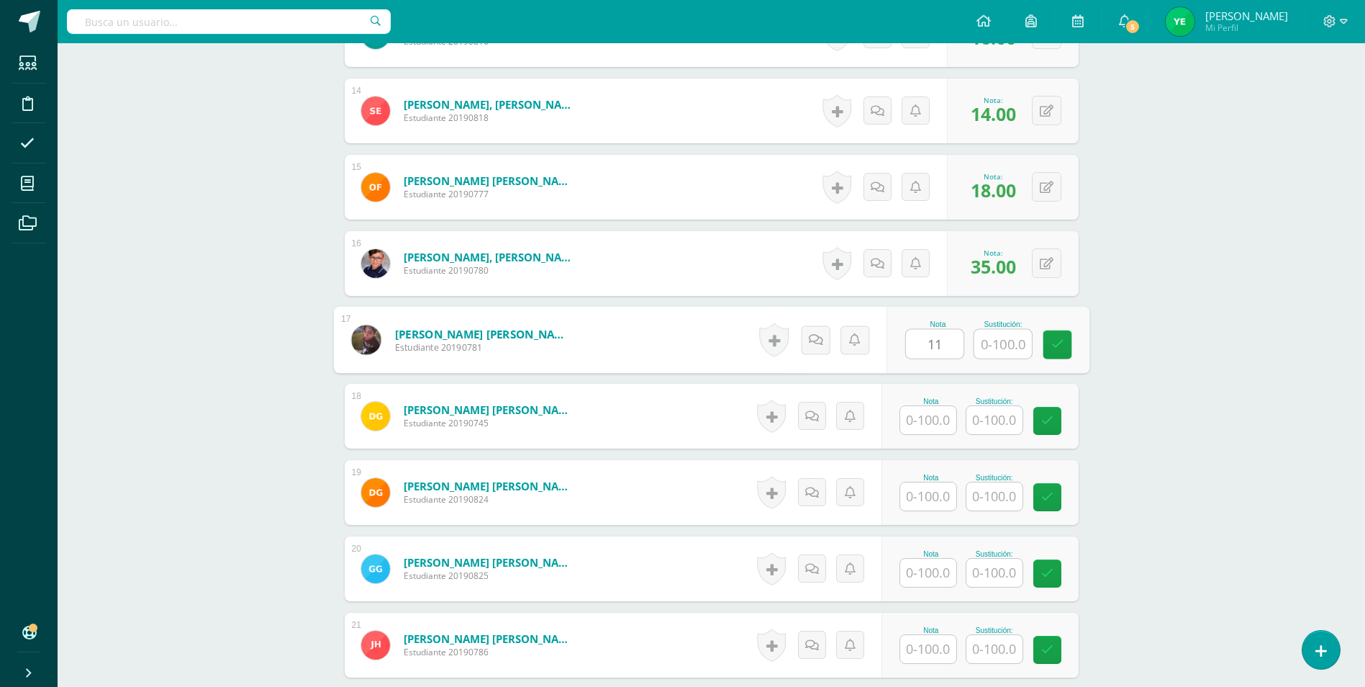
type input "11"
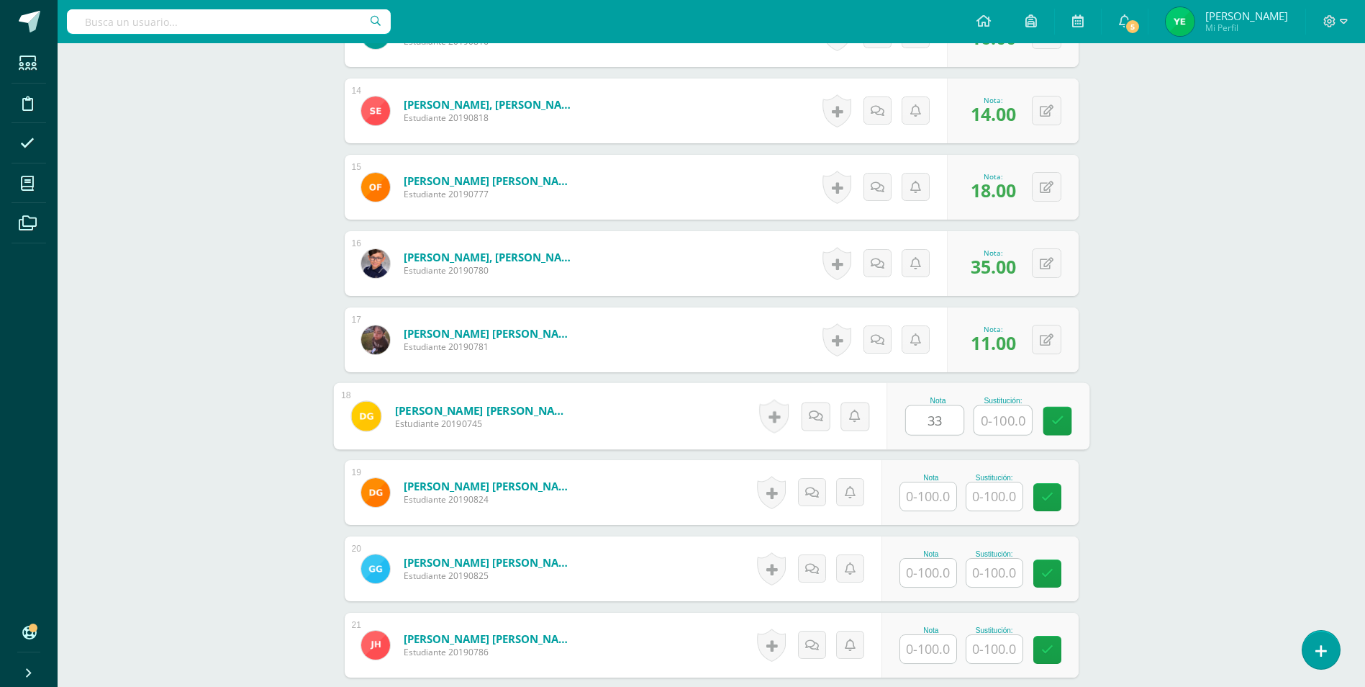
type input "33"
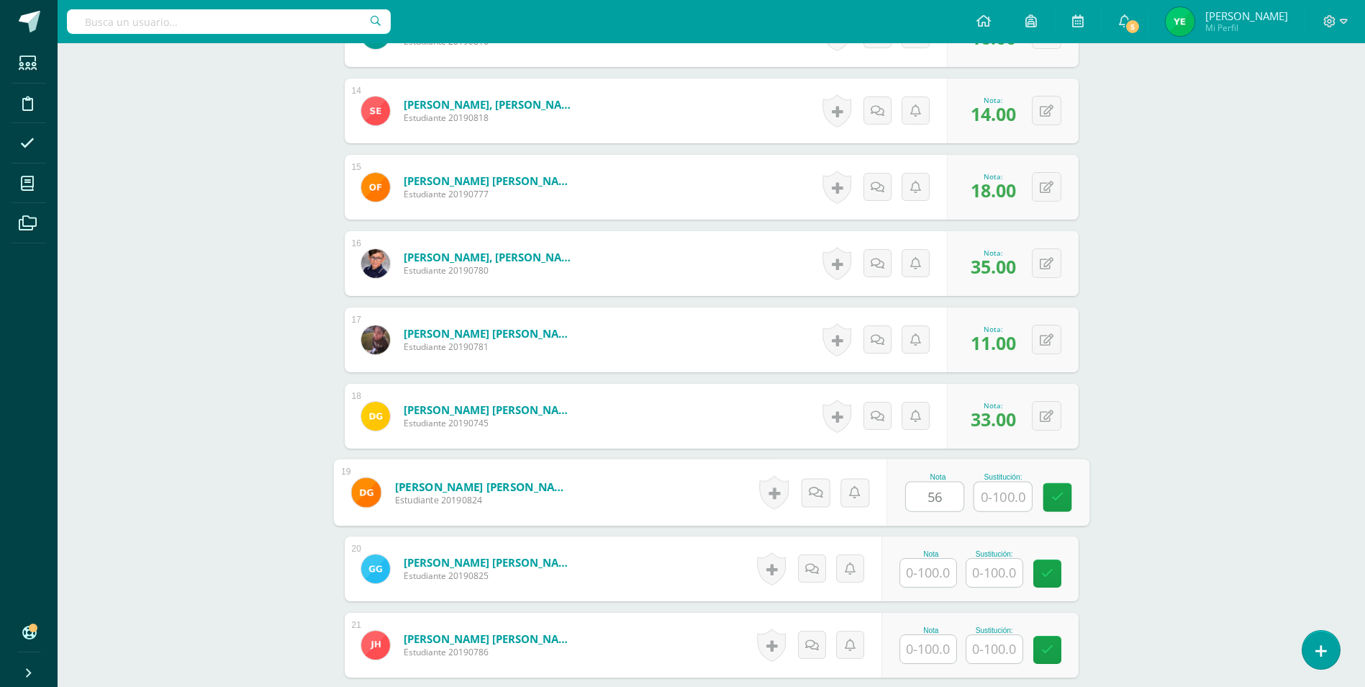
type input "56"
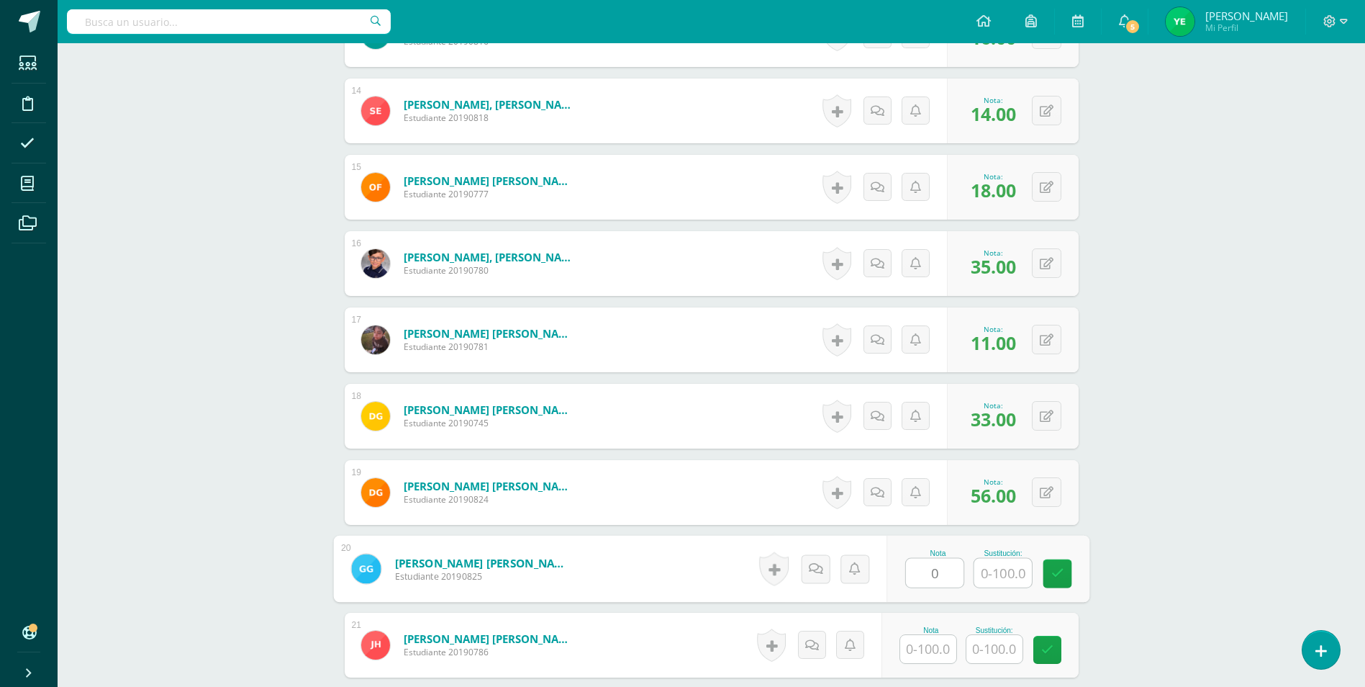
type input "0"
type input "28"
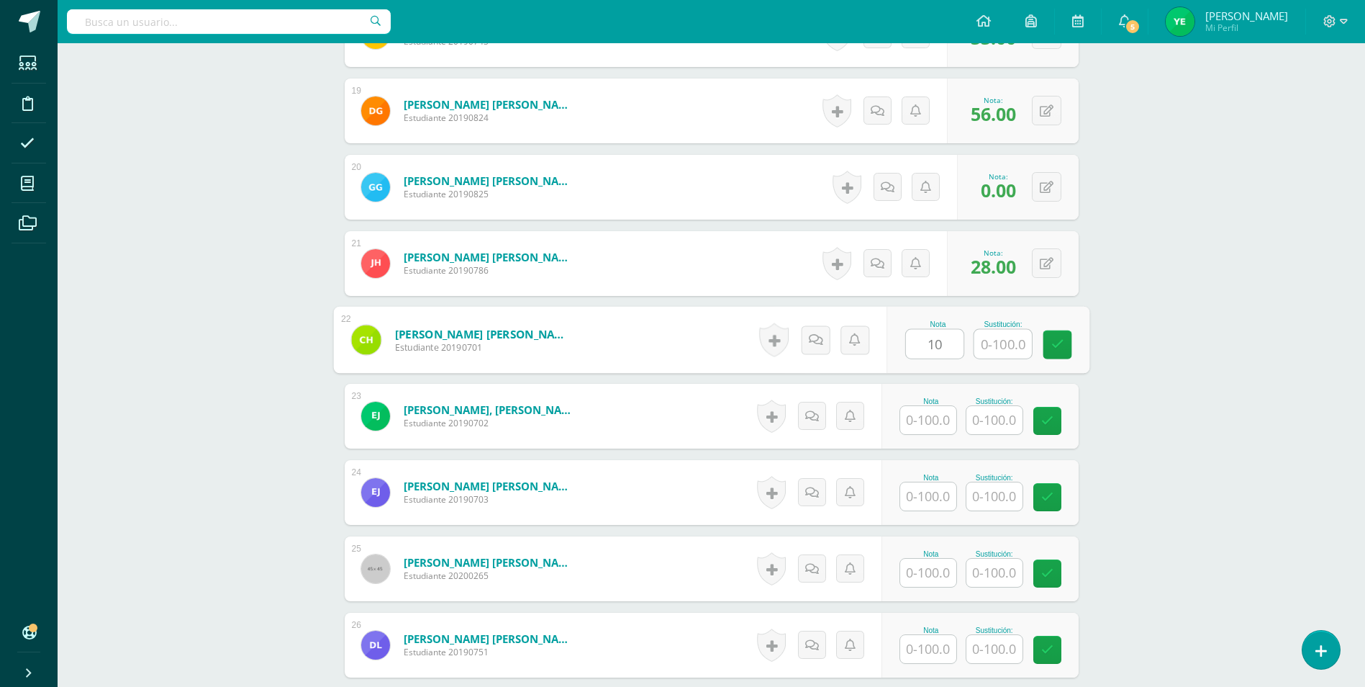
type input "10"
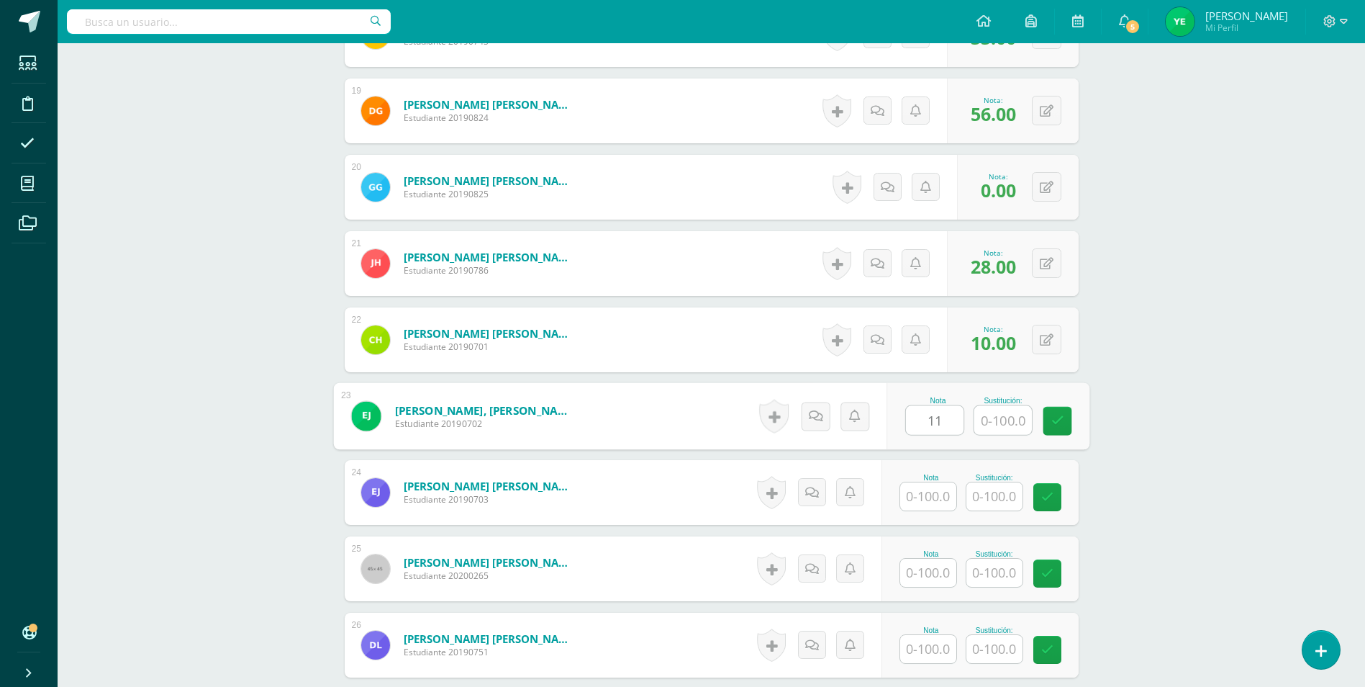
type input "11"
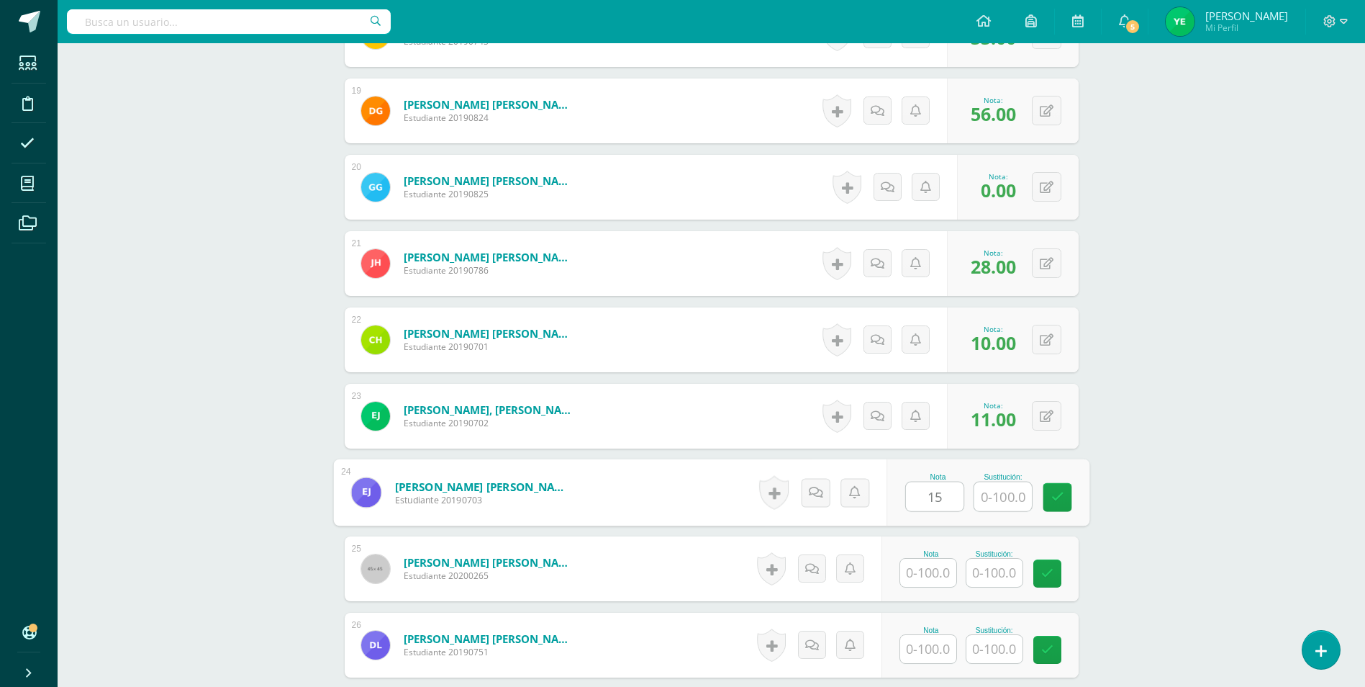
type input "15"
type input "9"
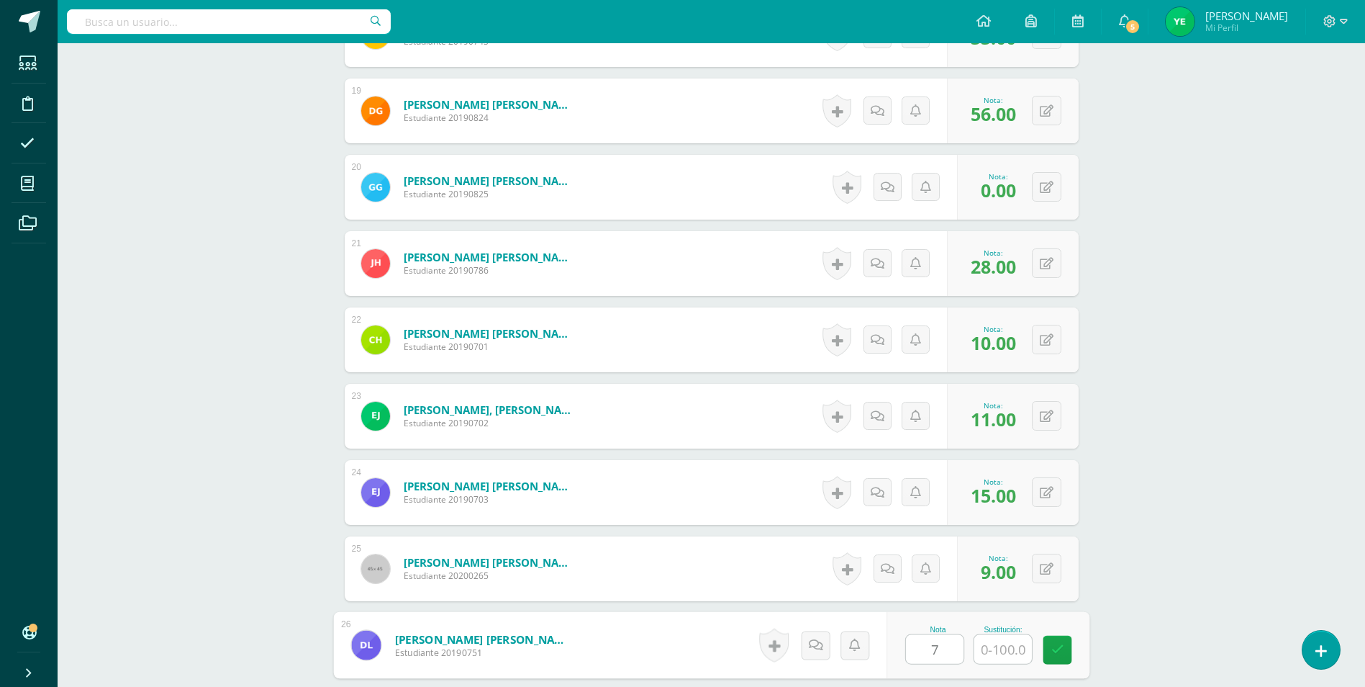
type input "7"
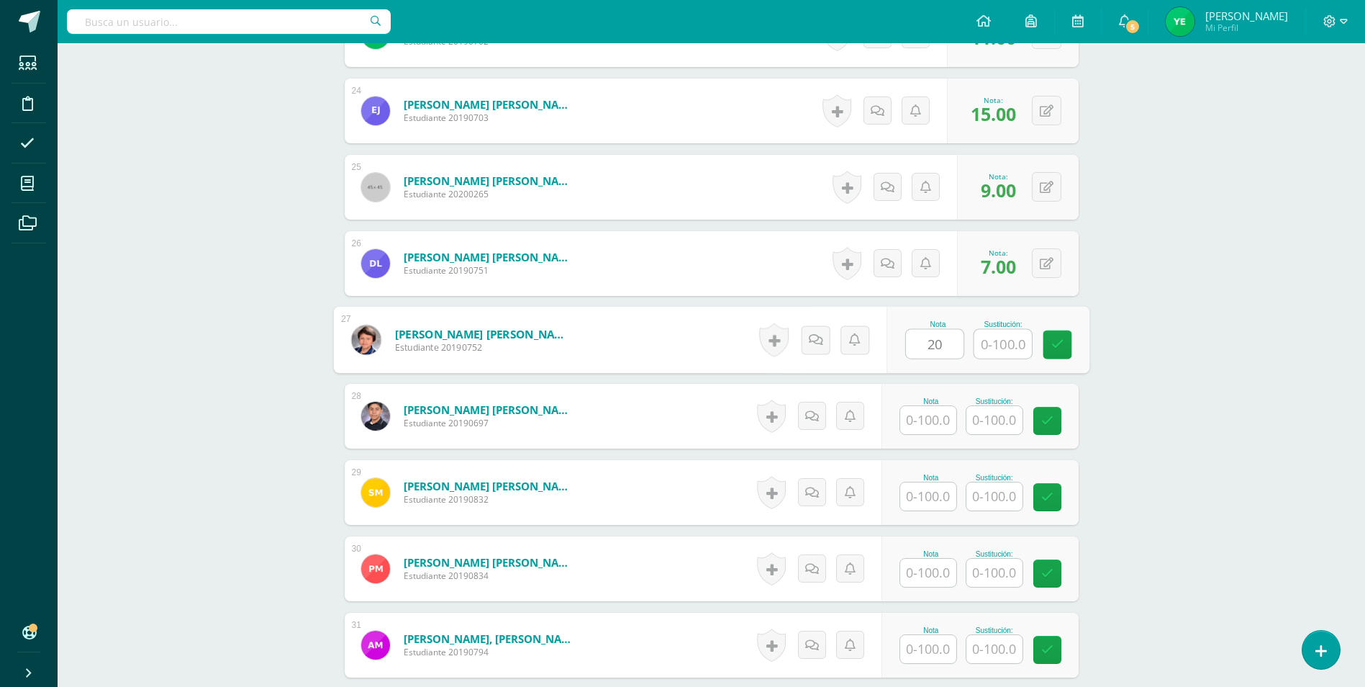
type input "20"
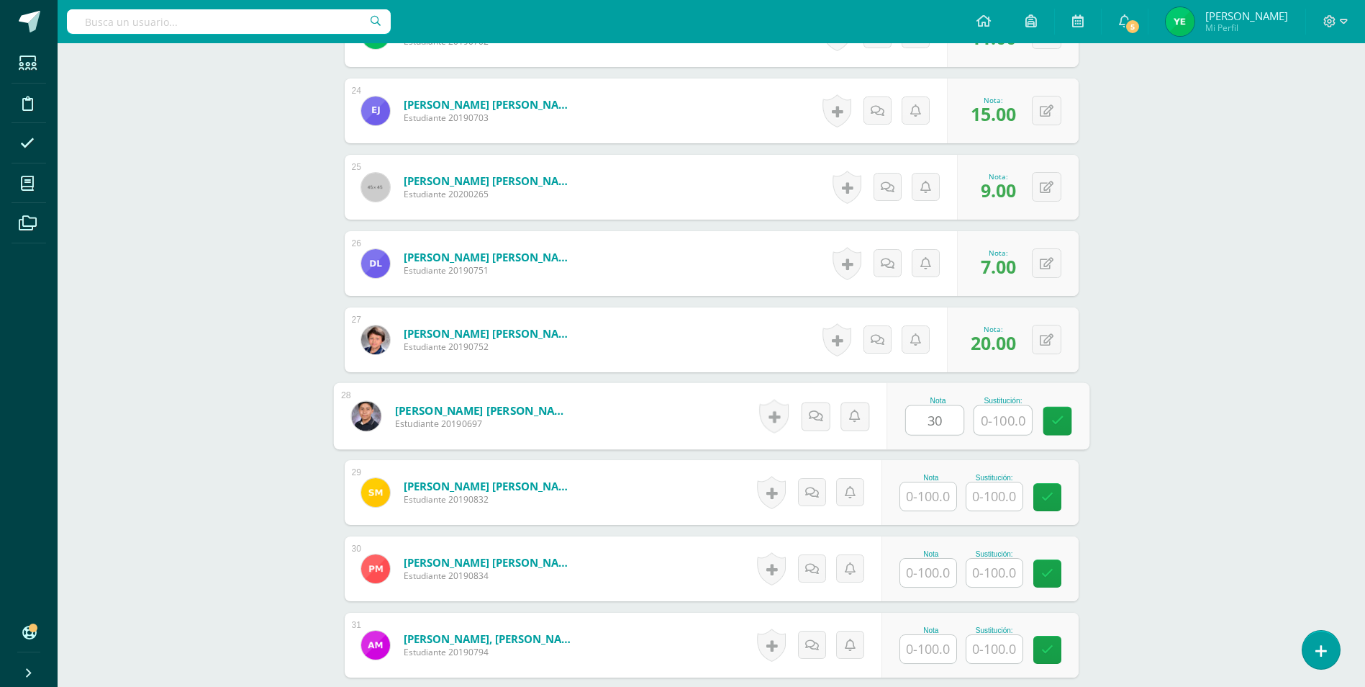
type input "30"
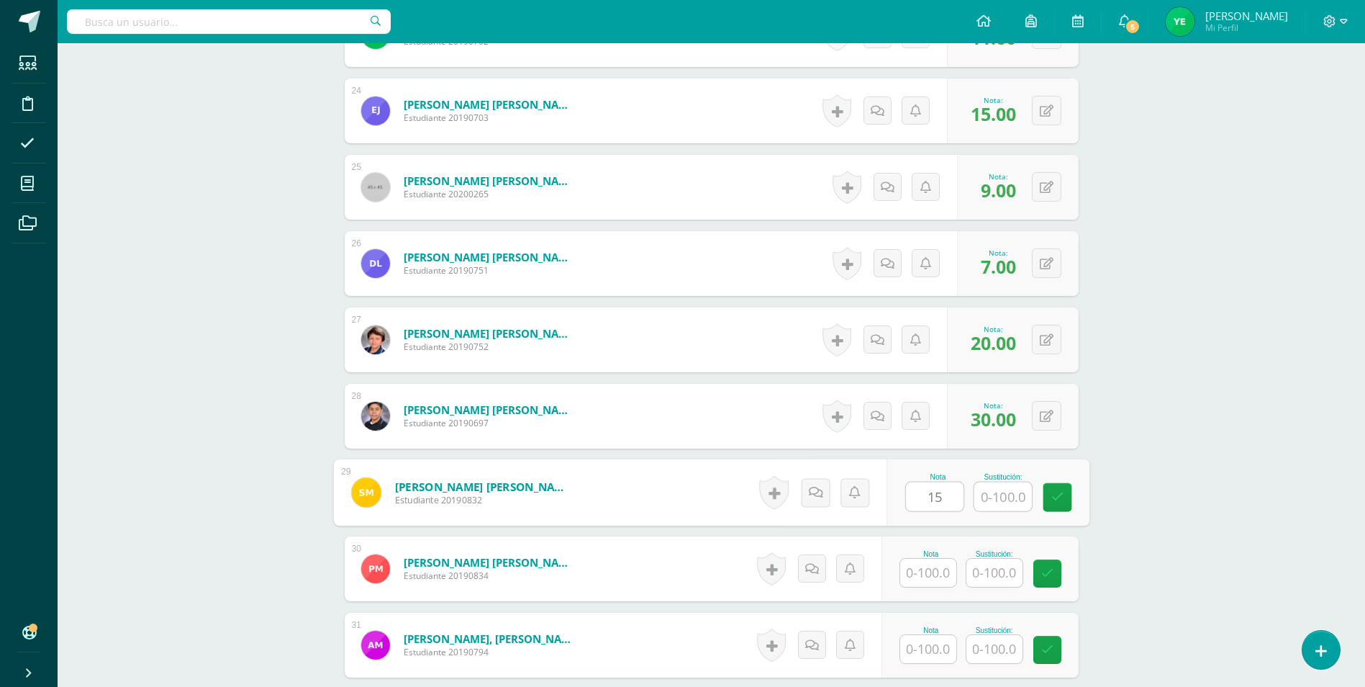
type input "15"
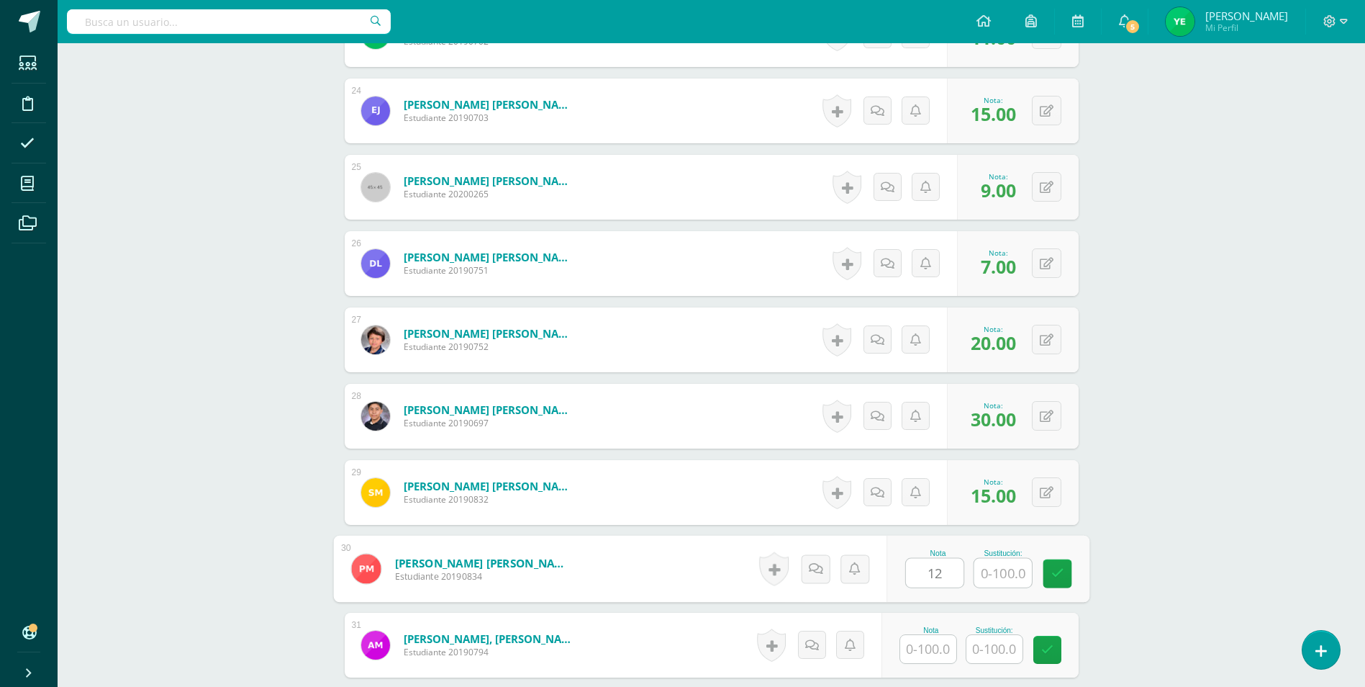
type input "12"
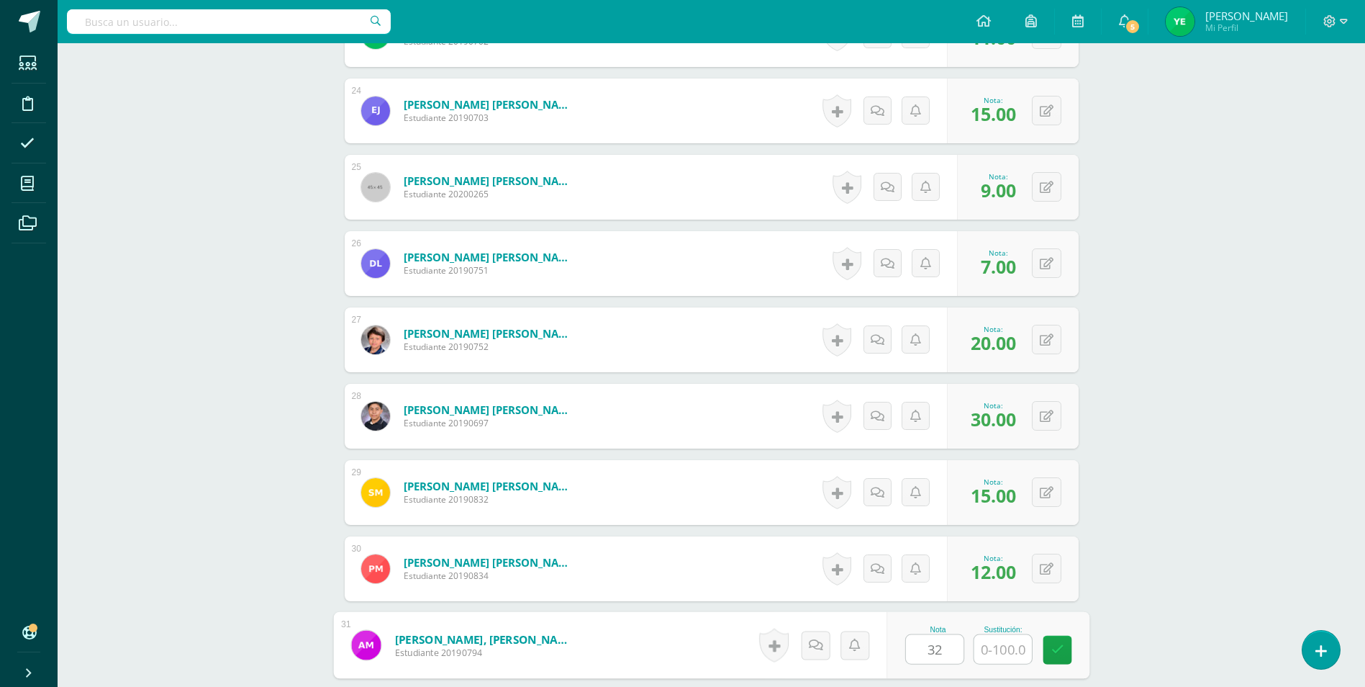
type input "32"
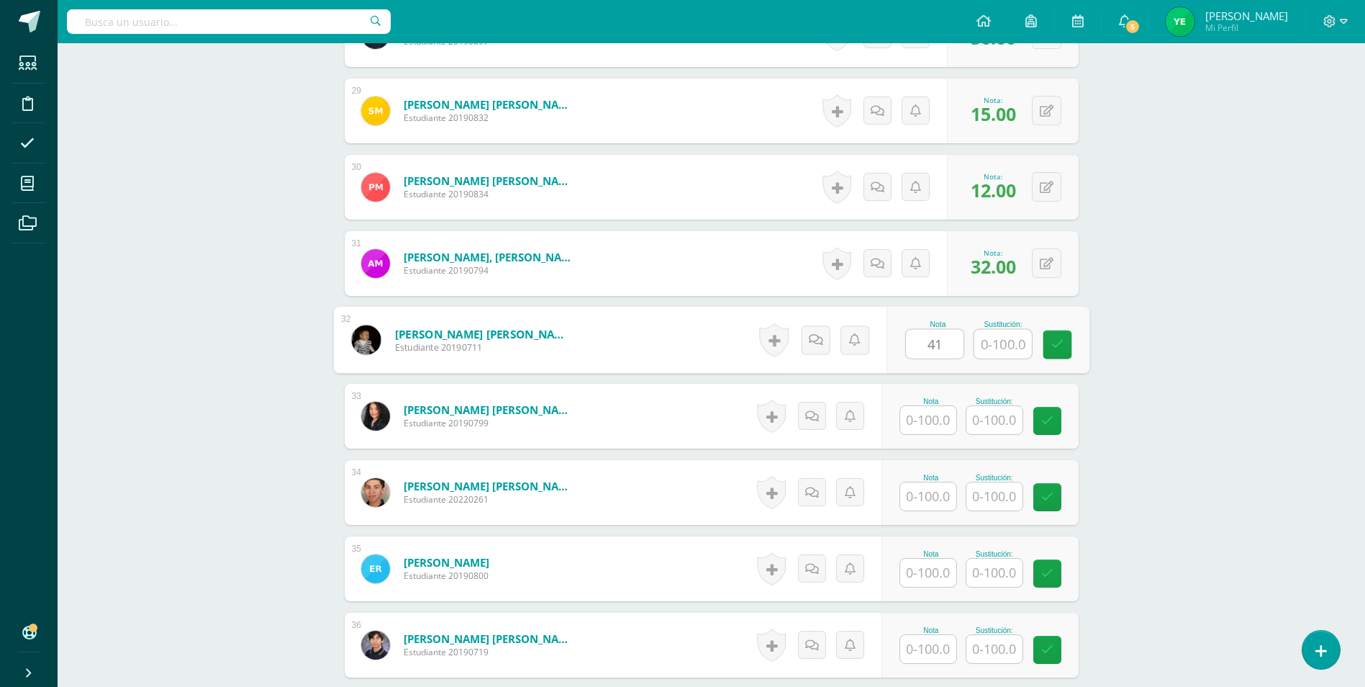
type input "41"
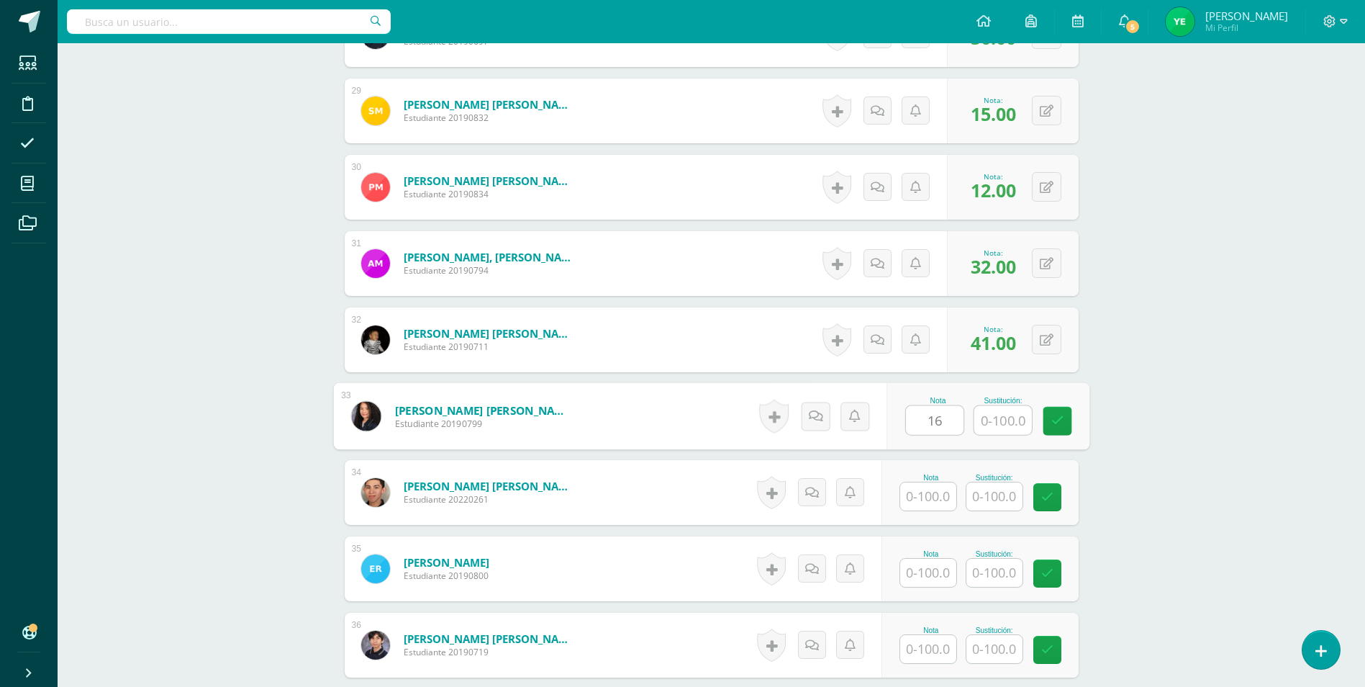
type input "16"
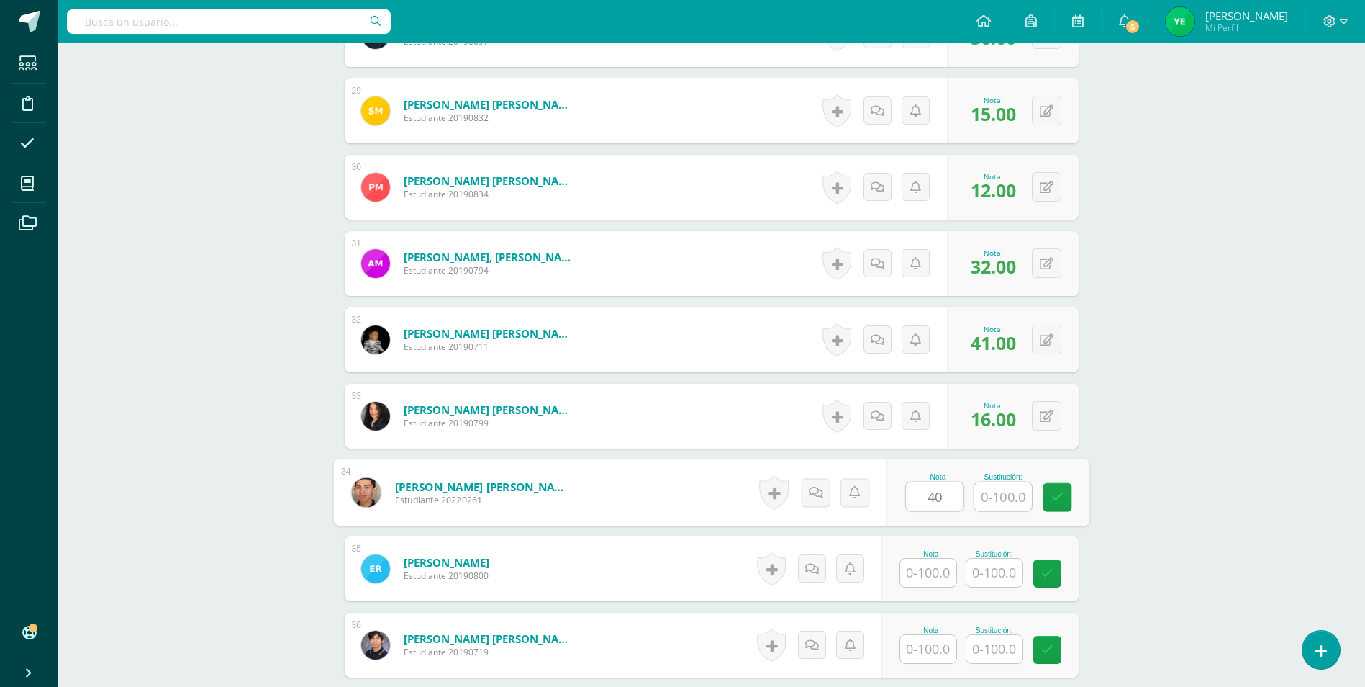
type input "40"
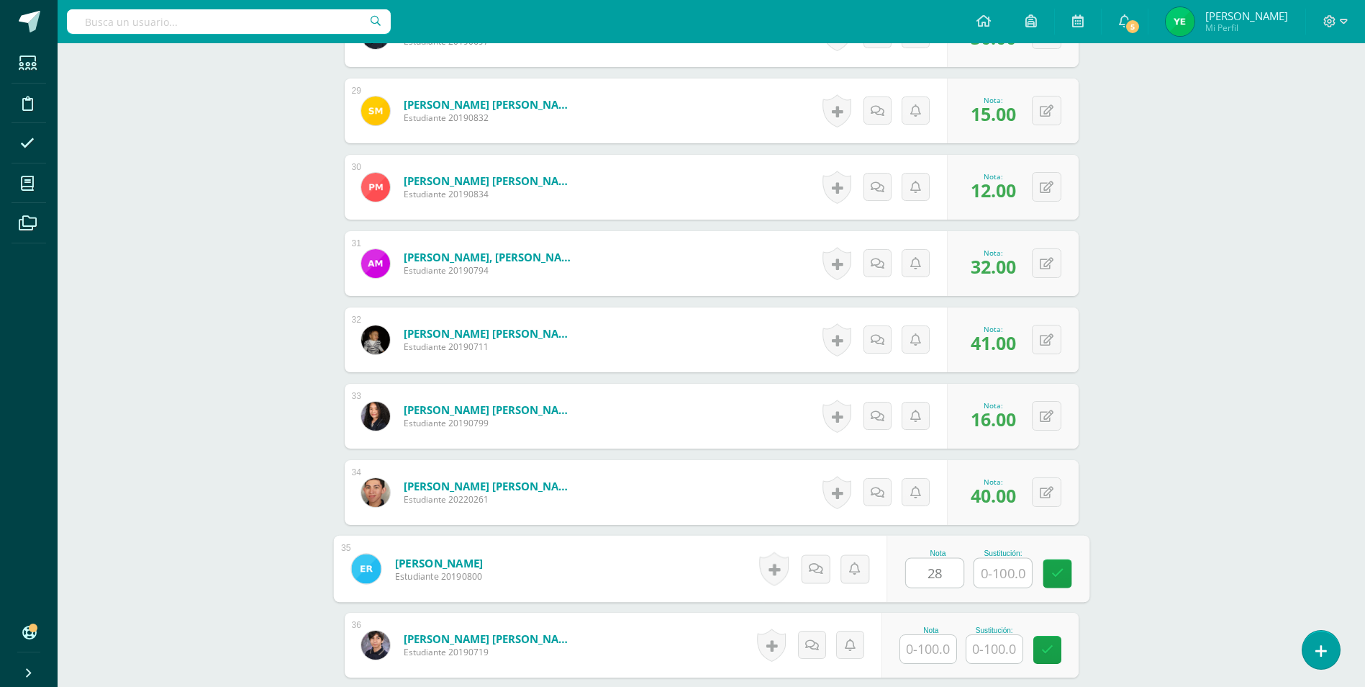
type input "28"
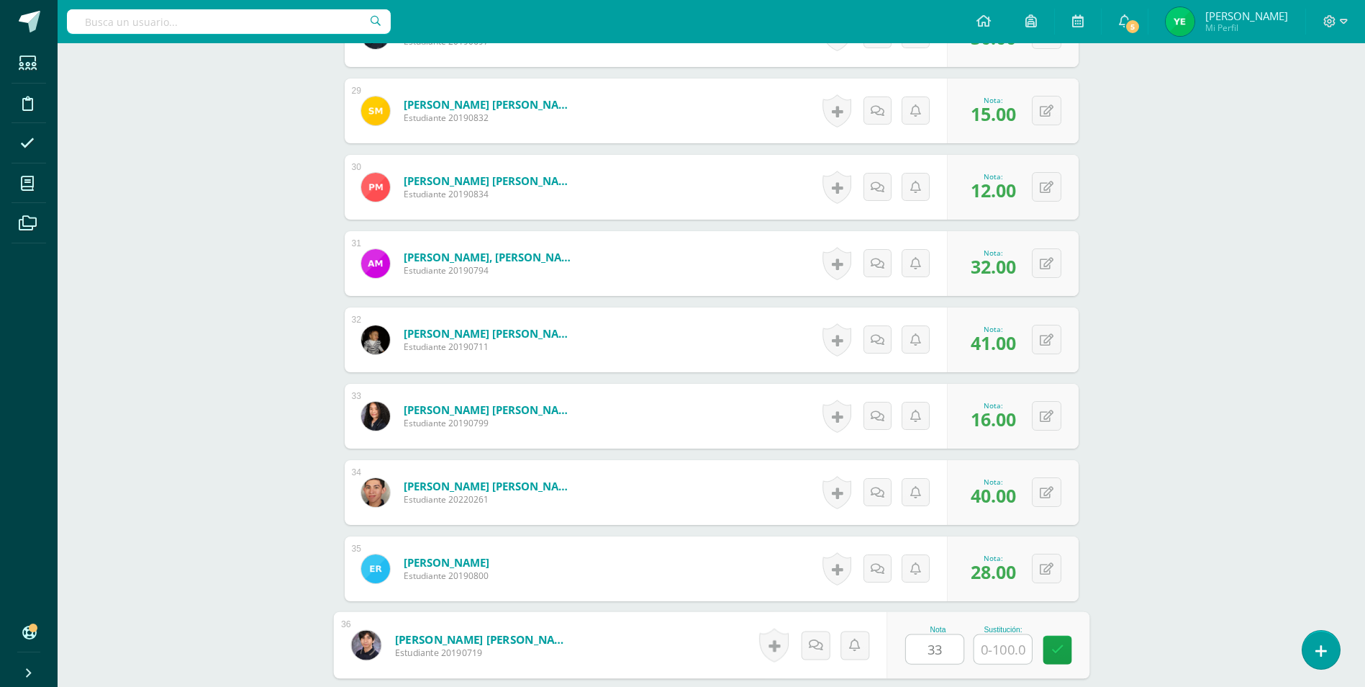
type input "33"
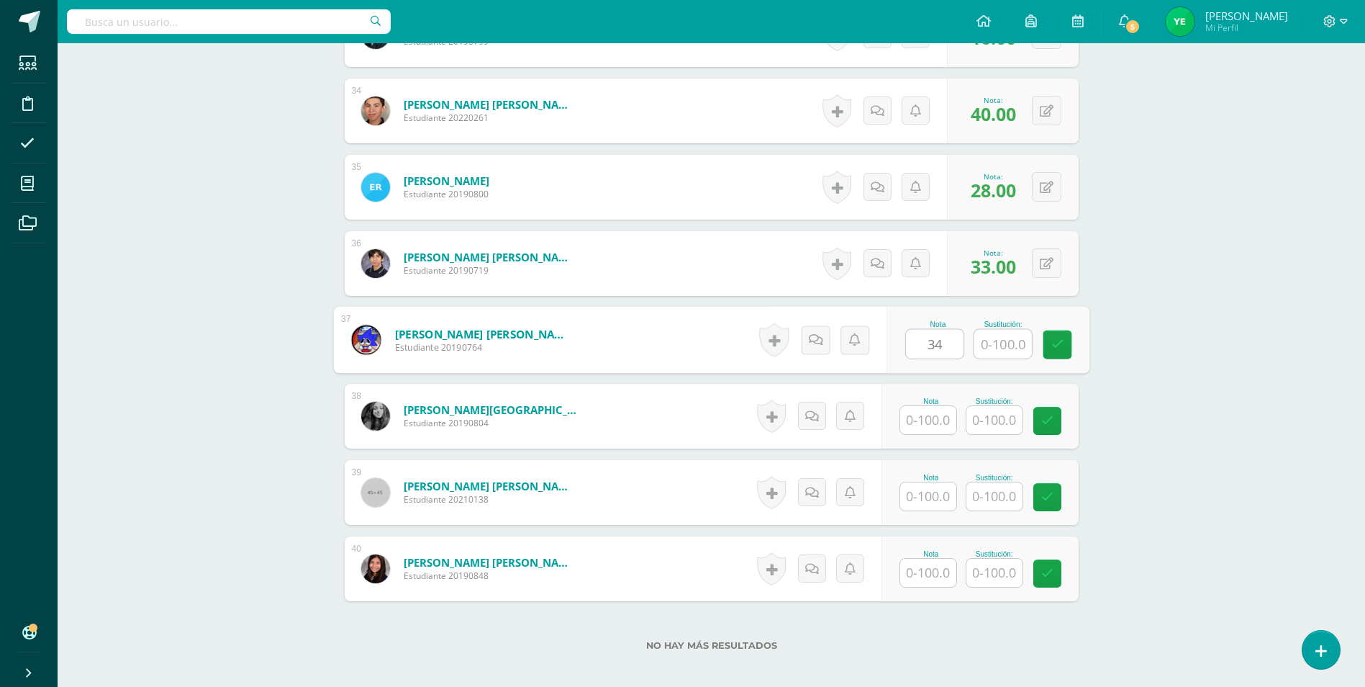
type input "34"
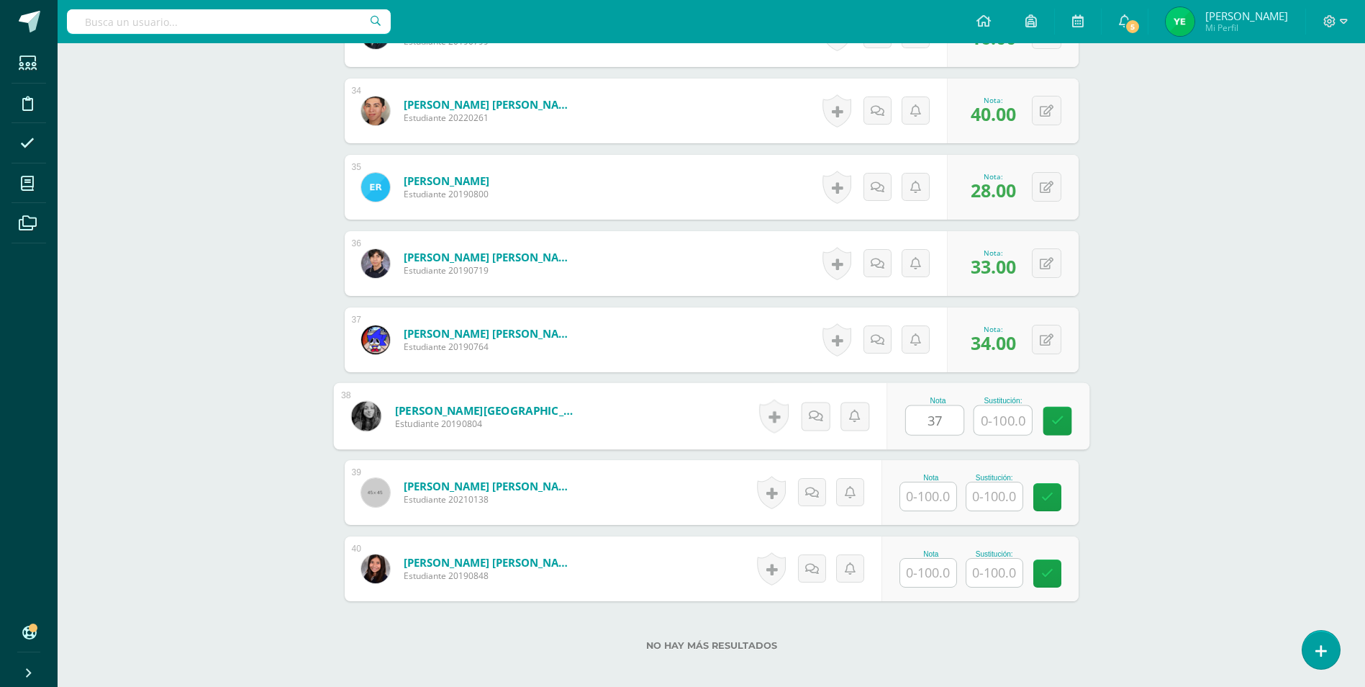
type input "37"
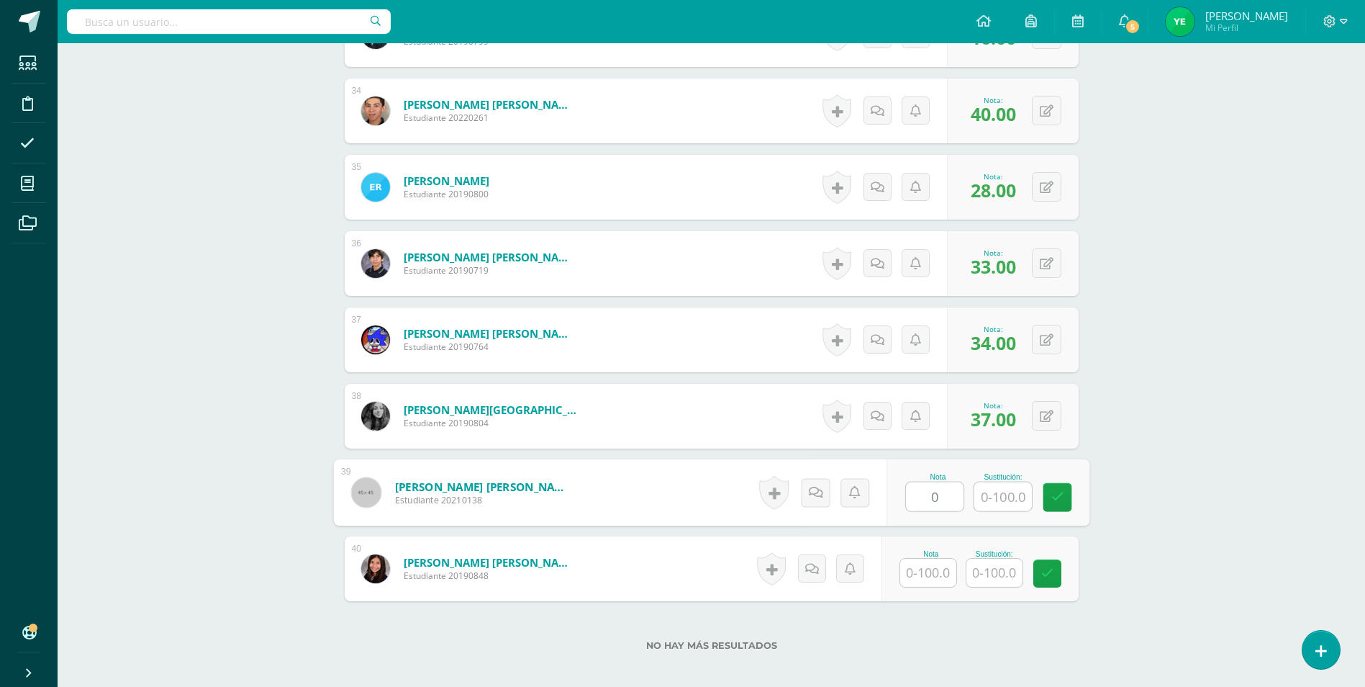
type input "0"
type input "11"
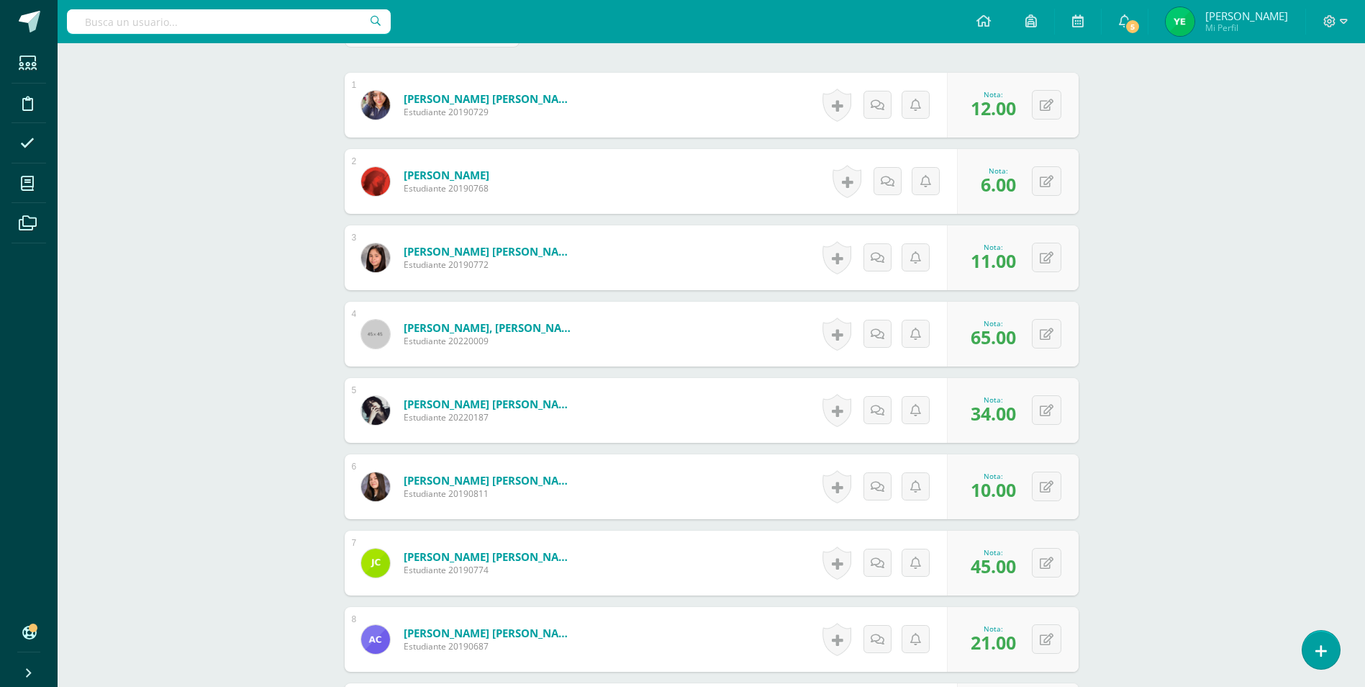
scroll to position [0, 0]
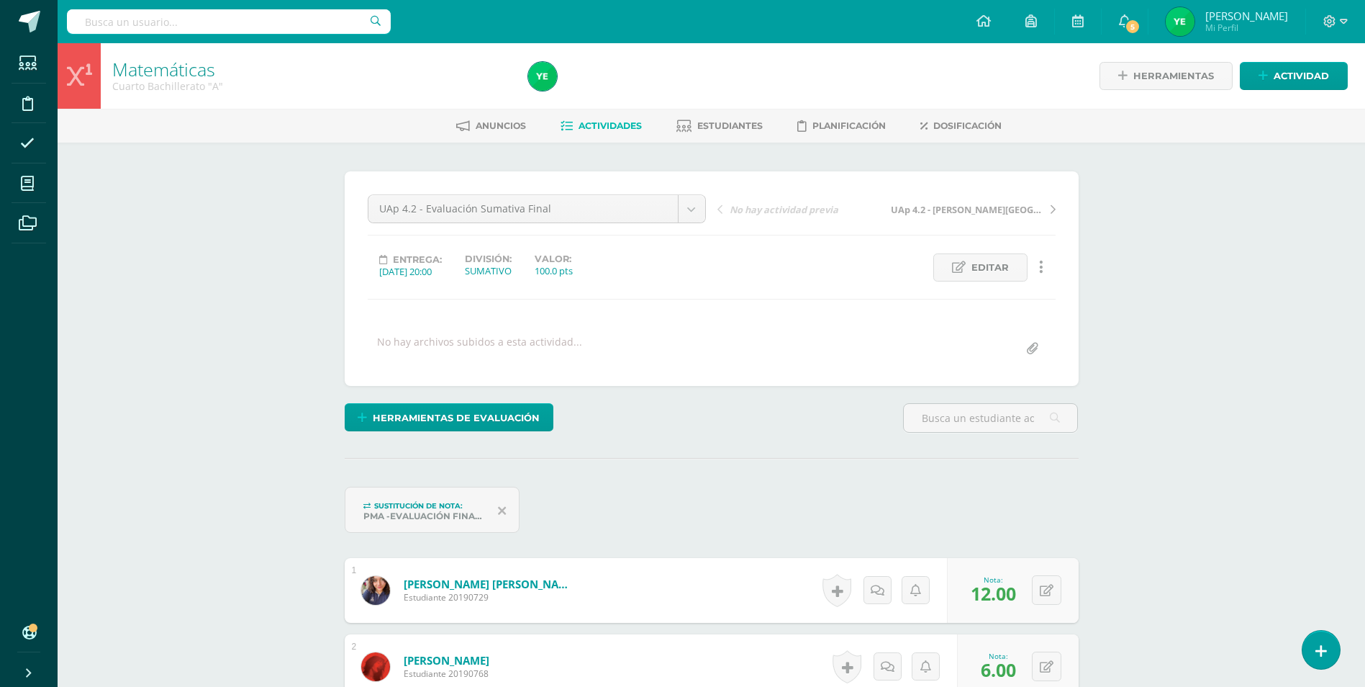
click at [589, 132] on link "Actividades" at bounding box center [601, 125] width 81 height 23
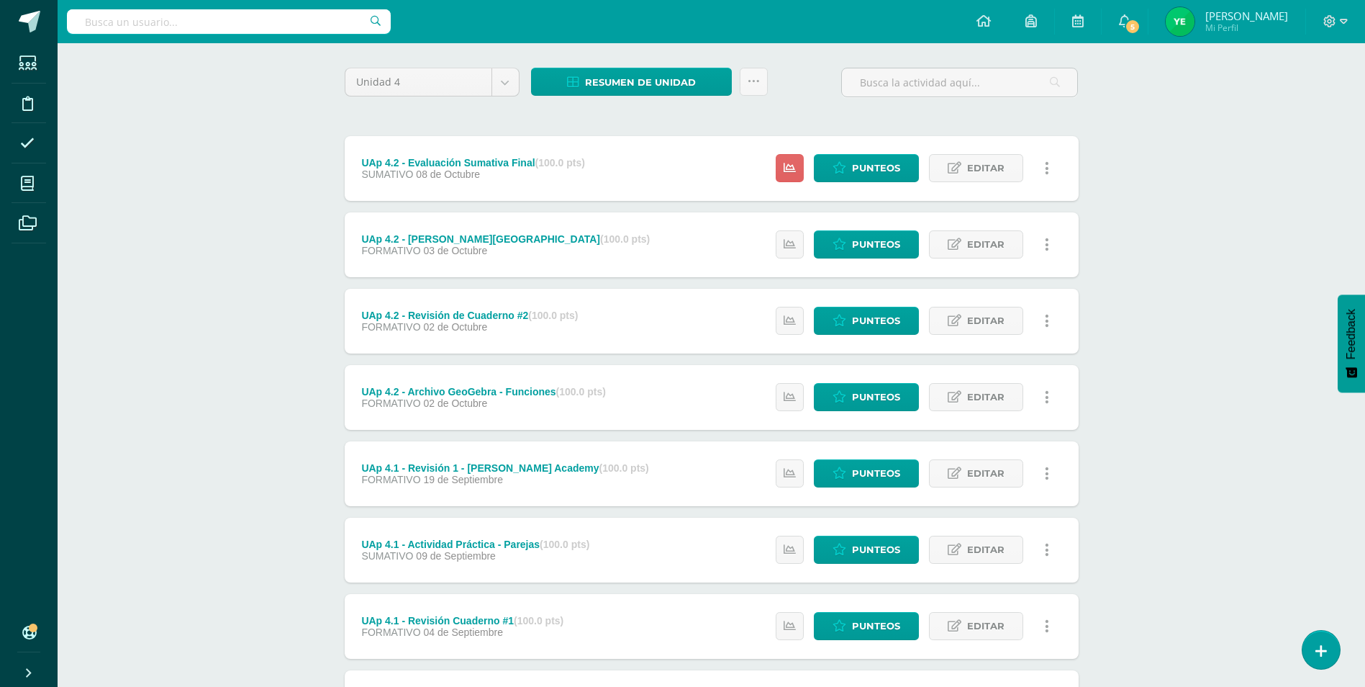
scroll to position [176, 0]
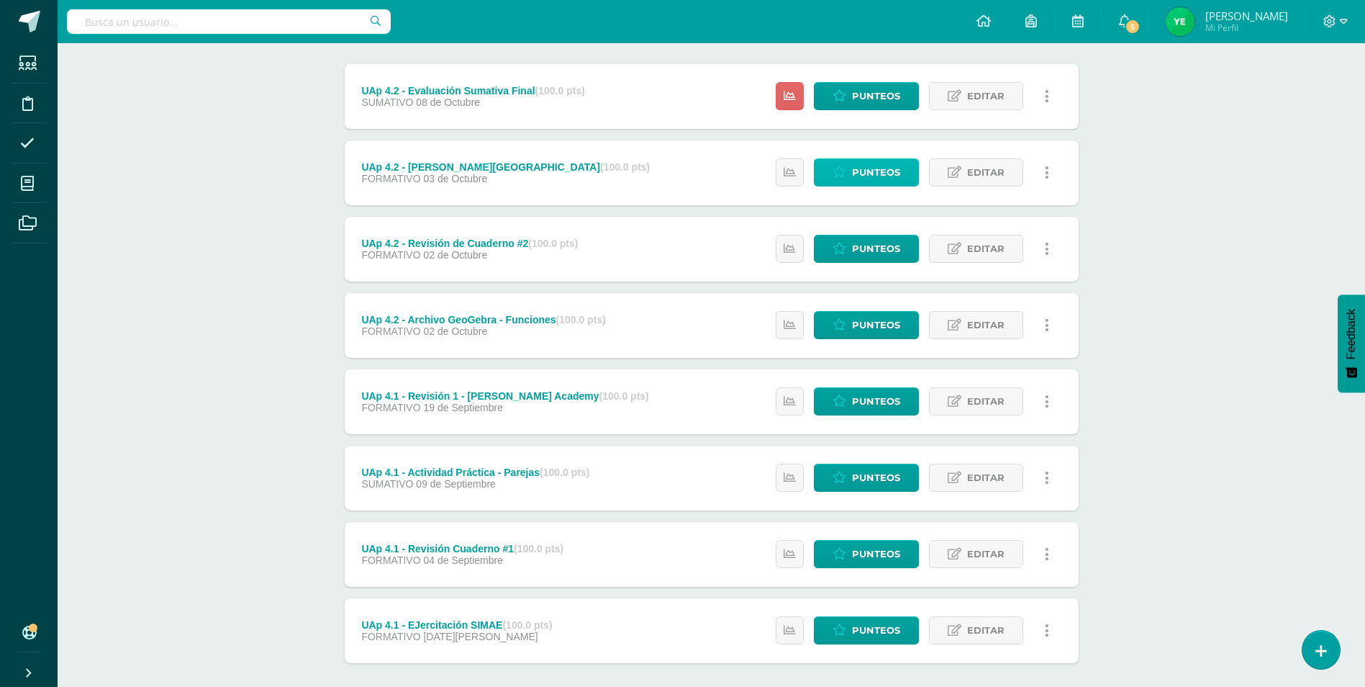
click at [864, 174] on span "Punteos" at bounding box center [876, 172] width 48 height 27
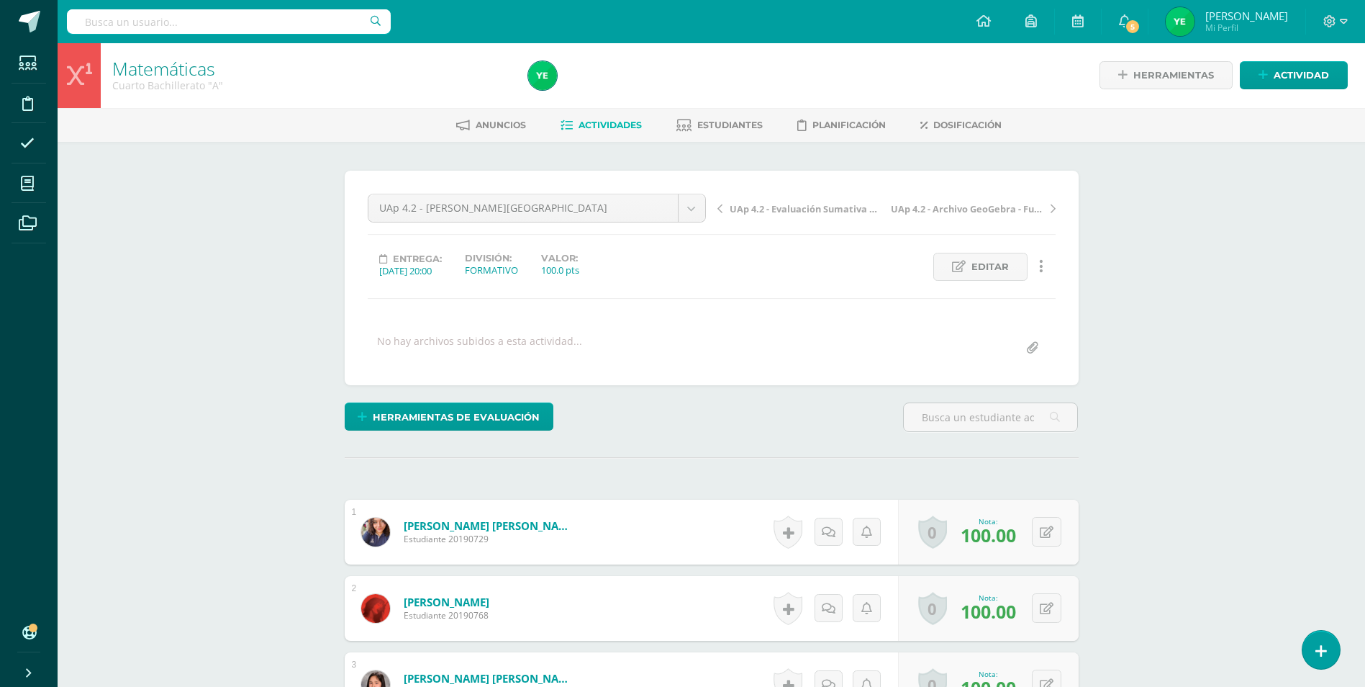
scroll to position [1, 0]
click at [996, 270] on span "Editar" at bounding box center [990, 266] width 37 height 27
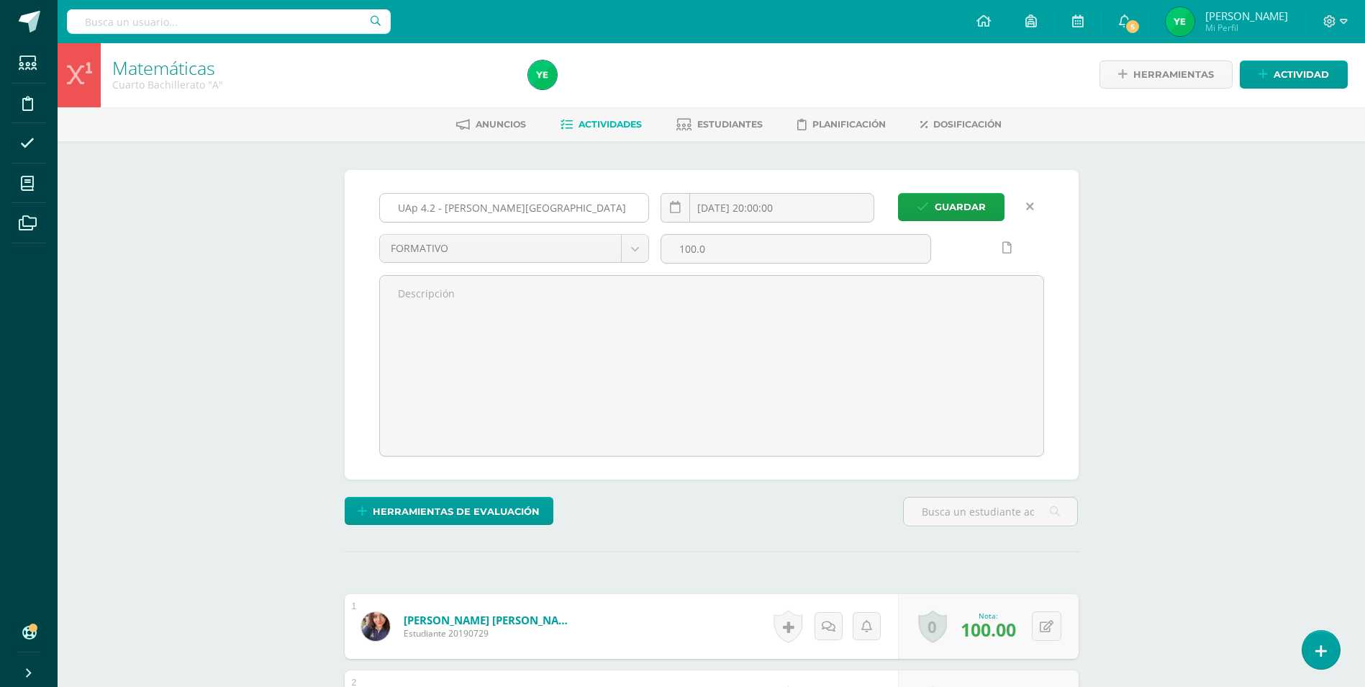
click at [444, 209] on input "UAp 4.2 - [PERSON_NAME][GEOGRAPHIC_DATA]" at bounding box center [514, 208] width 269 height 28
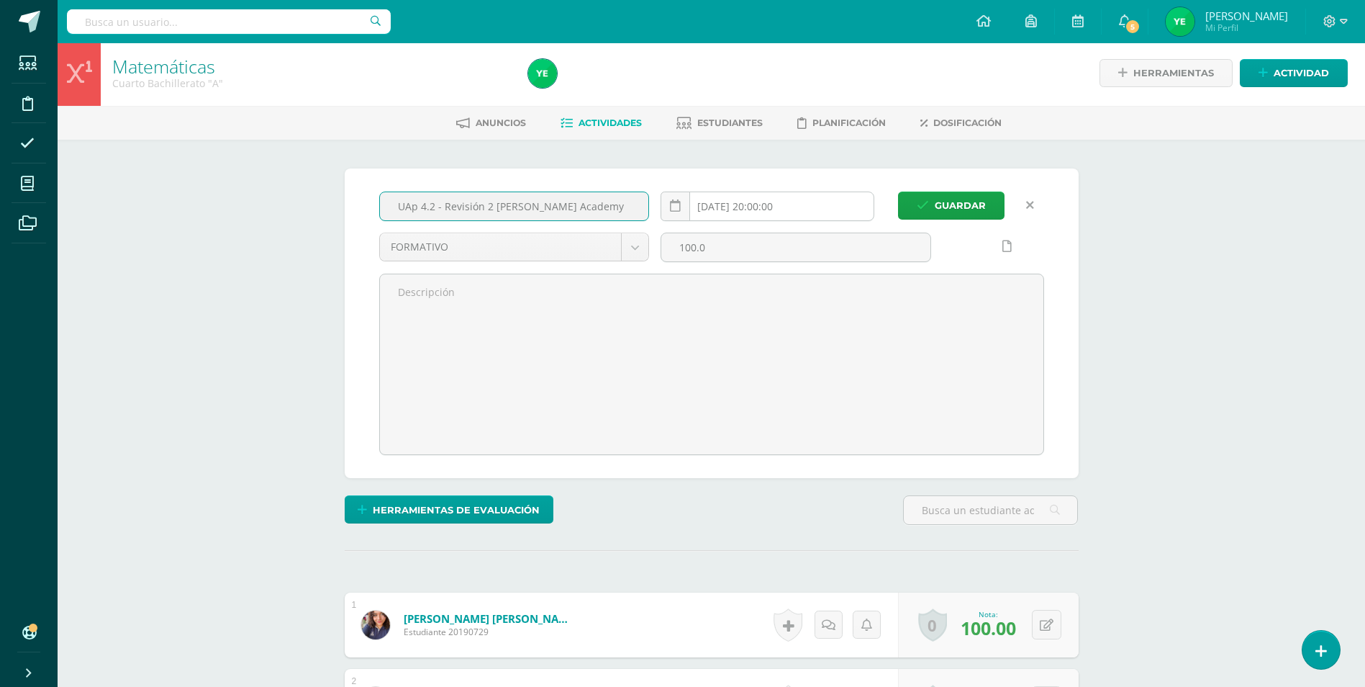
scroll to position [4, 0]
type input "UAp 4.2 - Revisión 2 - Khan Academy"
click at [965, 199] on span "Guardar" at bounding box center [960, 204] width 51 height 27
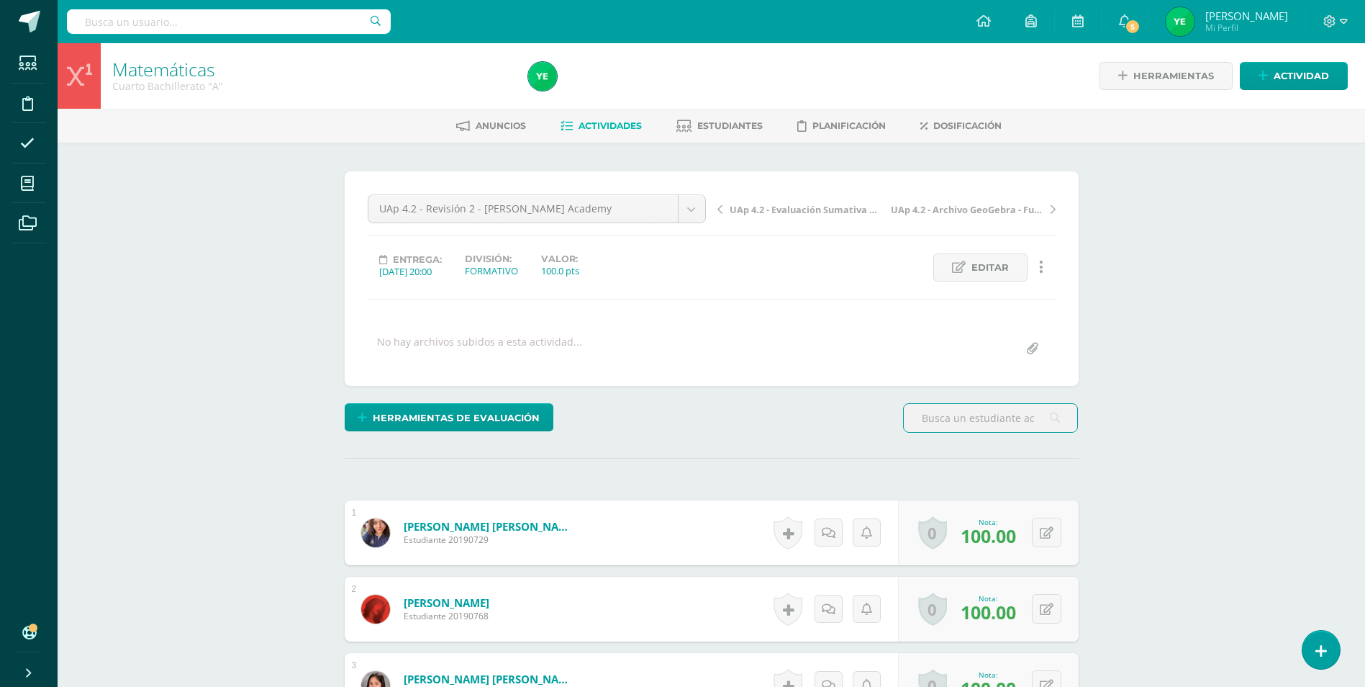
scroll to position [1, 0]
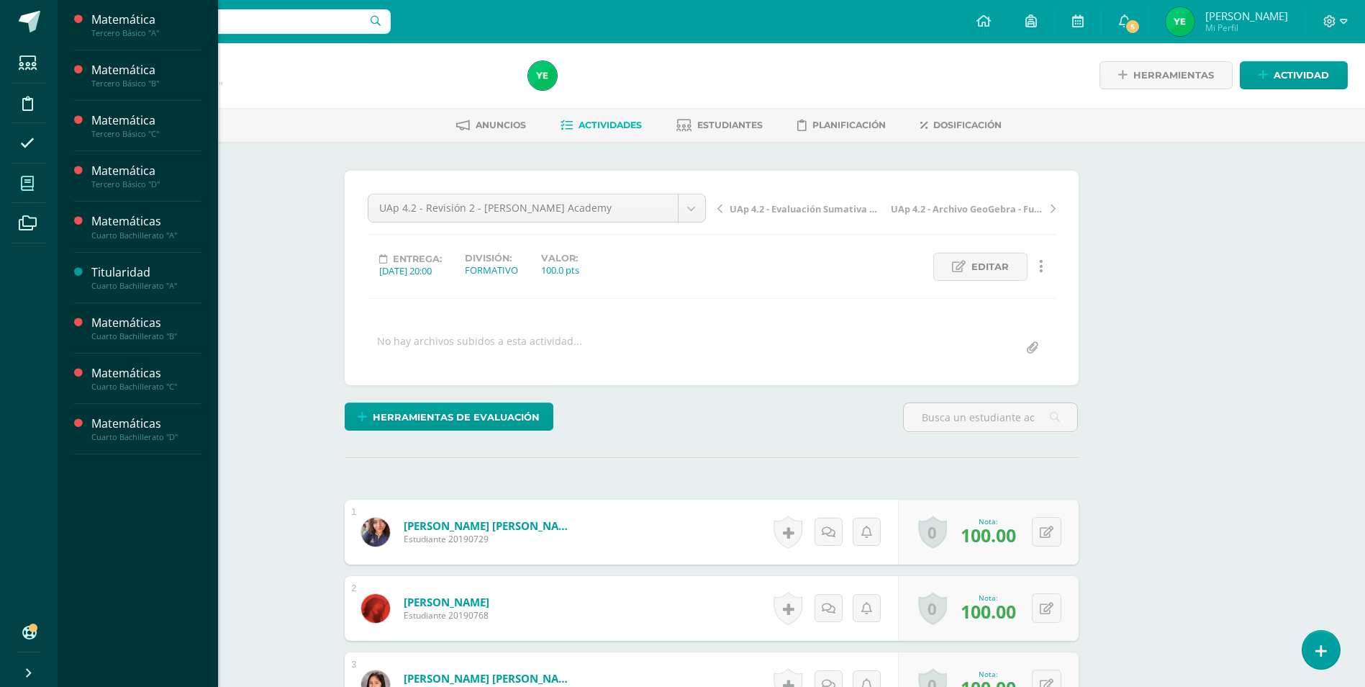
scroll to position [1, 0]
click at [149, 376] on div "Matemáticas" at bounding box center [145, 373] width 109 height 17
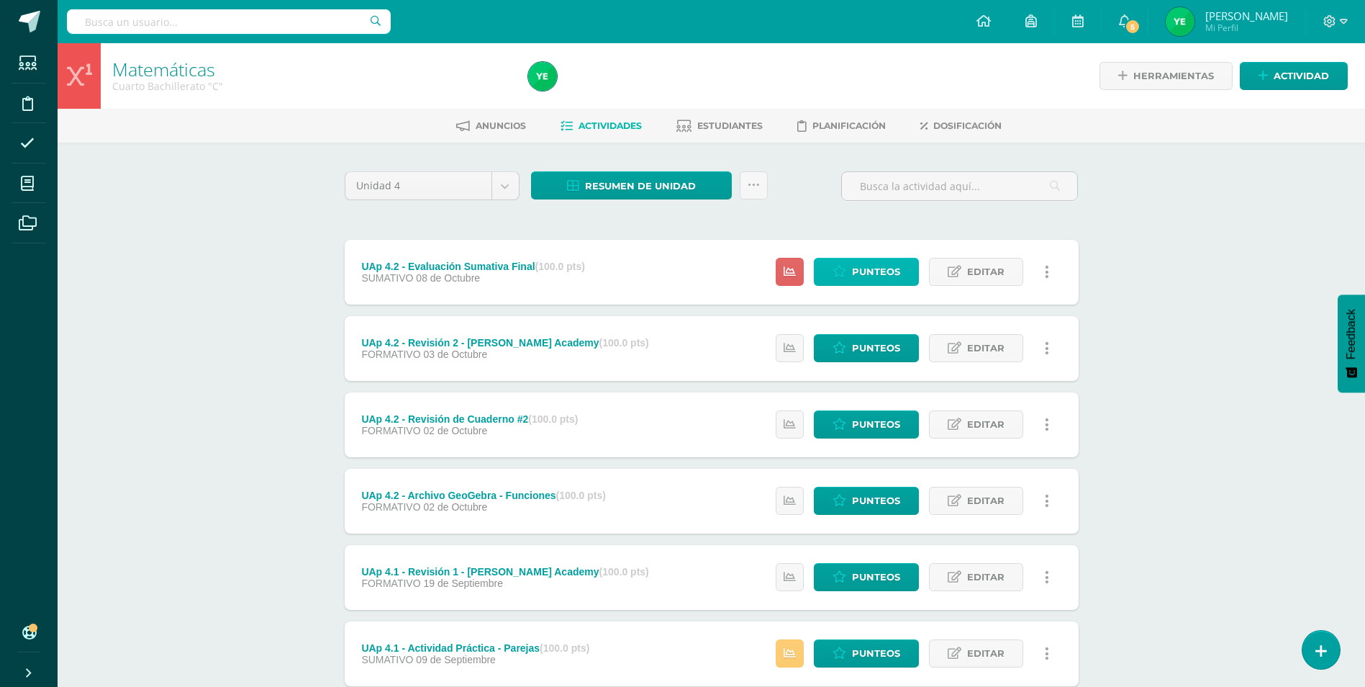
click at [855, 268] on span "Punteos" at bounding box center [876, 271] width 48 height 27
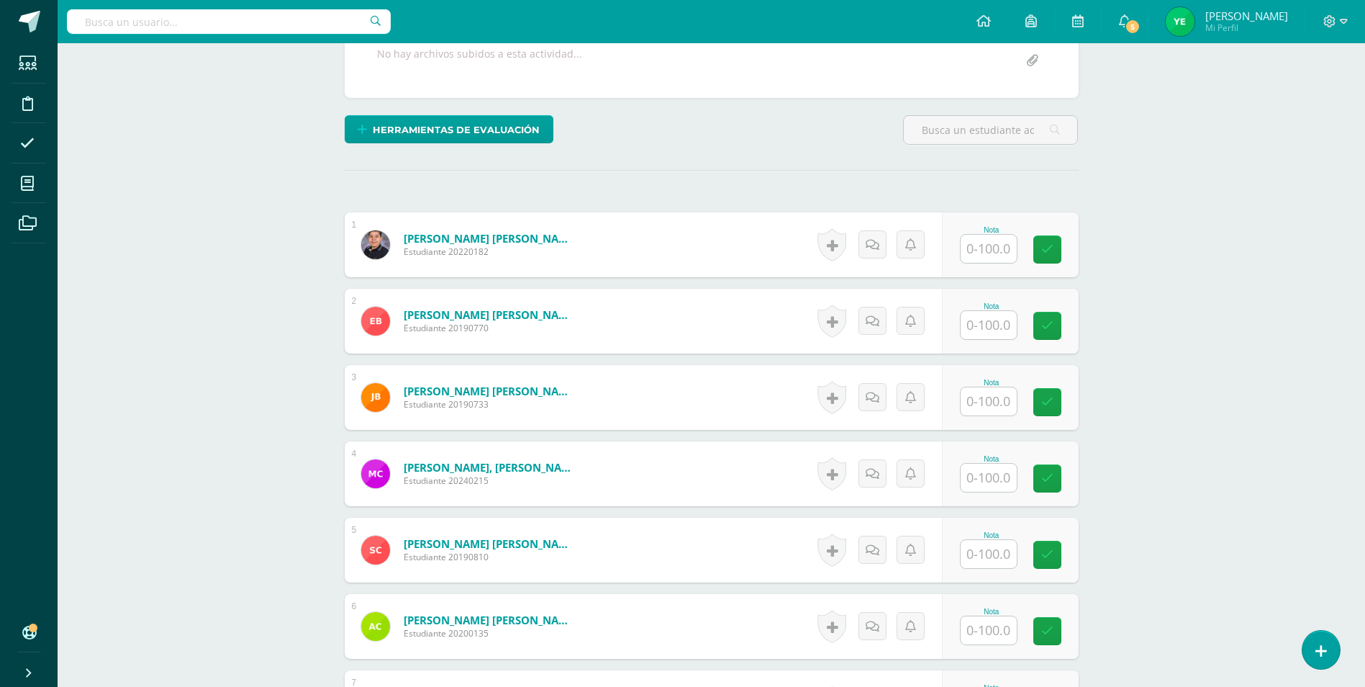
scroll to position [289, 0]
click at [986, 254] on input "text" at bounding box center [989, 248] width 56 height 28
type input "89"
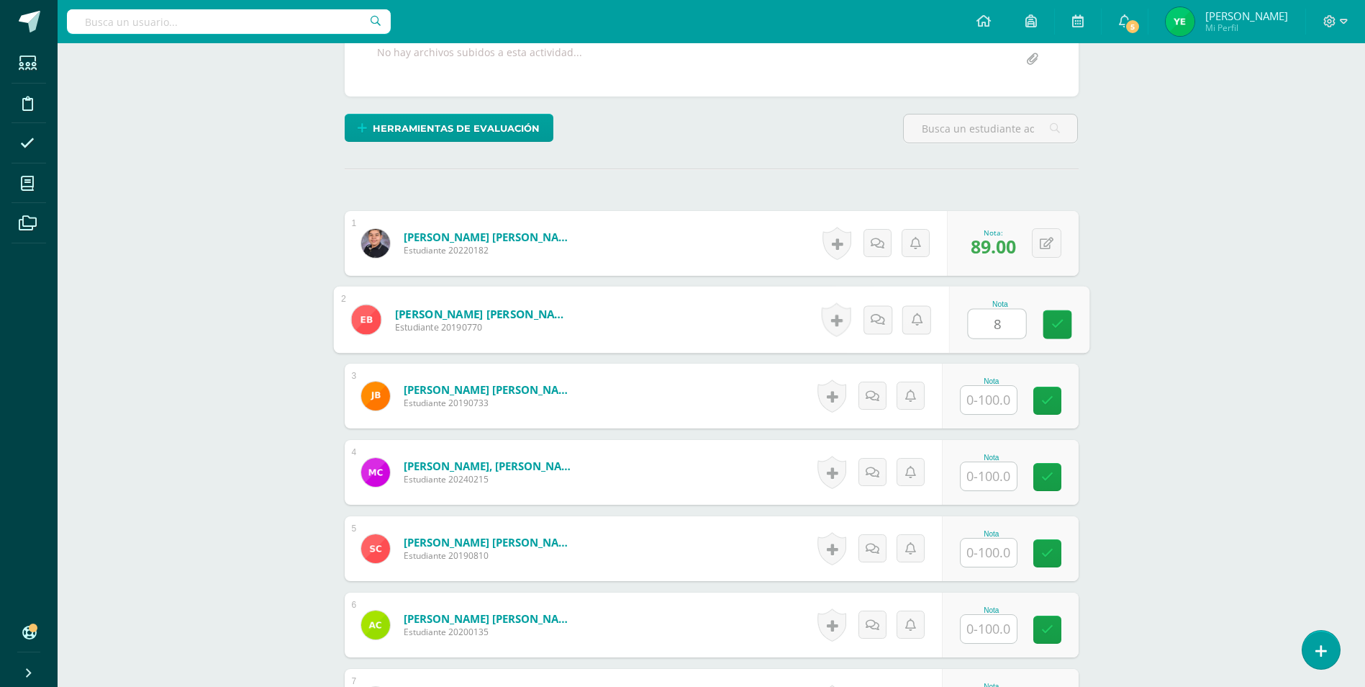
type input "8"
type input "9"
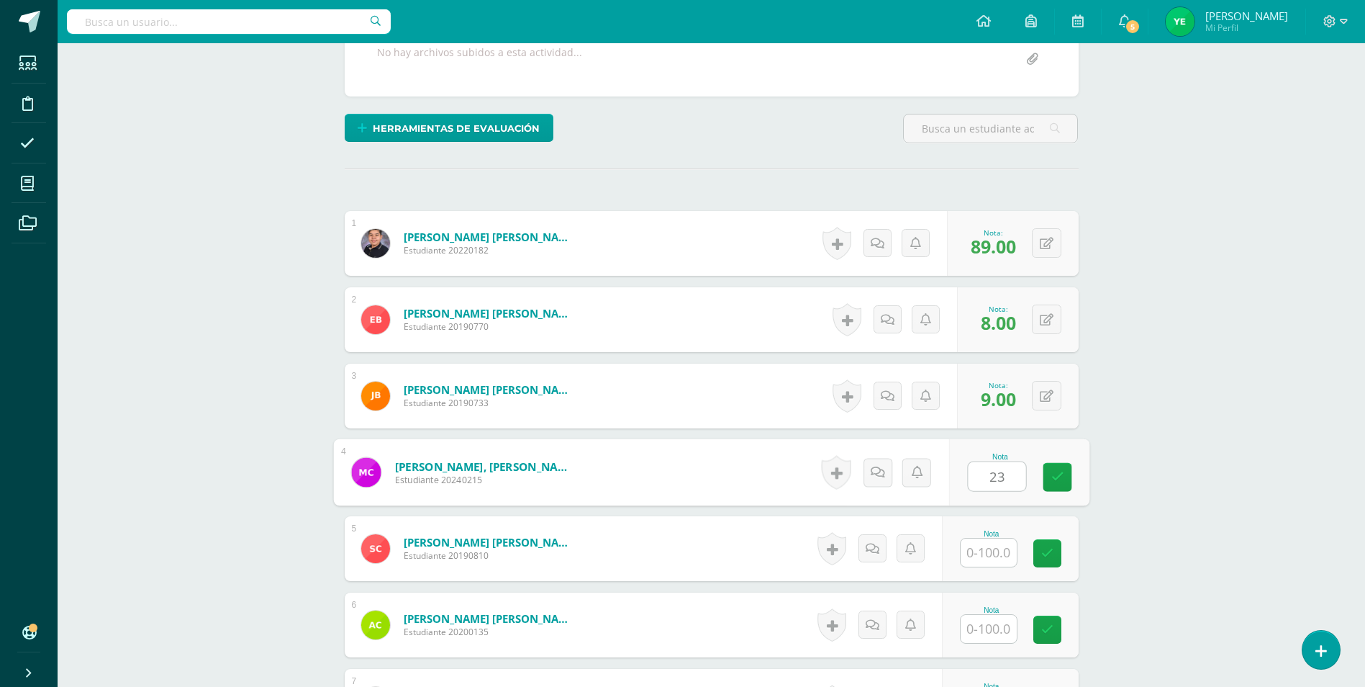
type input "23"
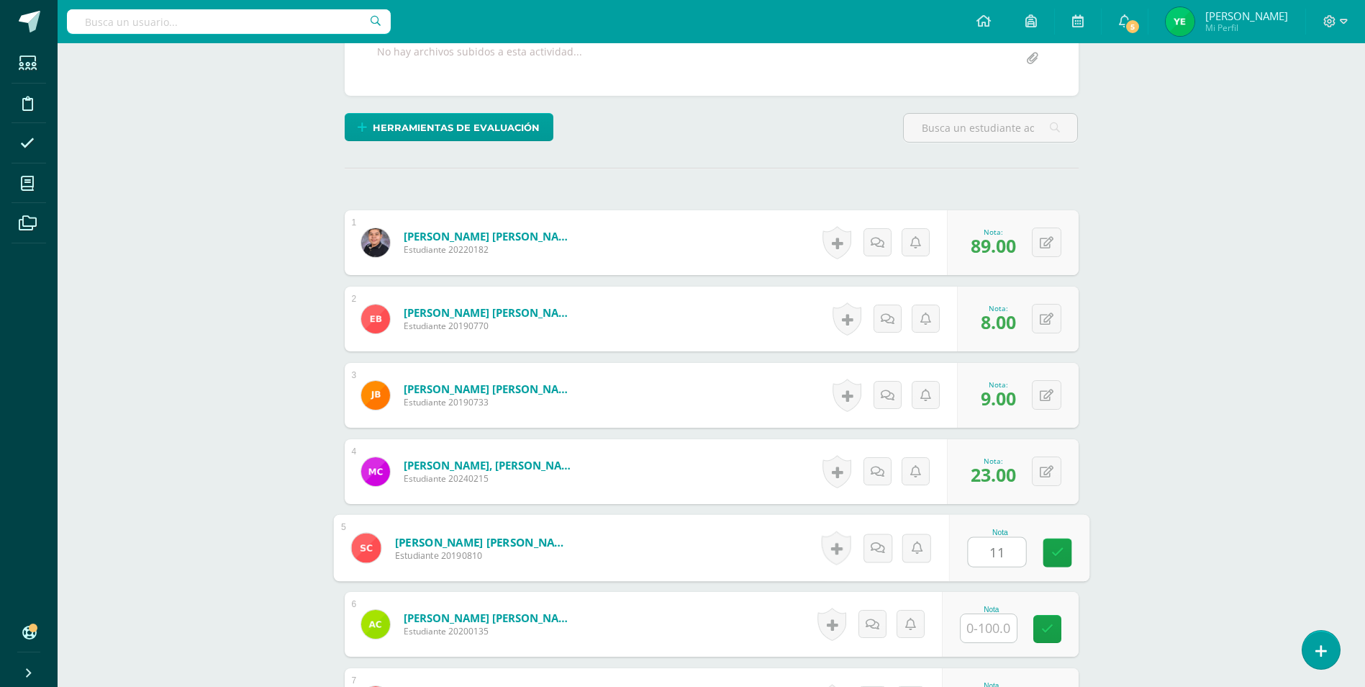
type input "11"
type input "35"
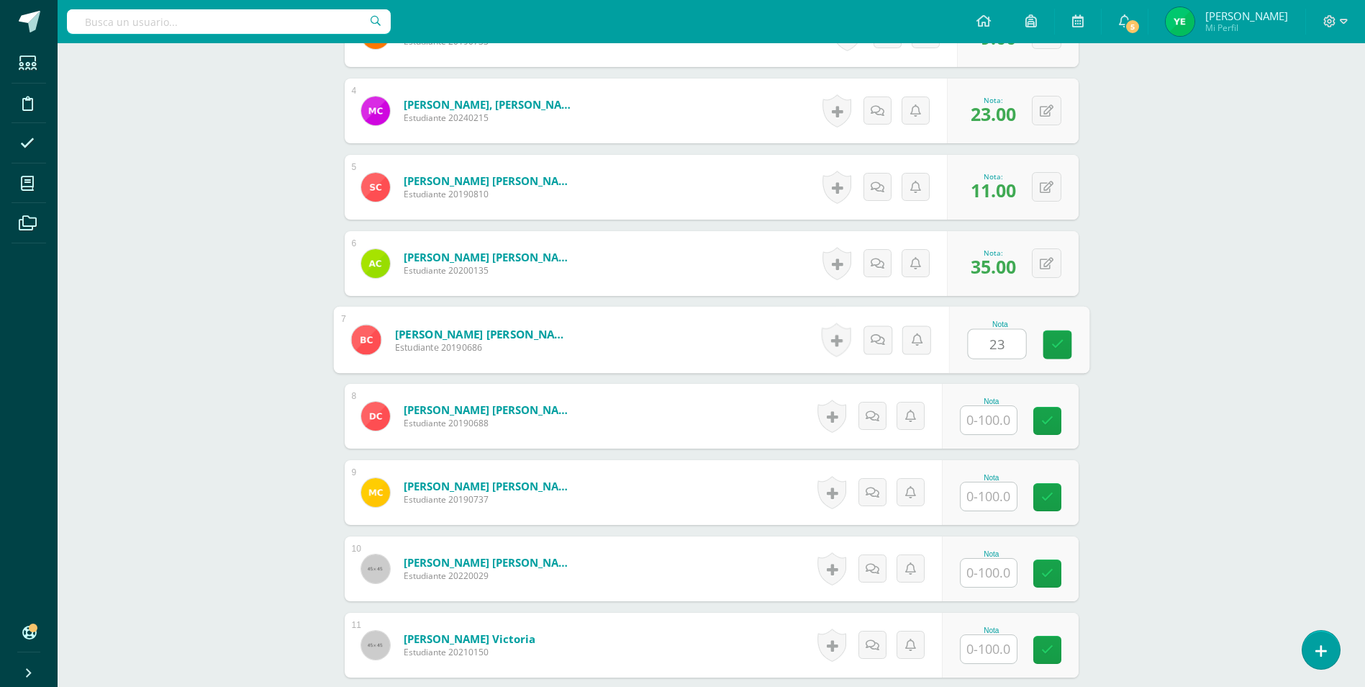
type input "23"
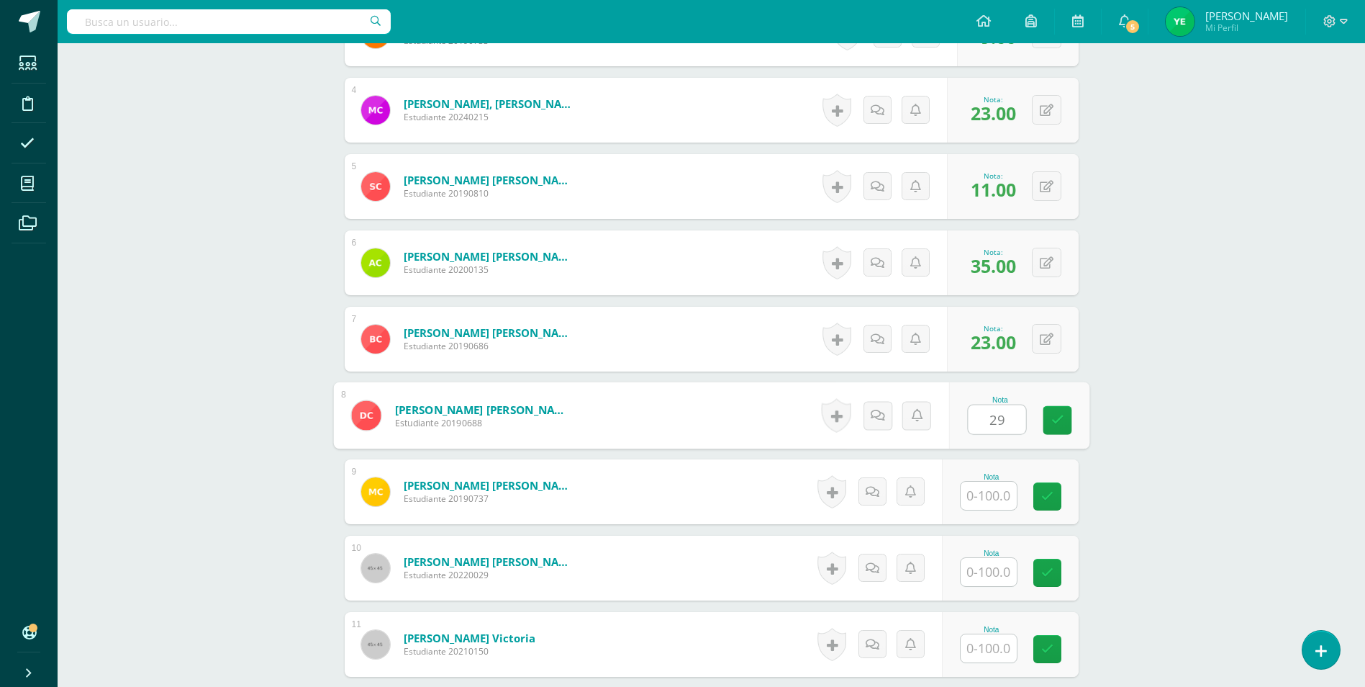
type input "29"
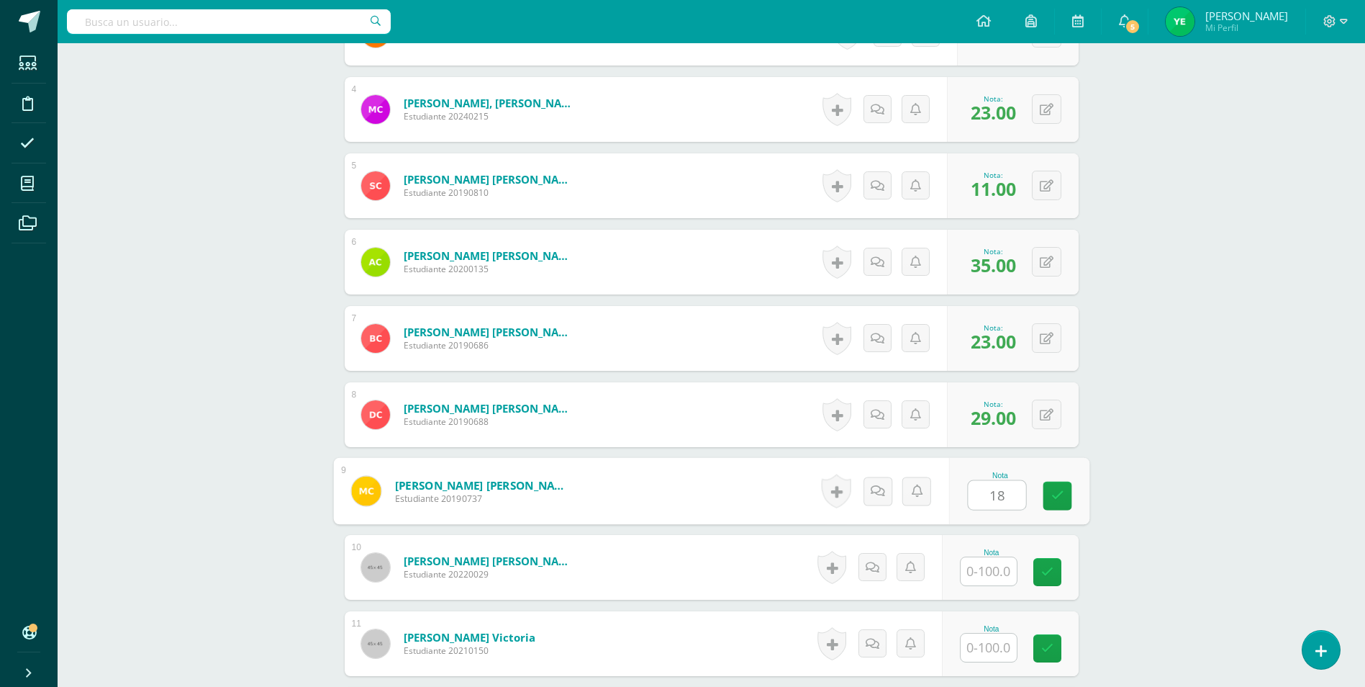
type input "18"
type input "11"
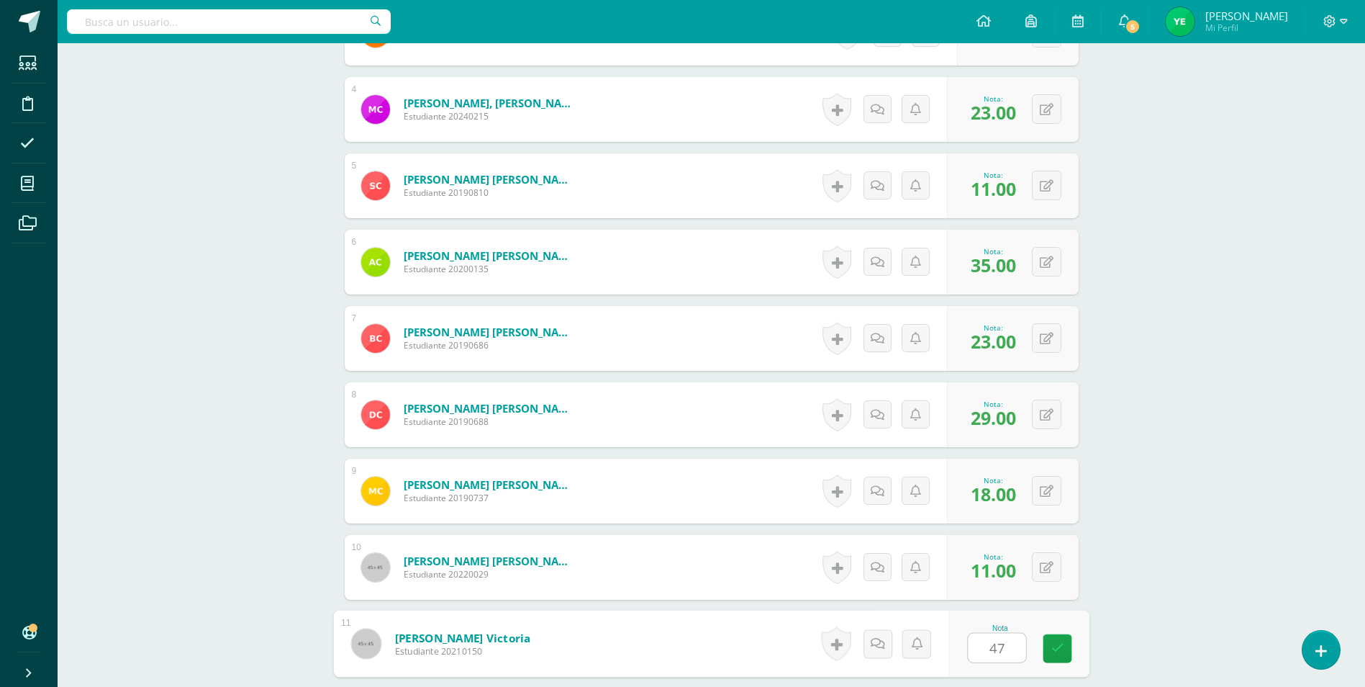
type input "47"
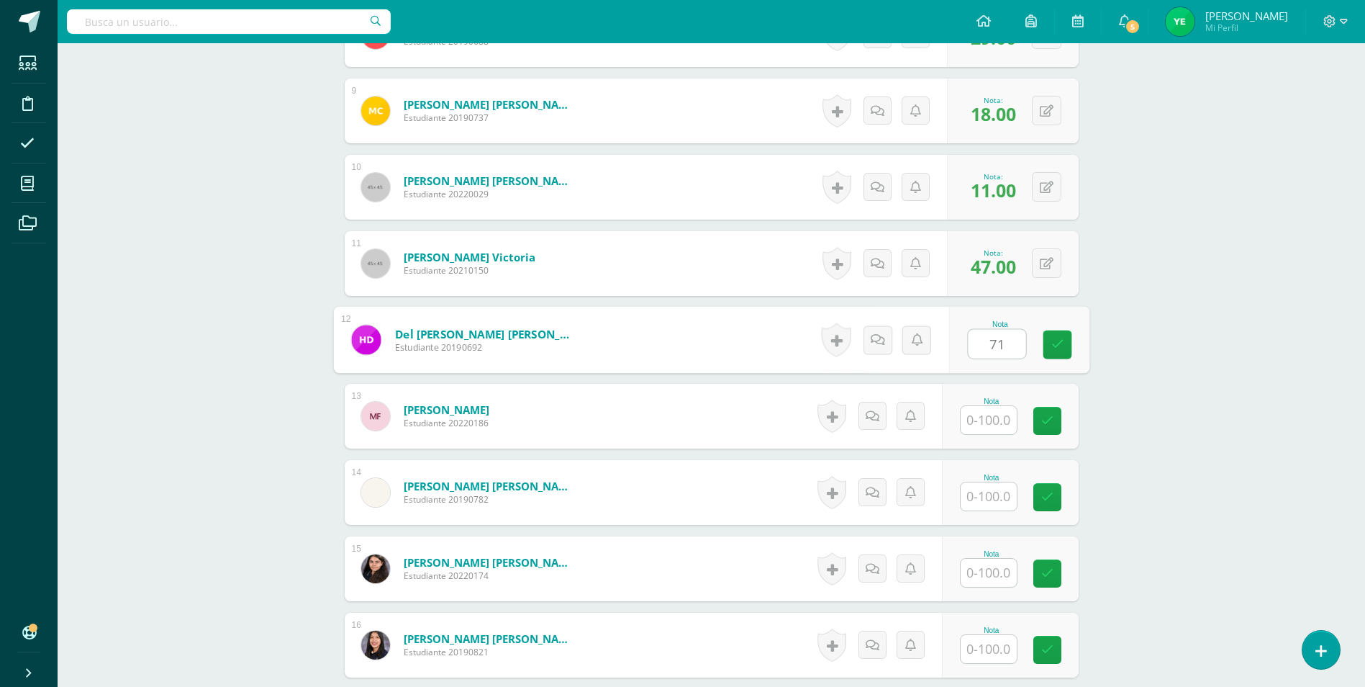
type input "71"
type input "16"
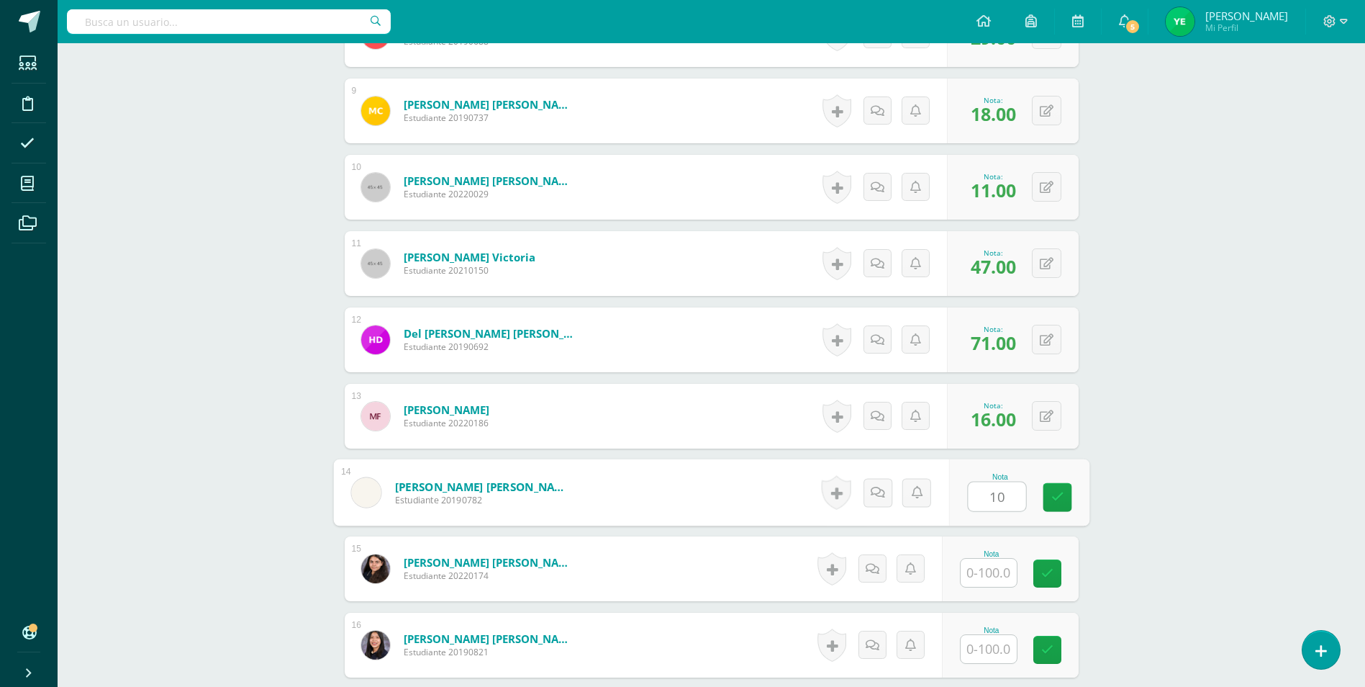
type input "10"
type input "49"
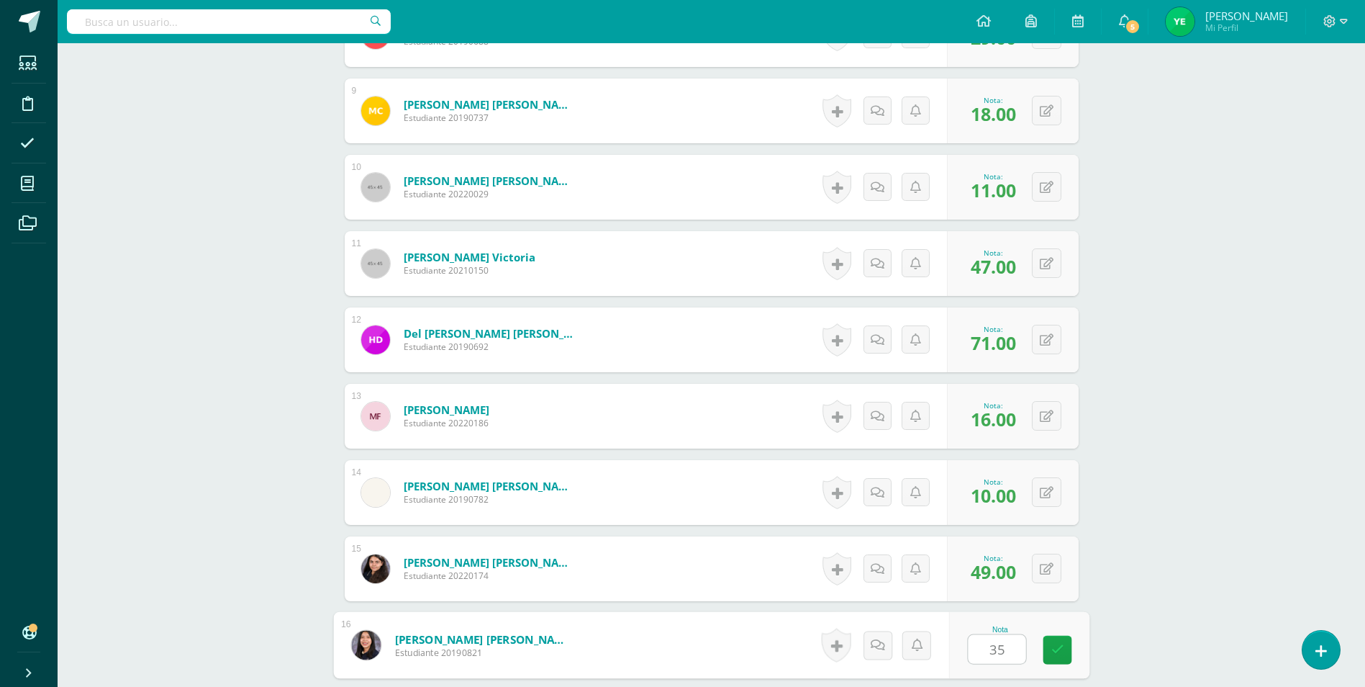
type input "35"
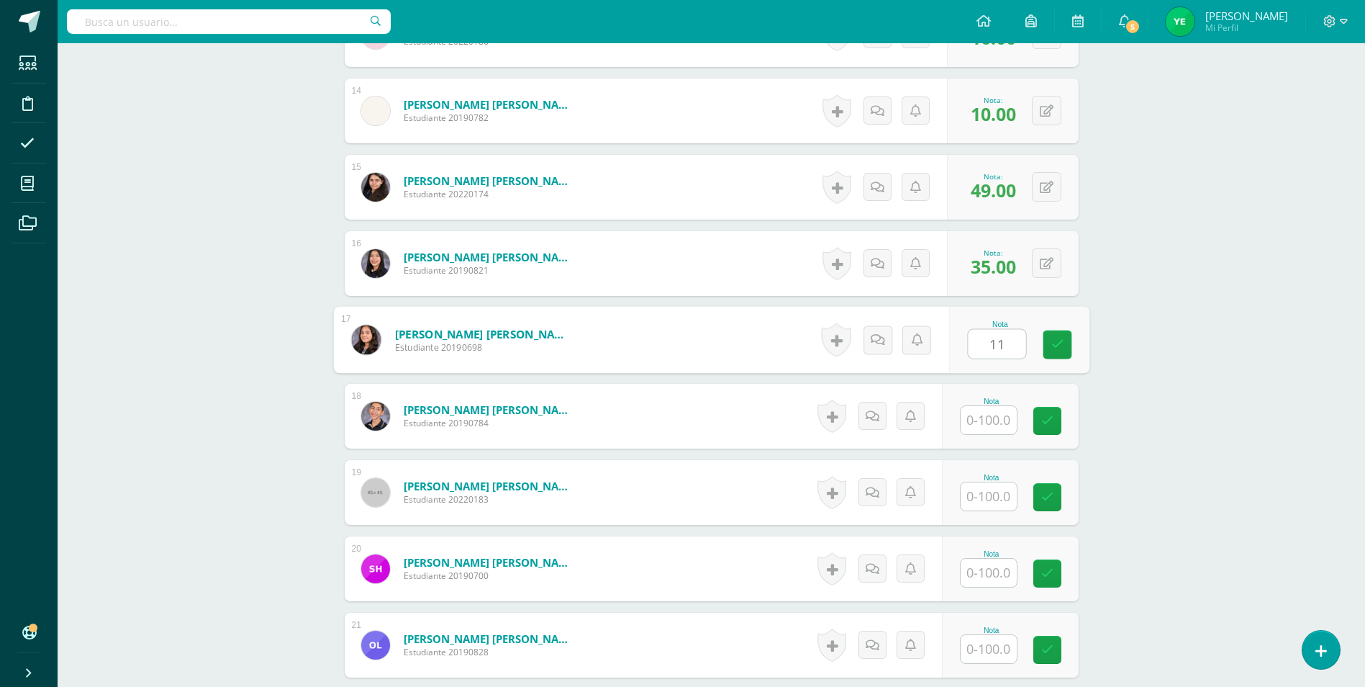
type input "11"
type input "43"
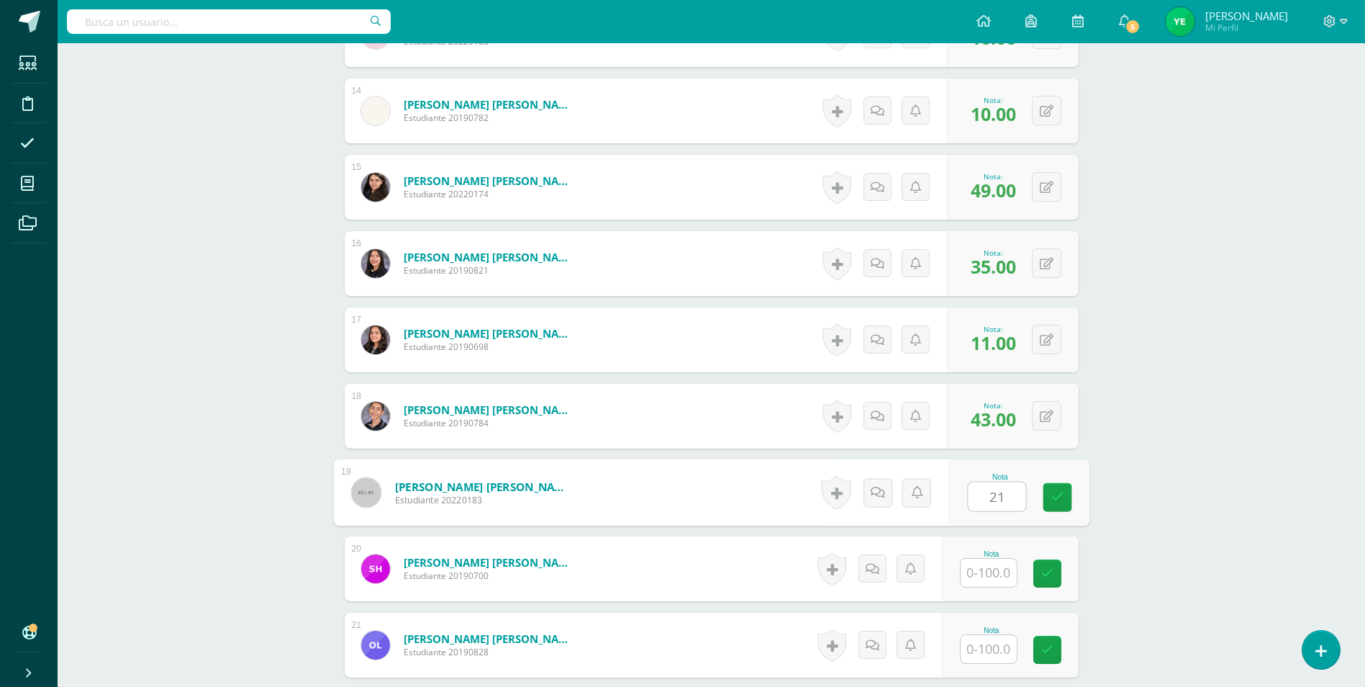
type input "21"
type input "10"
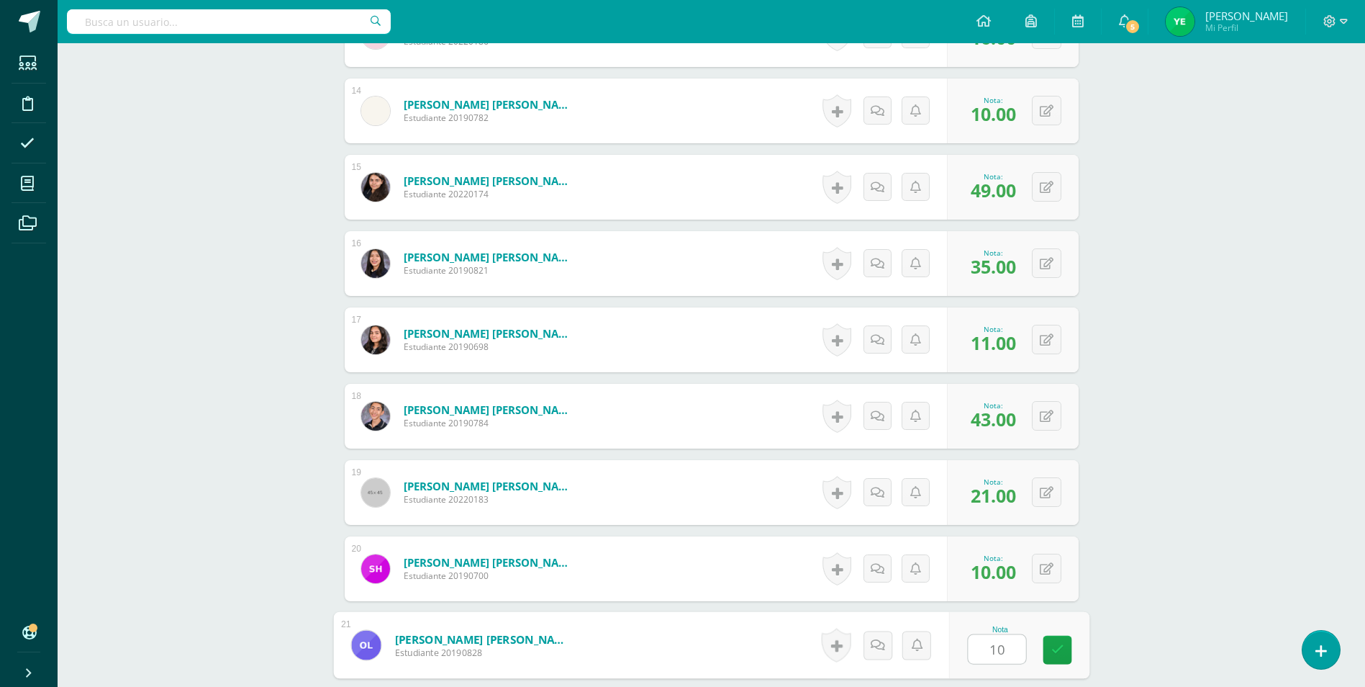
type input "10"
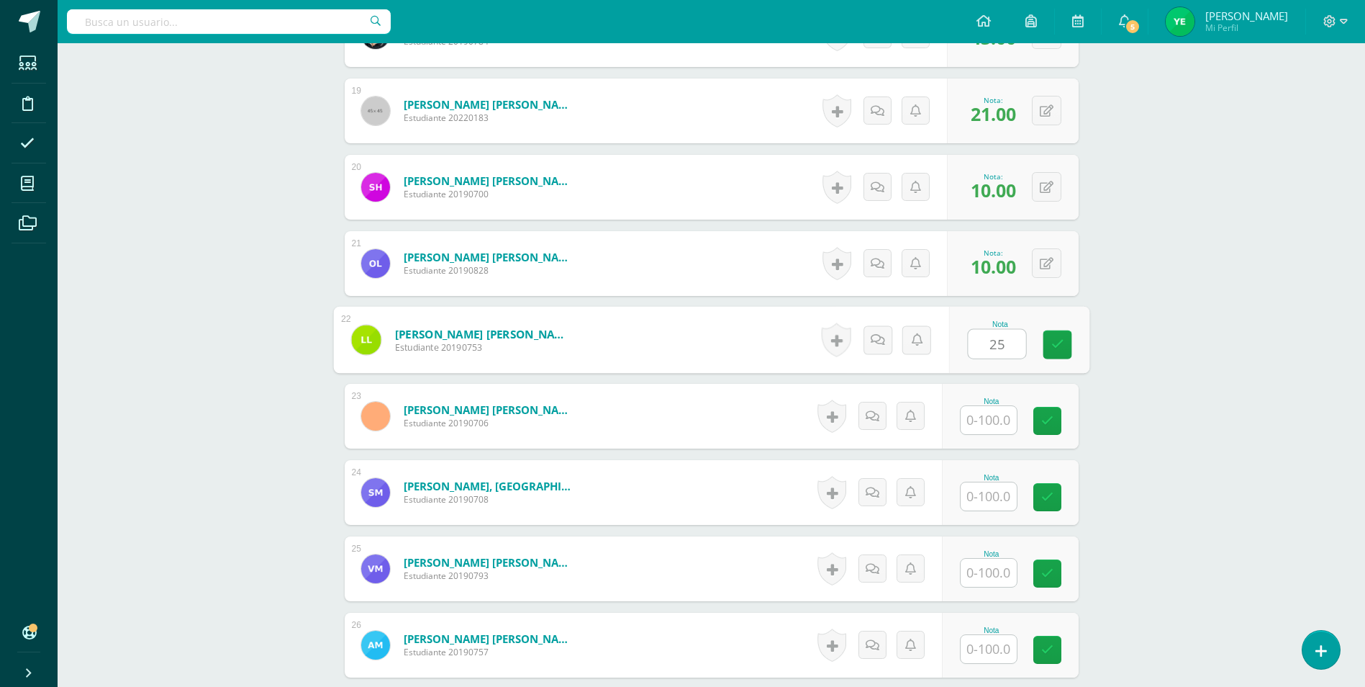
type input "25"
type input "16"
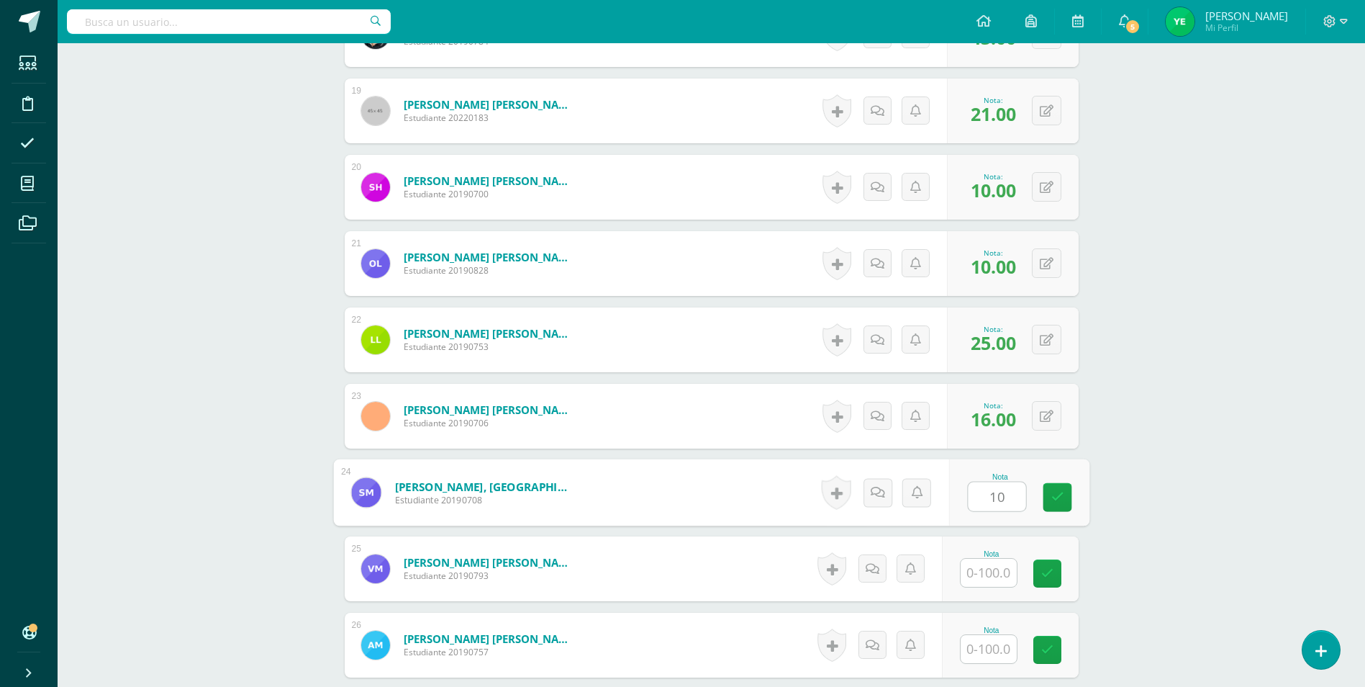
type input "10"
type input "79+"
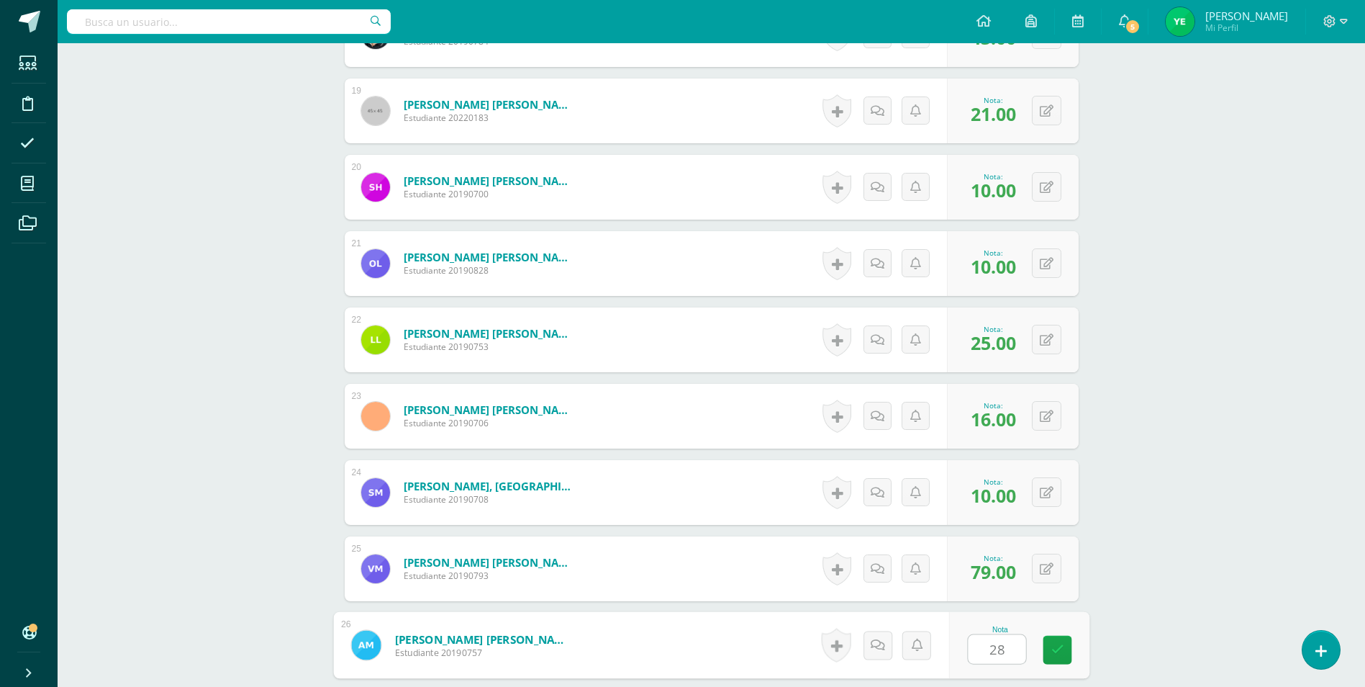
type input "28"
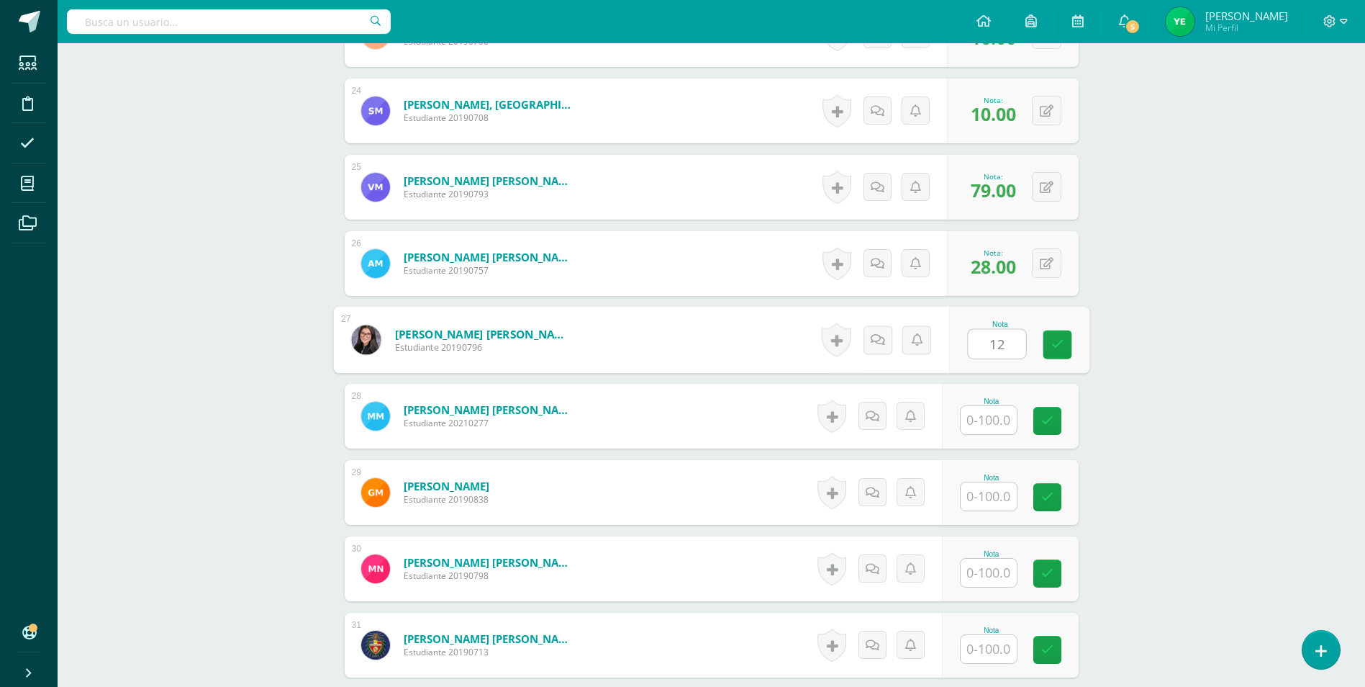
type input "12"
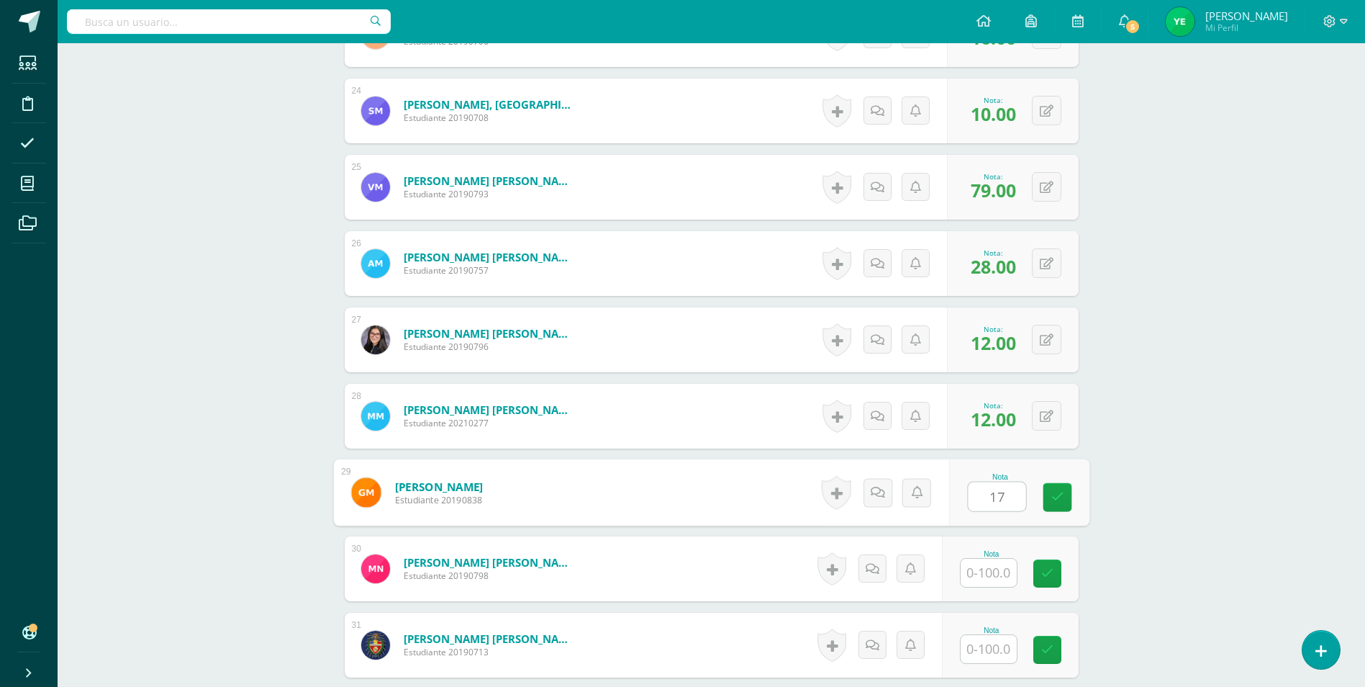
type input "17"
type input "13"
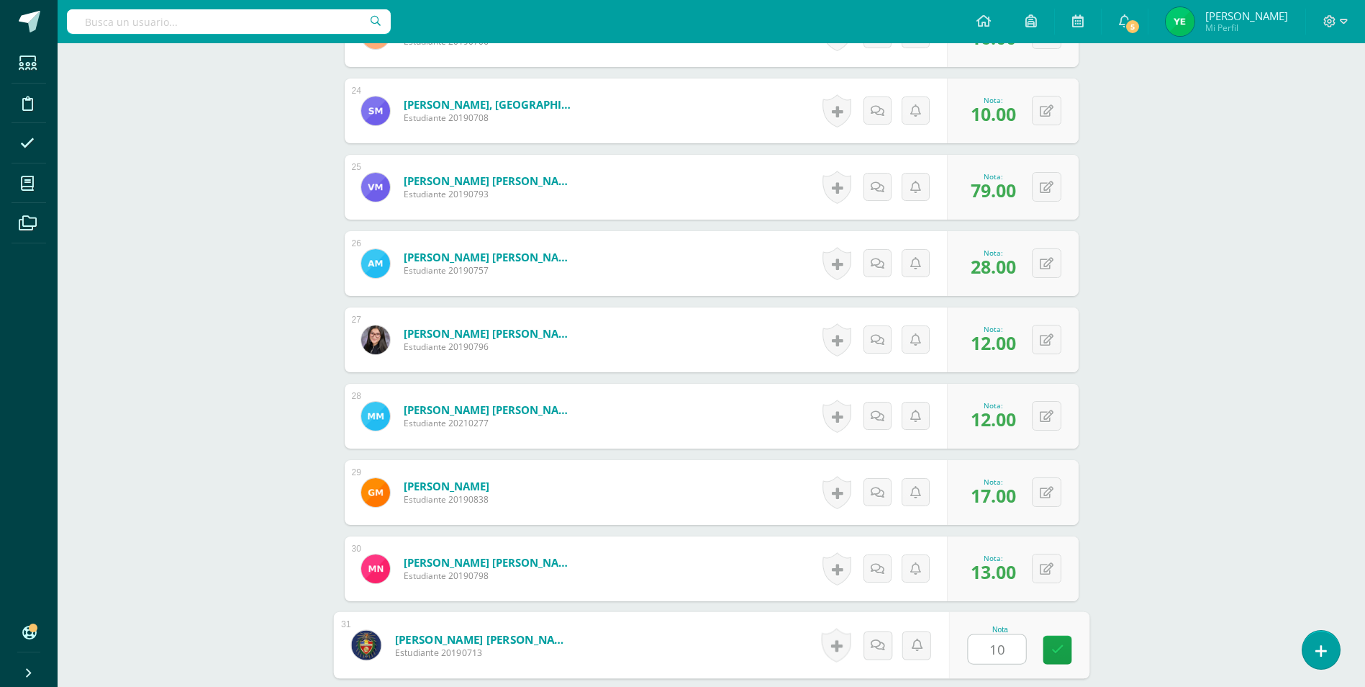
type input "10"
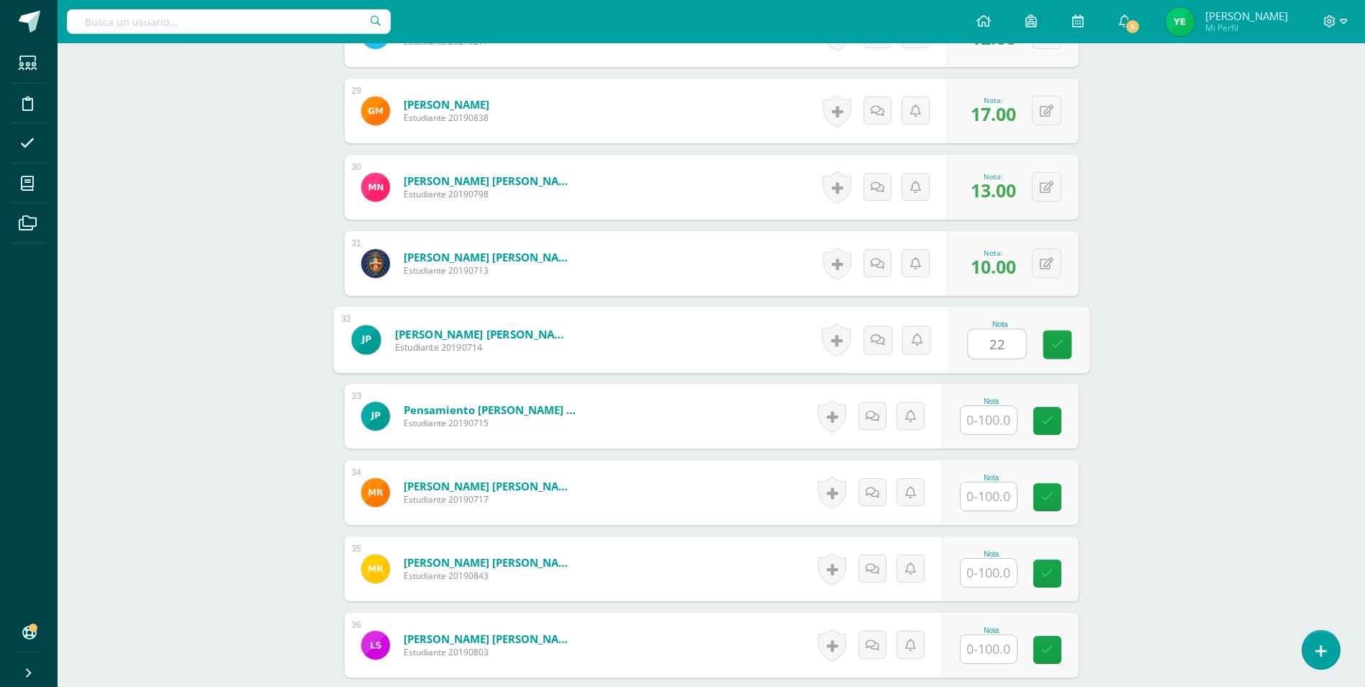
type input "22"
type input "12"
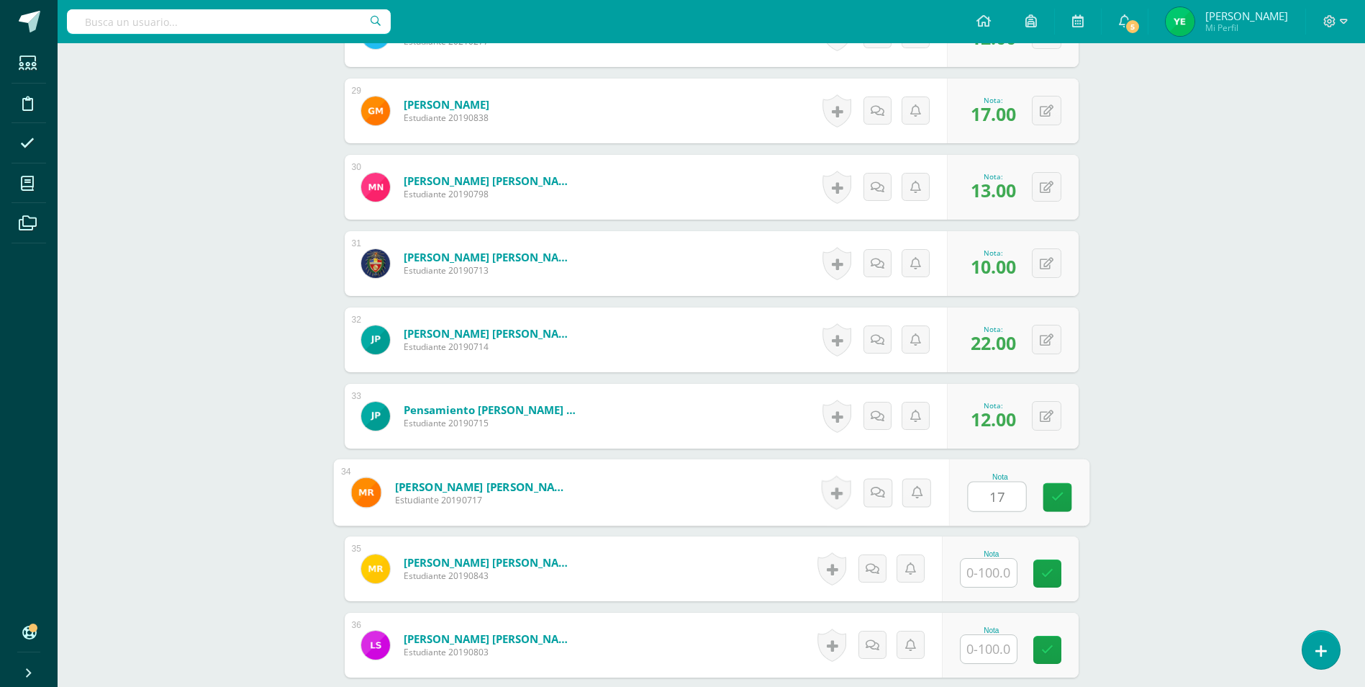
type input "17"
type input "26"
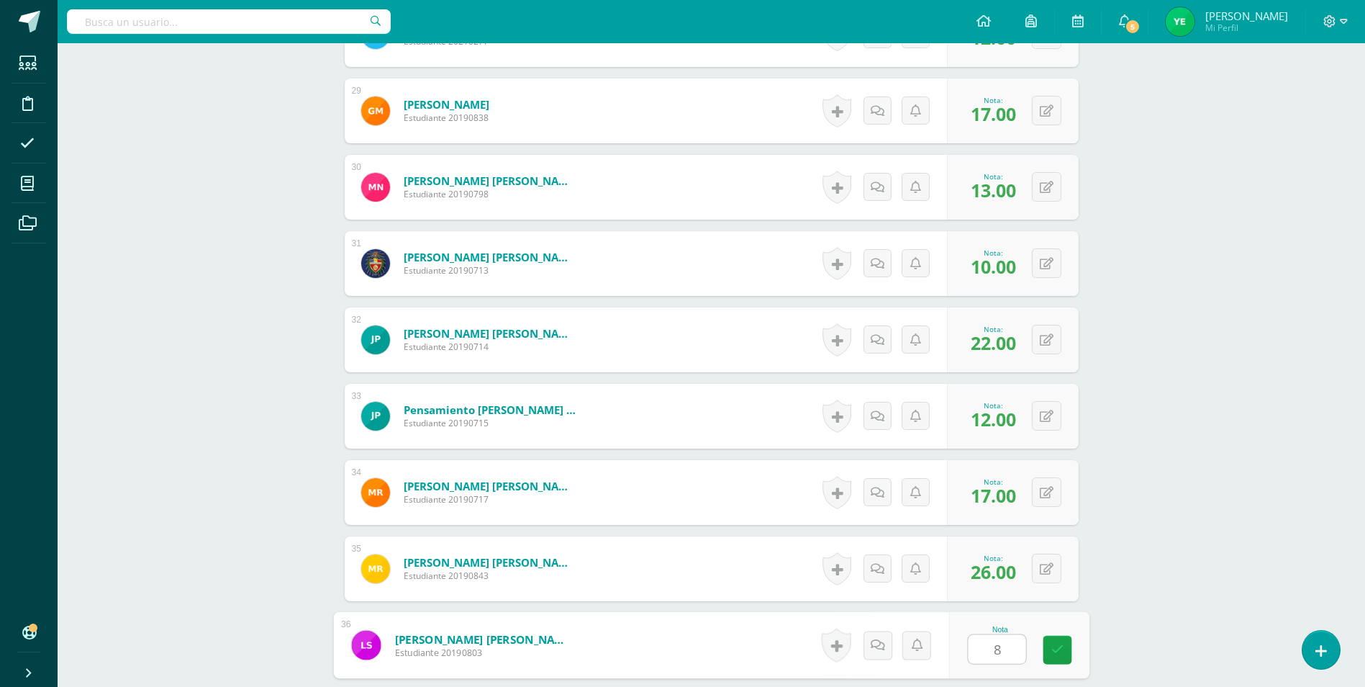
type input "8"
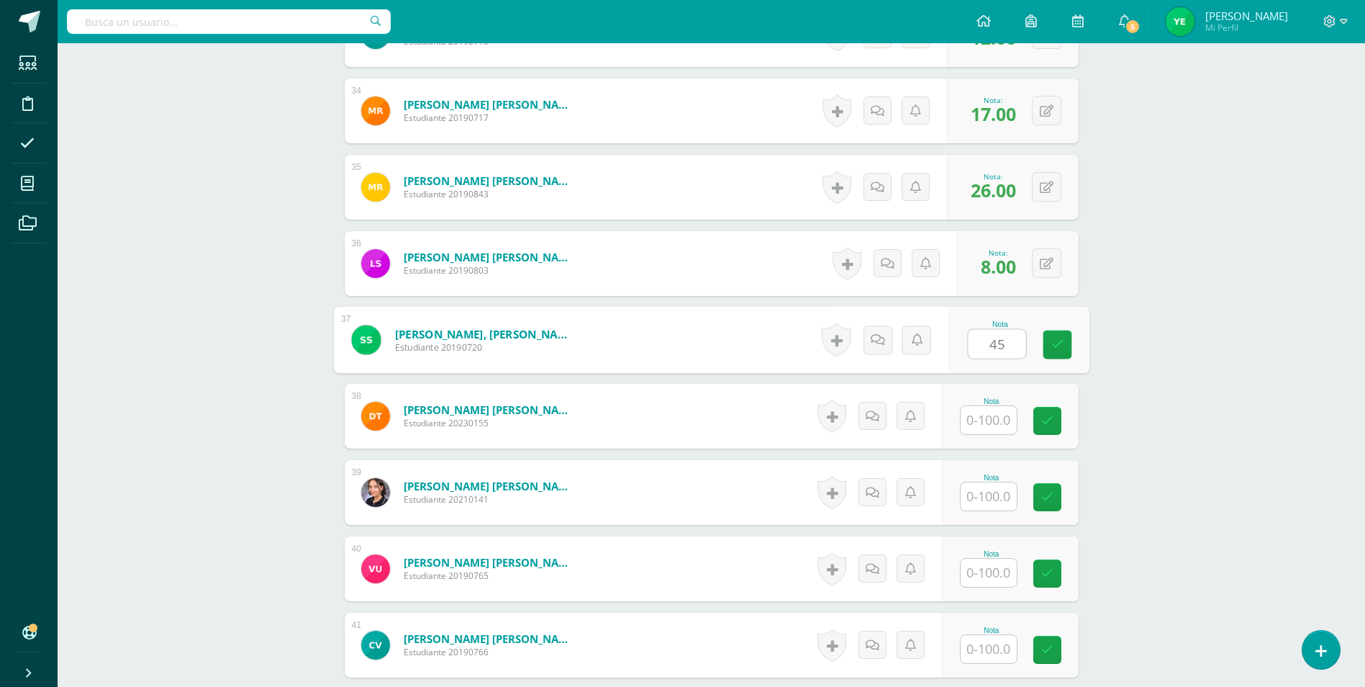
type input "45"
type input "62"
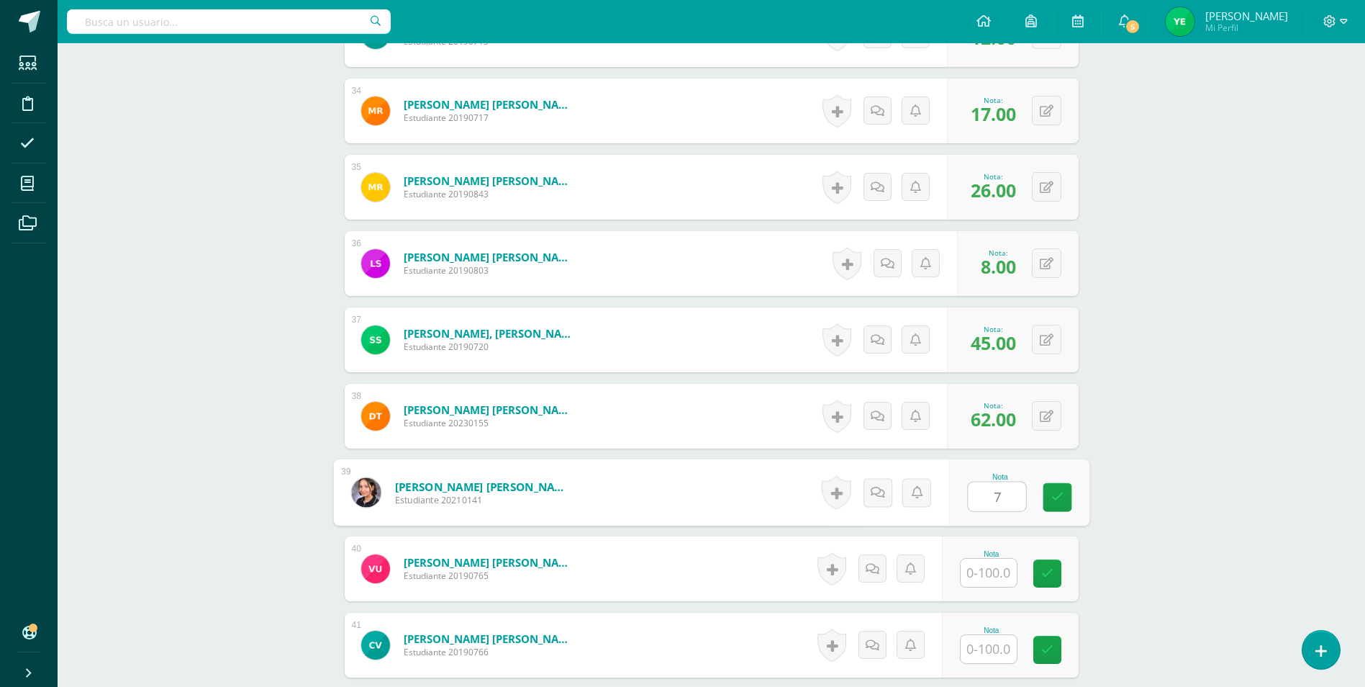
type input "7"
type input "14"
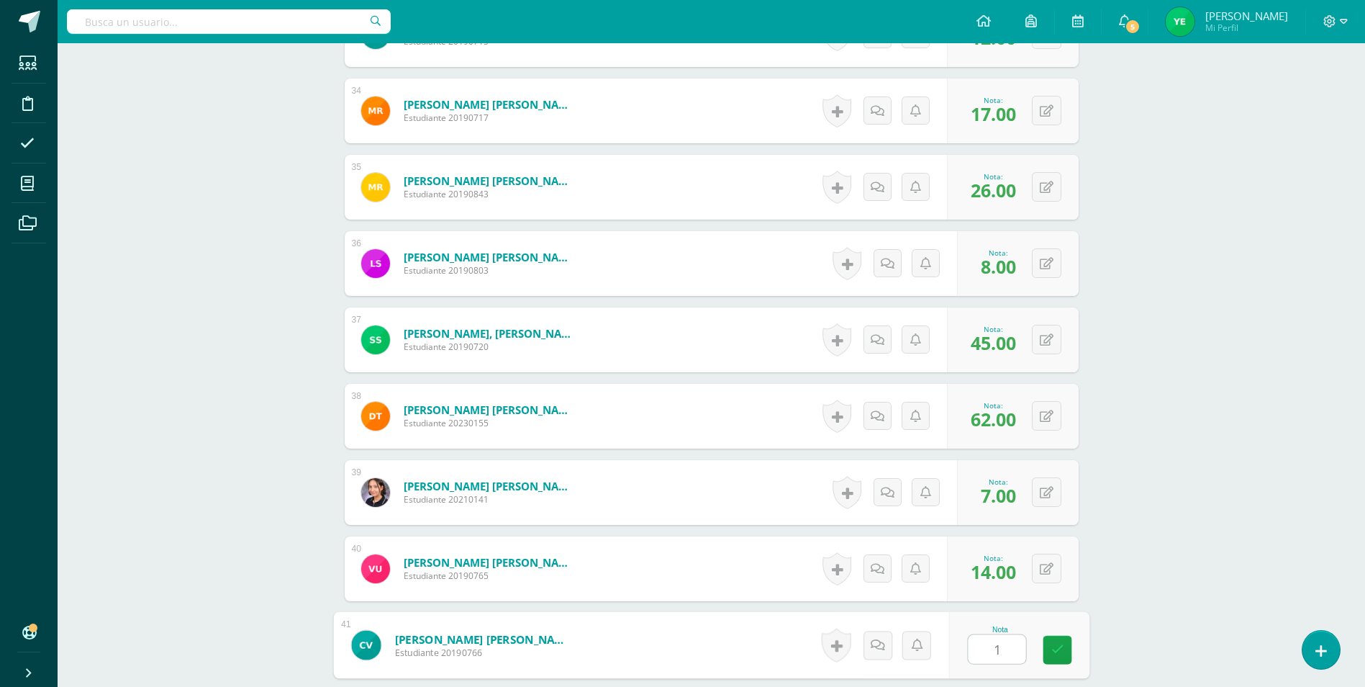
type input "11"
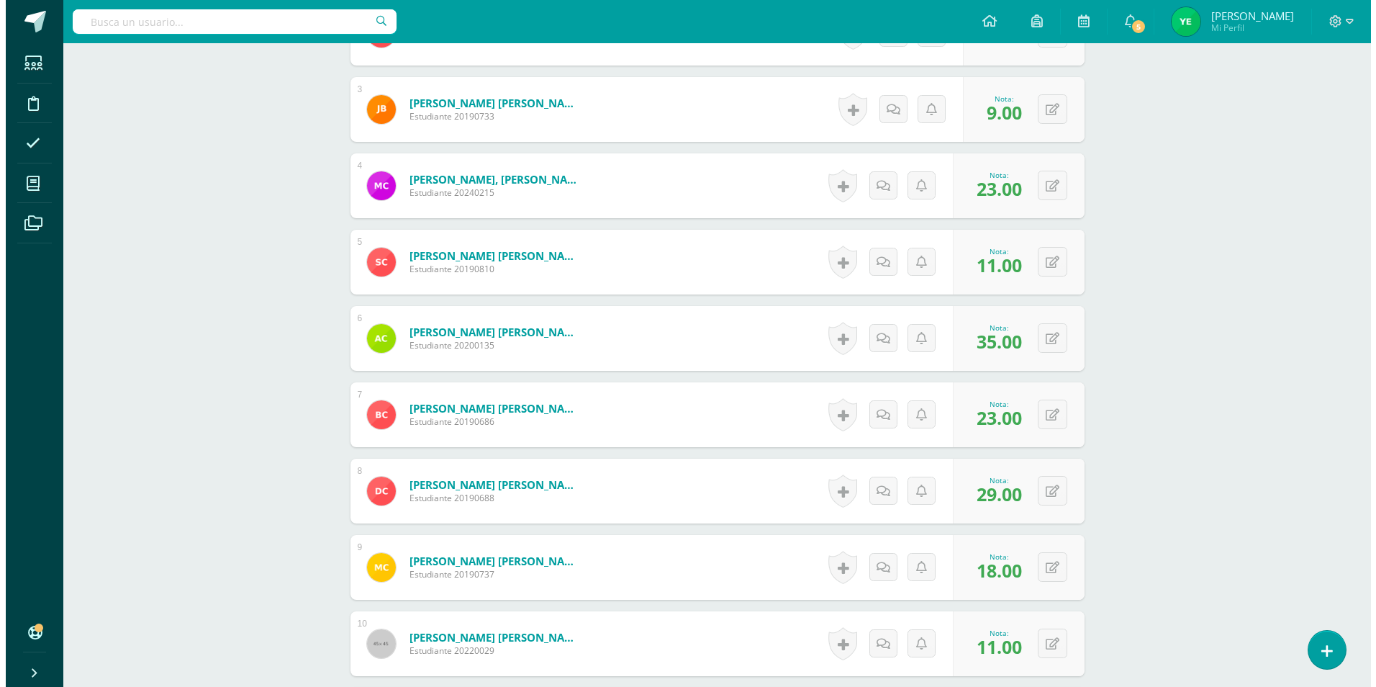
scroll to position [144, 0]
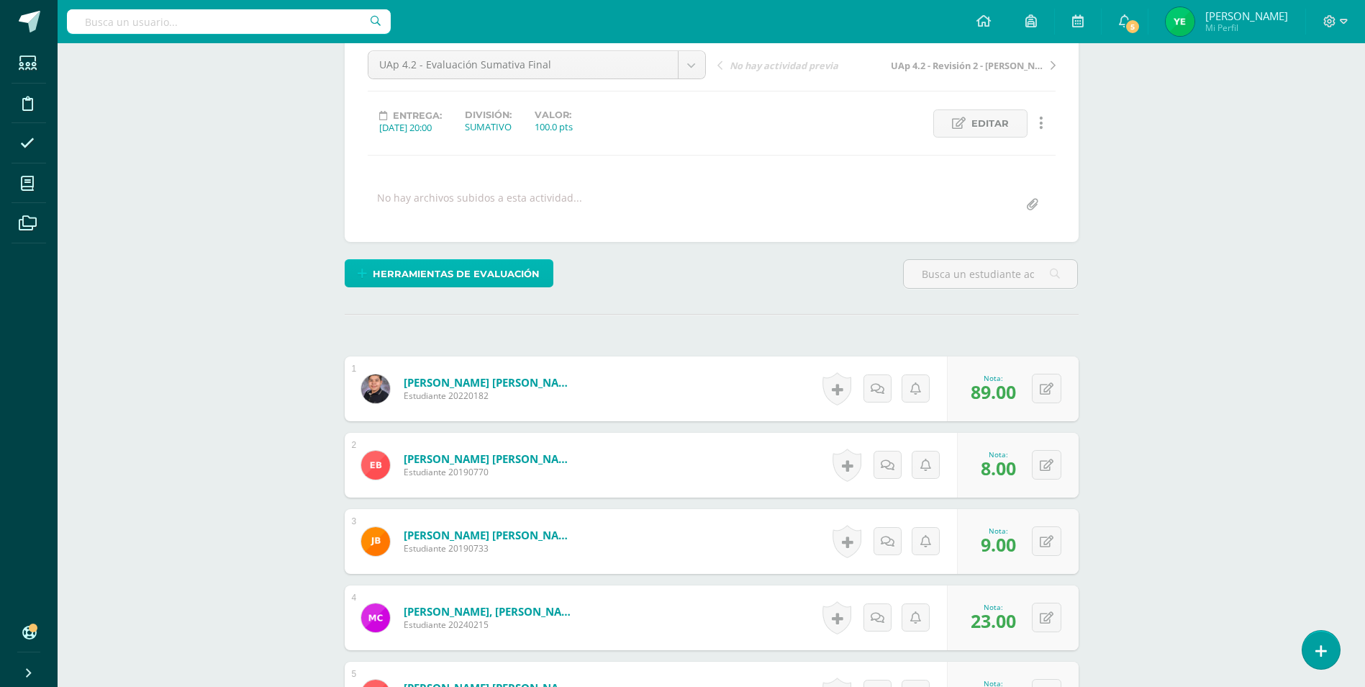
click at [490, 271] on span "Herramientas de evaluación" at bounding box center [456, 274] width 167 height 27
click at [489, 230] on link "Sustitución de nota" at bounding box center [486, 225] width 143 height 22
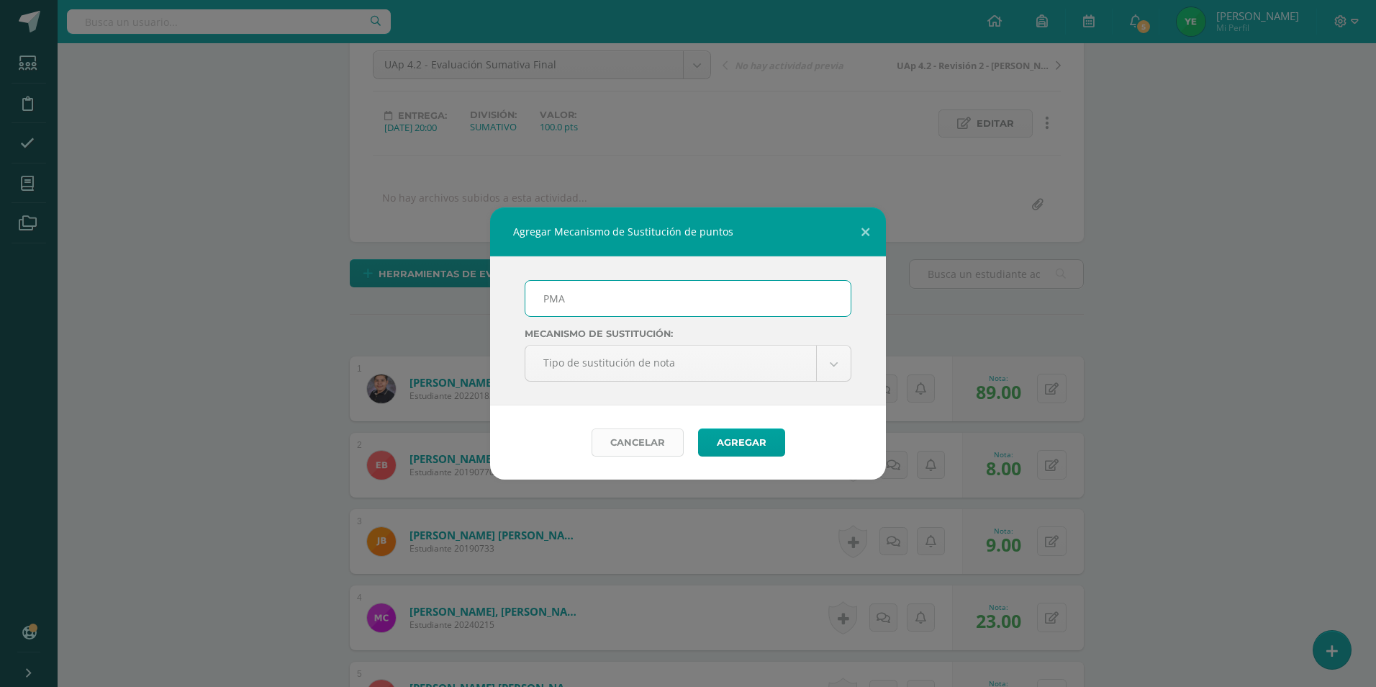
type input "PMA -EVALUACIÓN FINAL UAP 4.2"
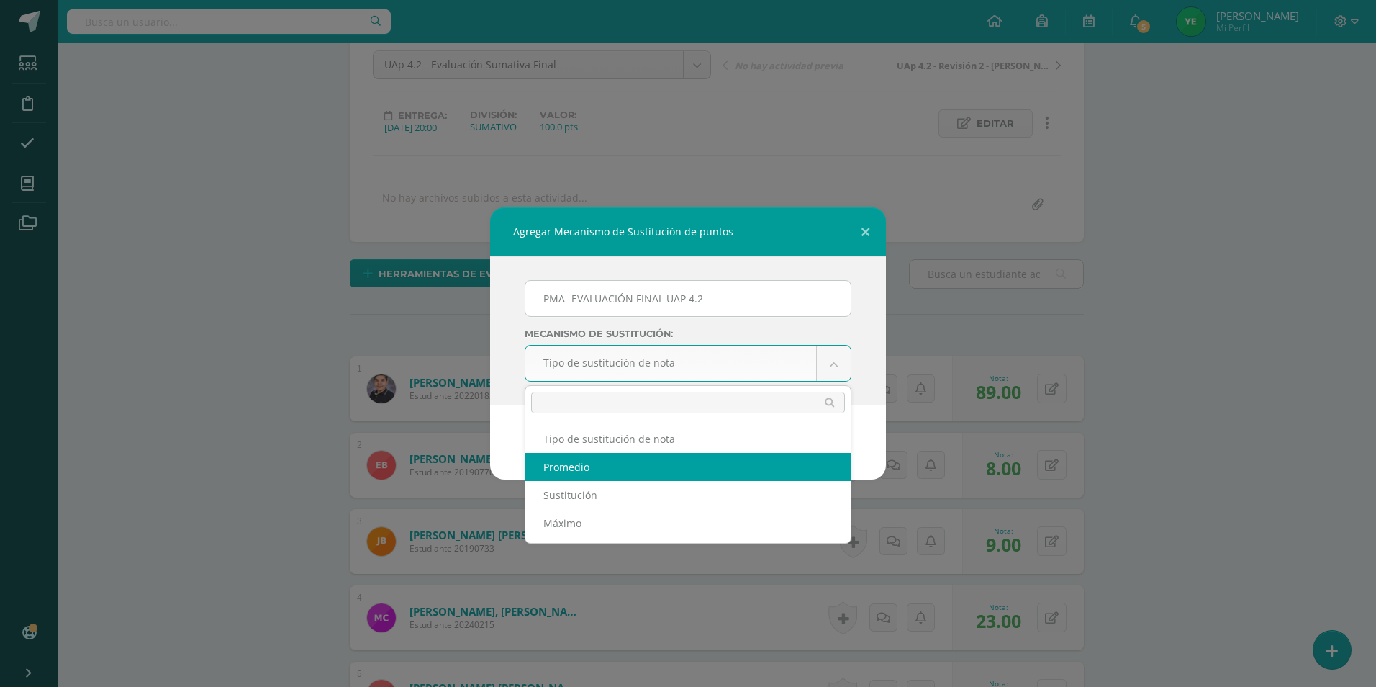
select select "average"
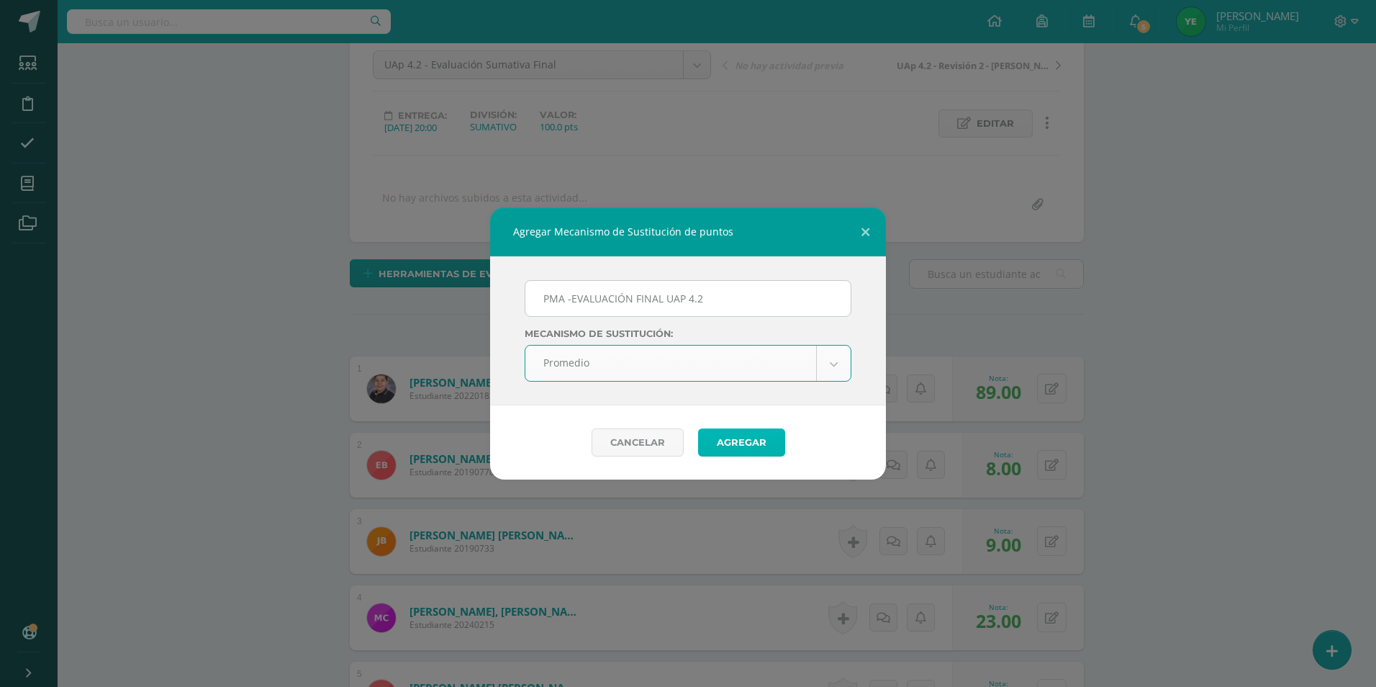
click at [744, 445] on button "Agregar" at bounding box center [741, 442] width 87 height 28
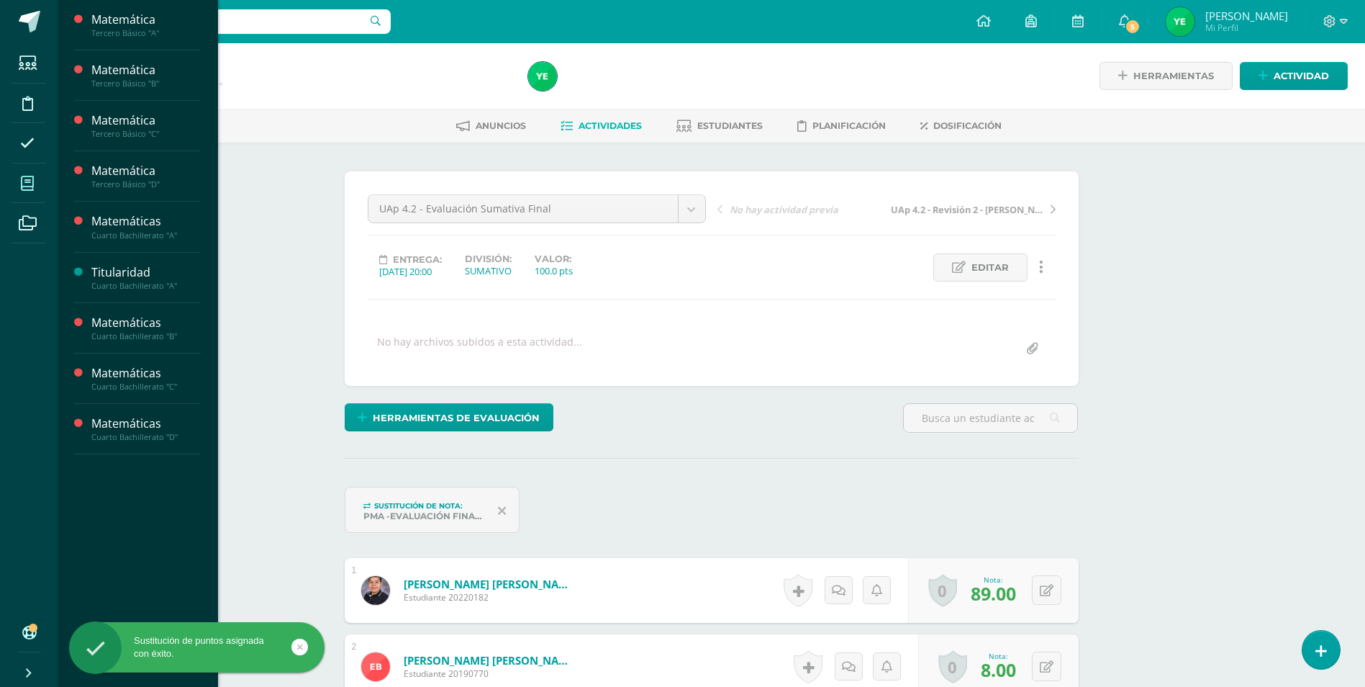
click at [30, 180] on icon at bounding box center [27, 183] width 13 height 14
click at [139, 428] on div "Matemáticas" at bounding box center [145, 423] width 109 height 17
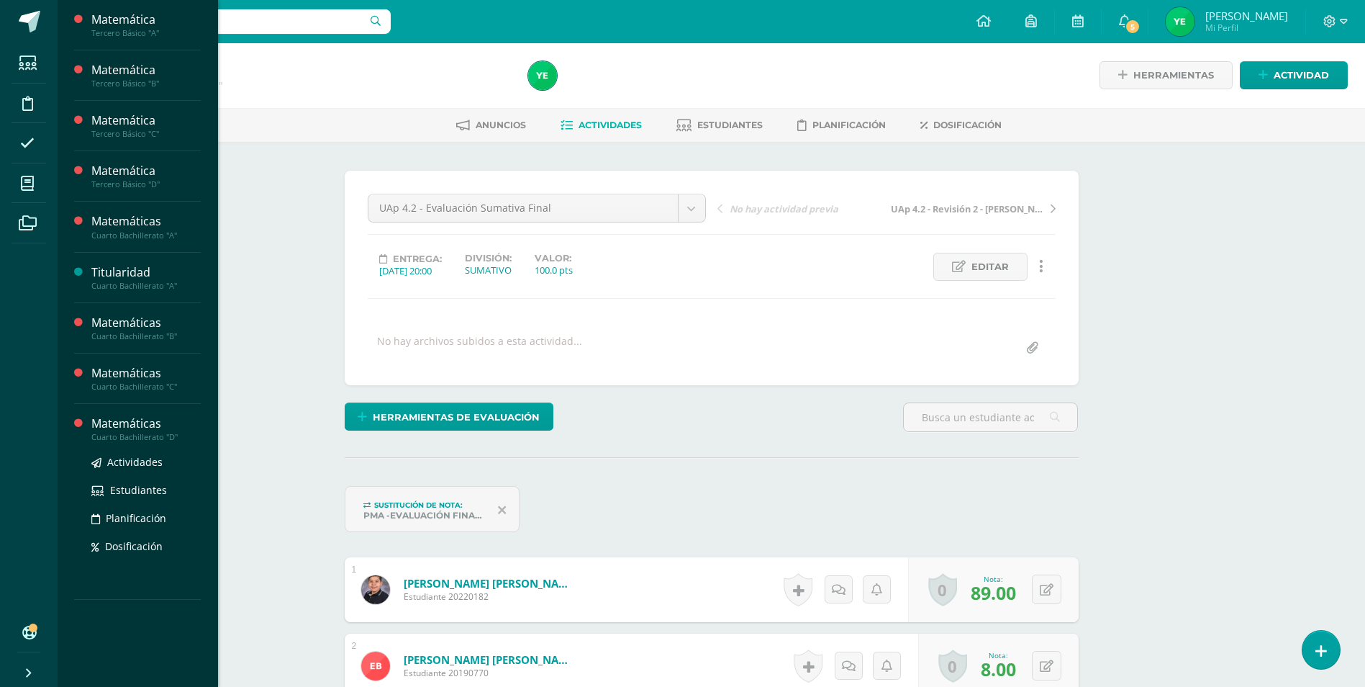
scroll to position [1, 0]
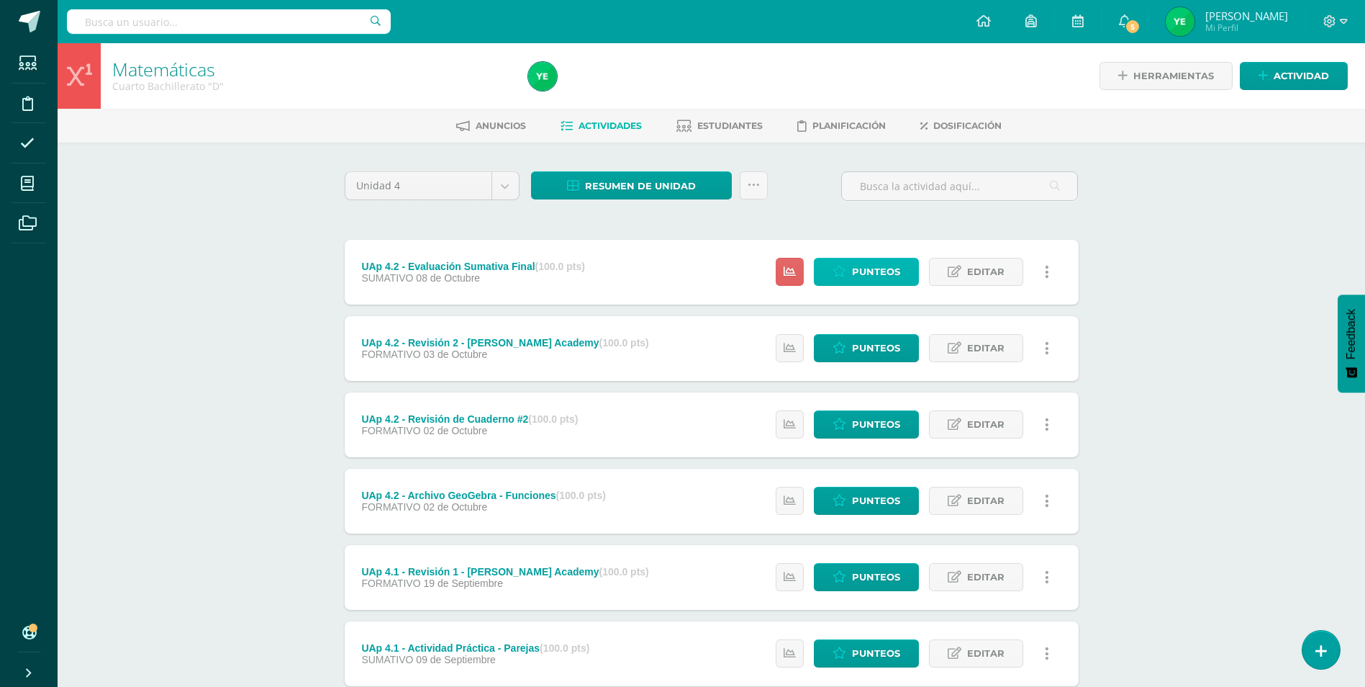
click at [877, 264] on span "Punteos" at bounding box center [876, 271] width 48 height 27
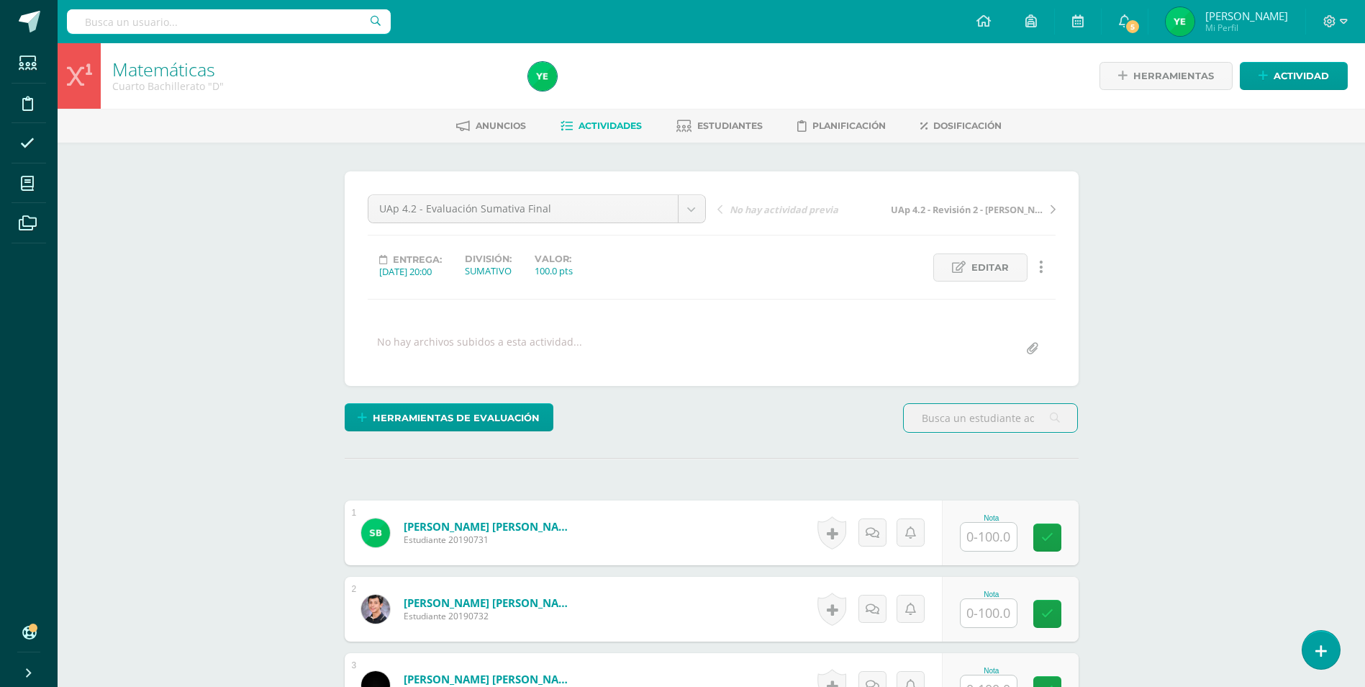
scroll to position [1, 0]
click at [988, 536] on input "text" at bounding box center [997, 536] width 58 height 29
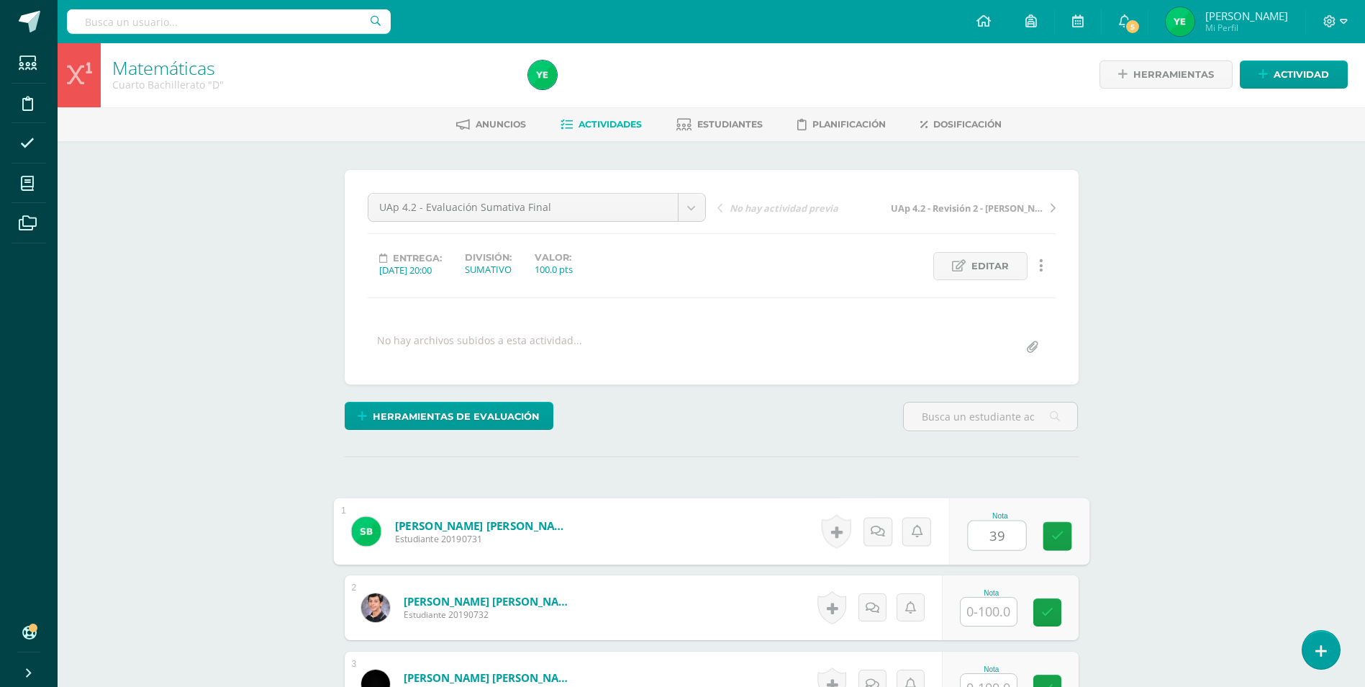
type input "39"
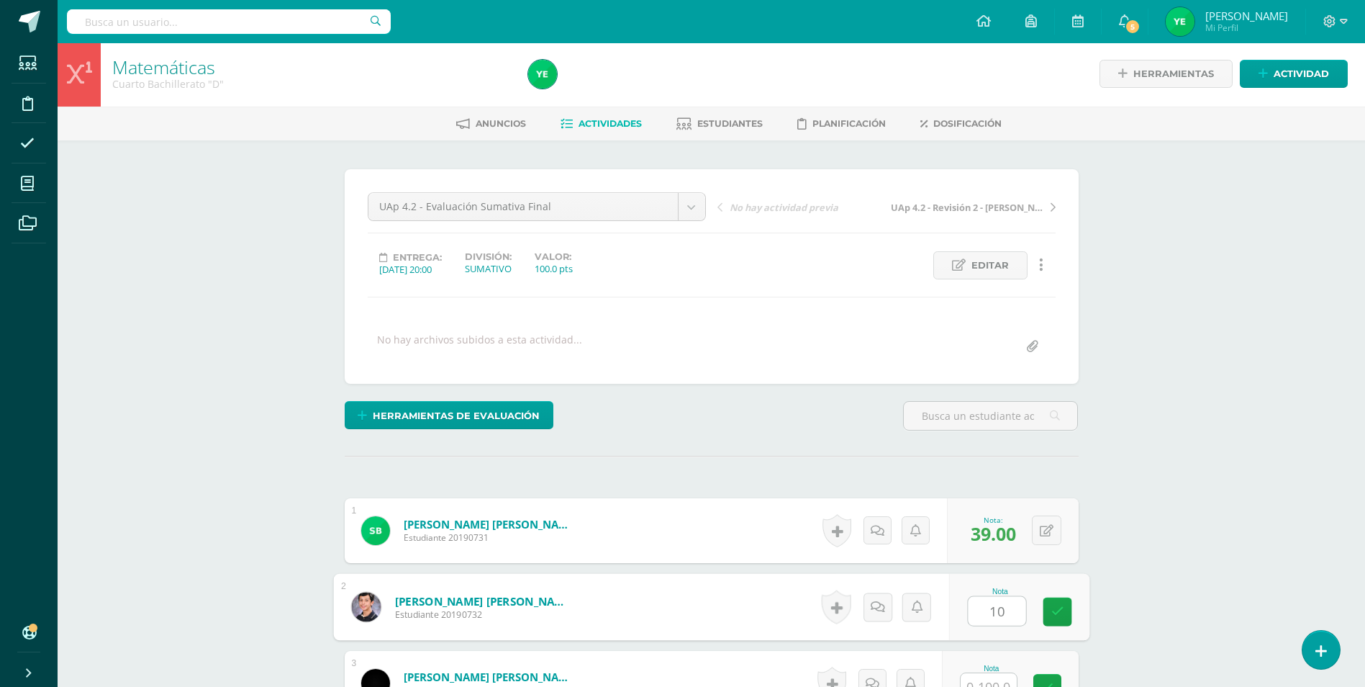
type input "10"
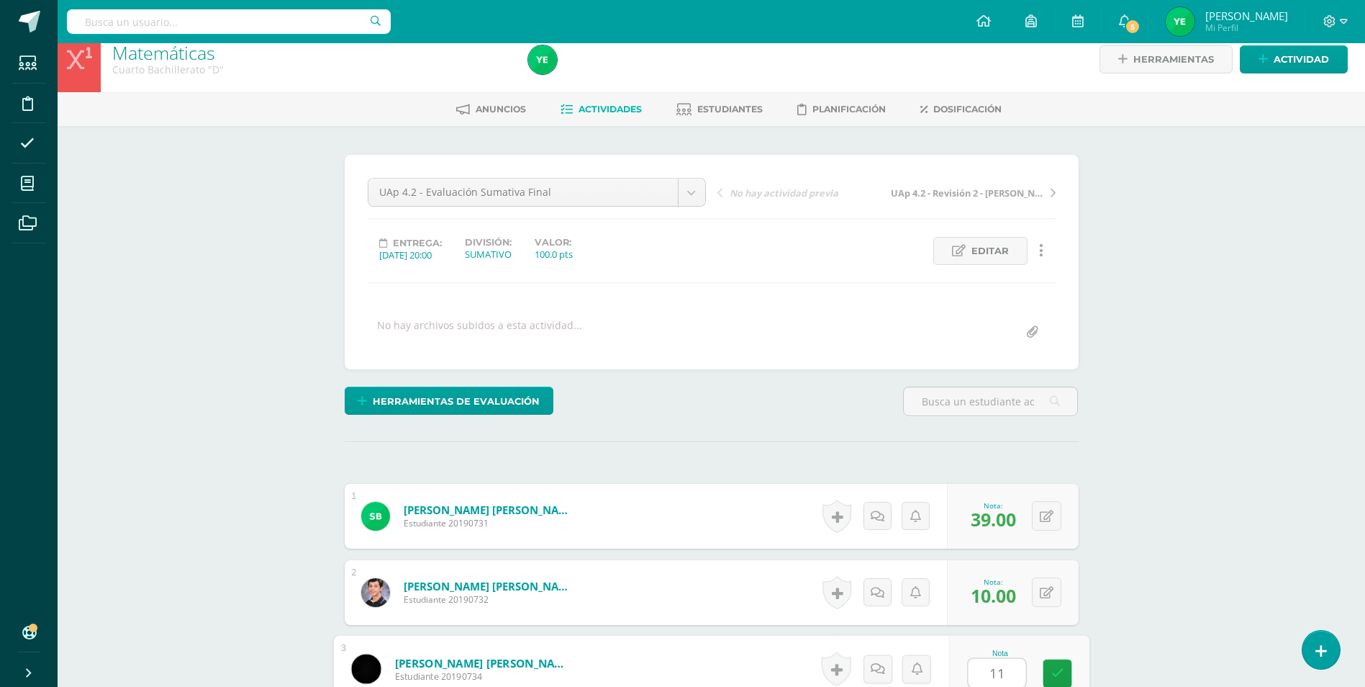
type input "11"
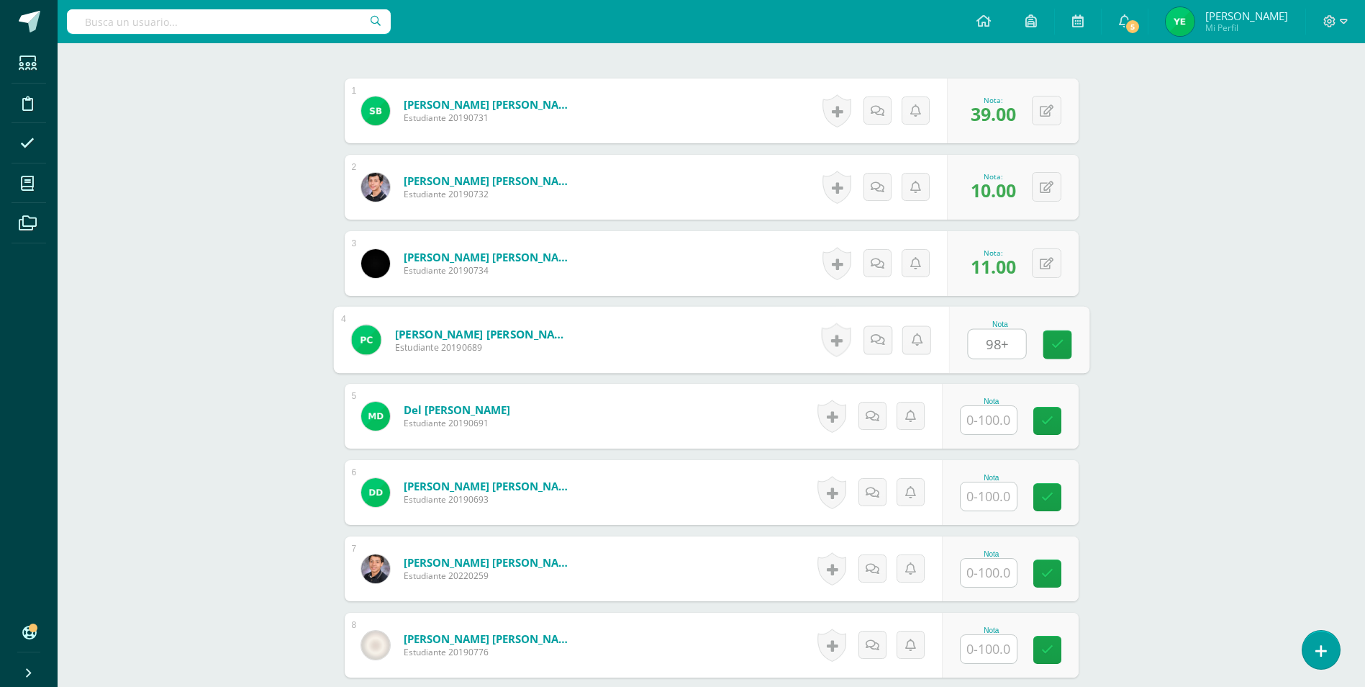
type input "98+"
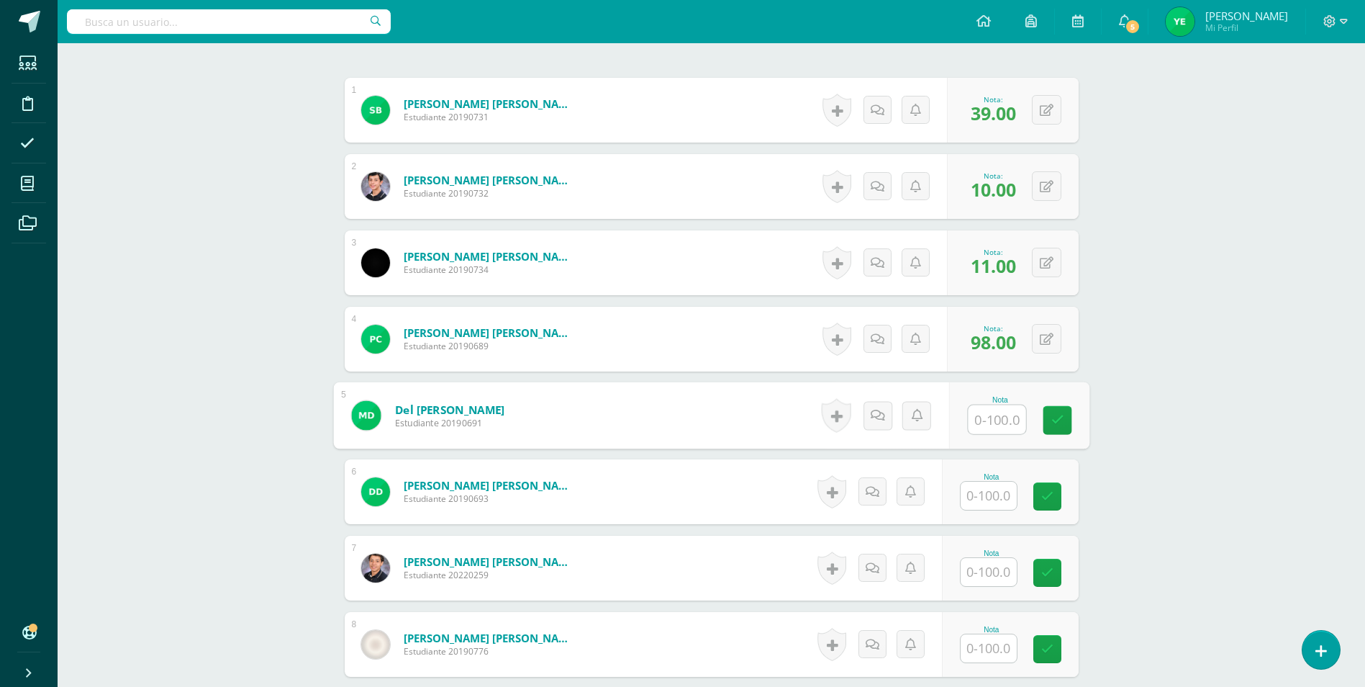
scroll to position [423, 0]
type input "72"
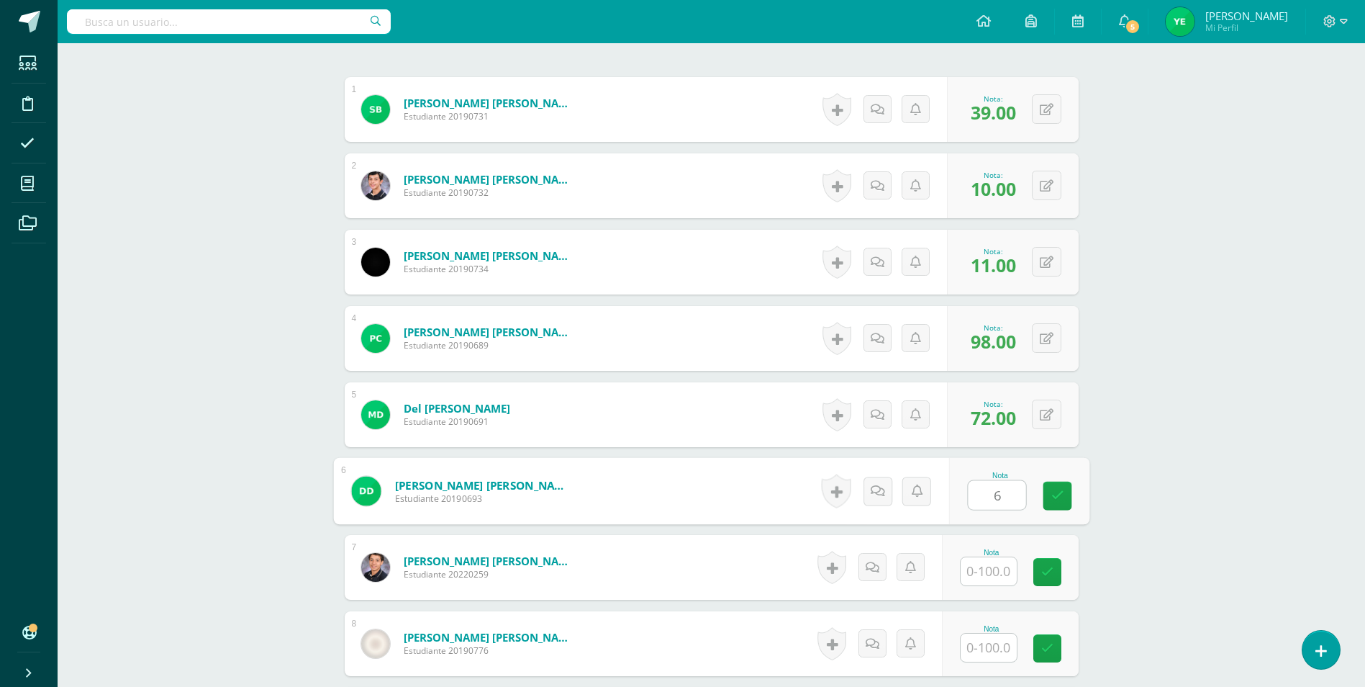
type input "6"
type input "33"
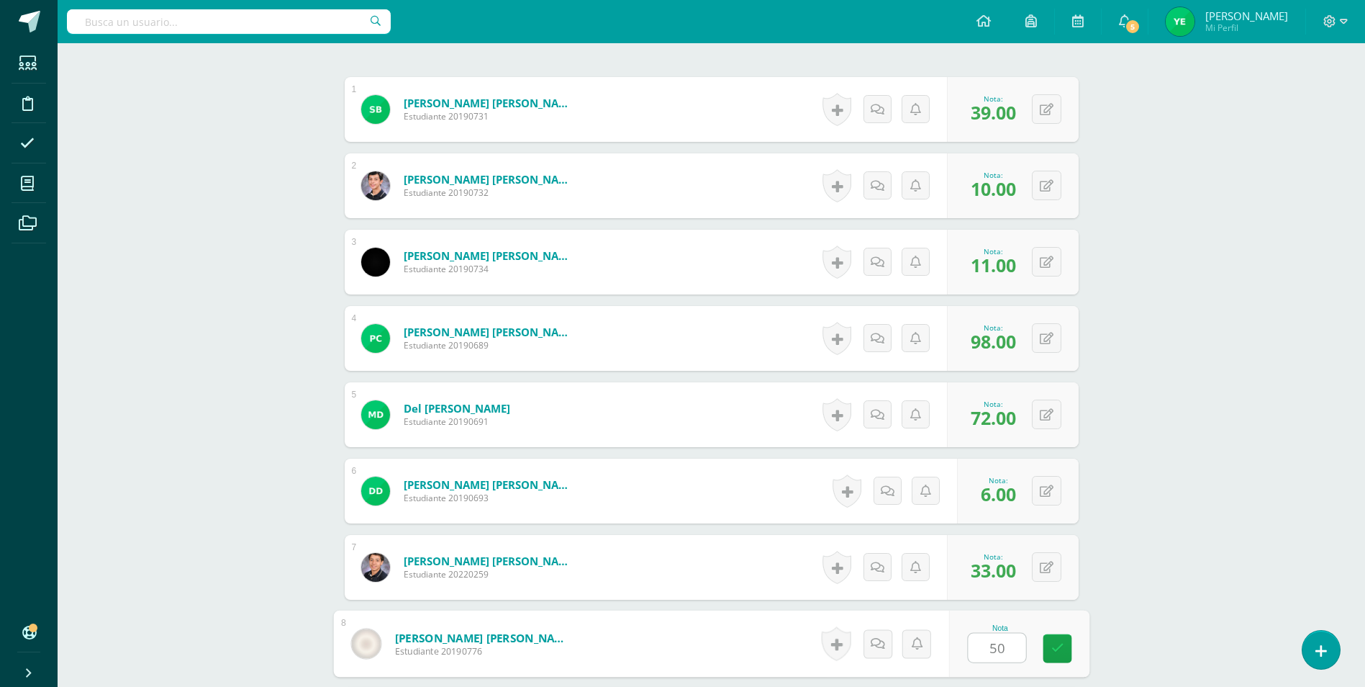
type input "50"
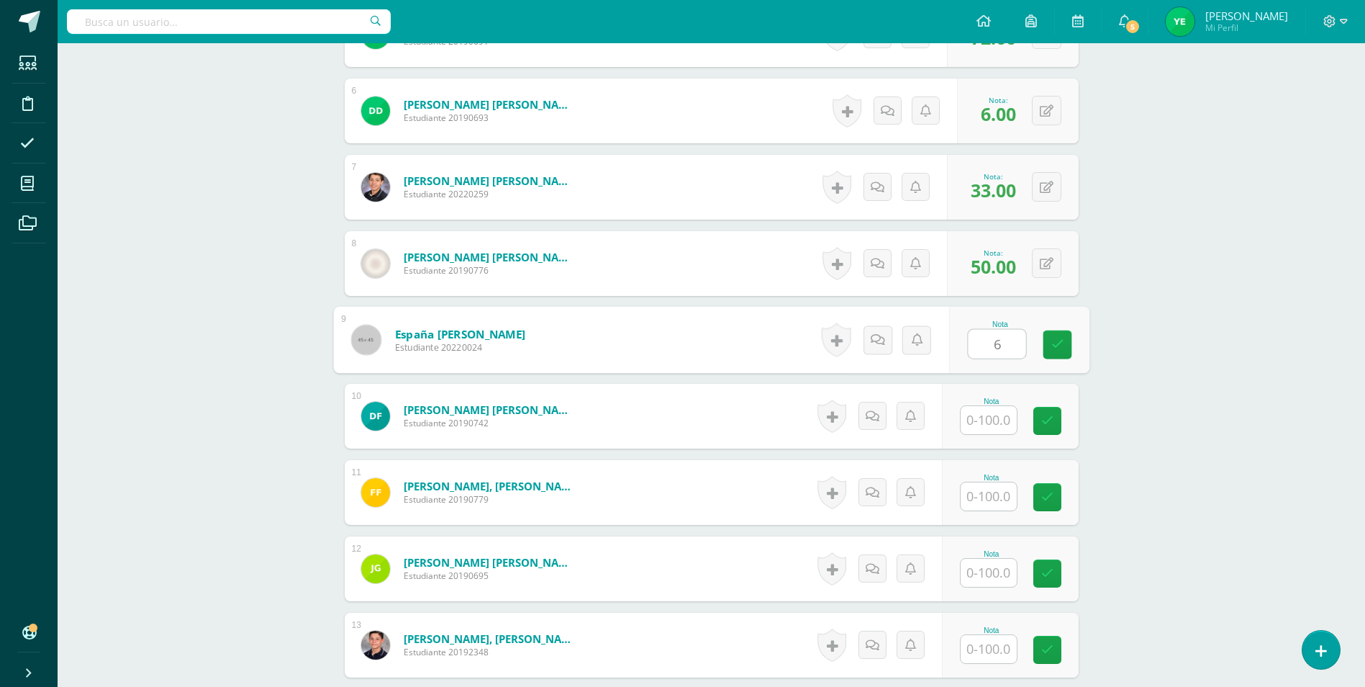
type input "6"
type input "49"
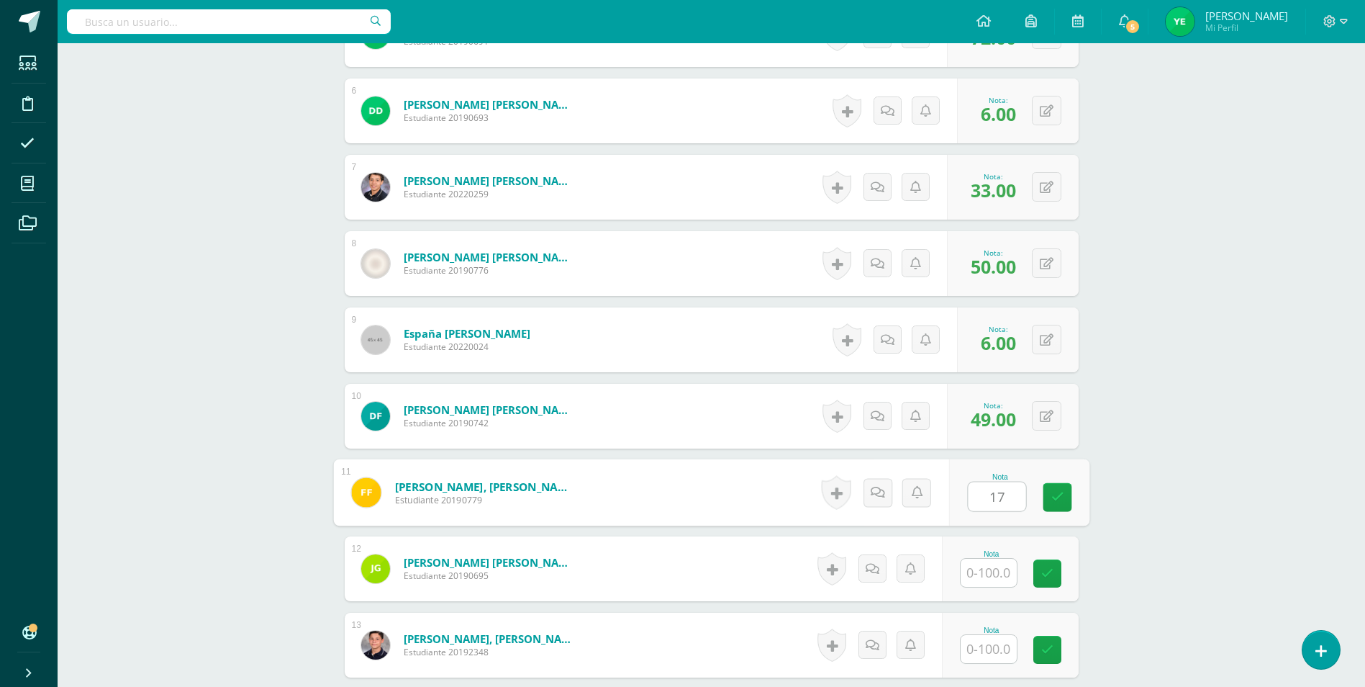
type input "17"
type input "62"
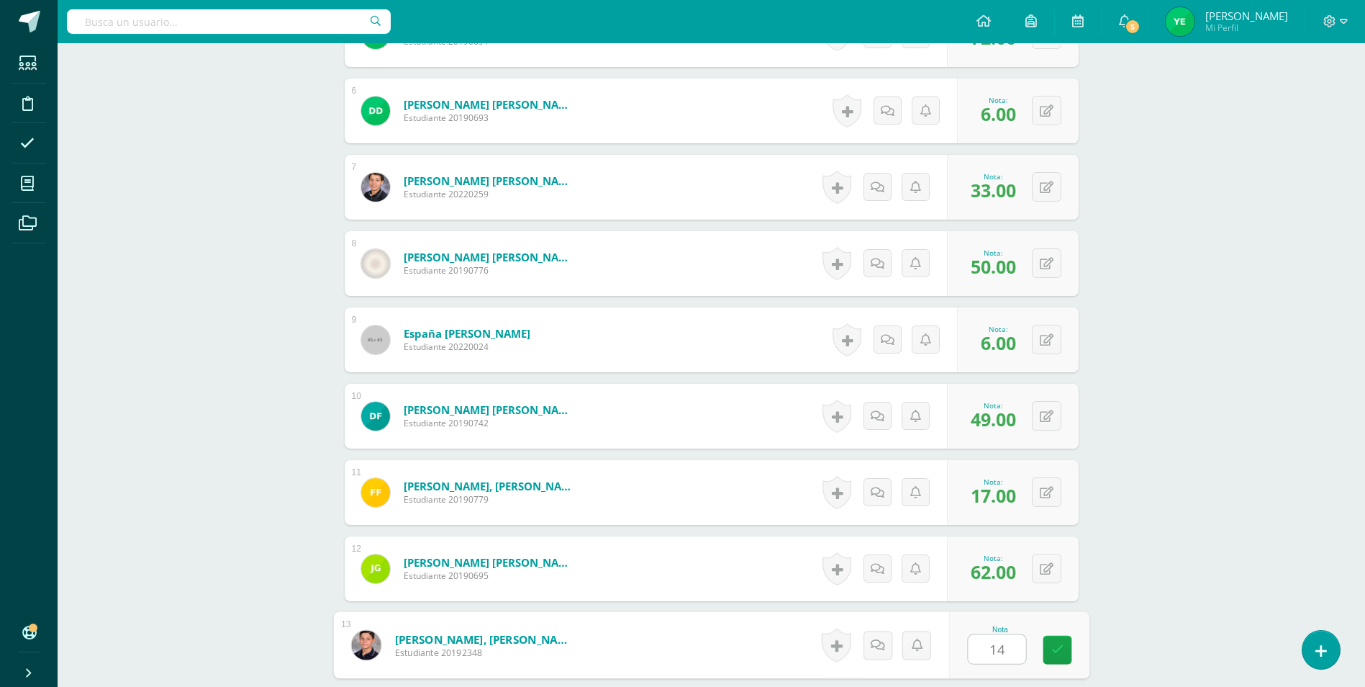
type input "14"
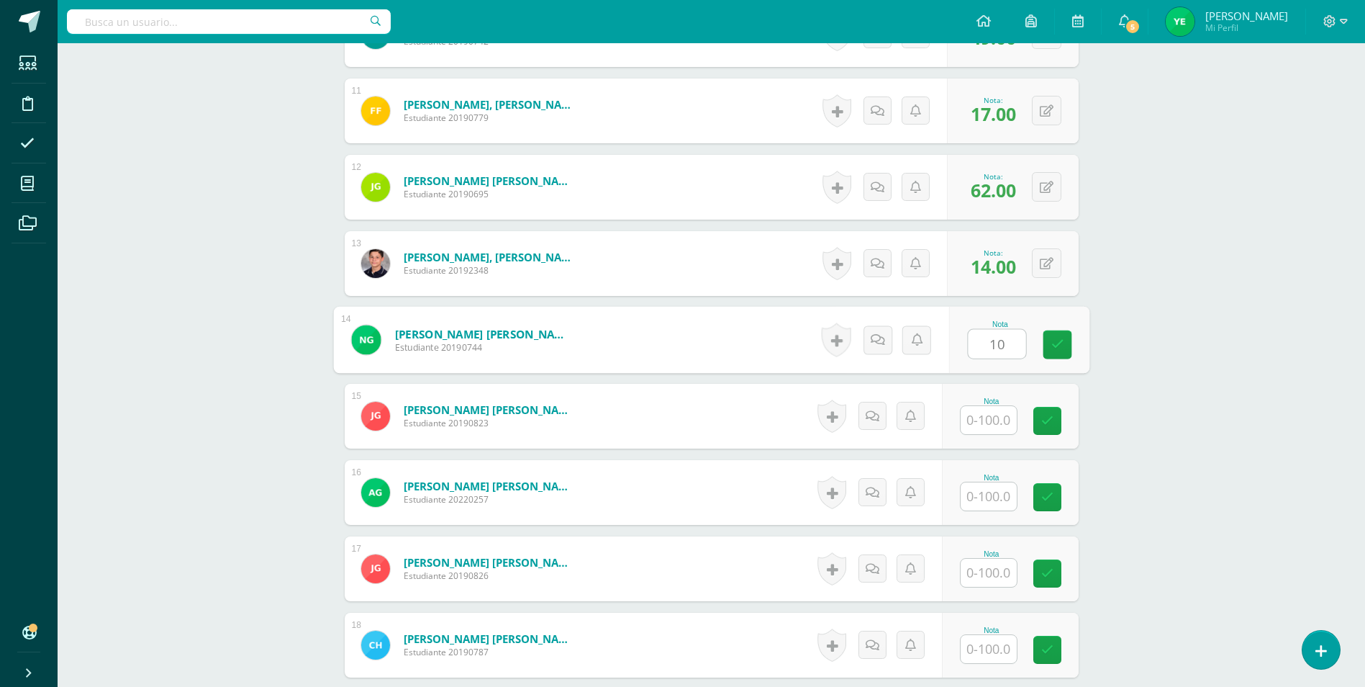
type input "10"
type input "15"
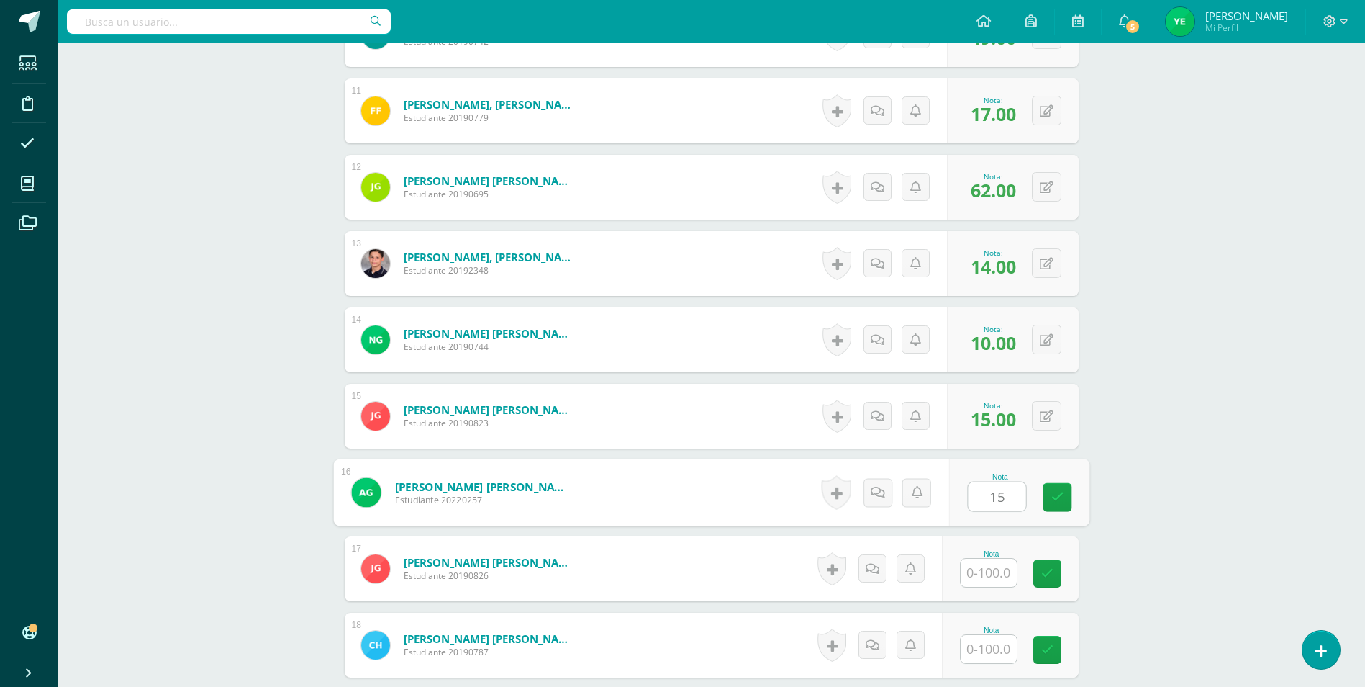
type input "15"
type input "42"
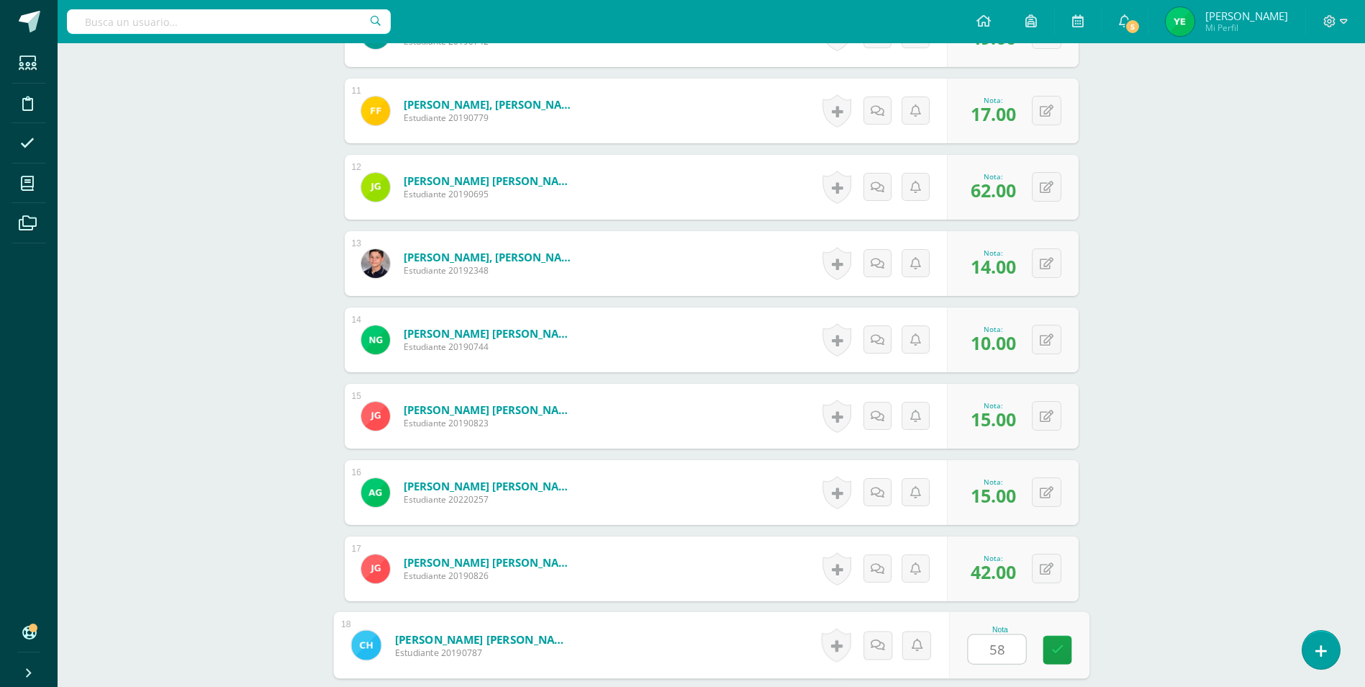
type input "58"
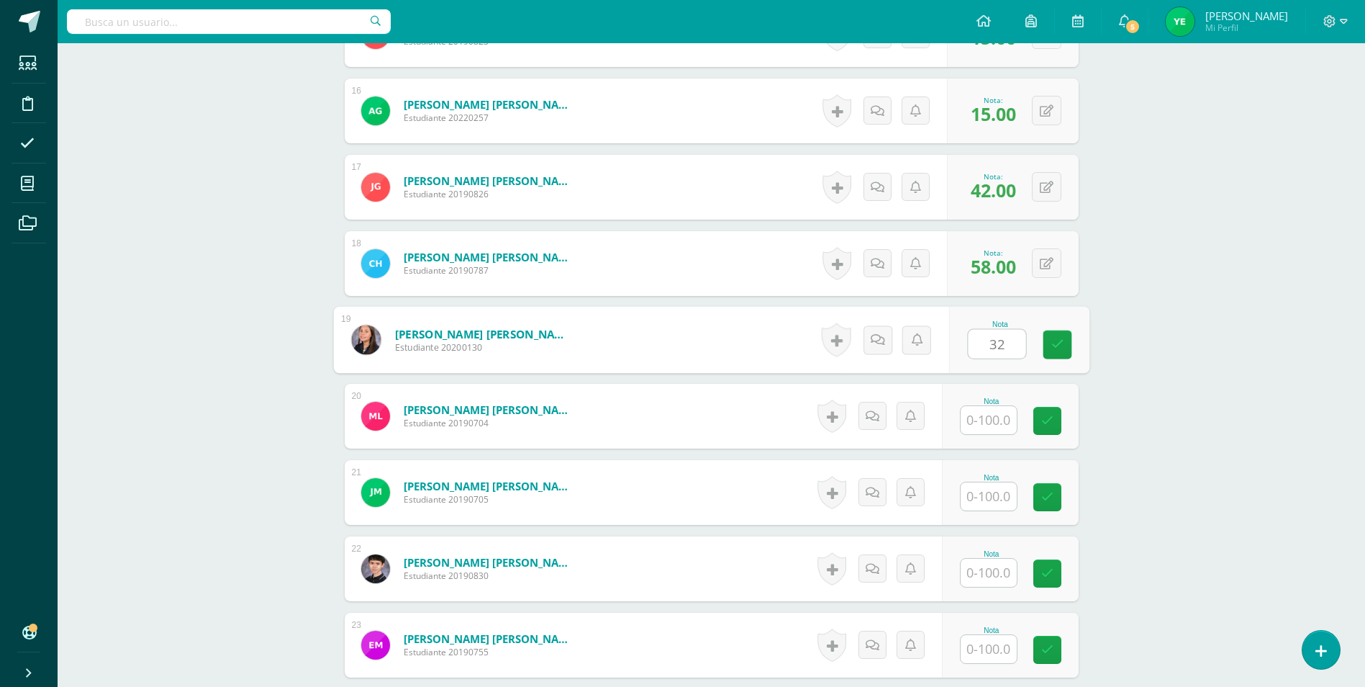
type input "32"
type input "9"
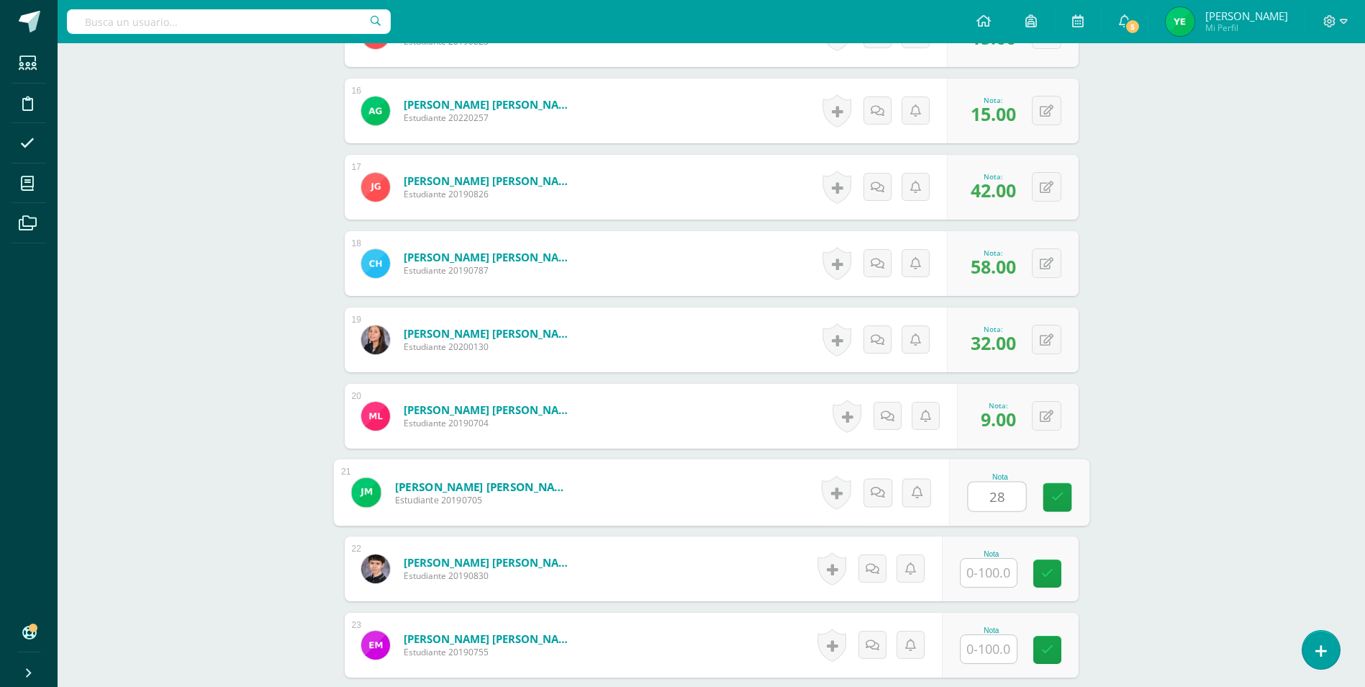
type input "28"
type input "16"
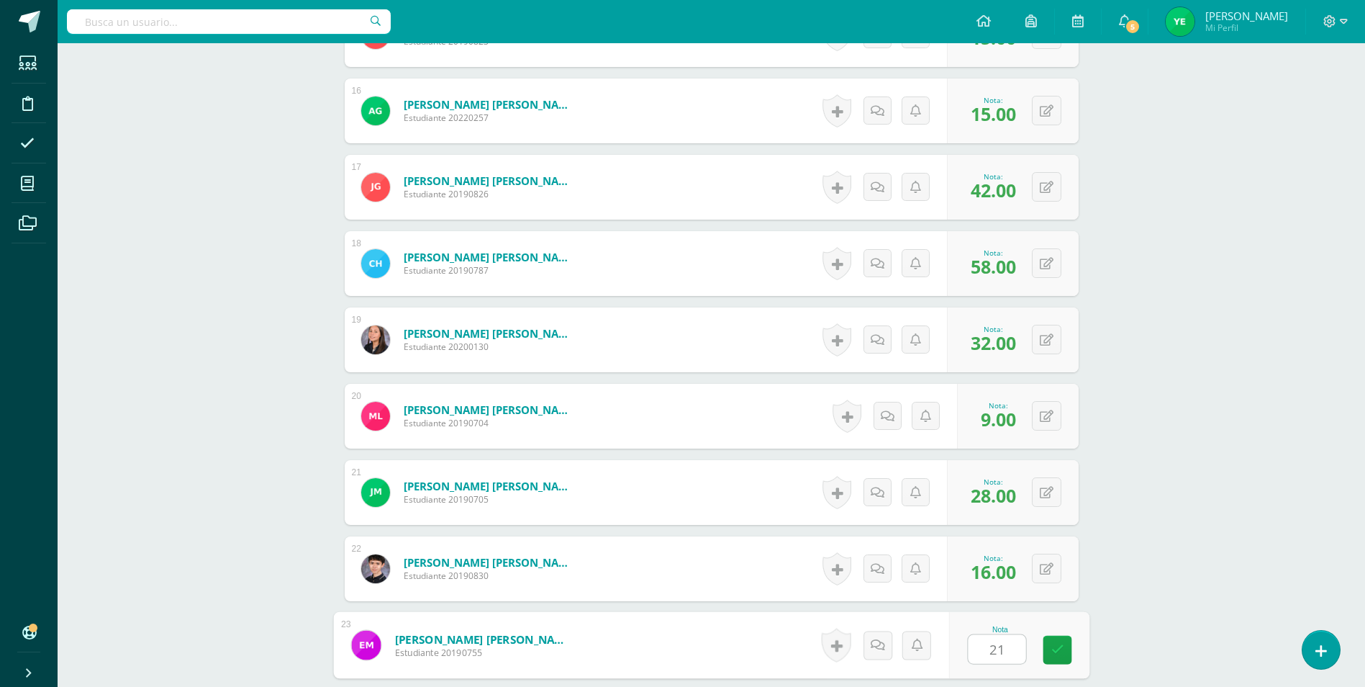
type input "21"
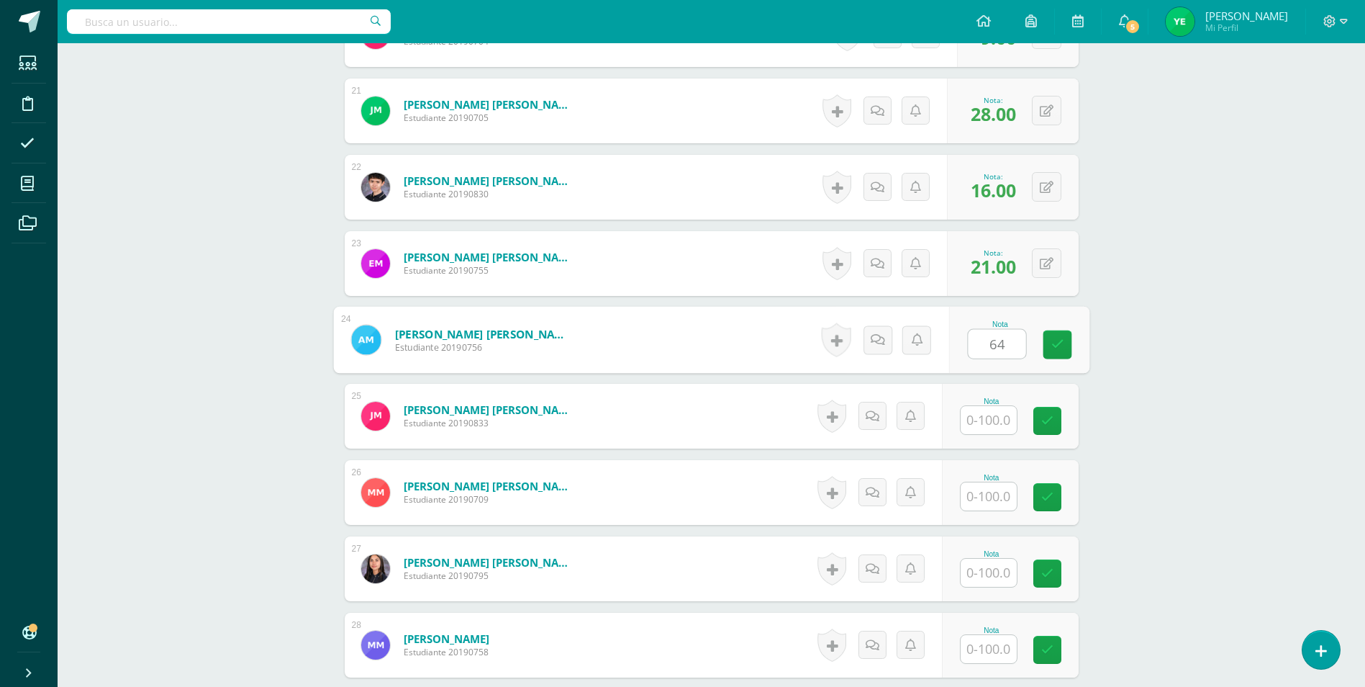
type input "64"
type input "47"
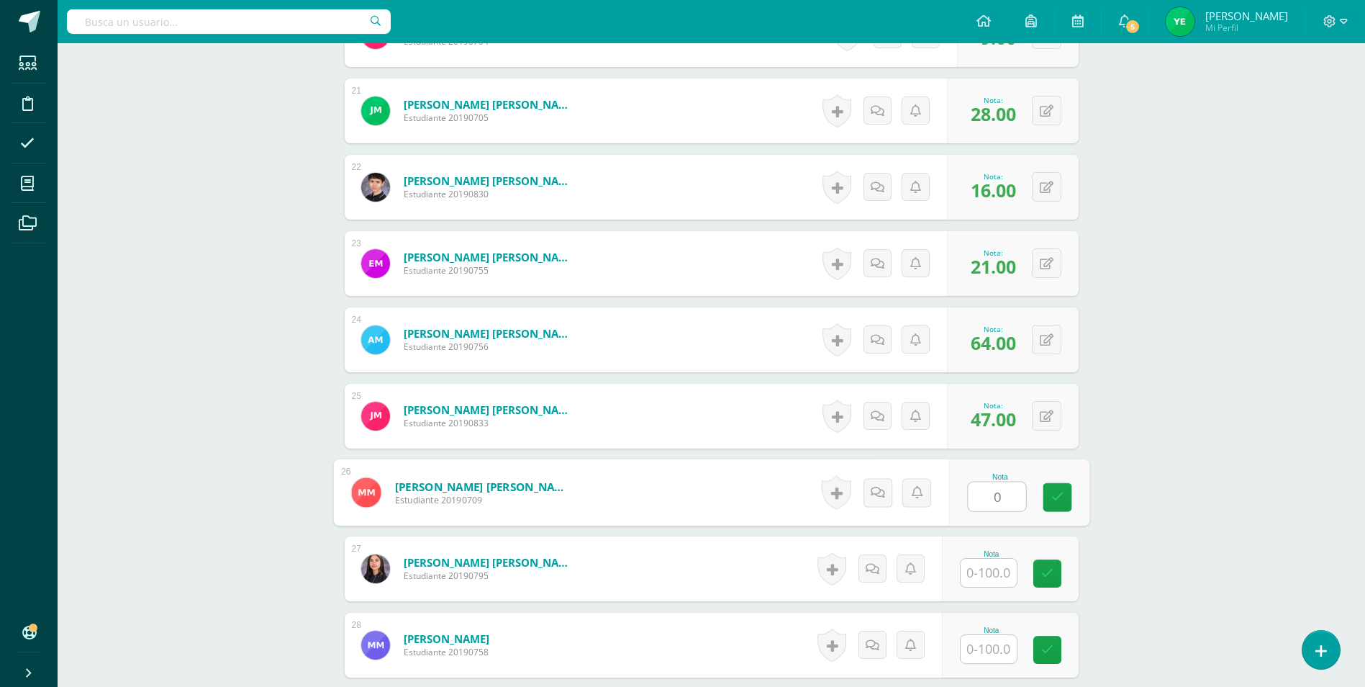
type input "0"
type input "19"
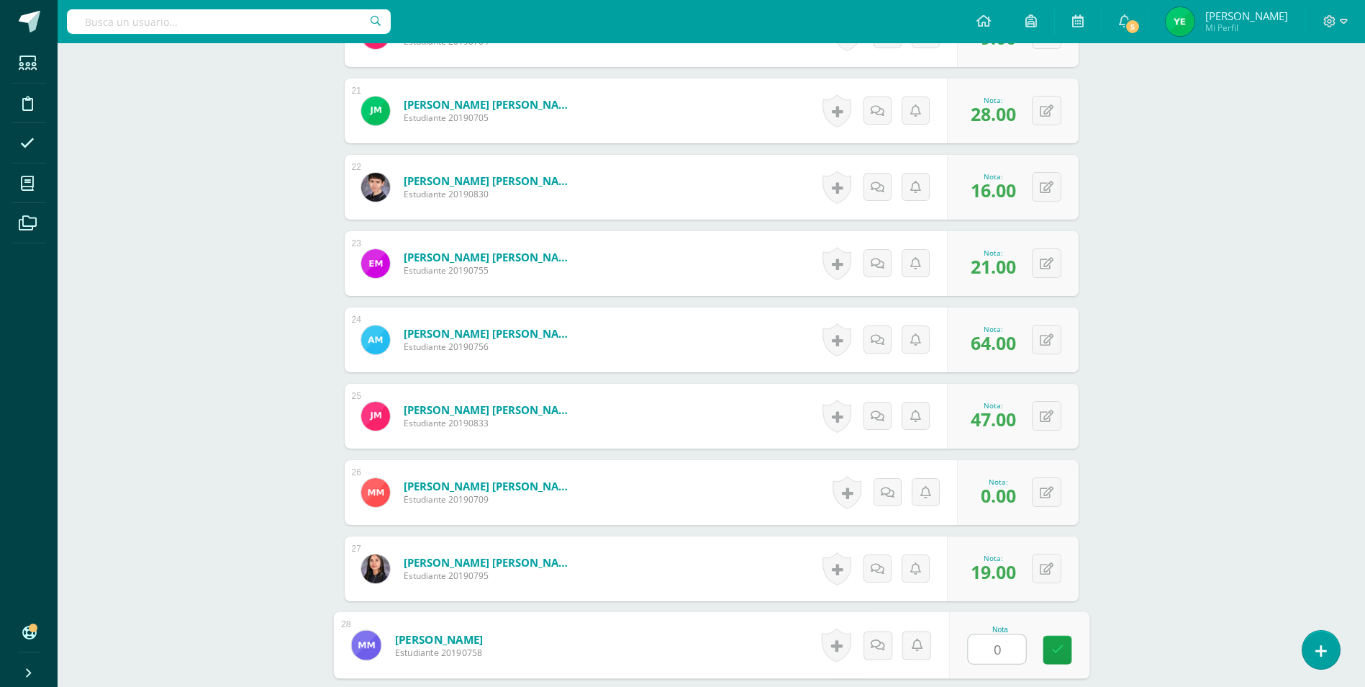
type input "0"
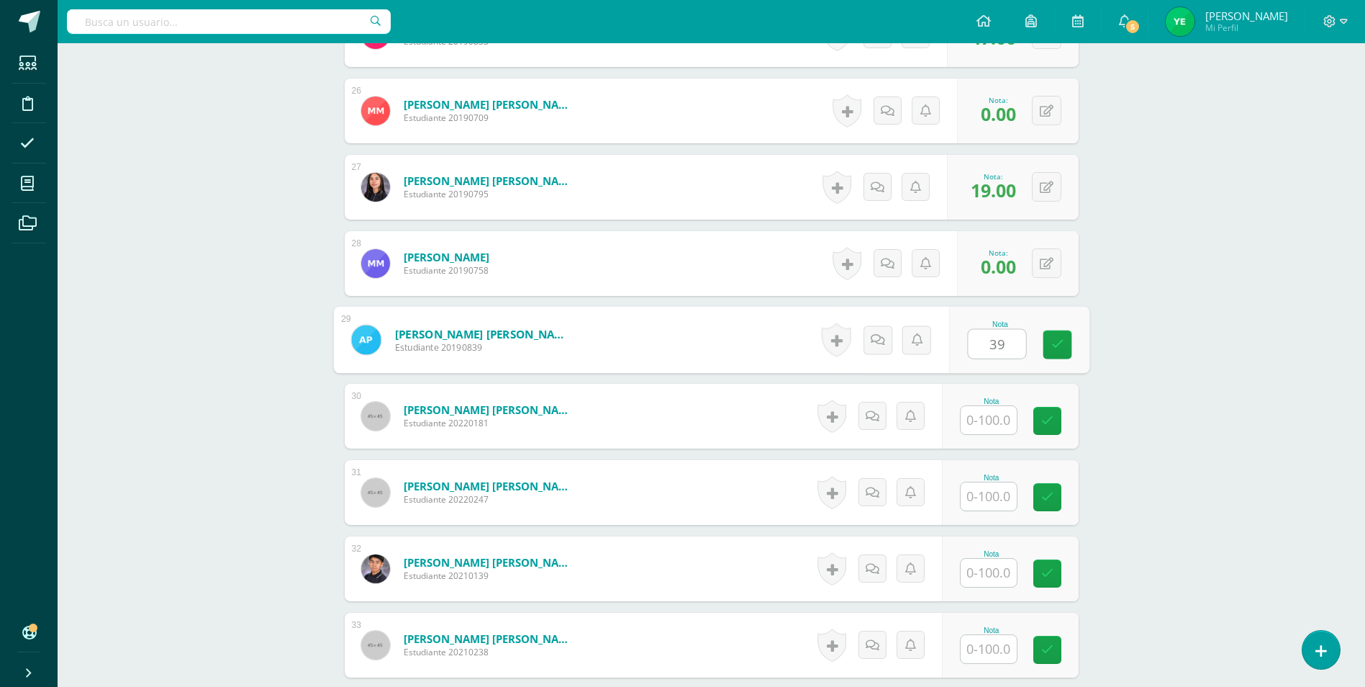
type input "39"
type input "8"
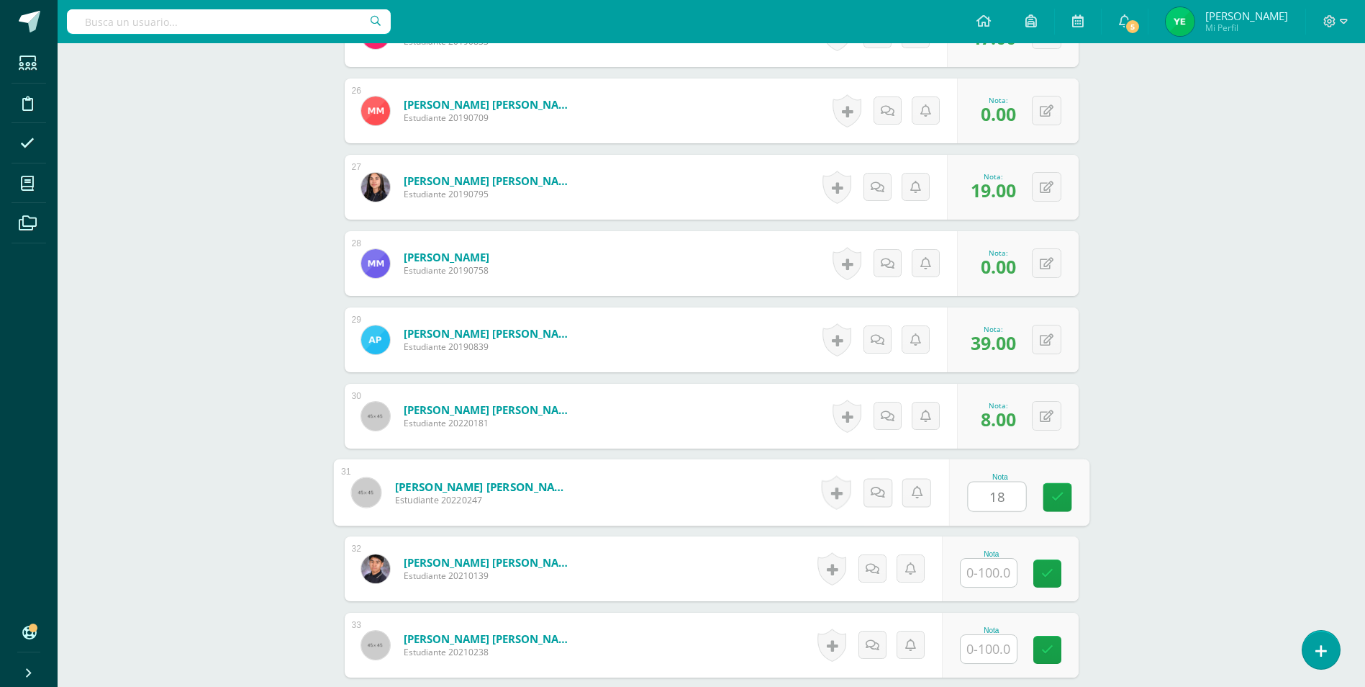
type input "18"
type input "11"
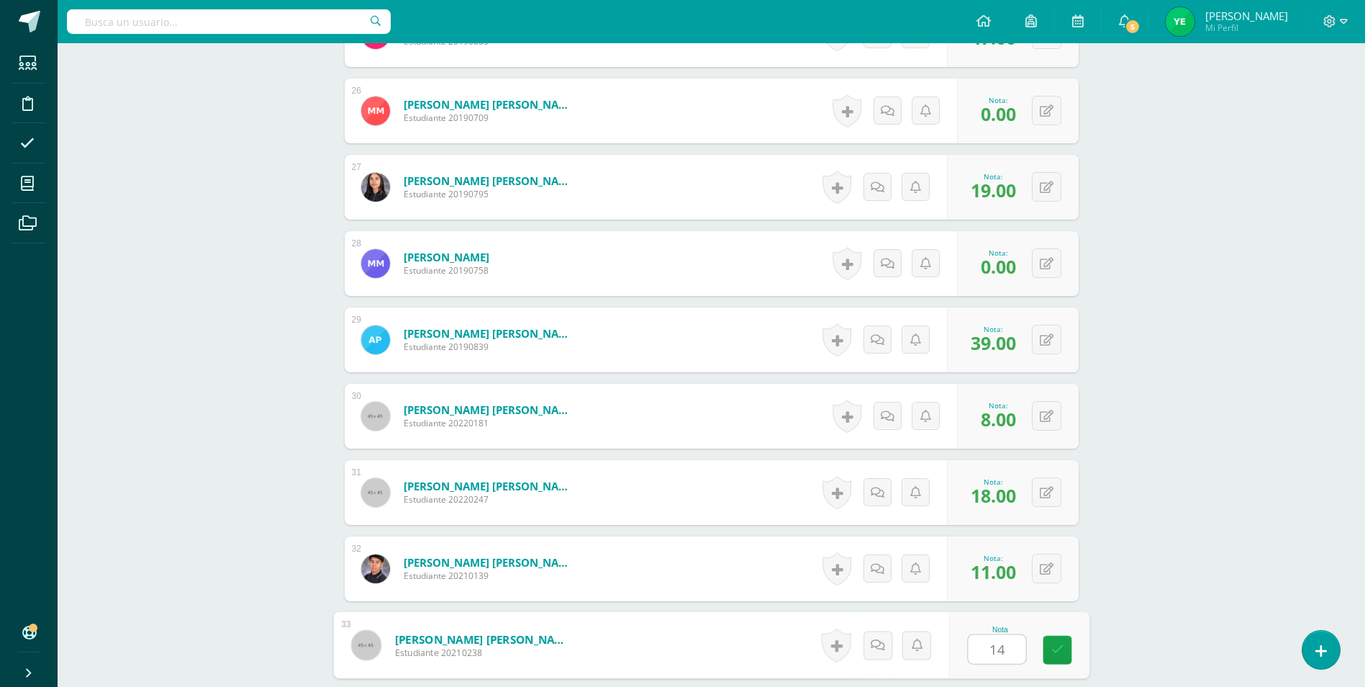
type input "14"
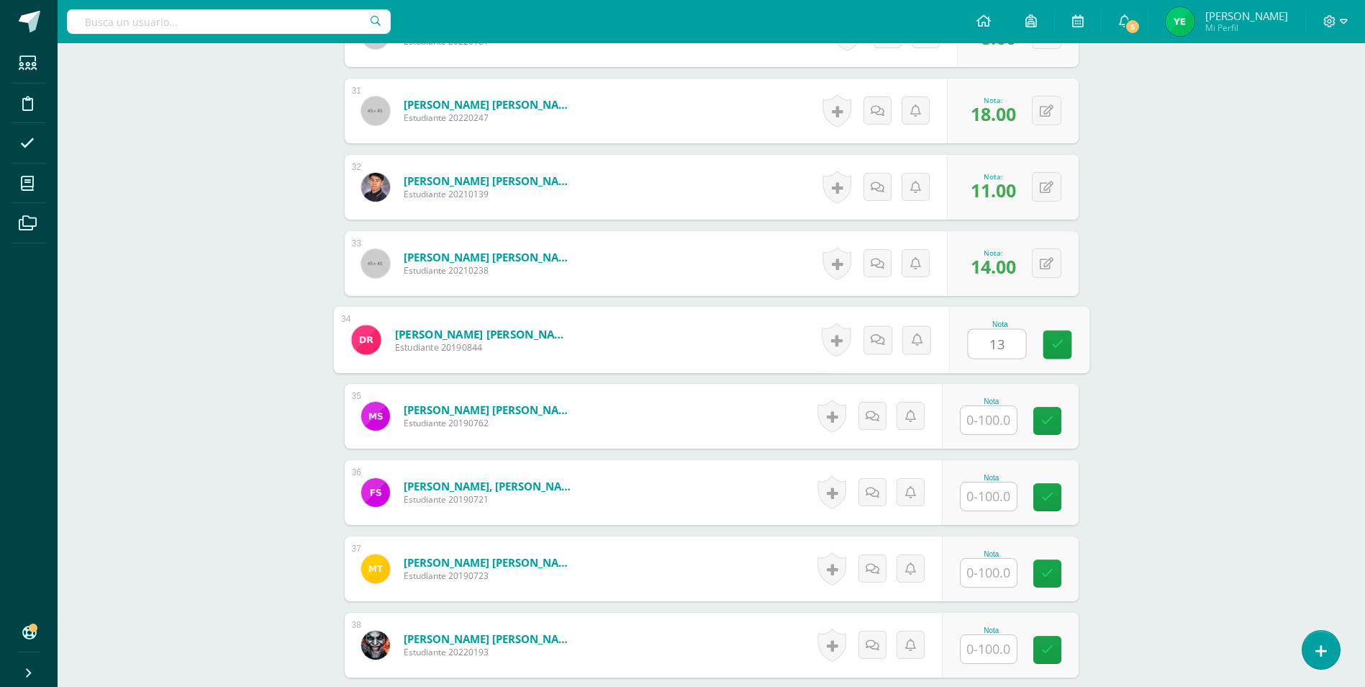
type input "13"
type input "17"
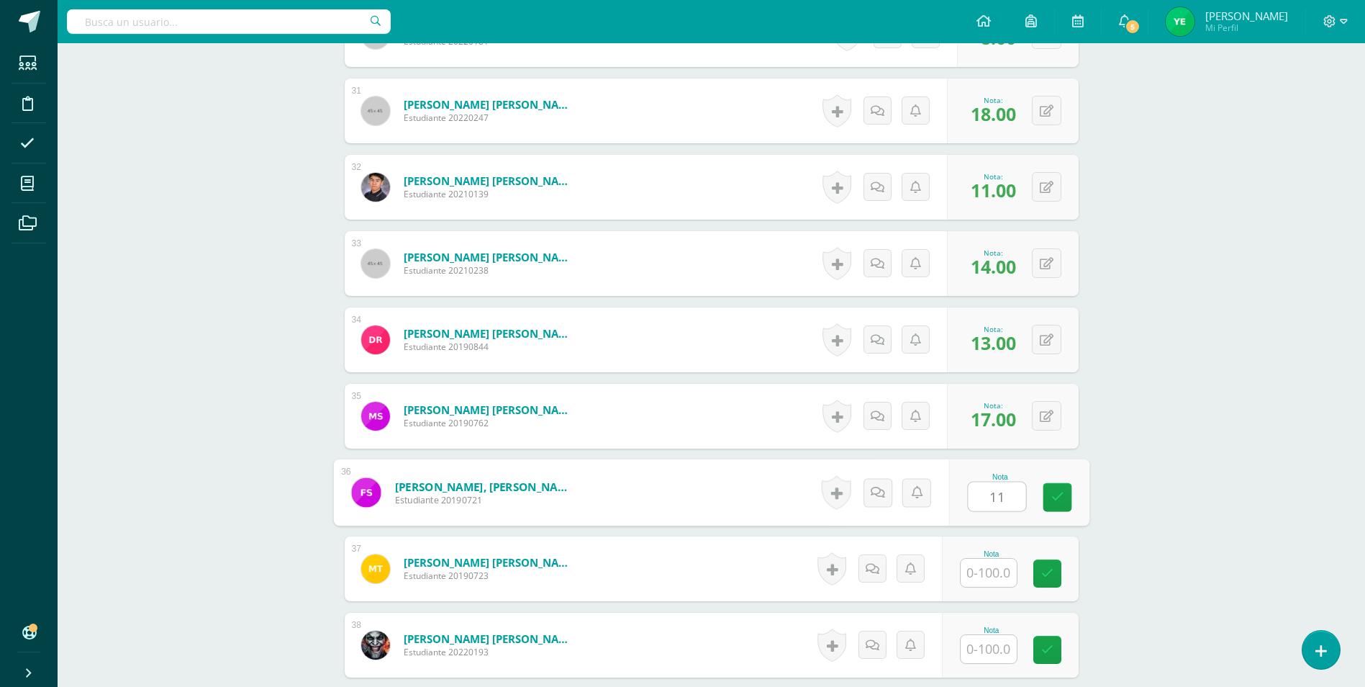
type input "11"
type input "12"
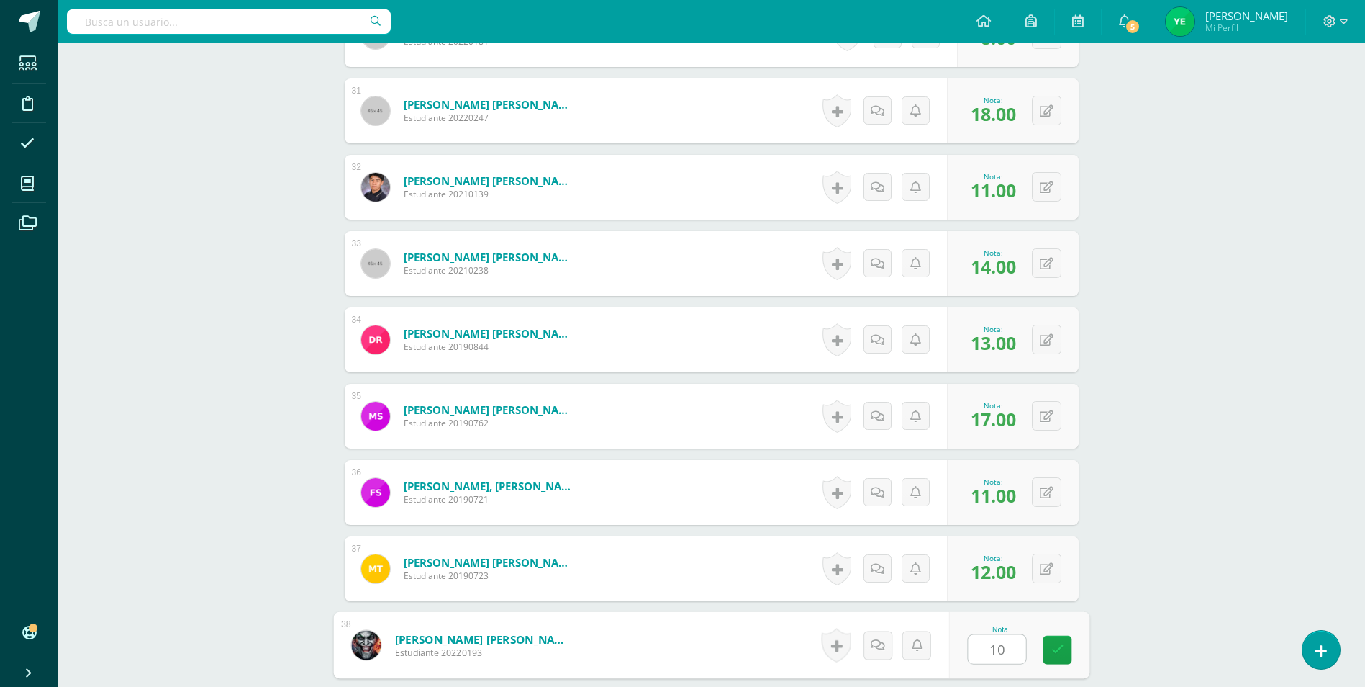
type input "10"
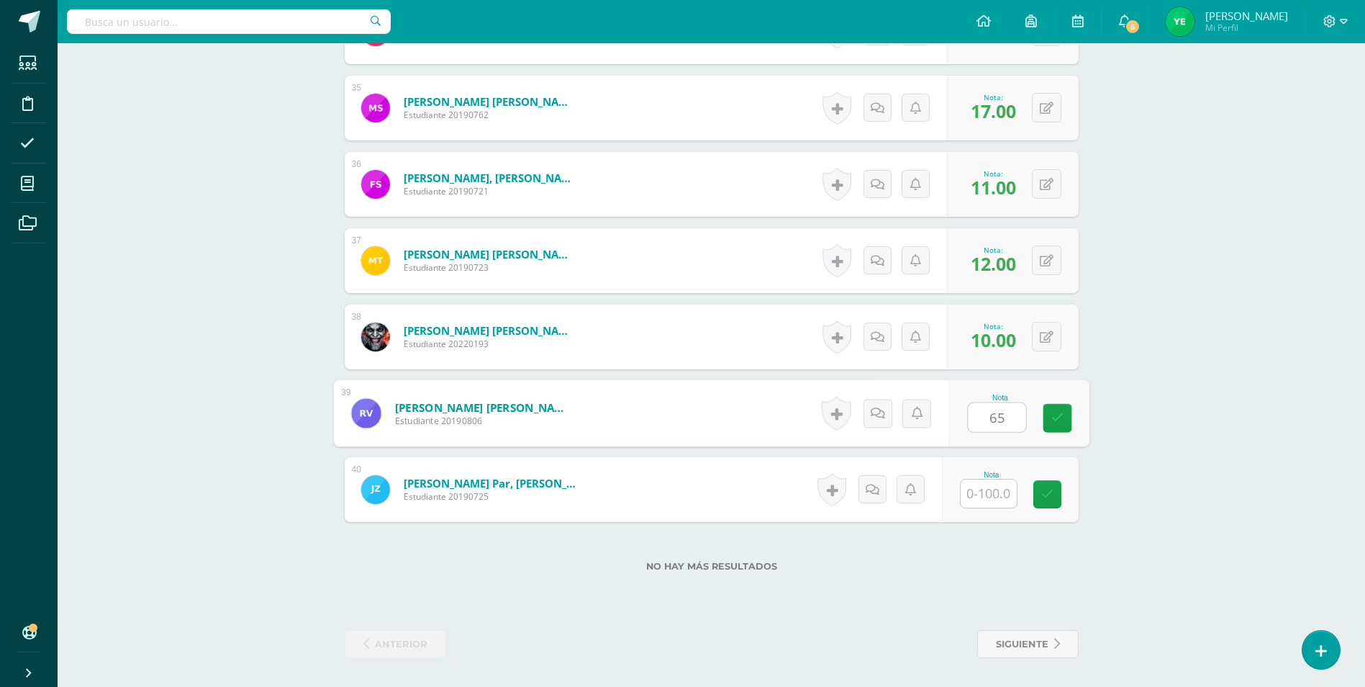
type input "65"
type input "24"
click at [965, 555] on div "No hay más resultados" at bounding box center [712, 555] width 734 height 67
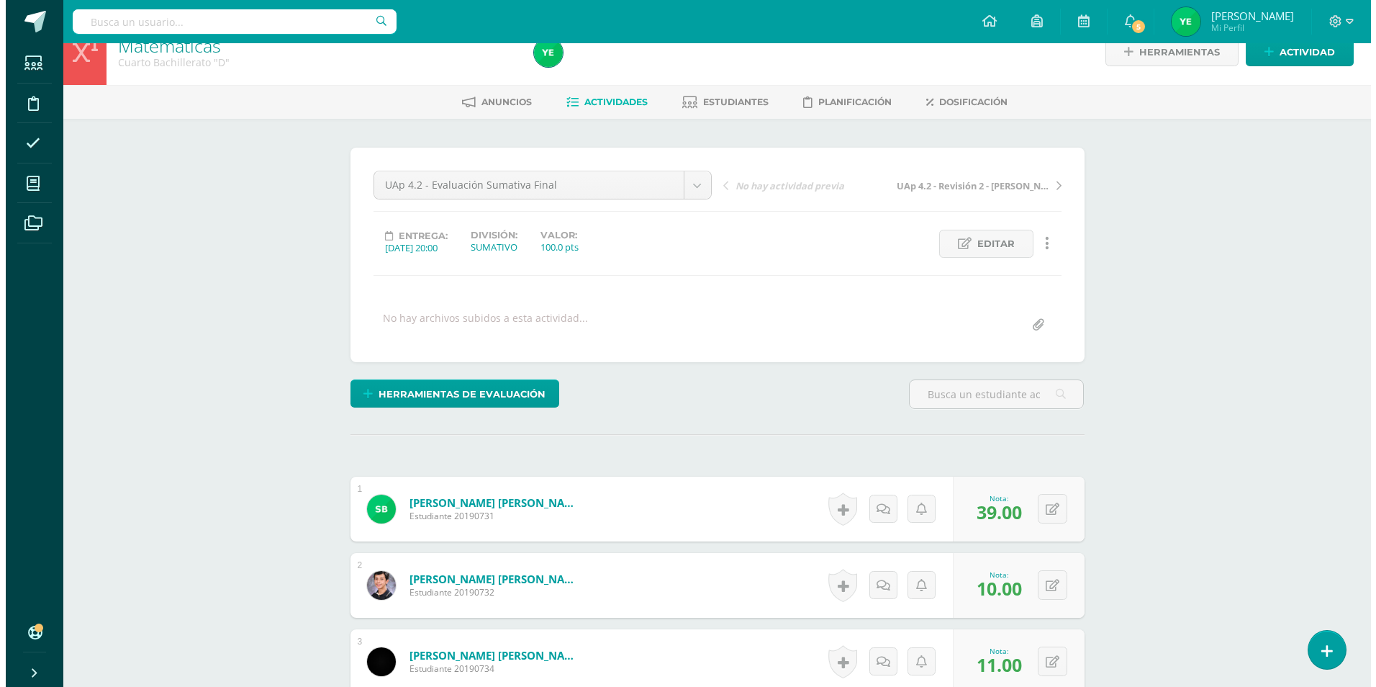
scroll to position [0, 0]
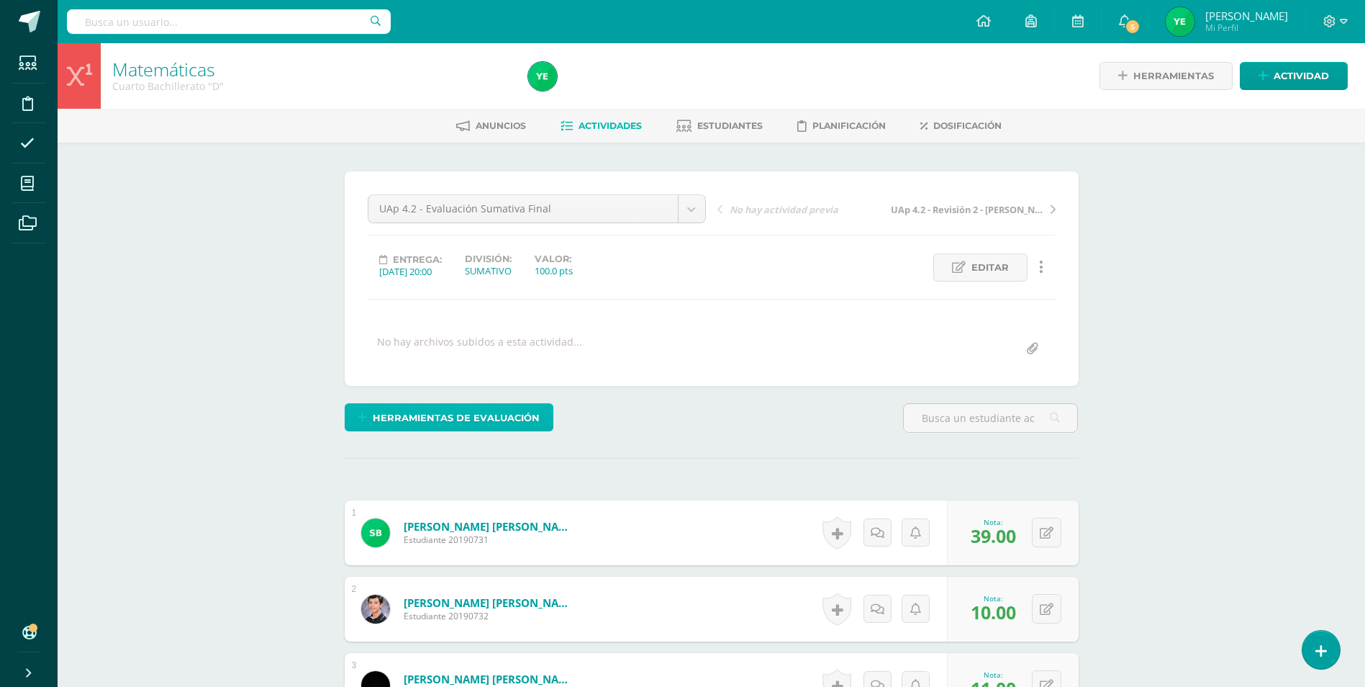
click at [463, 420] on span "Herramientas de evaluación" at bounding box center [456, 418] width 167 height 27
click at [464, 371] on link "Sustitución de nota" at bounding box center [486, 369] width 143 height 22
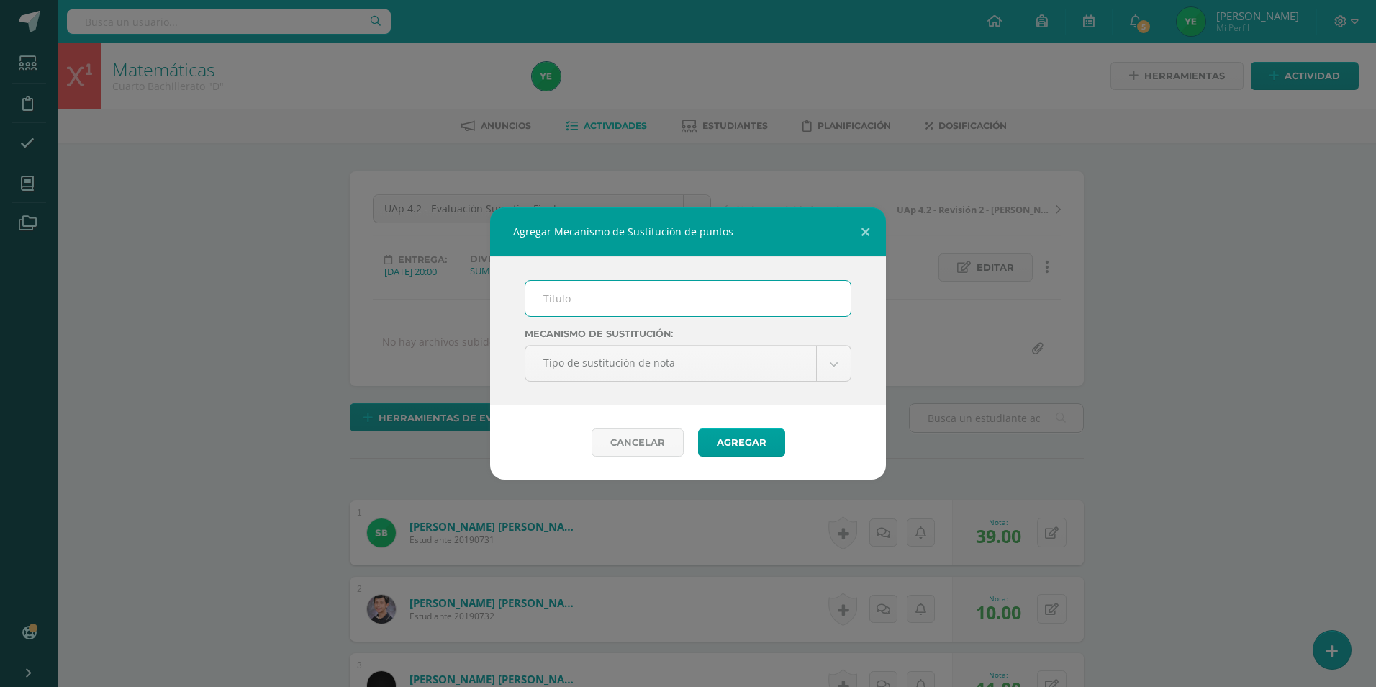
click at [608, 305] on input "text" at bounding box center [687, 298] width 325 height 35
type input "PMA -EVALUACIÓN FINAL UAP 4.2"
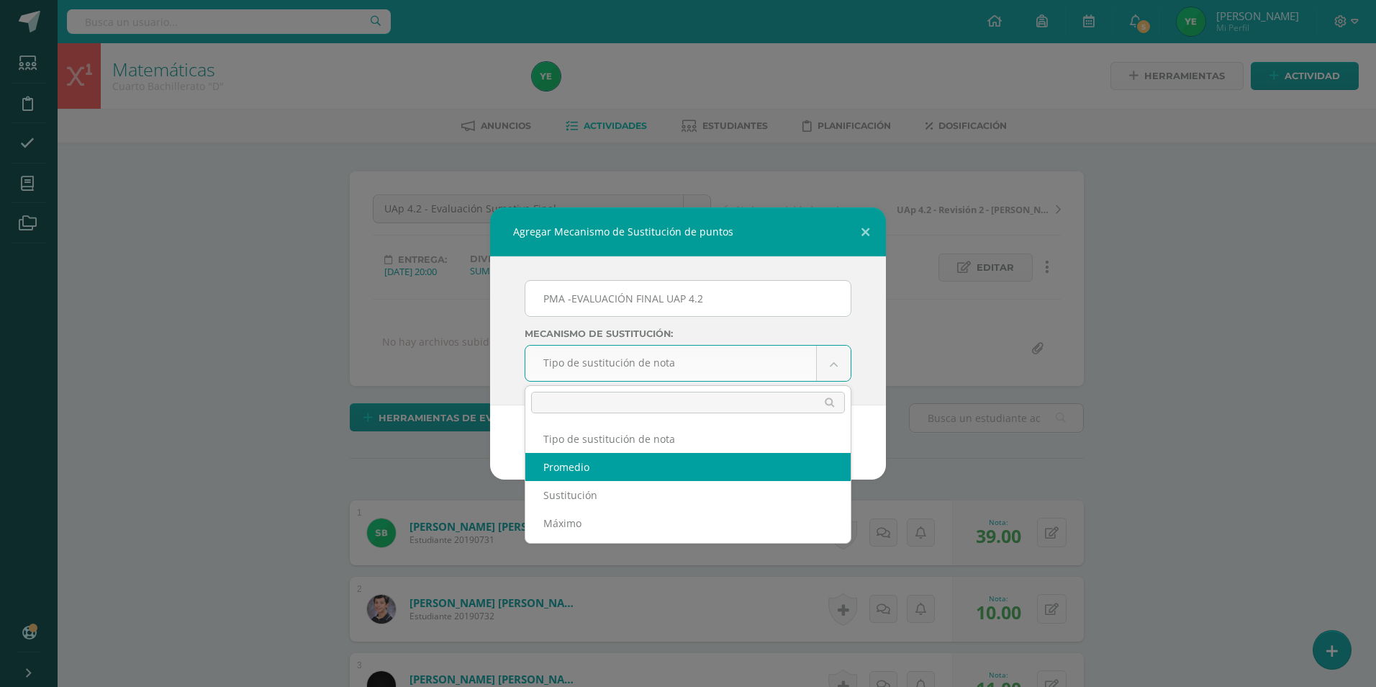
select select "average"
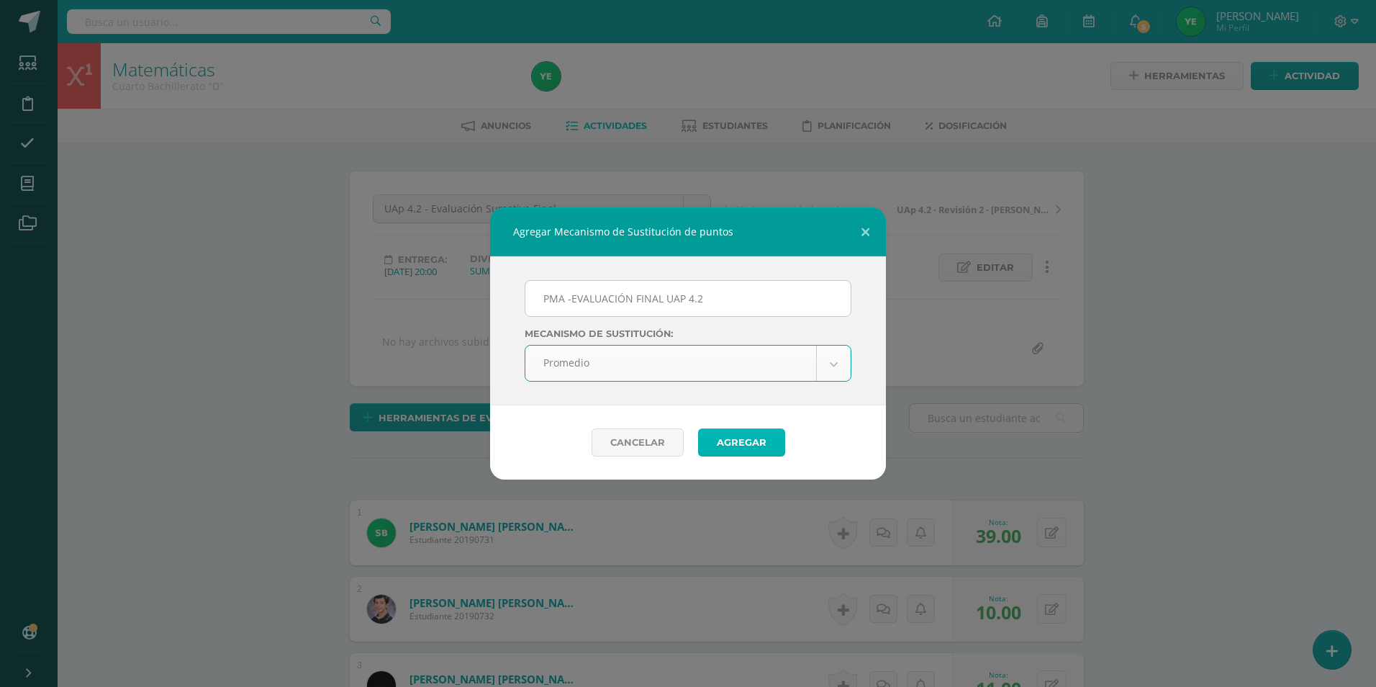
click at [723, 450] on button "Agregar" at bounding box center [741, 442] width 87 height 28
